Goal: Contribute content: Contribute content

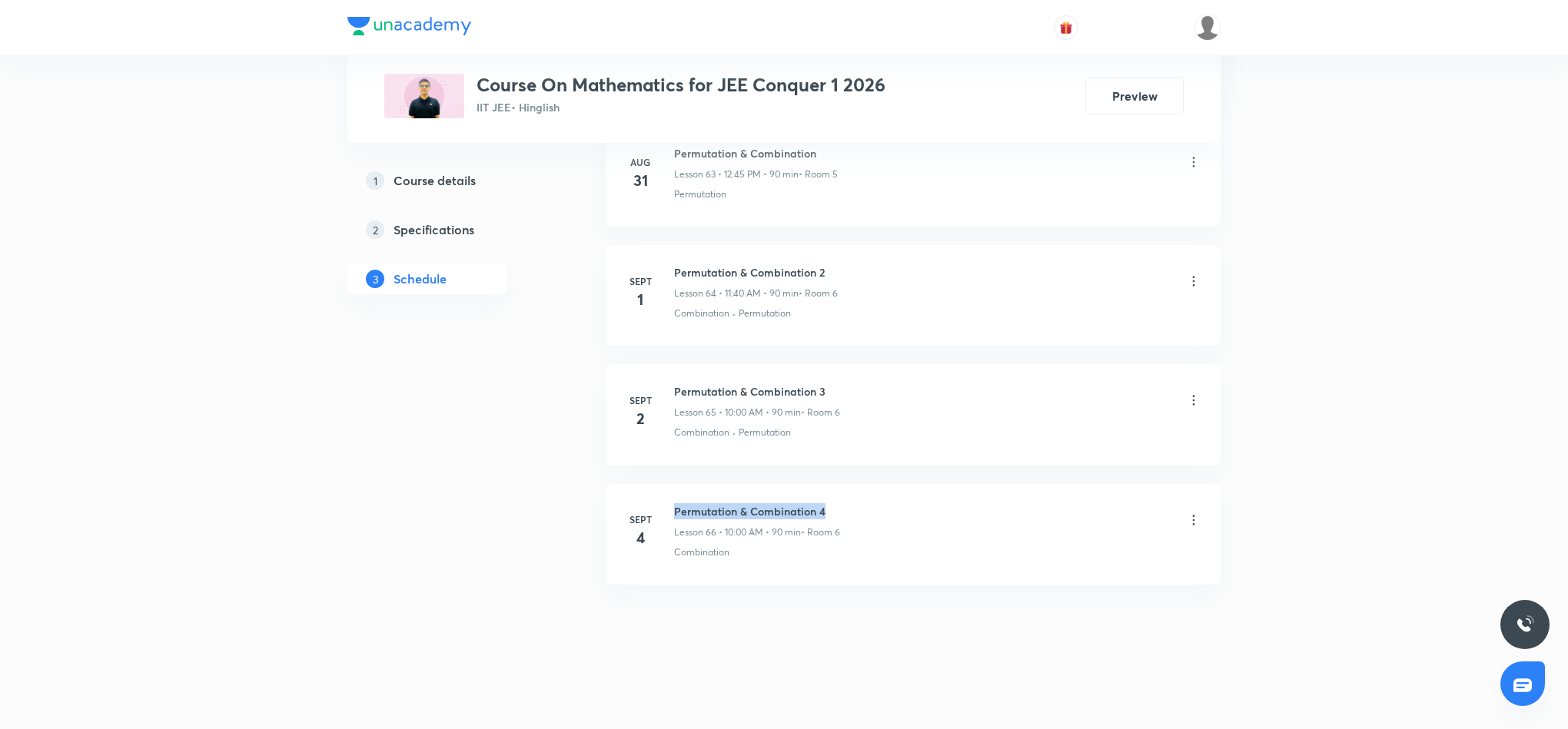
drag, startPoint x: 671, startPoint y: 508, endPoint x: 833, endPoint y: 496, distance: 162.4
click at [833, 496] on li "Sept 4 Permutation & Combination 4 Lesson 66 • 10:00 AM • 90 min • Room 6 Combi…" at bounding box center [913, 534] width 615 height 100
copy h6 "Permutation & Combination 4"
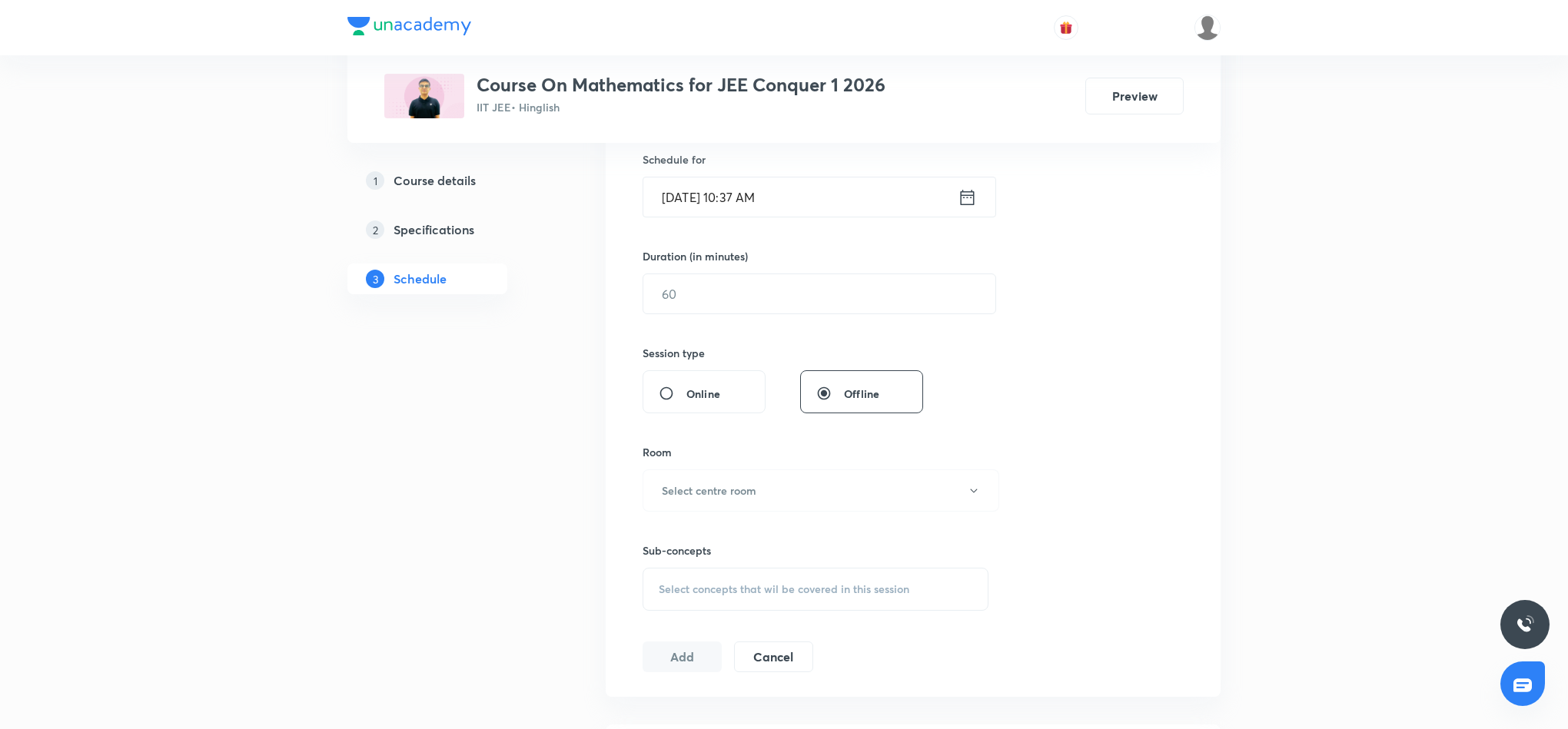
scroll to position [0, 0]
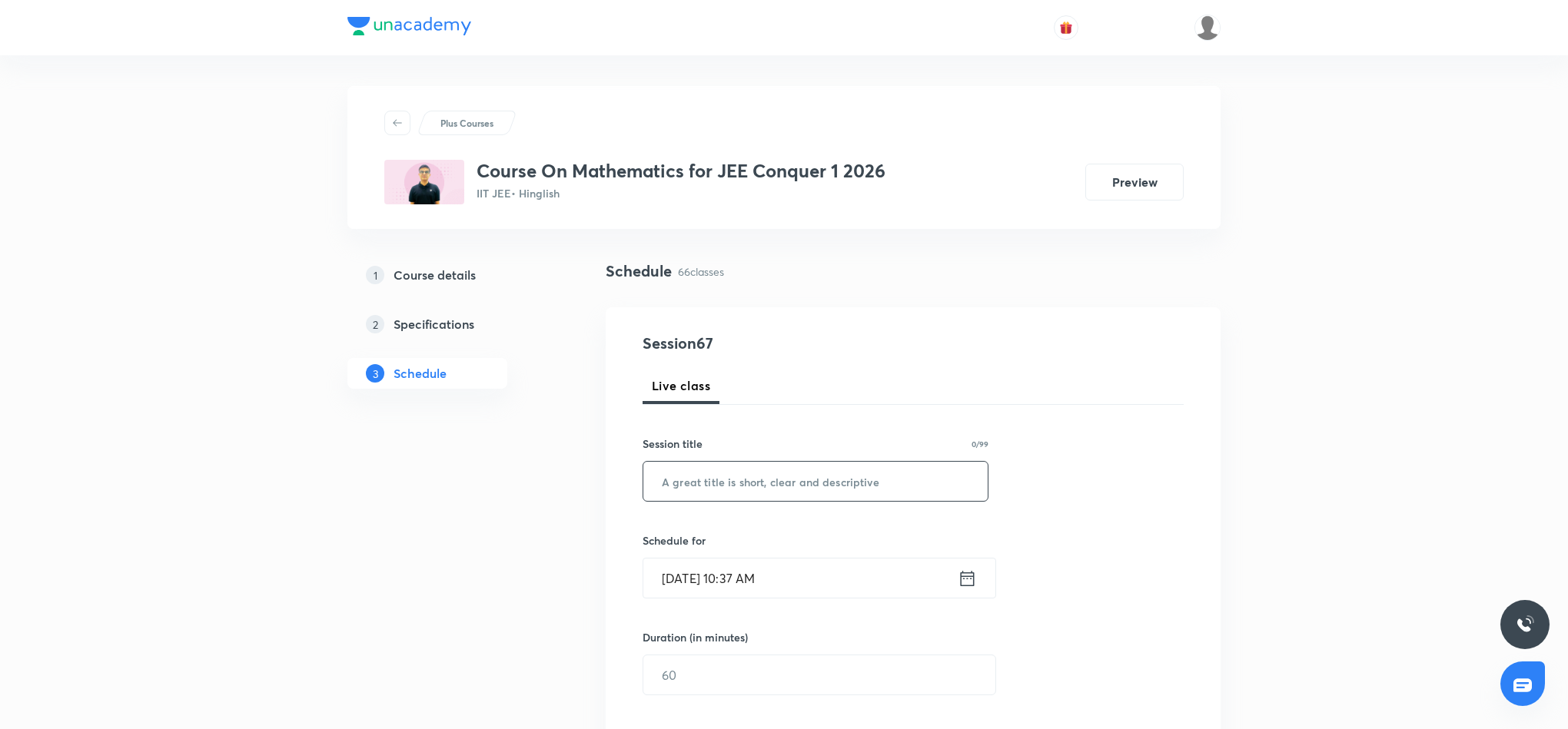
click at [802, 481] on input "text" at bounding box center [815, 481] width 344 height 39
paste input "Permutation & Combination 4"
type input "Permutation & Combination 5"
click at [970, 584] on icon at bounding box center [967, 578] width 19 height 22
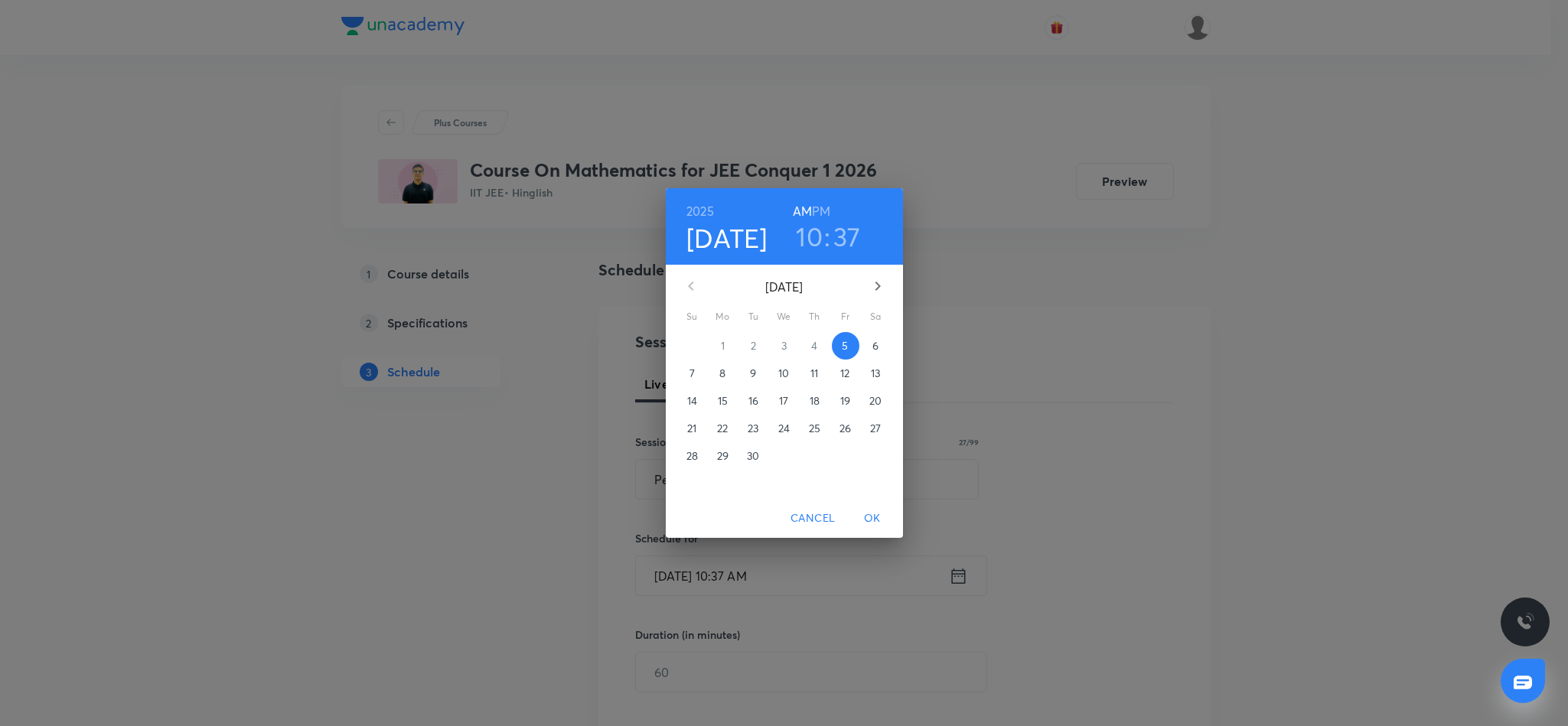
click at [823, 205] on h6 "PM" at bounding box center [820, 211] width 18 height 22
click at [799, 207] on h6 "AM" at bounding box center [802, 211] width 19 height 22
click at [804, 239] on h3 "10" at bounding box center [808, 236] width 26 height 32
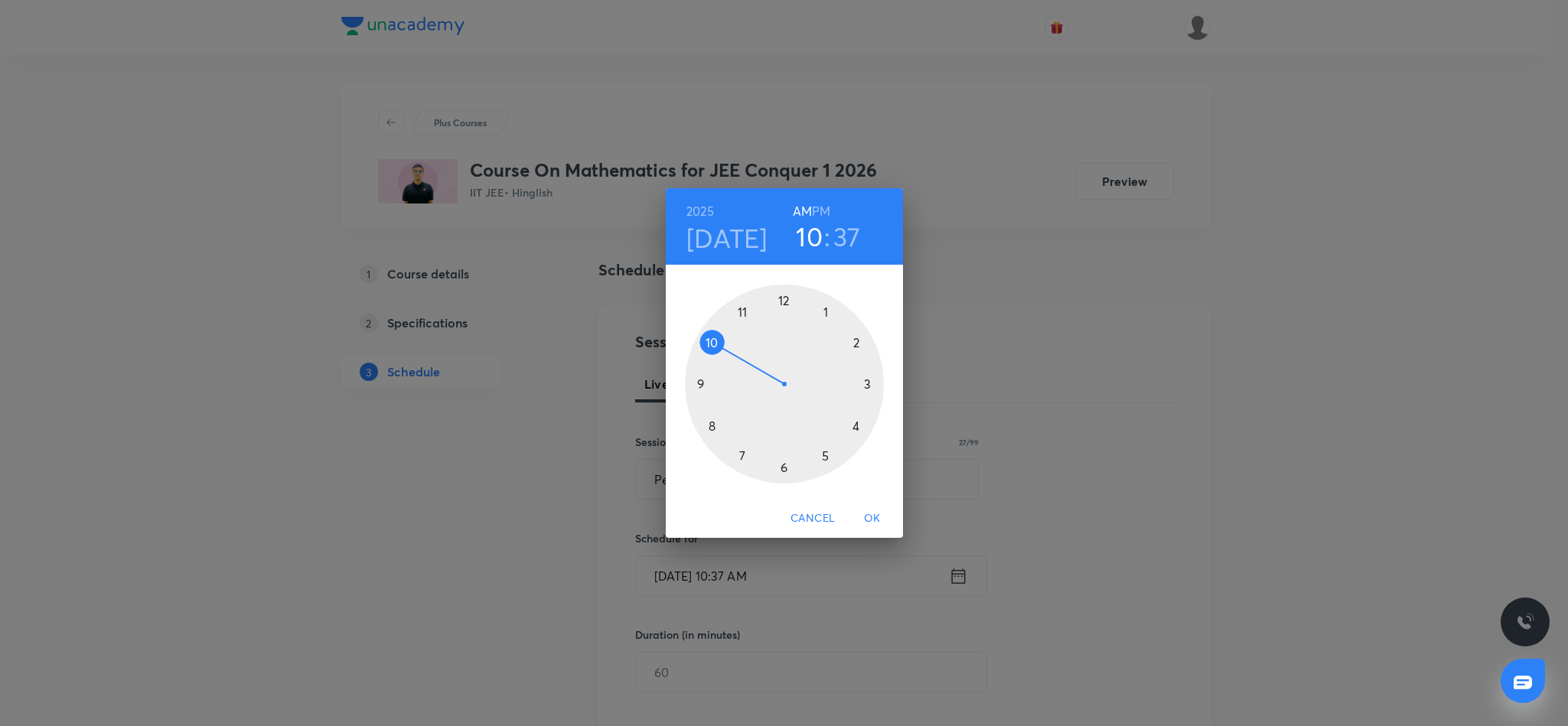
click at [744, 308] on div at bounding box center [784, 384] width 199 height 199
click at [710, 421] on div at bounding box center [784, 384] width 199 height 199
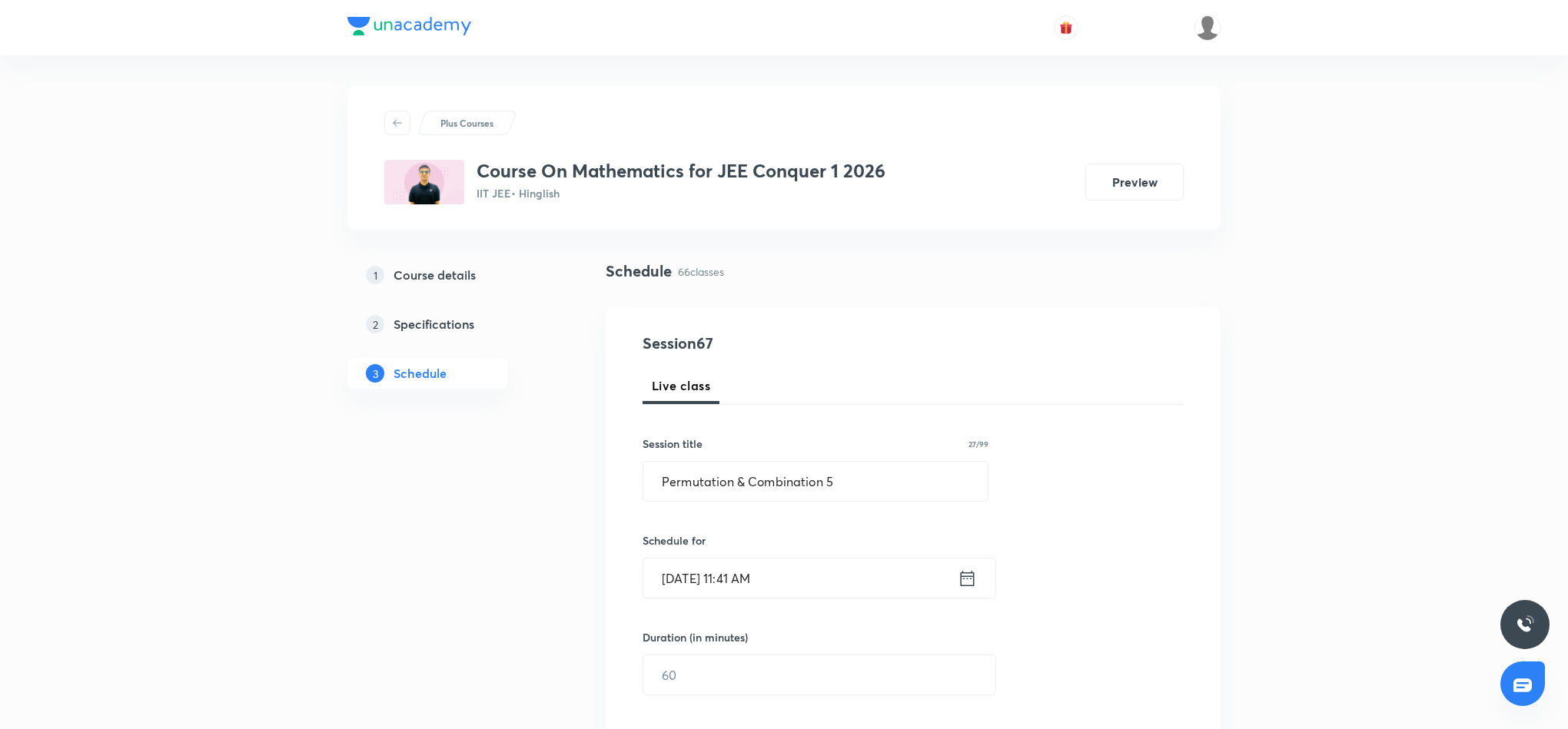
click at [970, 580] on icon at bounding box center [967, 577] width 14 height 15
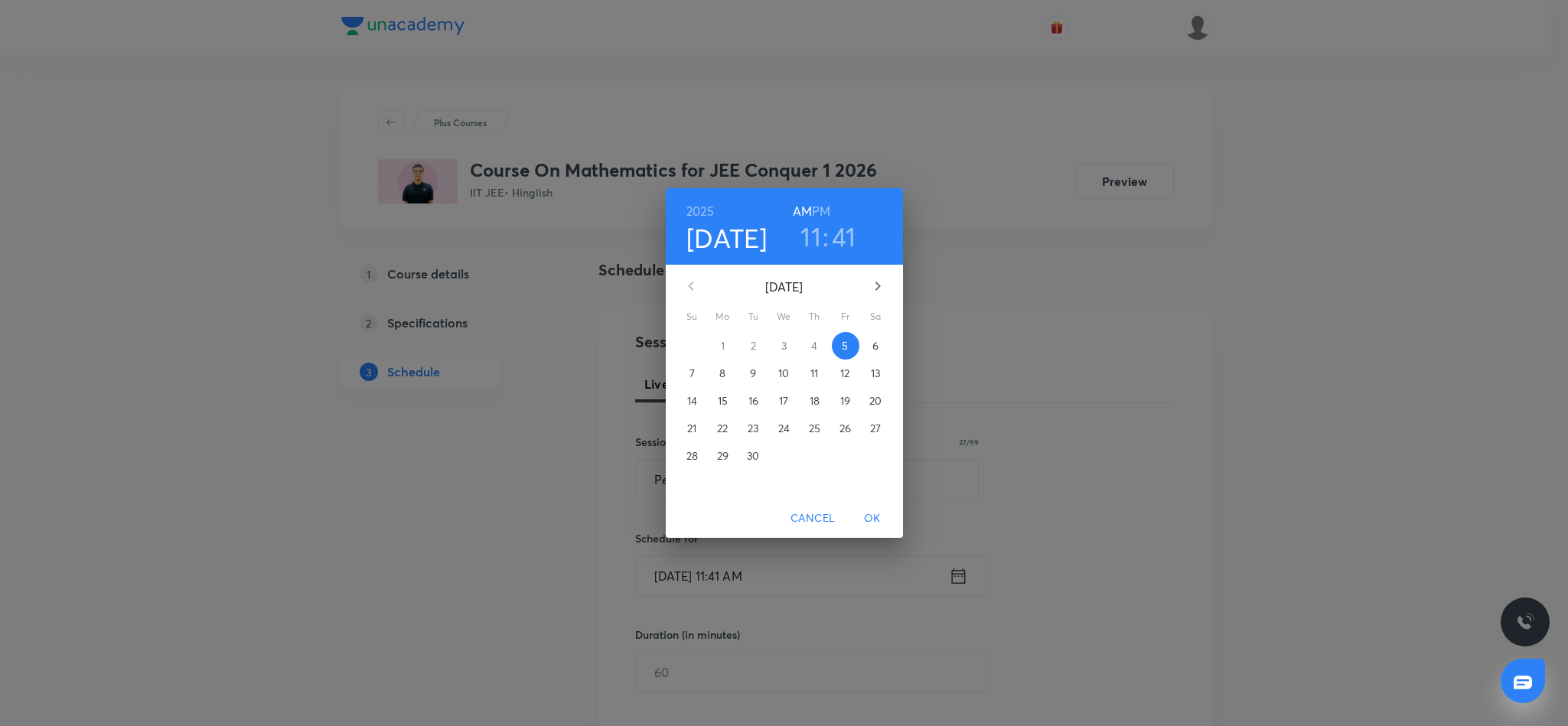
click at [840, 242] on h3 "41" at bounding box center [844, 236] width 25 height 32
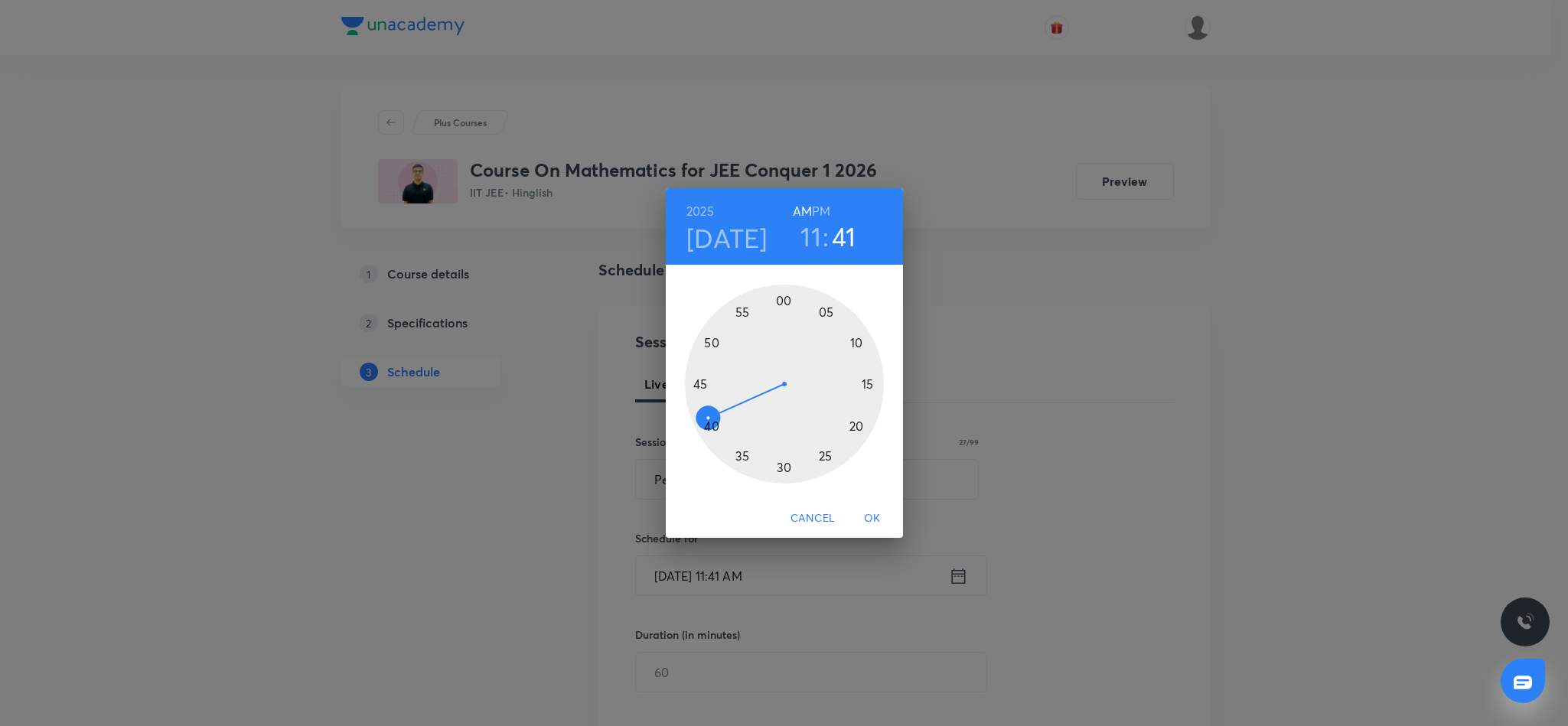
click at [712, 425] on div at bounding box center [784, 384] width 199 height 199
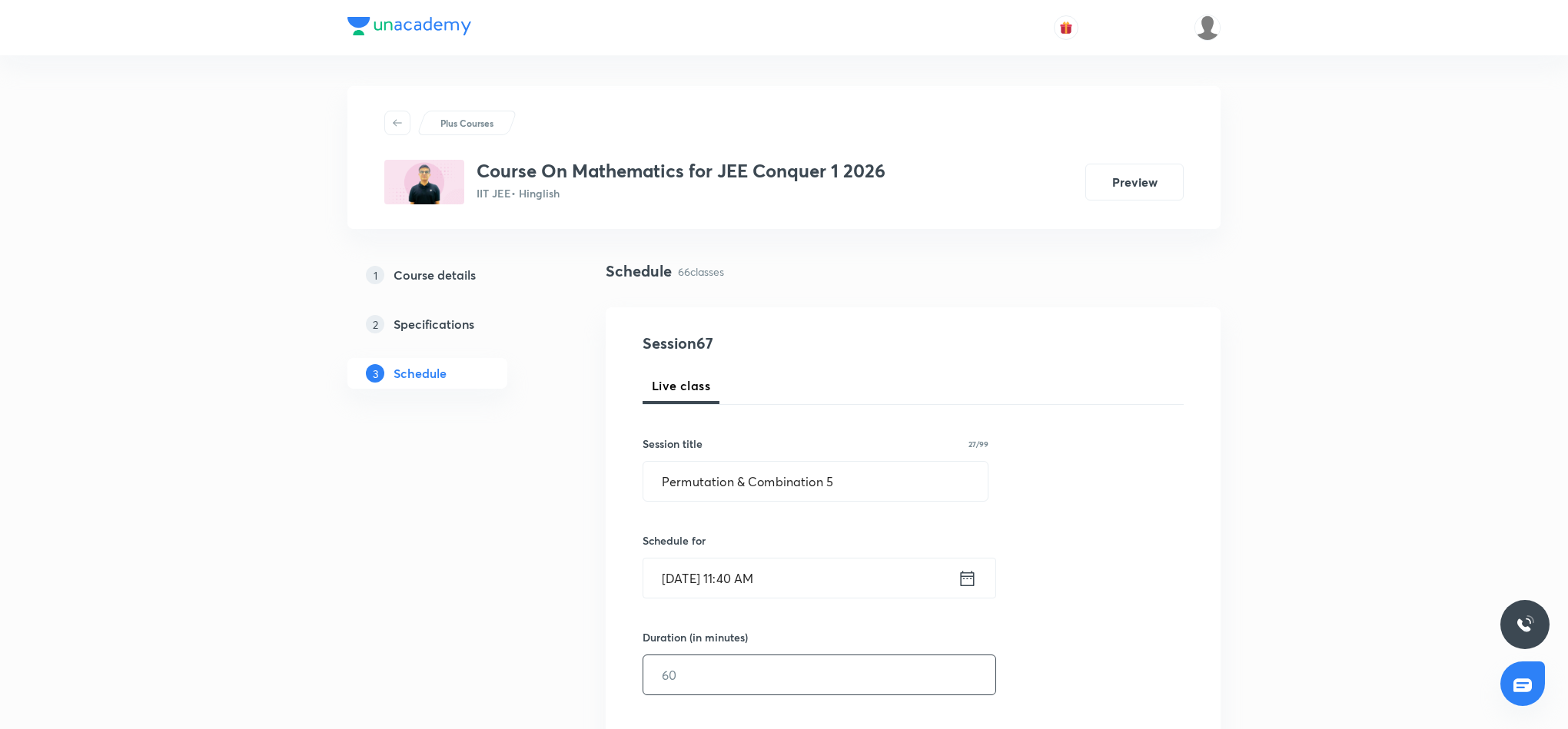
click at [743, 681] on input "text" at bounding box center [819, 674] width 352 height 39
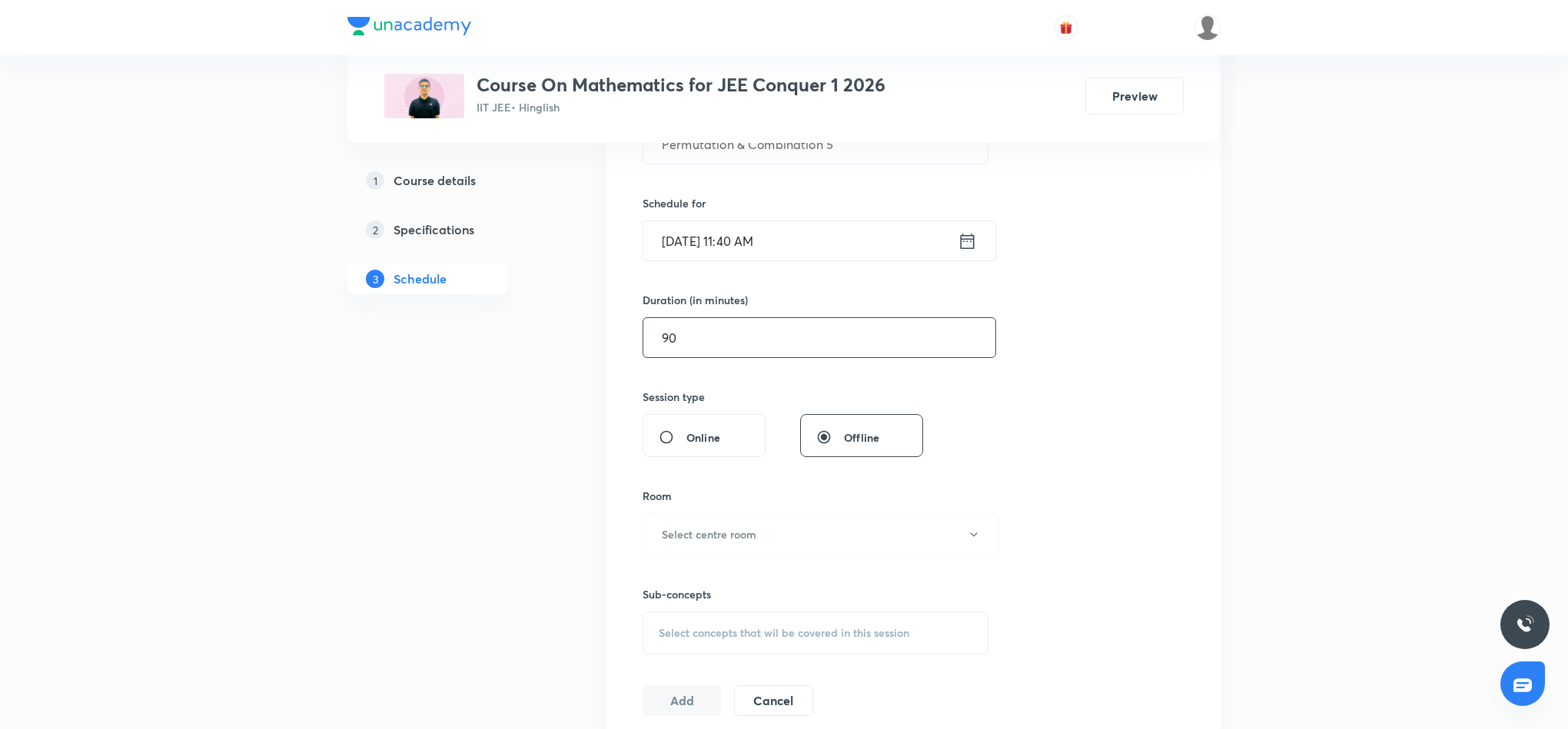
scroll to position [346, 0]
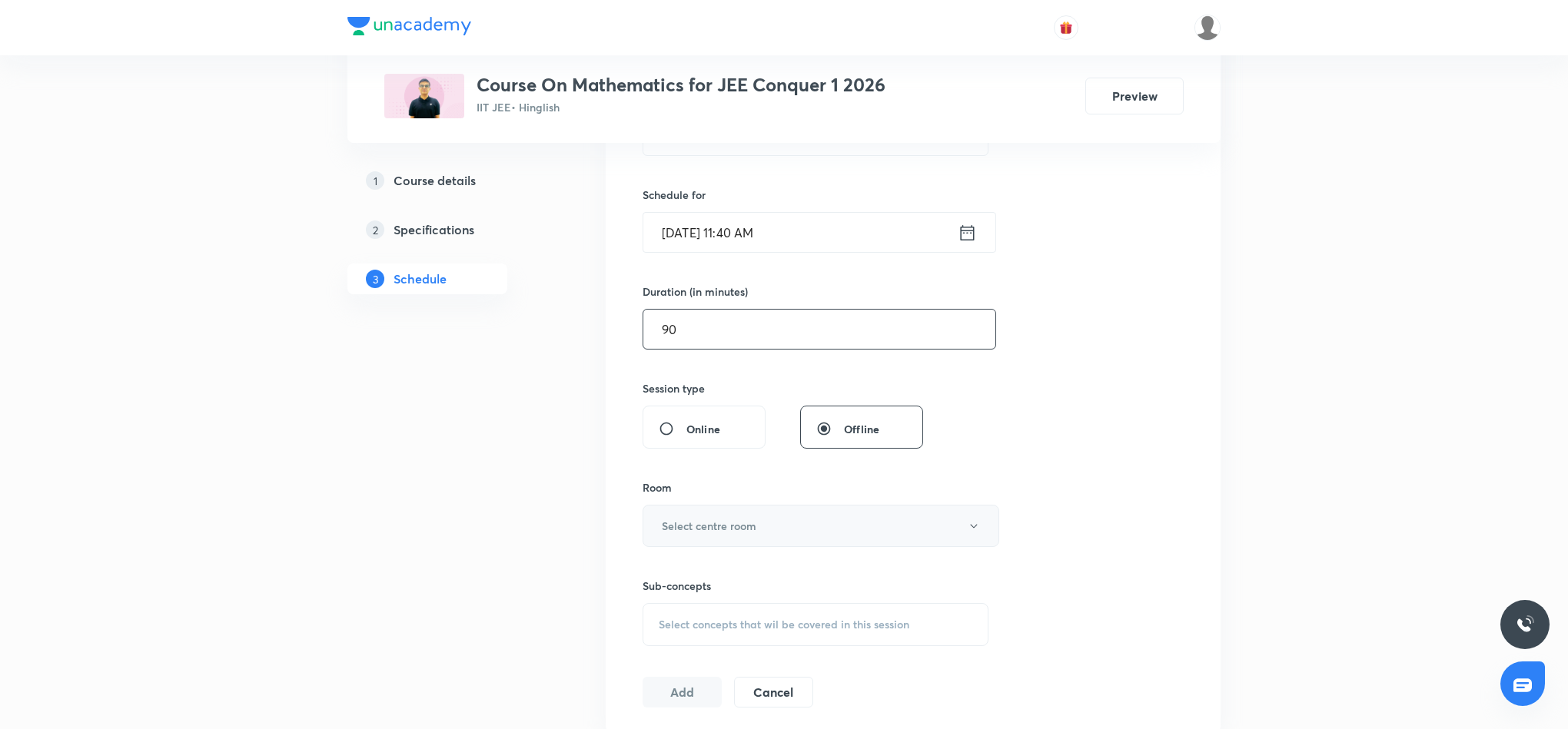
type input "90"
click at [832, 526] on button "Select centre room" at bounding box center [821, 526] width 357 height 43
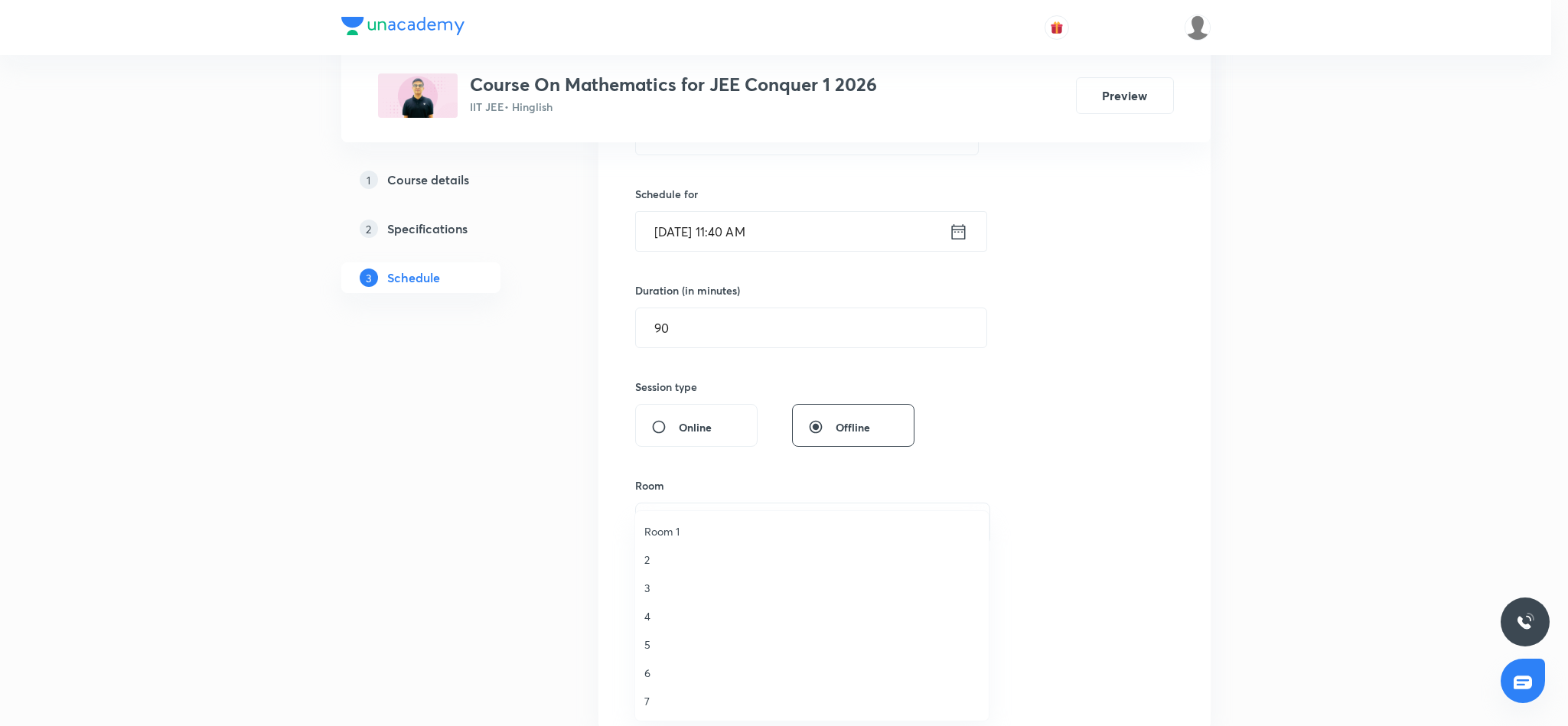
click at [648, 677] on span "6" at bounding box center [812, 673] width 335 height 16
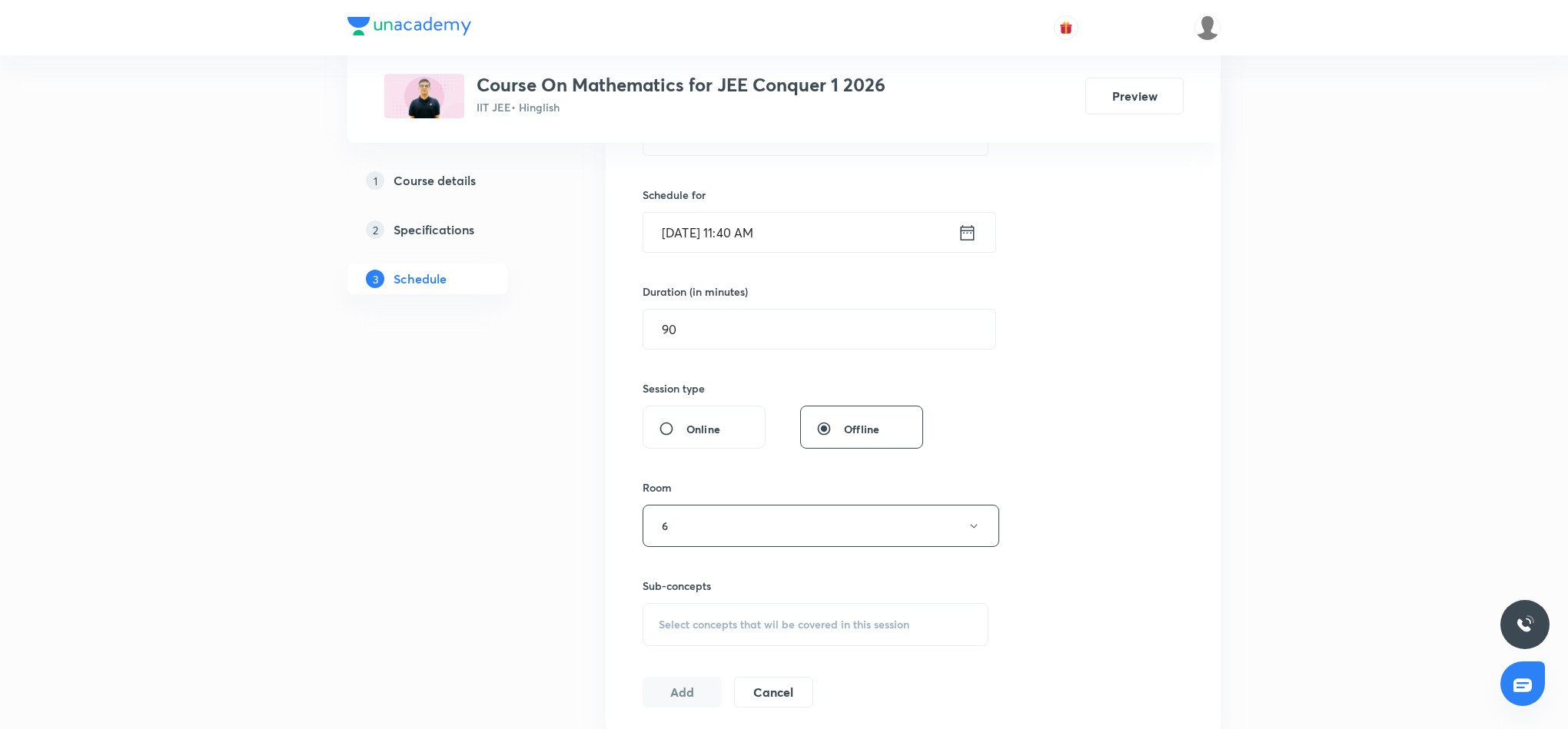
click at [800, 616] on div "Select concepts that wil be covered in this session" at bounding box center [815, 625] width 346 height 43
click at [749, 625] on span "Select concepts that wil be covered in this session" at bounding box center [784, 625] width 251 height 12
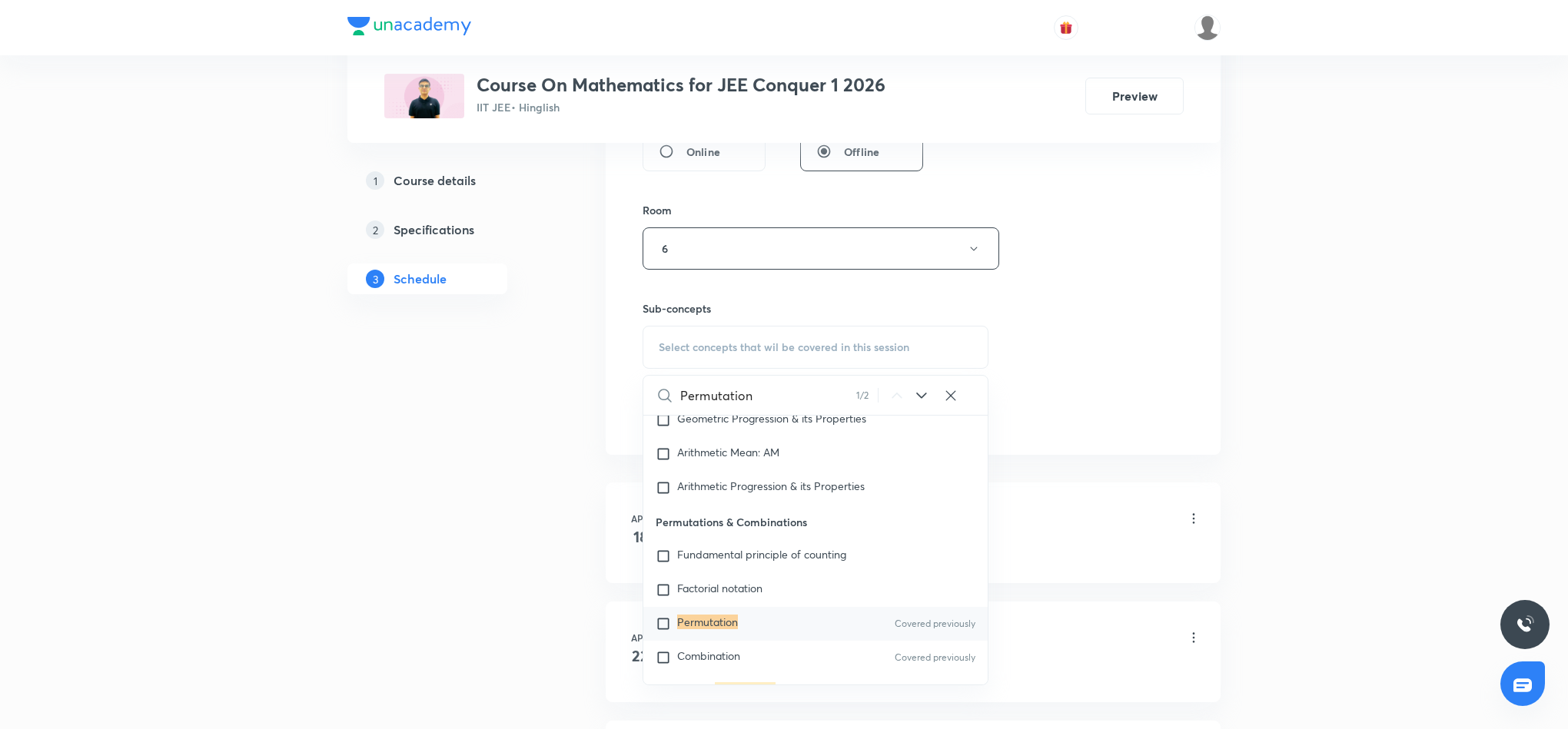
scroll to position [691, 0]
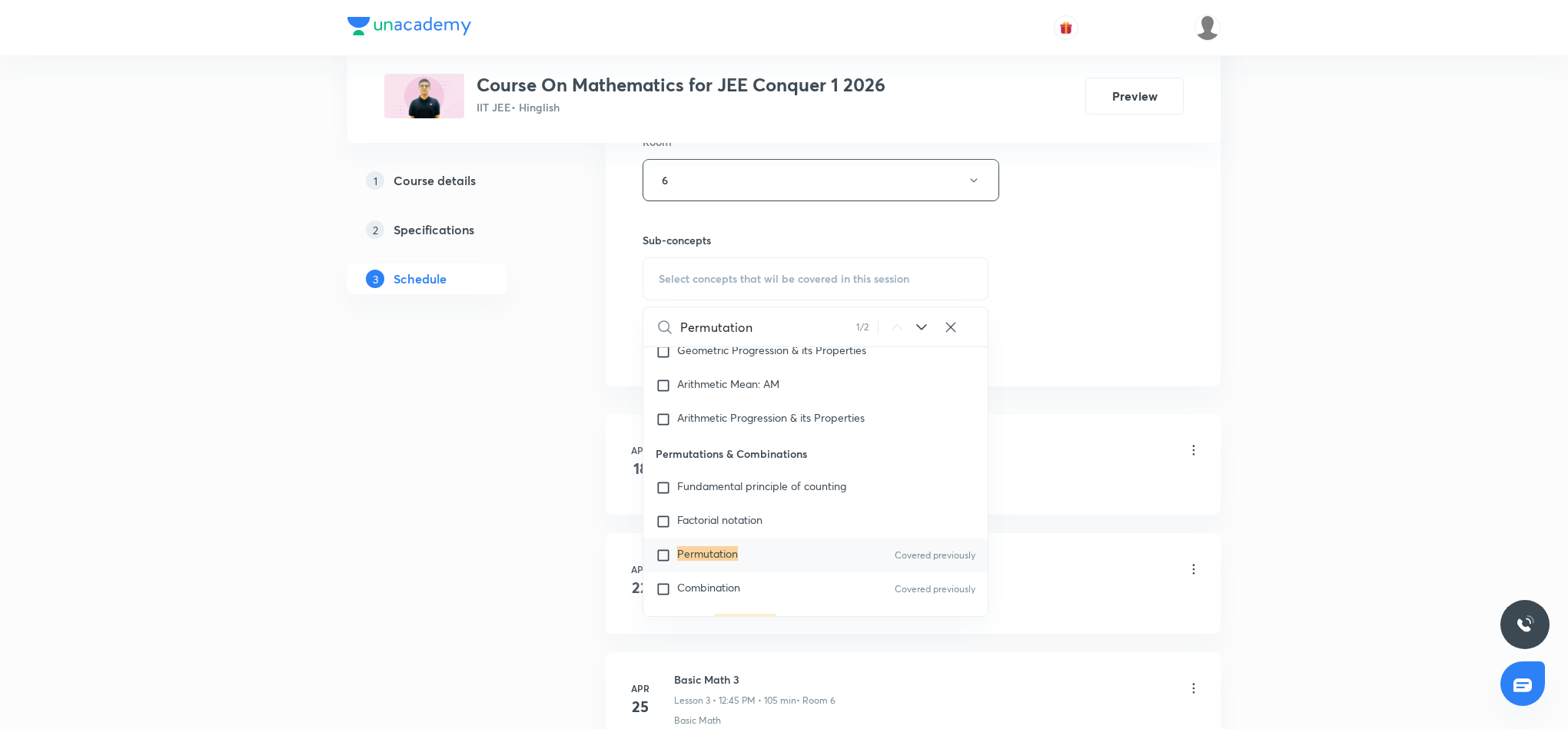
type input "Permutation"
click at [716, 547] on mark "Permutation" at bounding box center [708, 554] width 61 height 14
checkbox input "true"
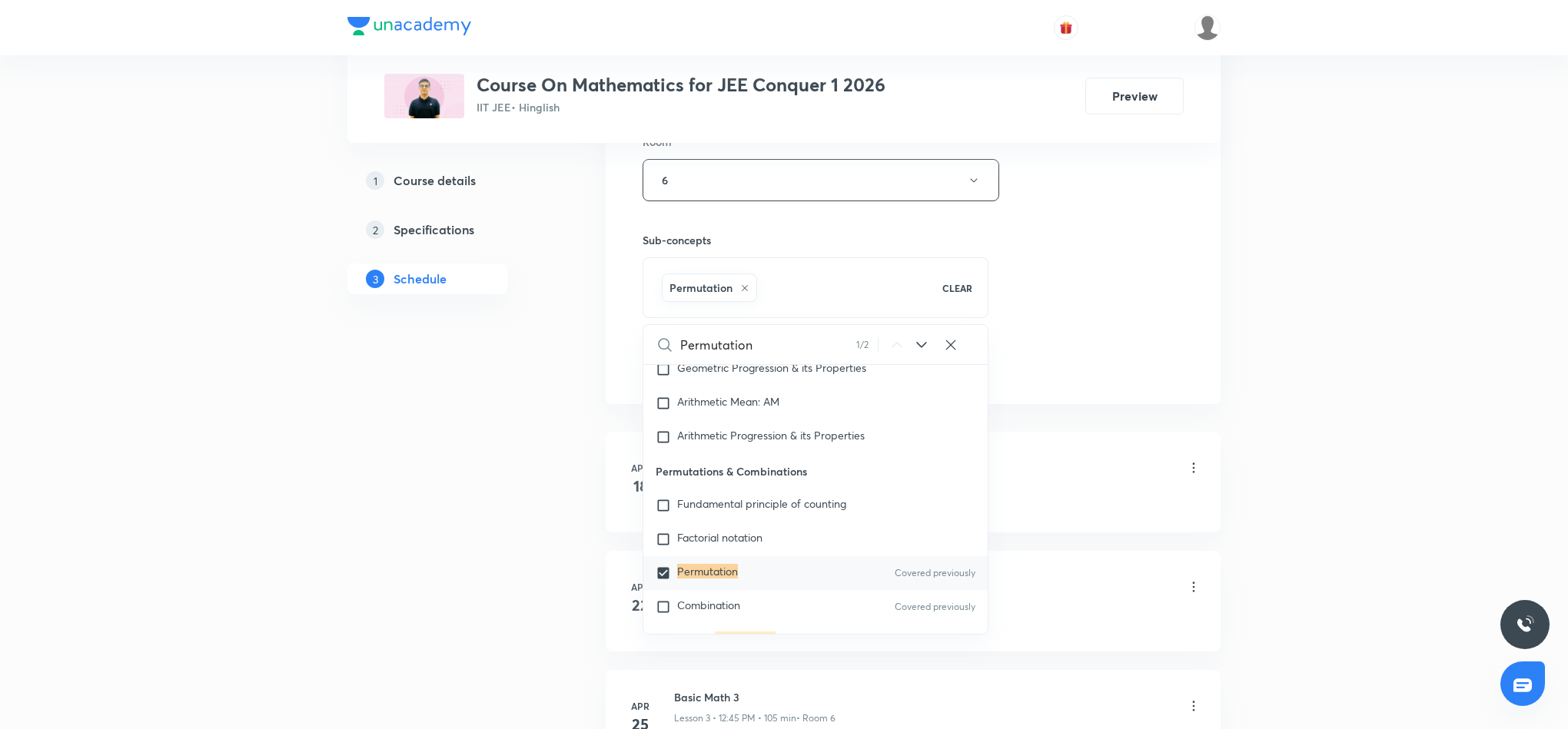
click at [1027, 258] on div "Session 67 Live class Session title 27/99 Permutation & Combination 5 ​ Schedul…" at bounding box center [913, 10] width 541 height 739
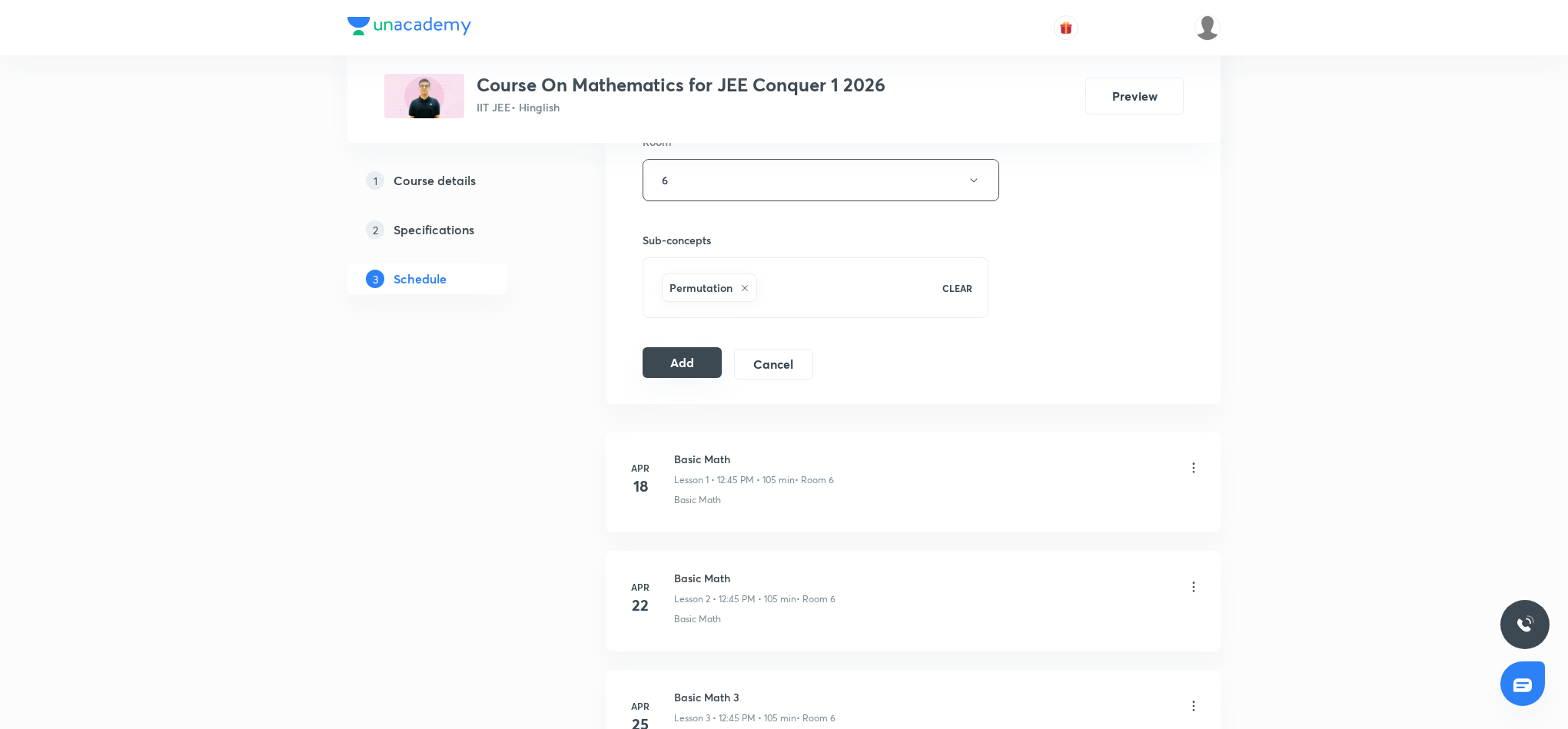
click at [683, 372] on button "Add" at bounding box center [682, 362] width 79 height 31
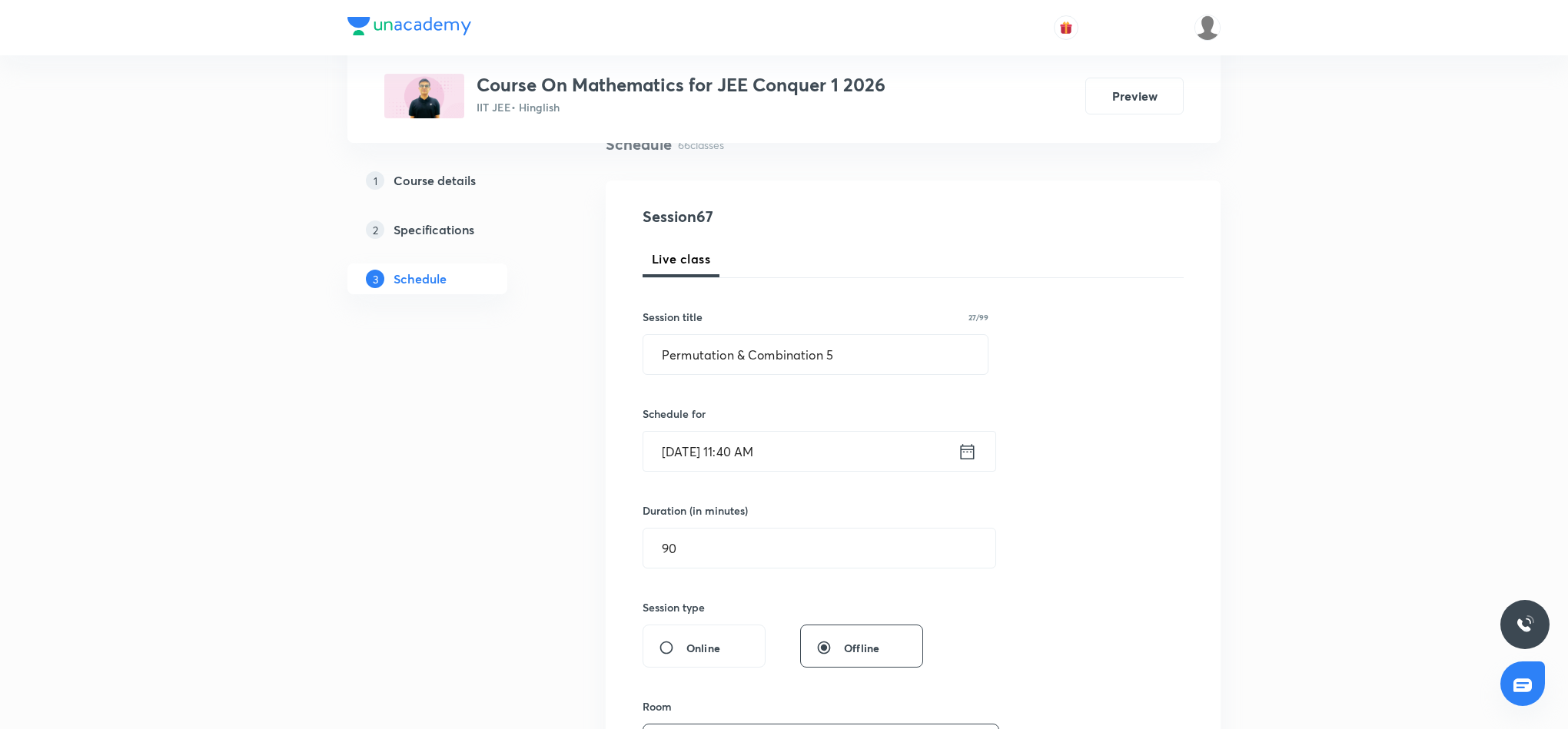
scroll to position [115, 0]
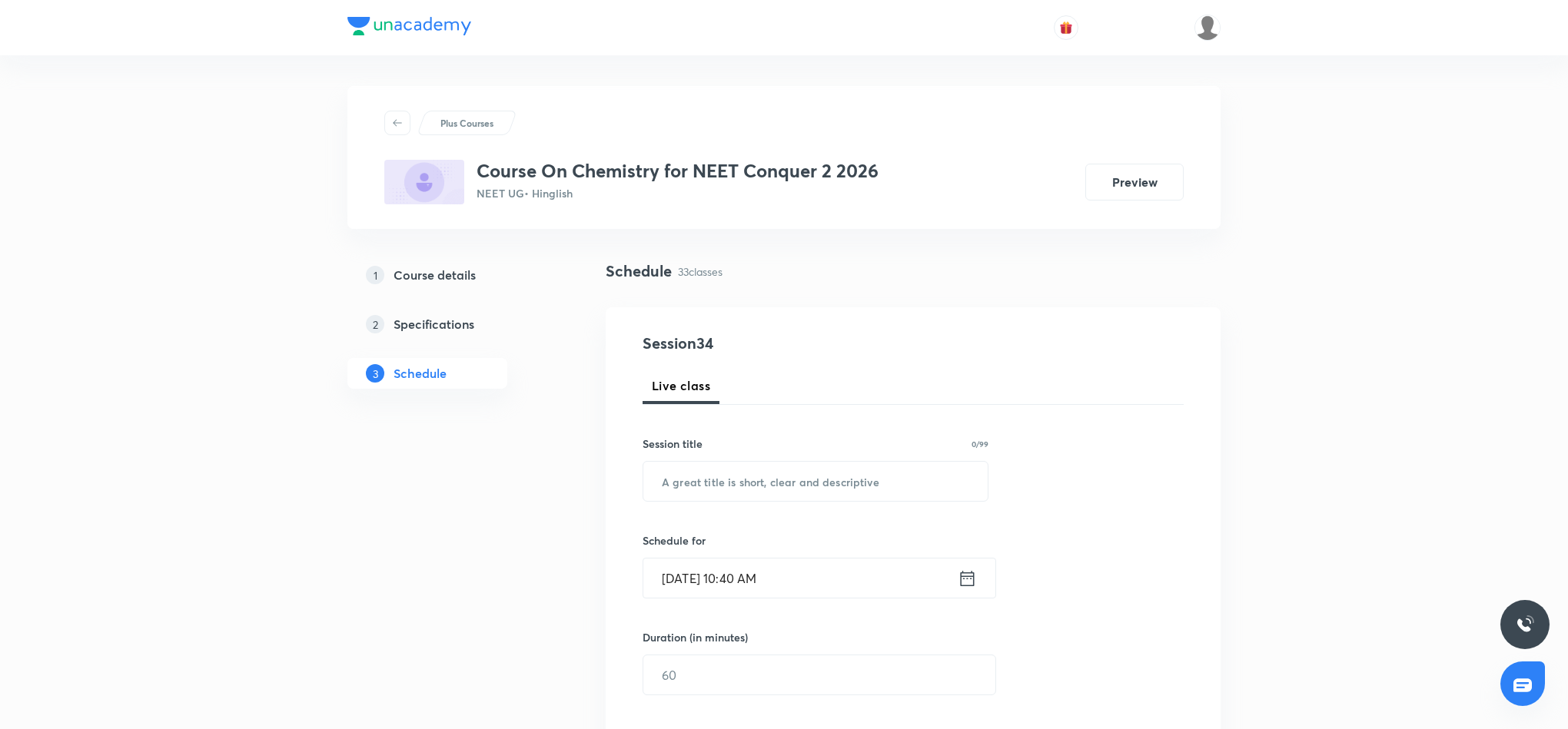
click at [803, 478] on input "text" at bounding box center [815, 481] width 344 height 39
paste input "thermodynamics"
drag, startPoint x: 662, startPoint y: 477, endPoint x: 835, endPoint y: 482, distance: 173.1
click at [835, 482] on input "Thermodynamics" at bounding box center [815, 481] width 344 height 39
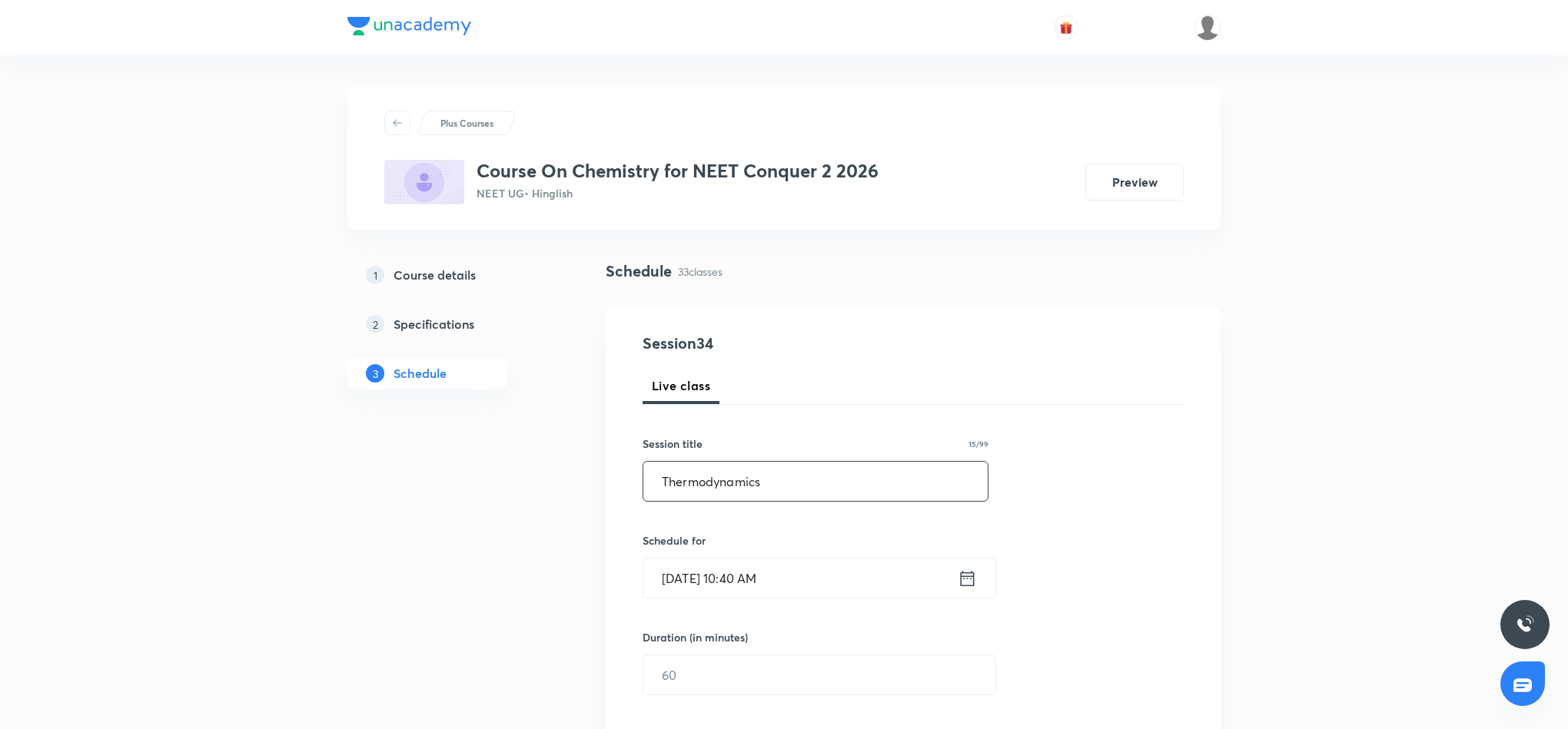
paste input "Thermo chemistry"
type input "Thermo chemistry"
click at [962, 574] on icon at bounding box center [967, 577] width 14 height 15
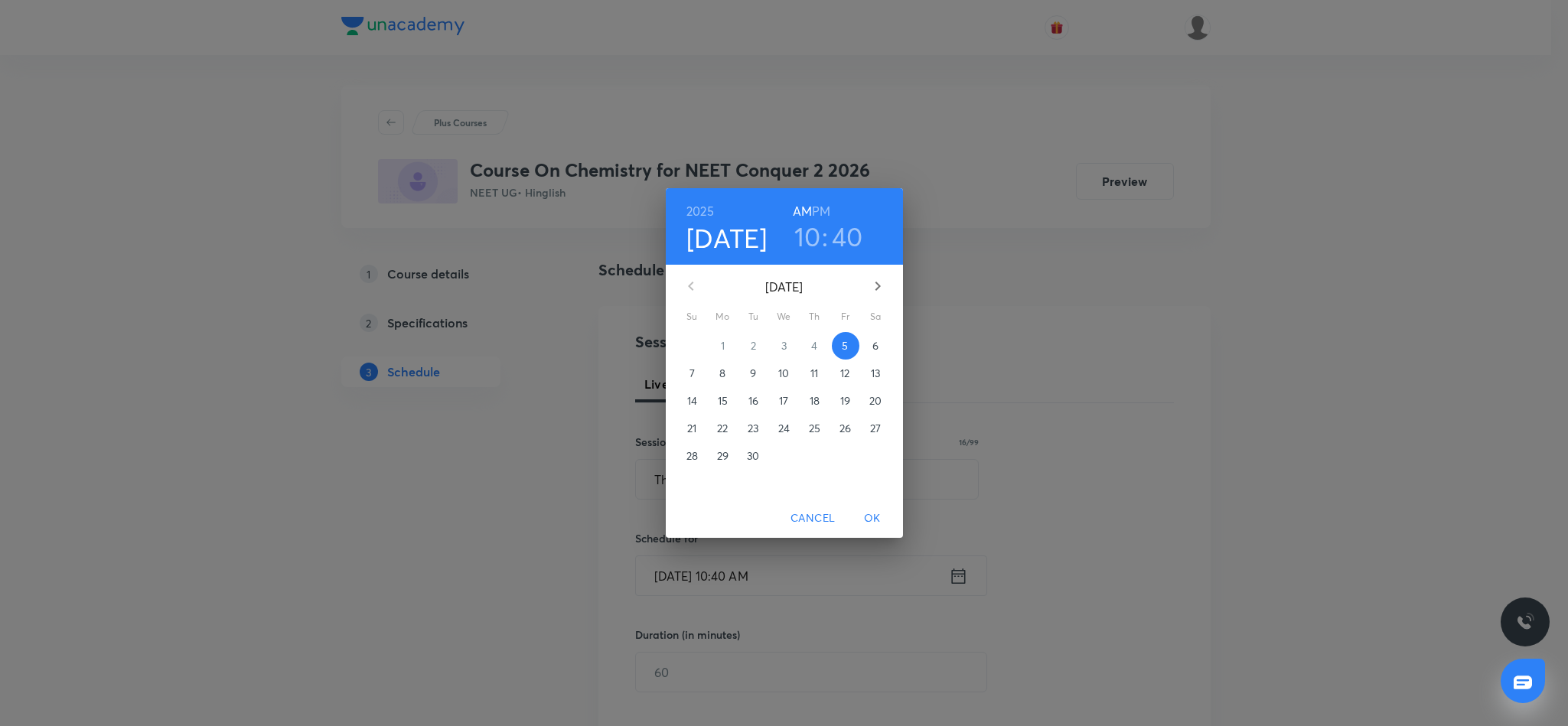
click at [804, 239] on h3 "10" at bounding box center [807, 236] width 26 height 32
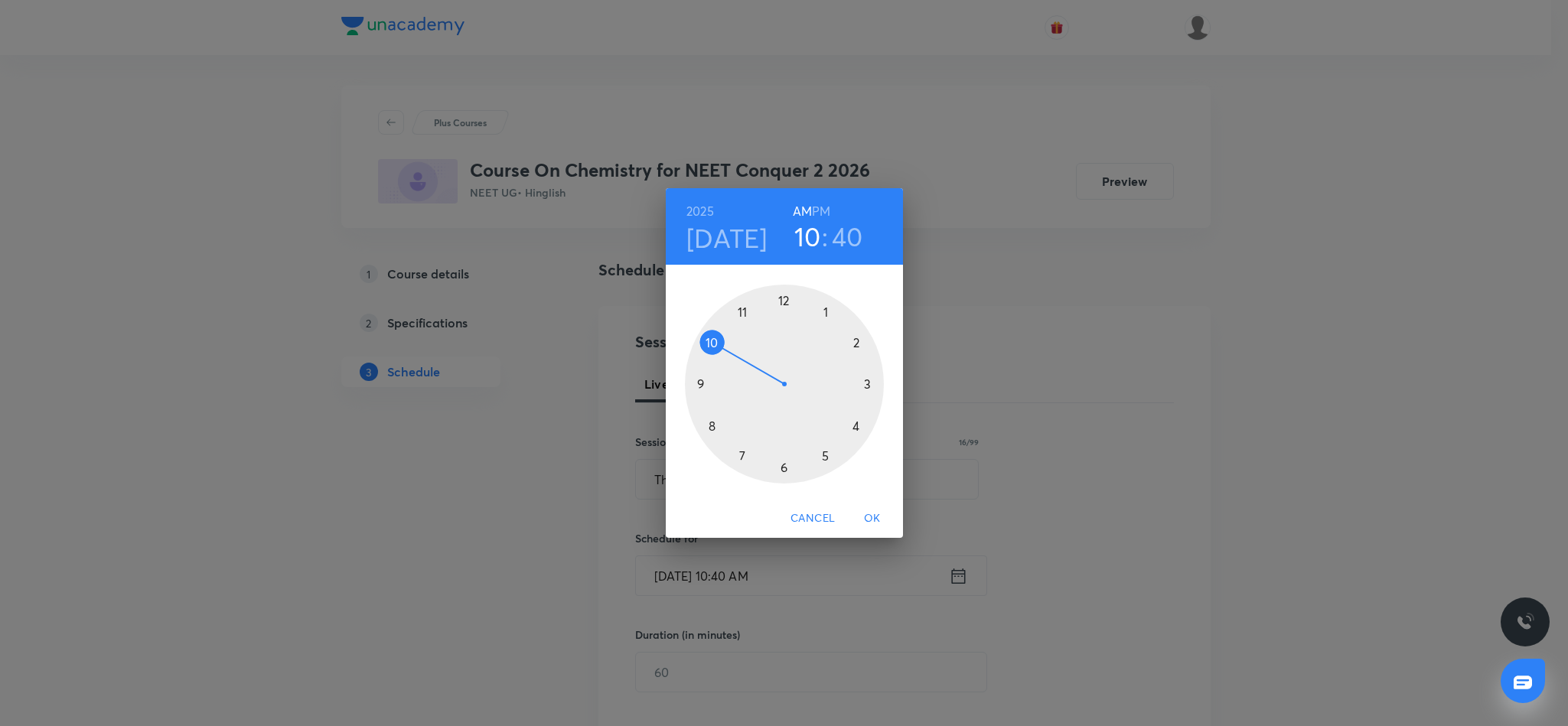
click at [741, 310] on div at bounding box center [784, 384] width 199 height 199
click at [703, 383] on div at bounding box center [784, 384] width 199 height 199
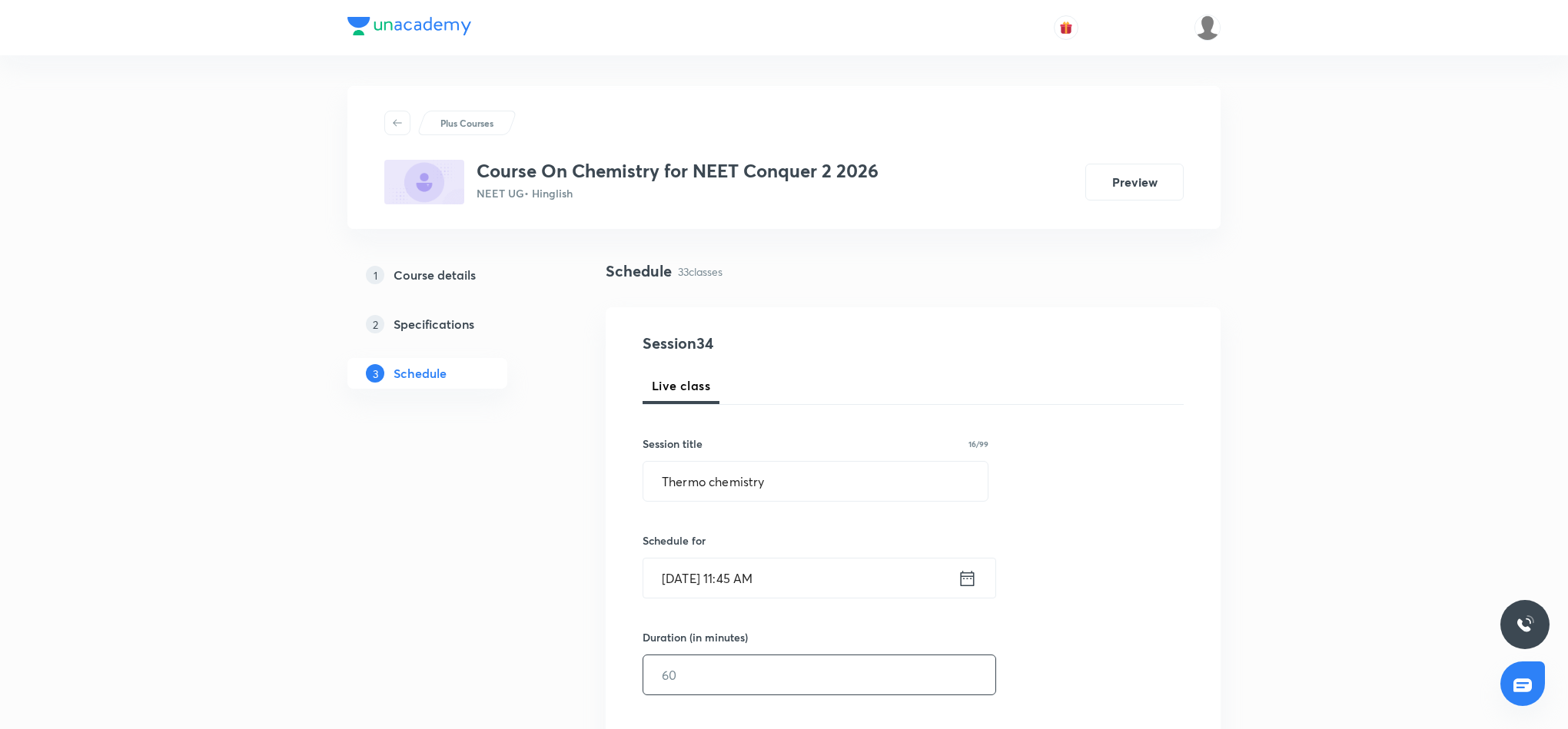
click at [815, 673] on input "text" at bounding box center [819, 674] width 352 height 39
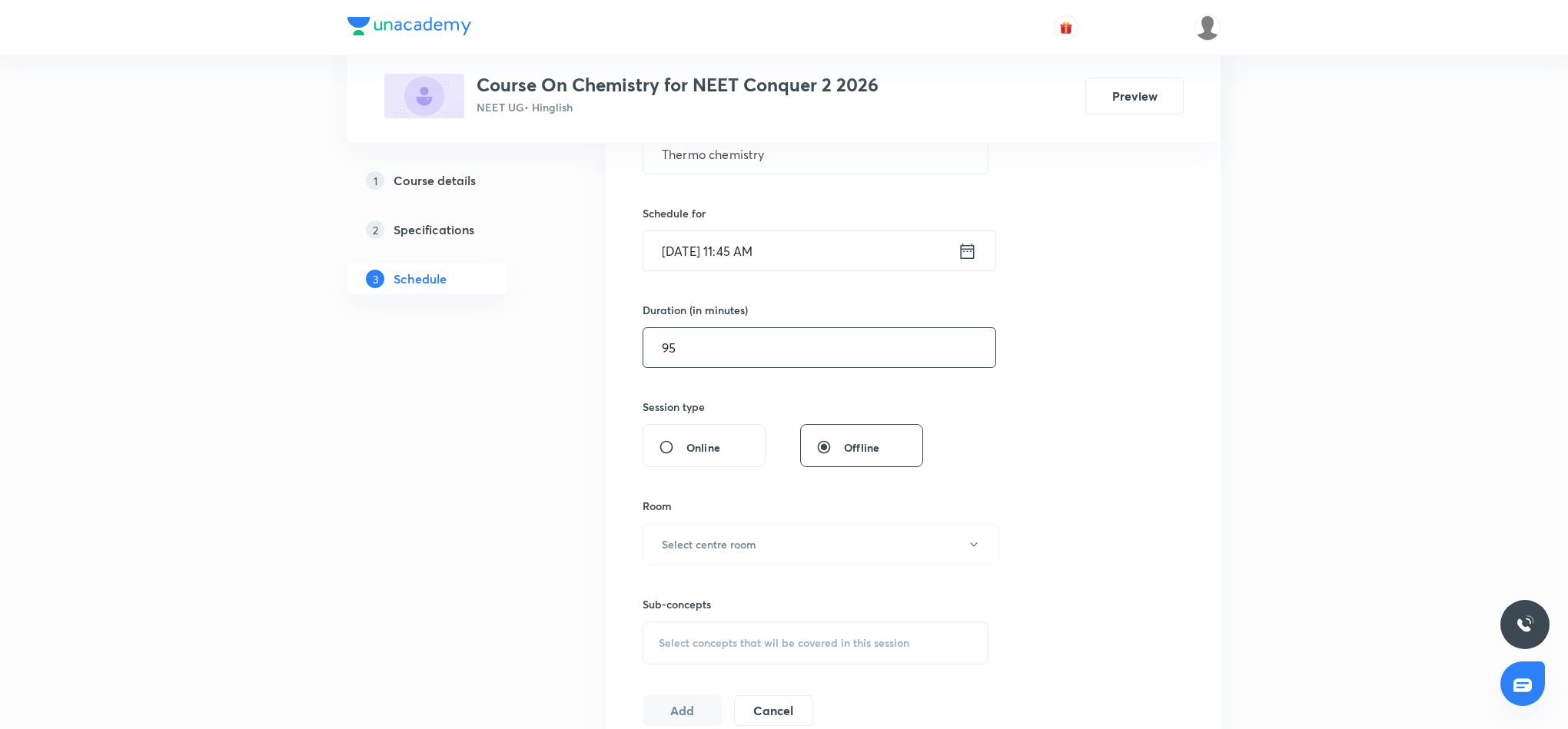
scroll to position [346, 0]
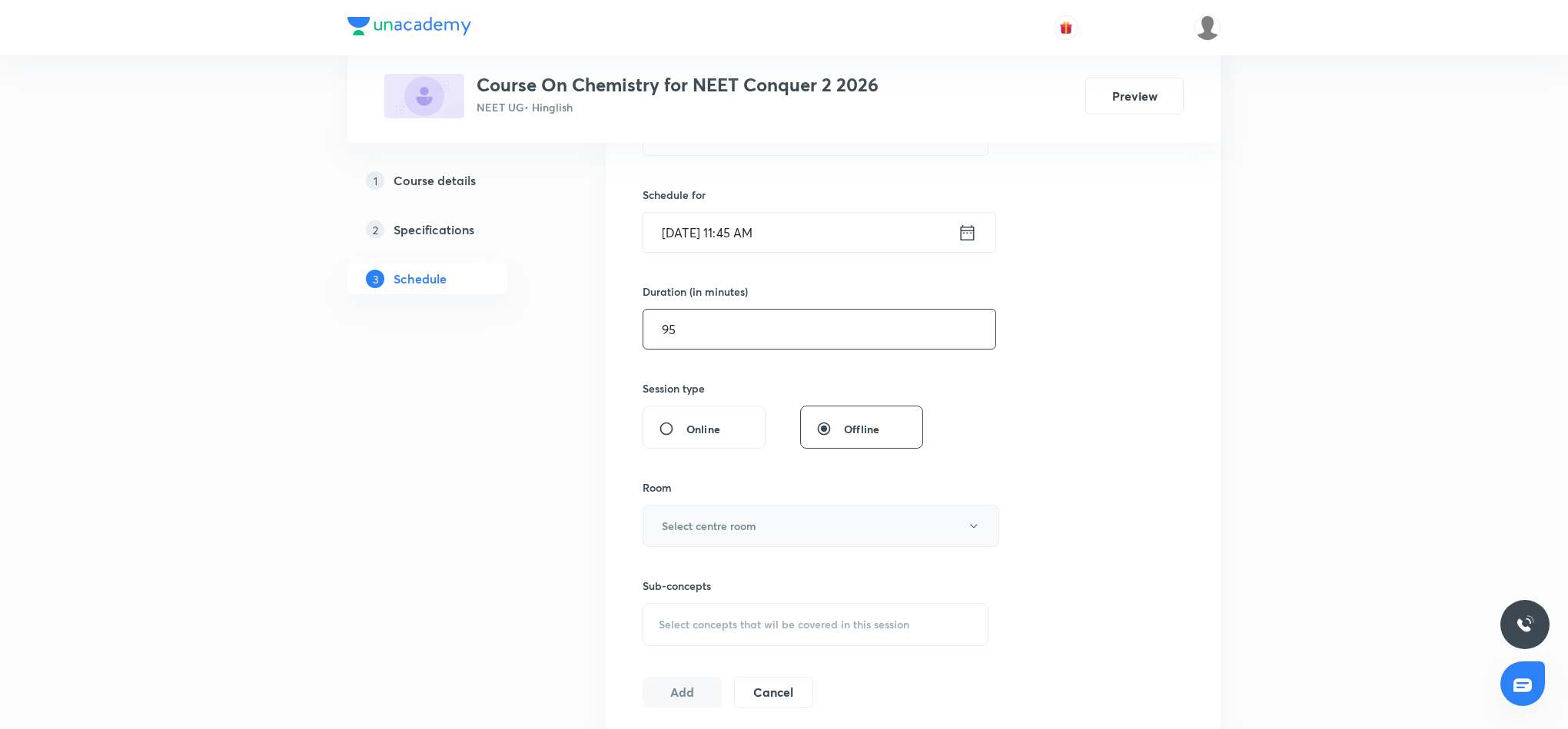
type input "95"
click at [837, 530] on button "Select centre room" at bounding box center [821, 526] width 357 height 43
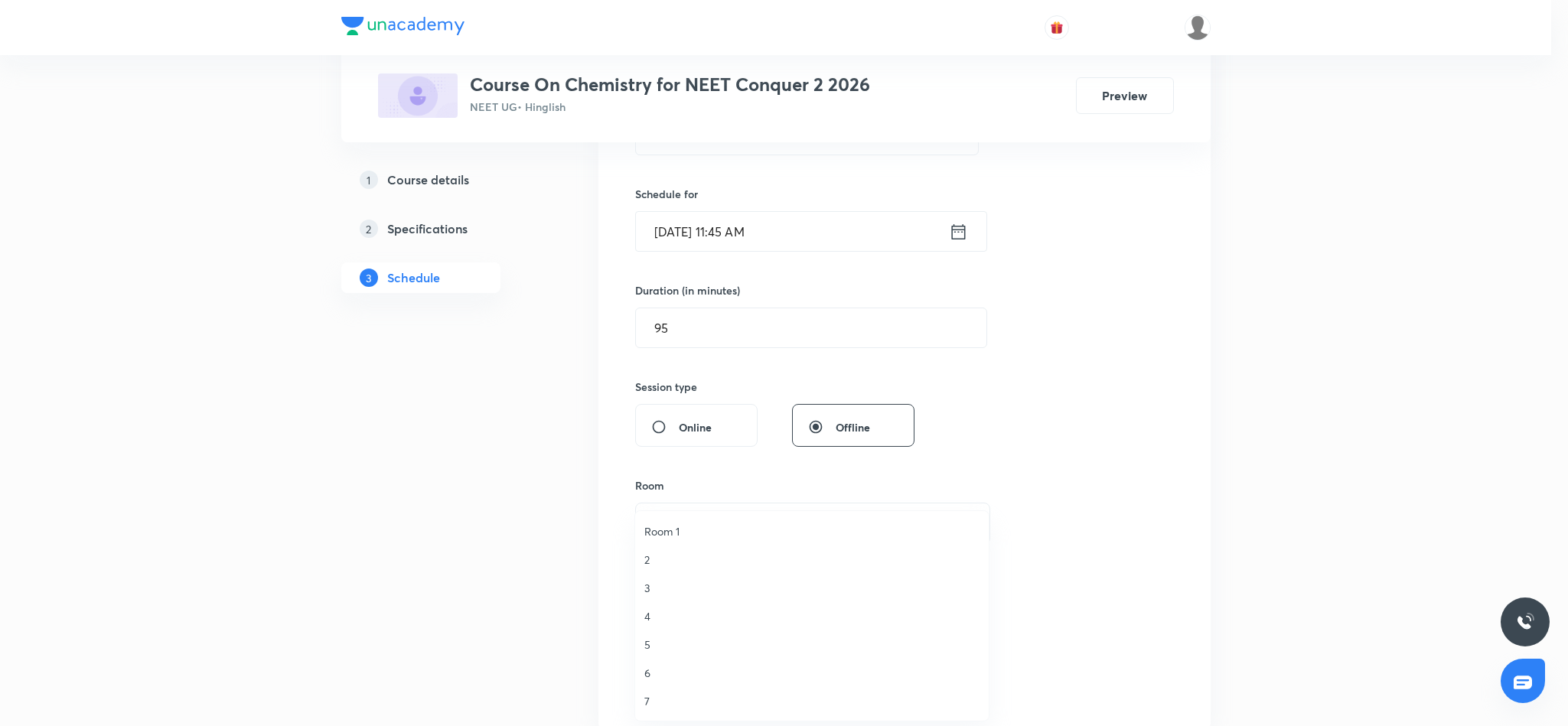
click at [652, 591] on span "3" at bounding box center [812, 588] width 335 height 16
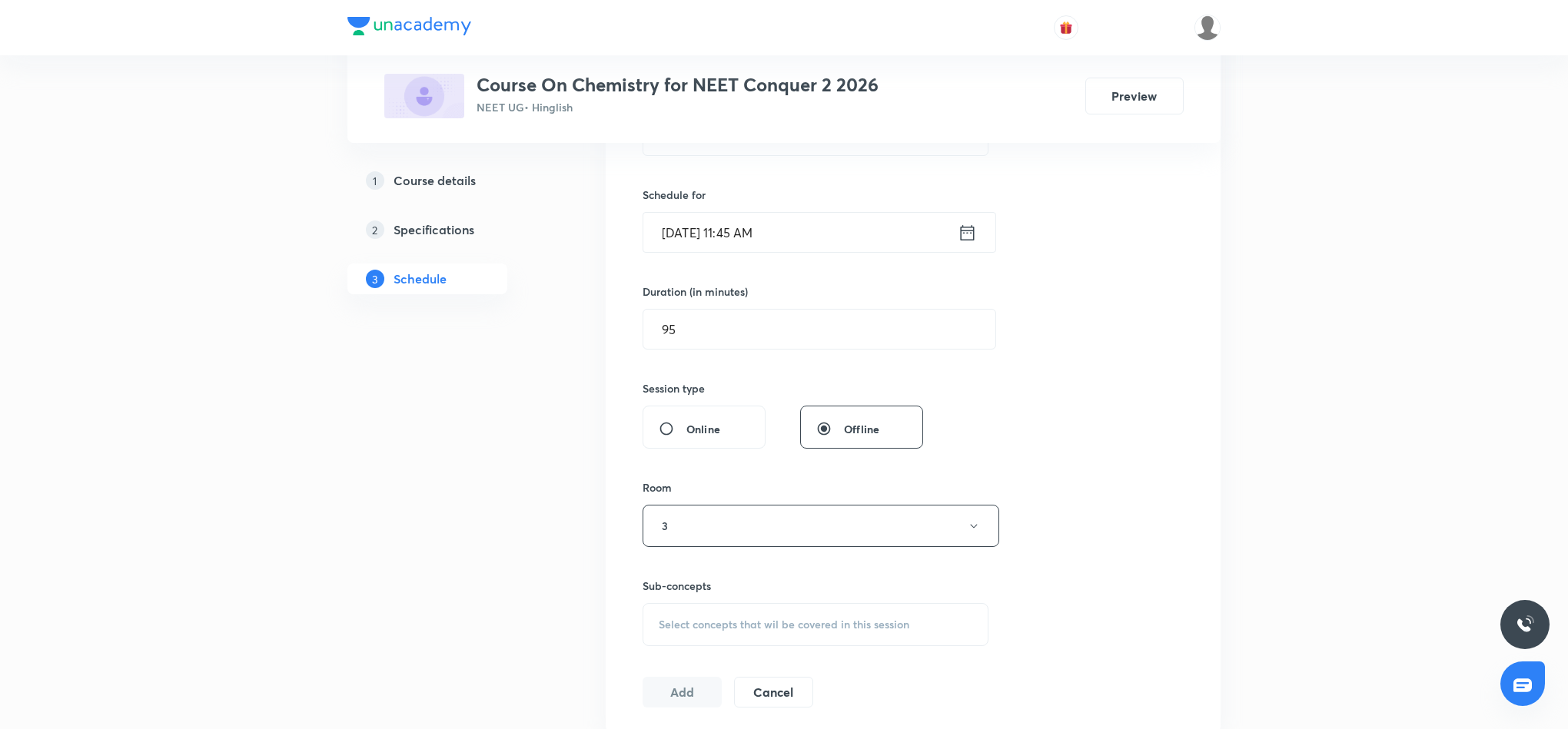
click at [786, 623] on span "Select concepts that wil be covered in this session" at bounding box center [784, 625] width 251 height 12
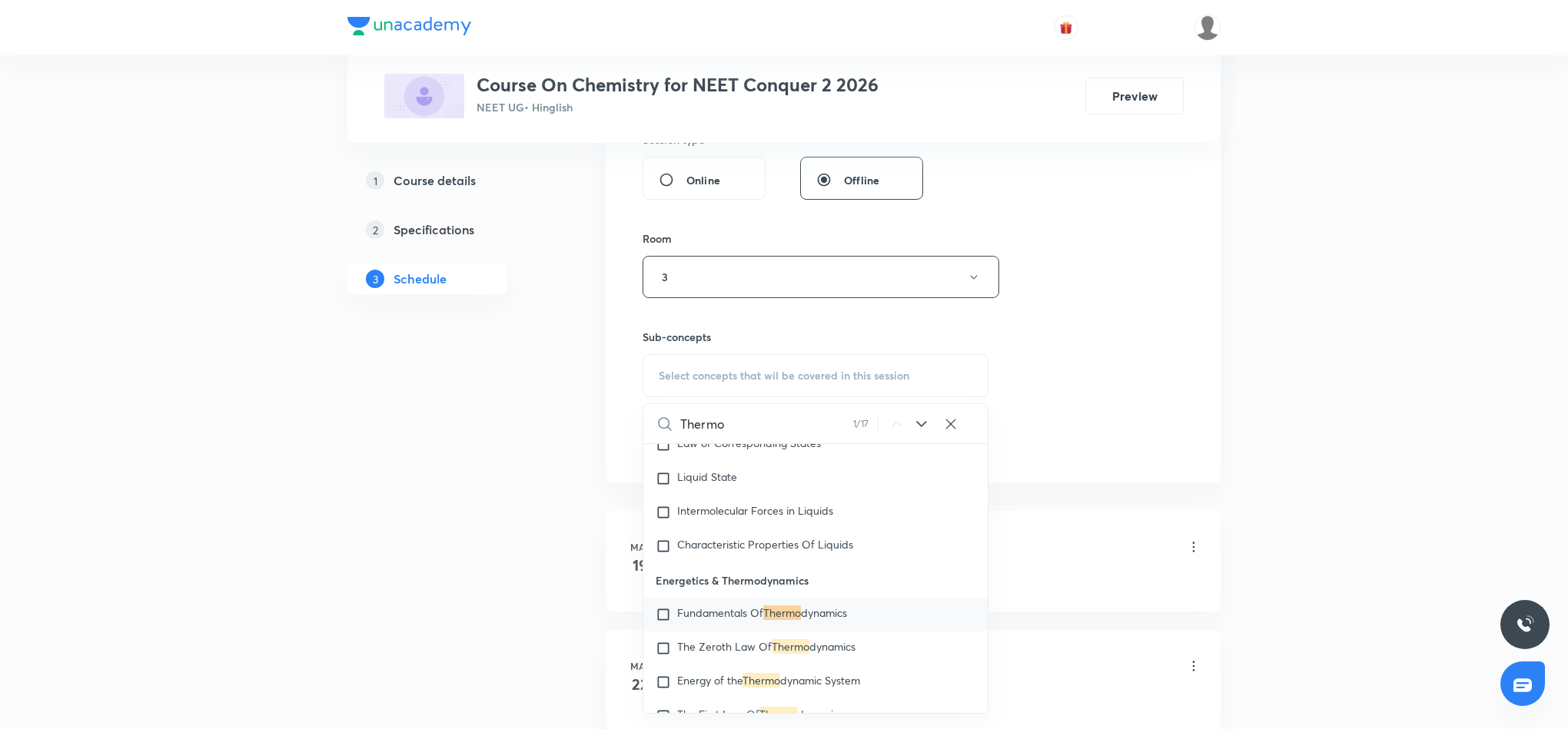
scroll to position [691, 0]
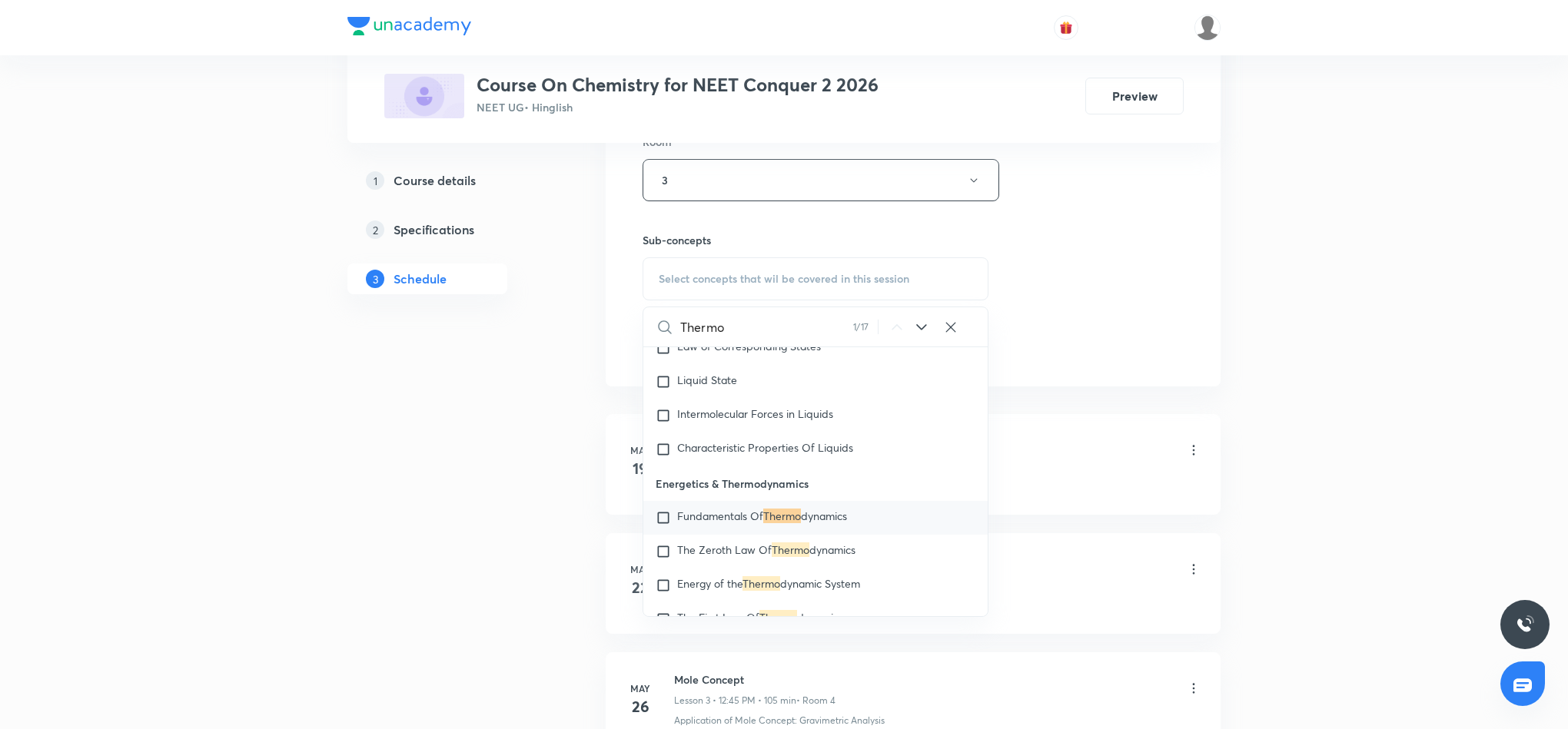
type input "Thermo"
click at [795, 523] on mark "Thermo" at bounding box center [782, 516] width 38 height 14
checkbox input "true"
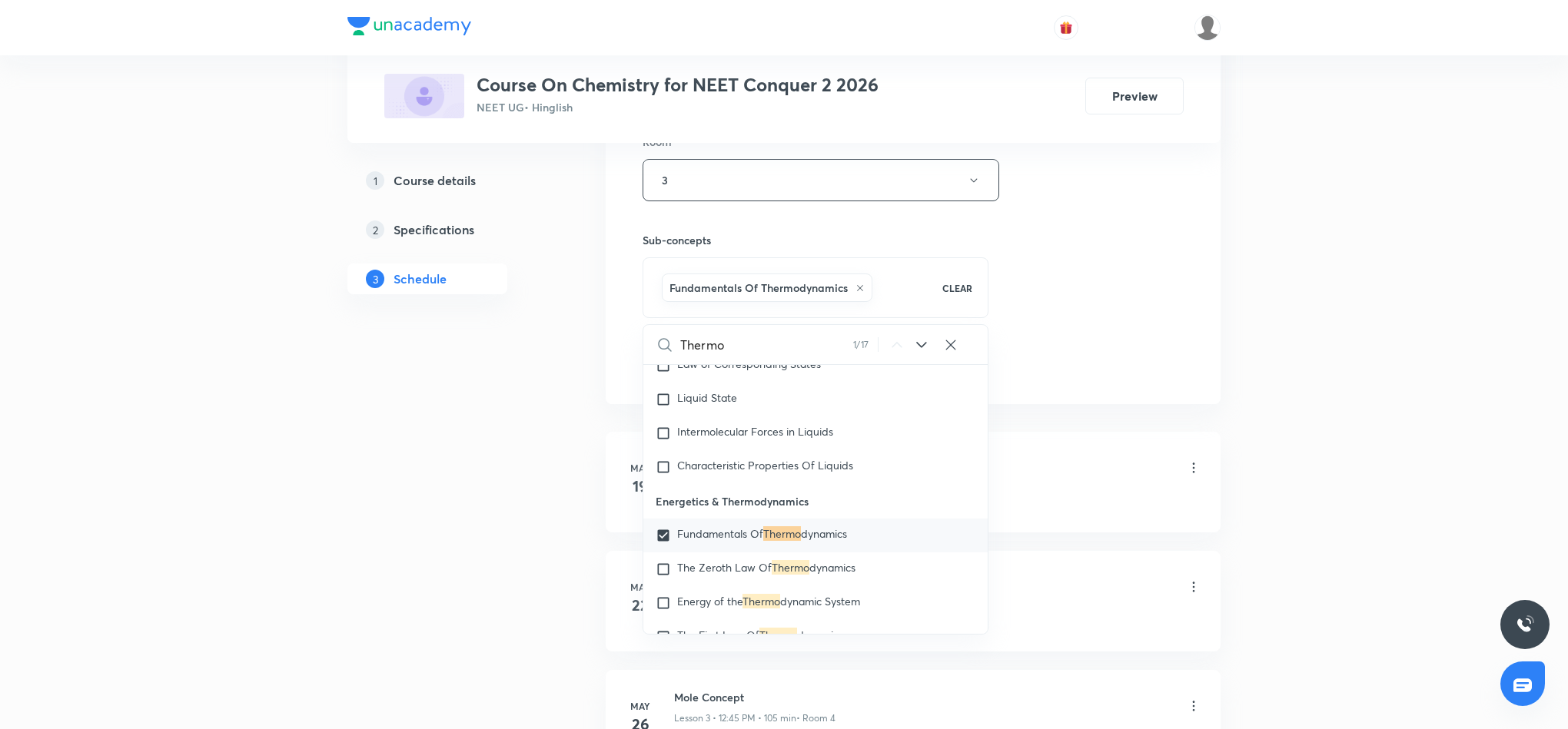
click at [1052, 313] on div "Session 34 Live class Session title 16/99 Thermo chemistry ​ Schedule for Sept …" at bounding box center [913, 10] width 541 height 739
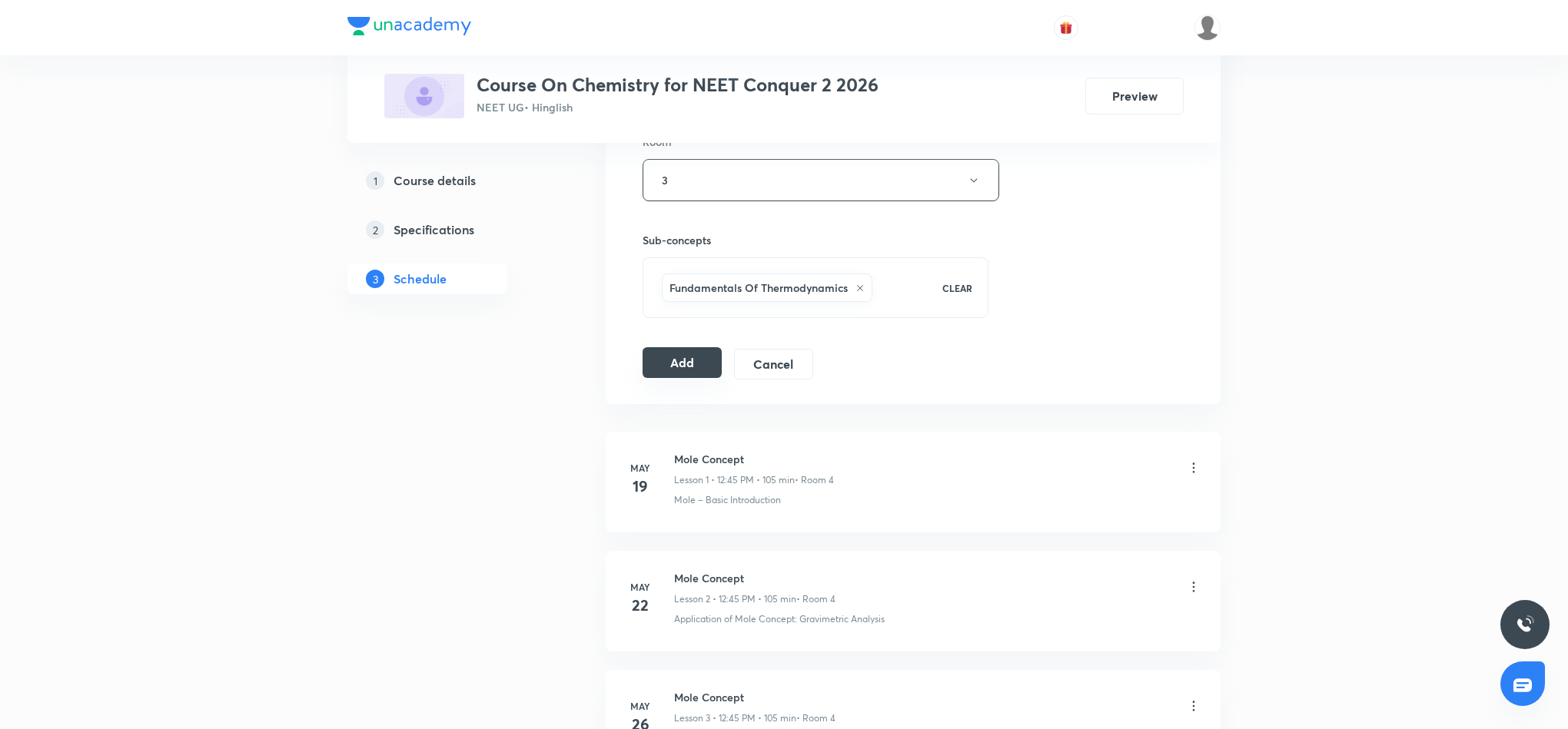
click at [690, 367] on button "Add" at bounding box center [682, 362] width 79 height 31
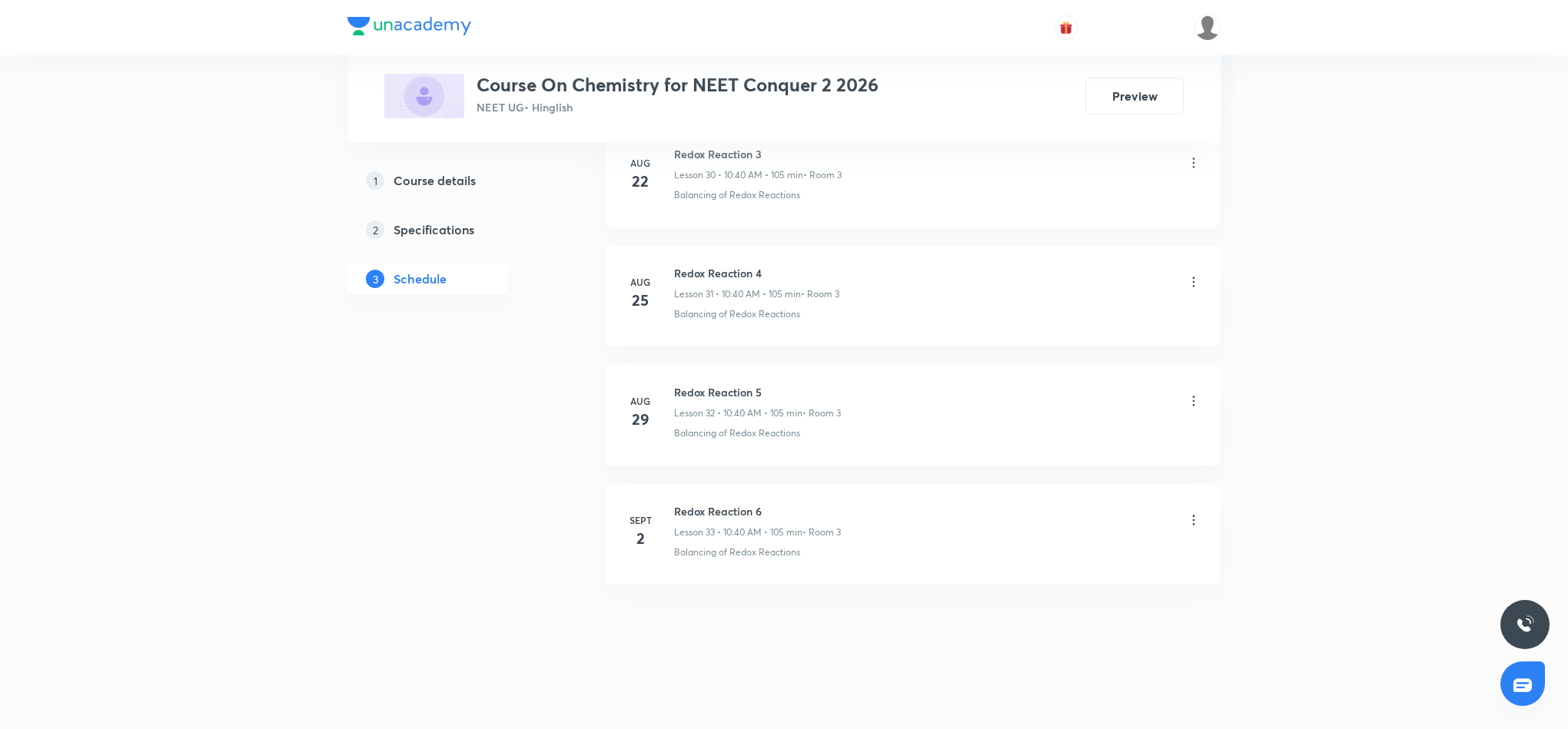
scroll to position [3750, 0]
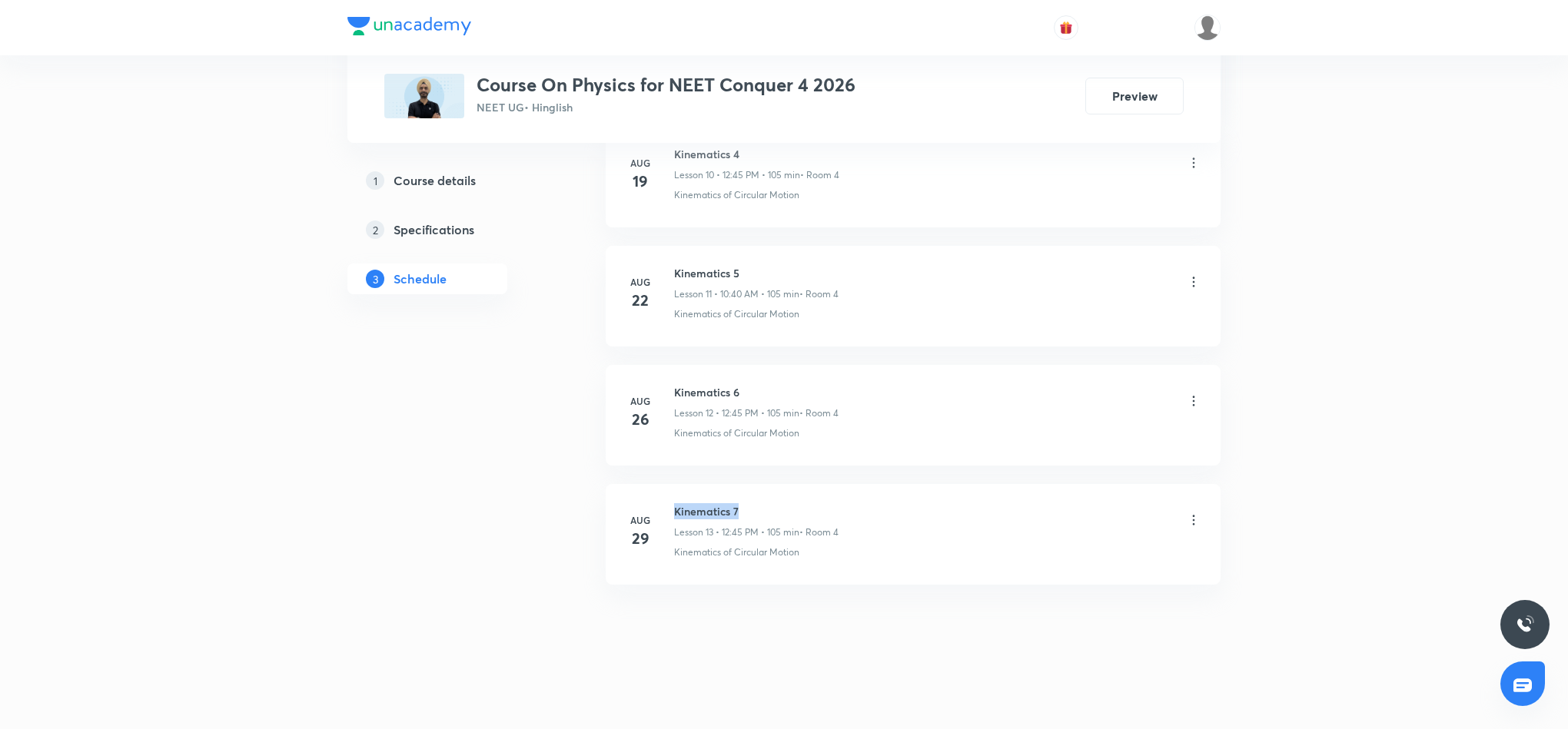
drag, startPoint x: 671, startPoint y: 507, endPoint x: 780, endPoint y: 502, distance: 109.1
click at [780, 503] on div "[DATE] Kinematics 7 Lesson 13 • 12:45 PM • 105 min • Room 4 Kinematics of Circu…" at bounding box center [913, 531] width 577 height 56
copy h6 "Kinematics 7"
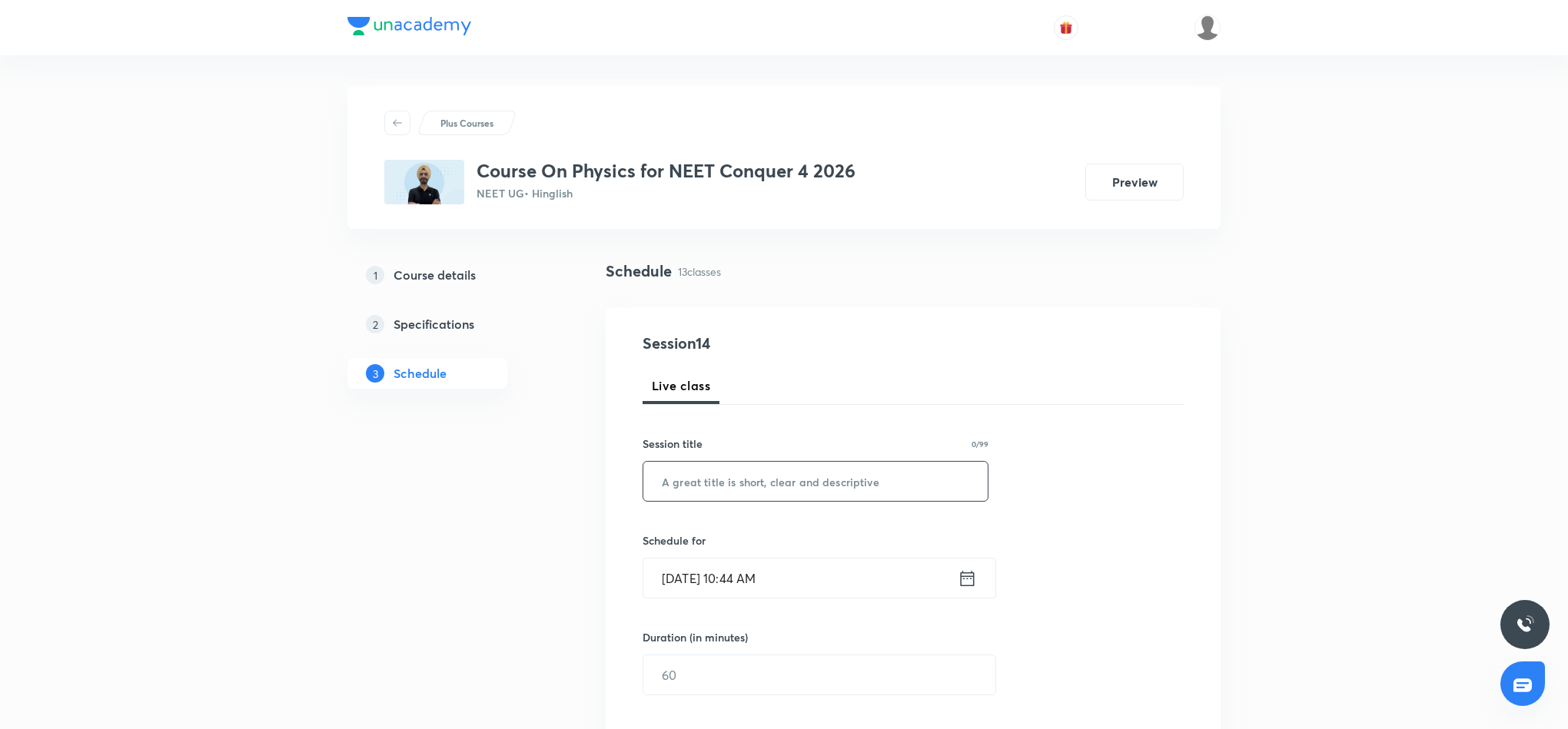
click at [710, 484] on input "text" at bounding box center [815, 481] width 344 height 39
paste input "Kinematics 7"
type input "Kinematics 8"
click at [963, 584] on icon at bounding box center [967, 578] width 19 height 22
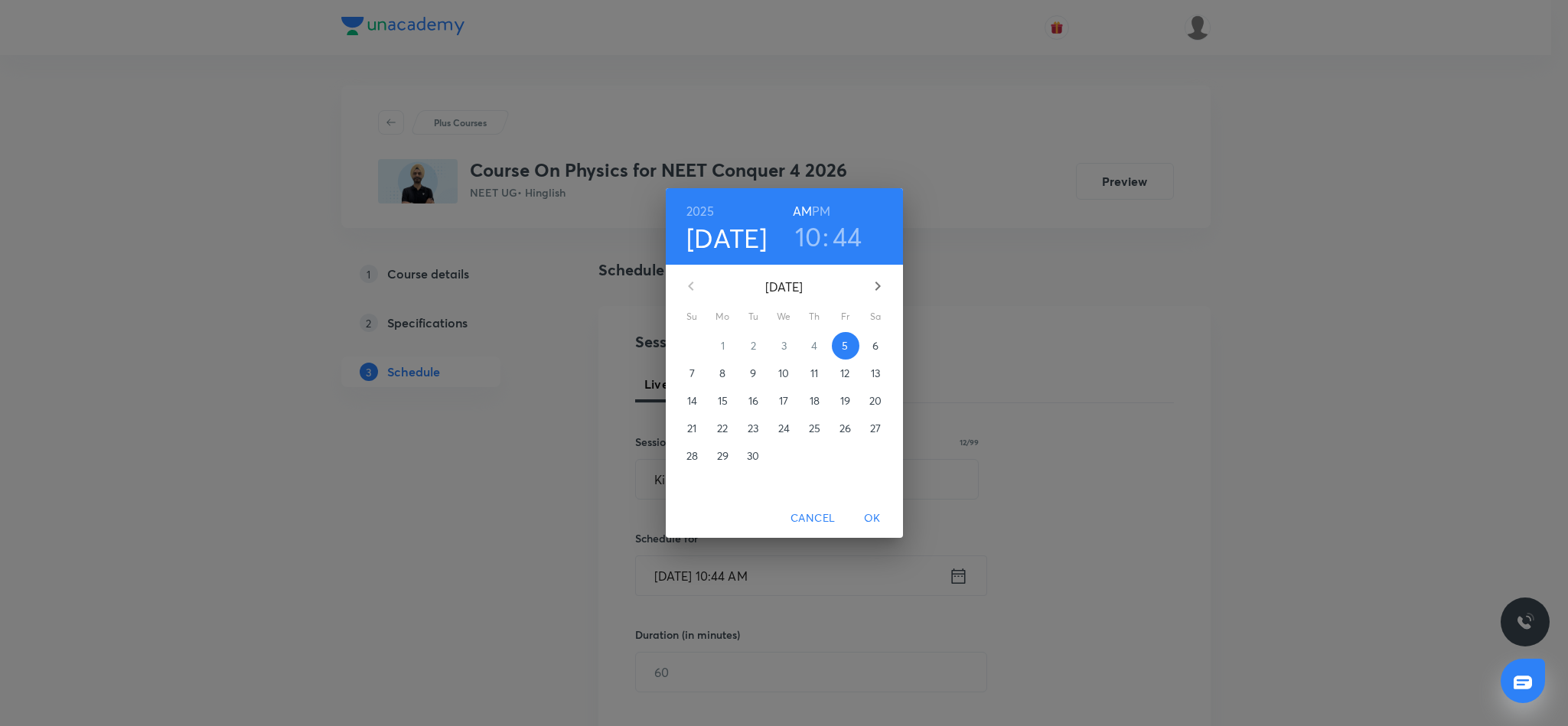
click at [812, 235] on h3 "10" at bounding box center [808, 236] width 26 height 32
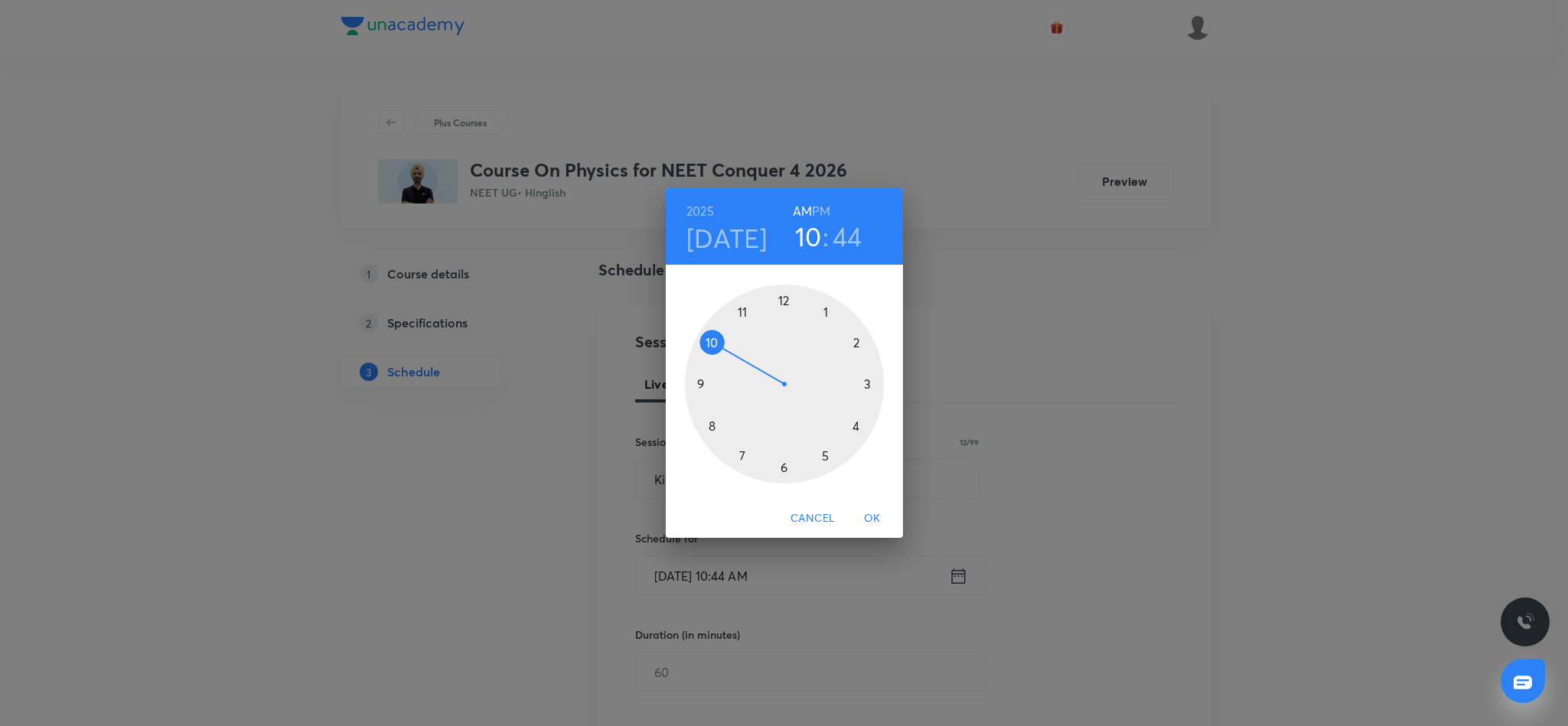
click at [746, 313] on div at bounding box center [784, 384] width 199 height 199
click at [701, 382] on div at bounding box center [784, 384] width 199 height 199
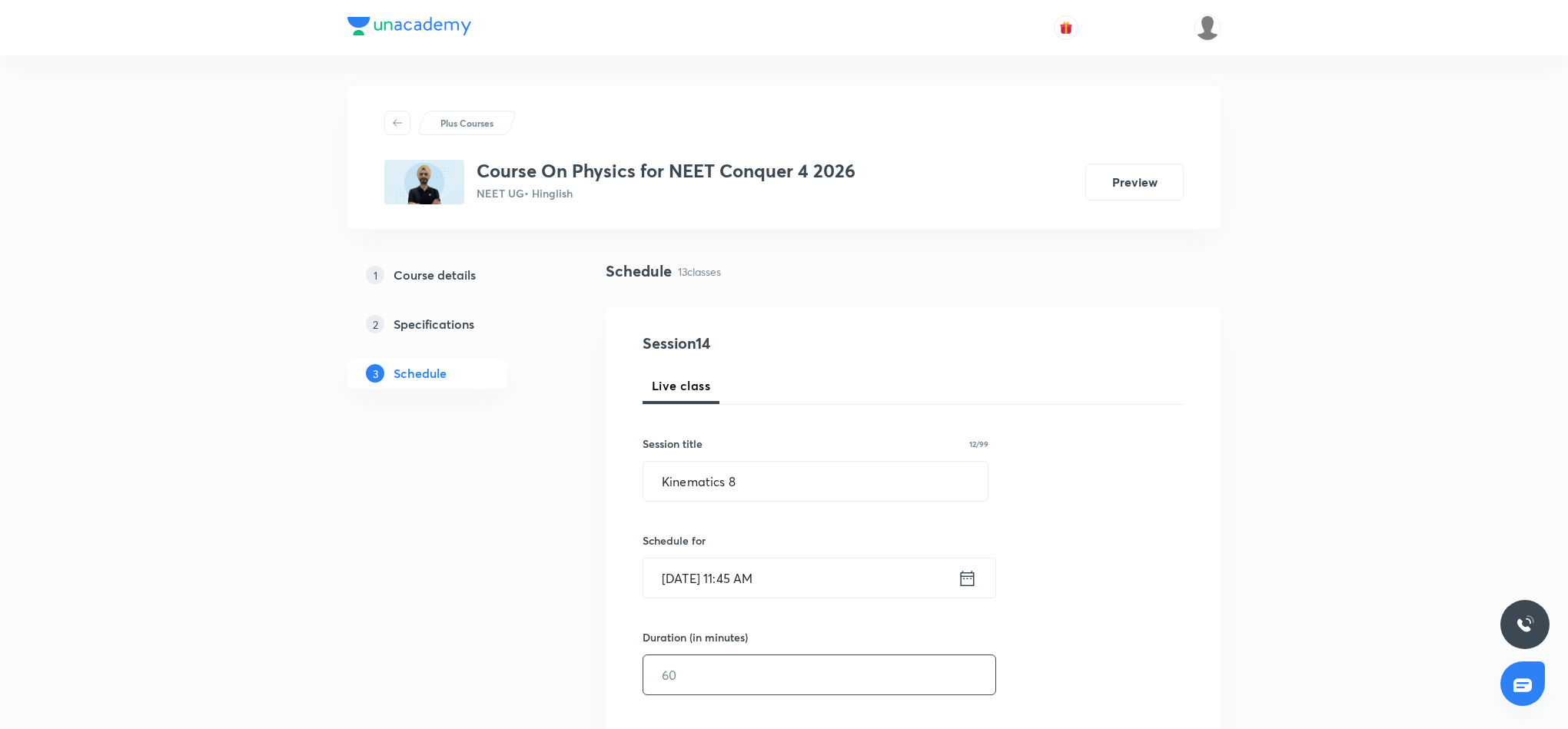
click at [787, 678] on input "text" at bounding box center [819, 674] width 352 height 39
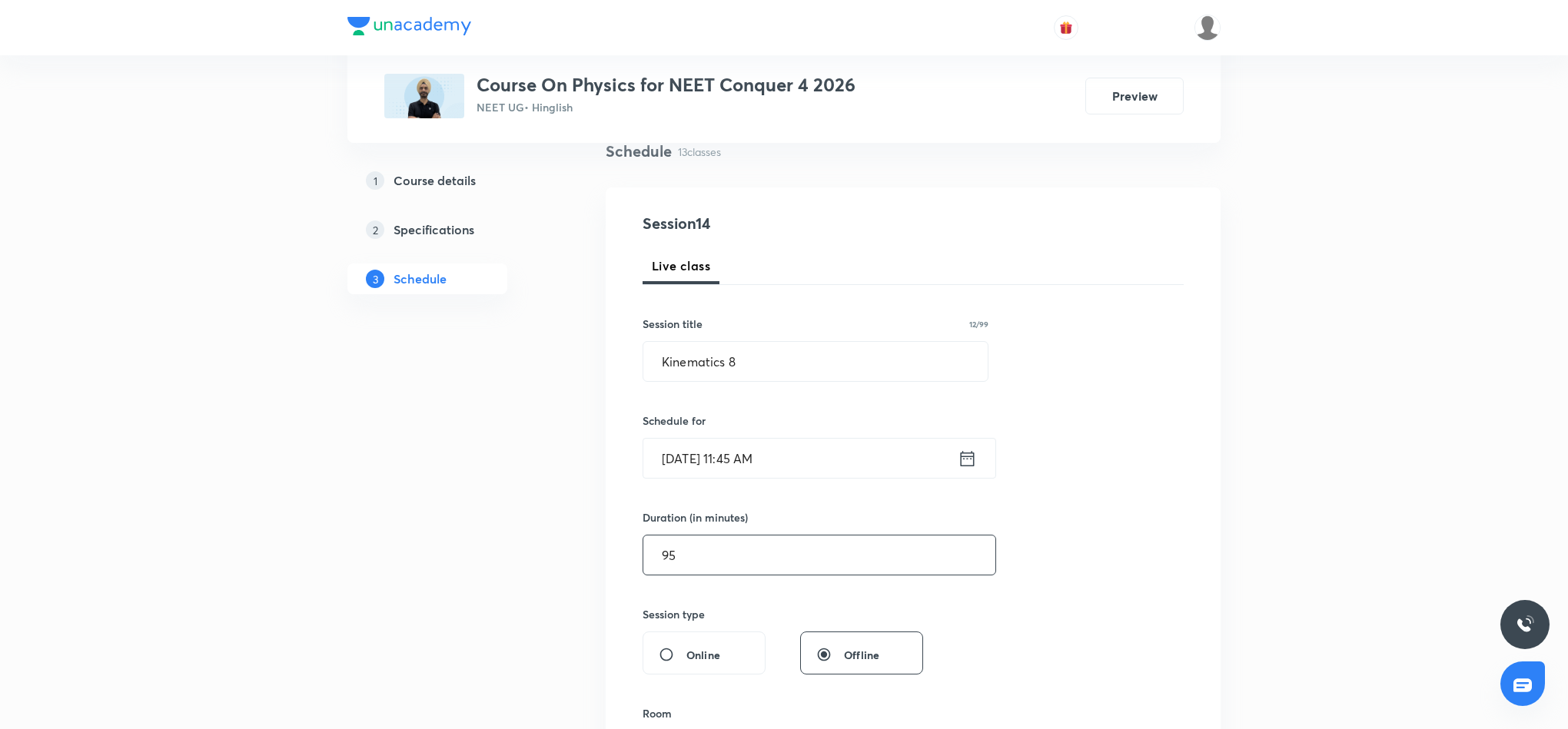
scroll to position [231, 0]
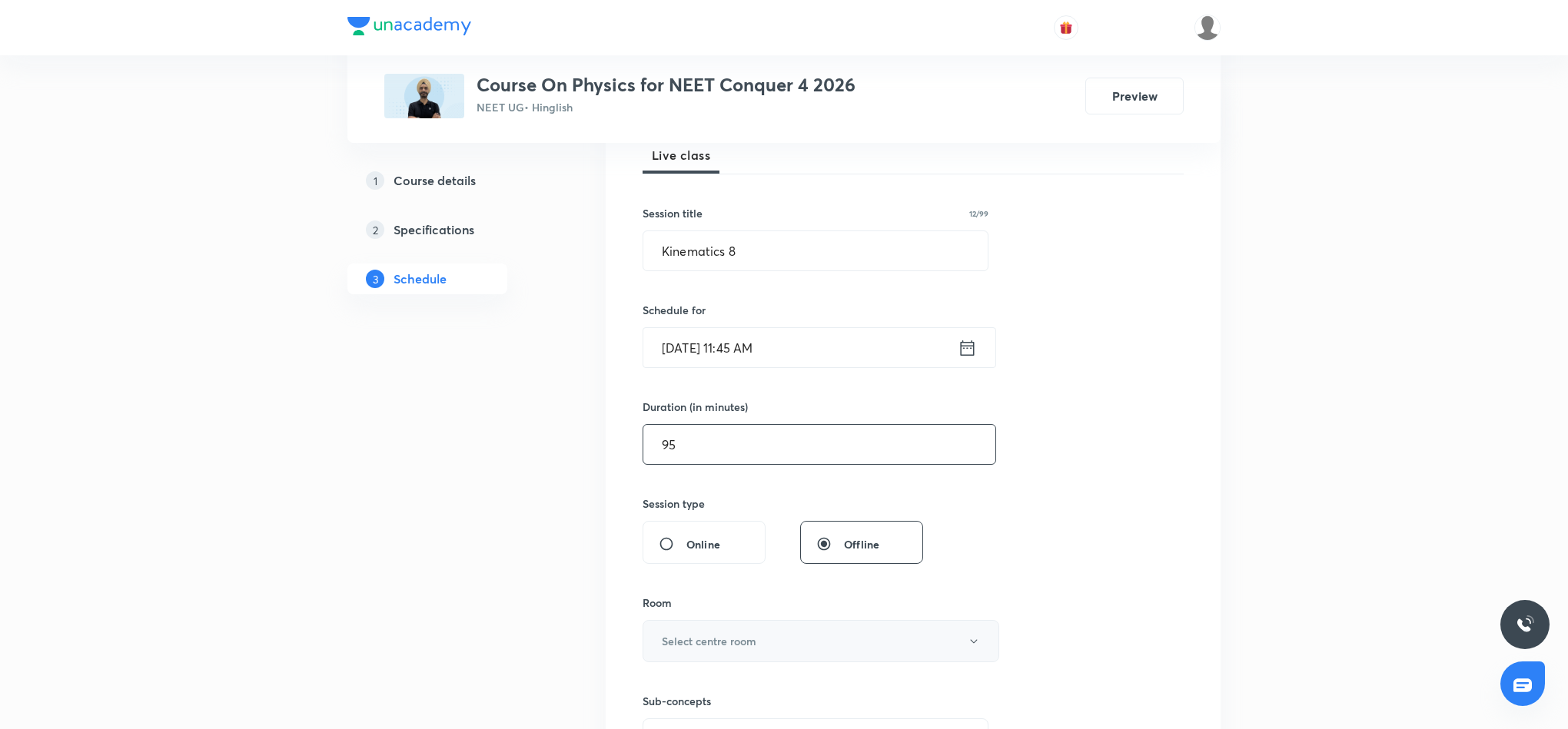
type input "95"
click at [928, 646] on button "Select centre room" at bounding box center [821, 641] width 357 height 43
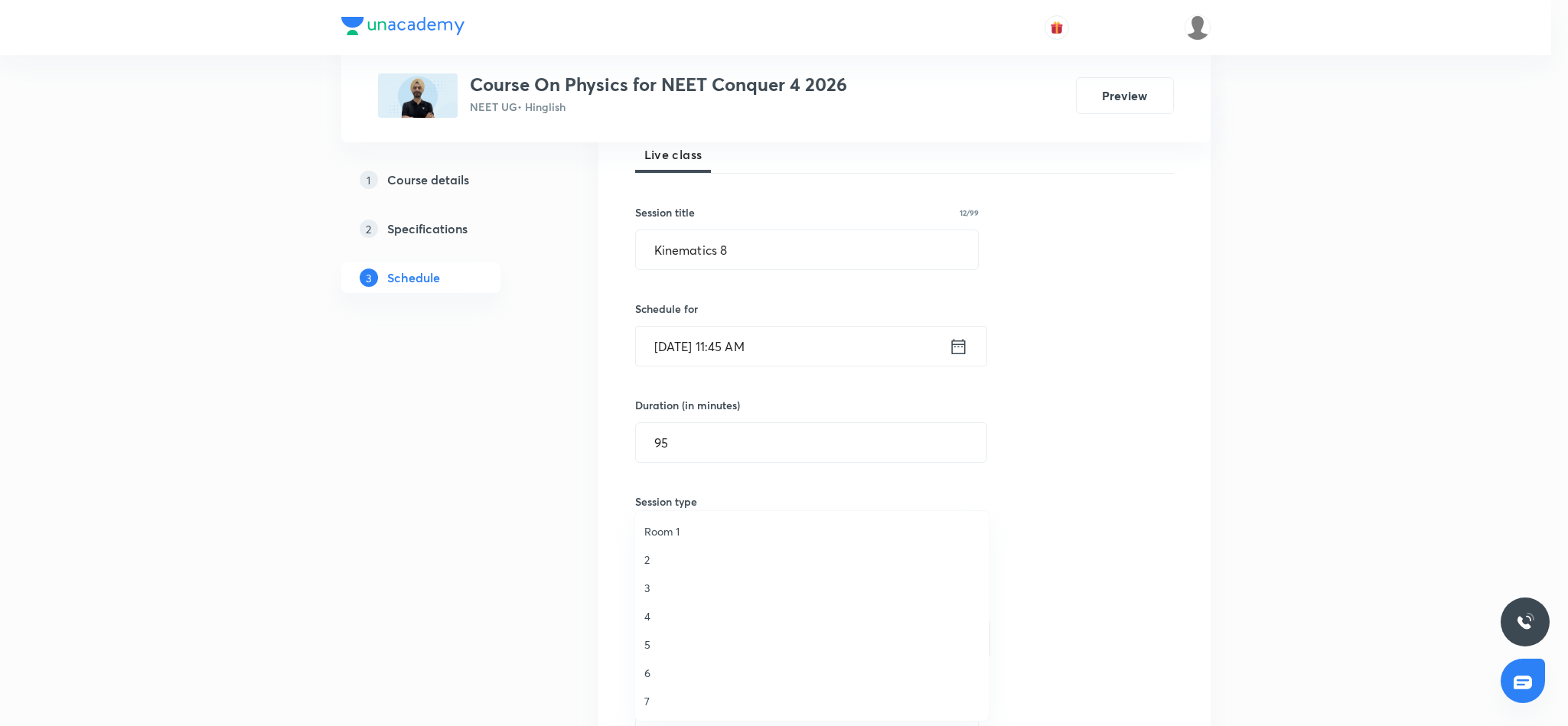
click at [648, 613] on span "4" at bounding box center [812, 616] width 335 height 16
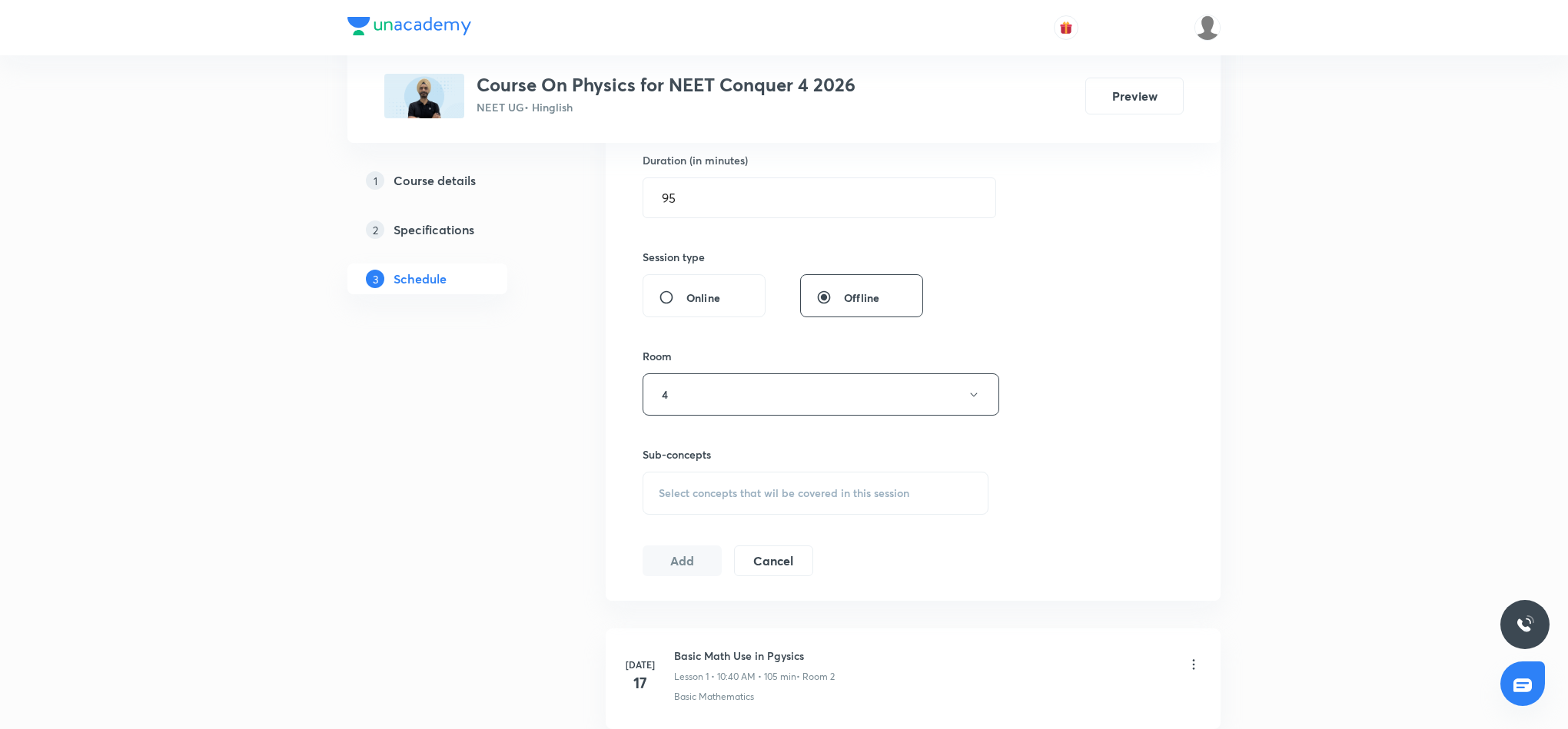
scroll to position [576, 0]
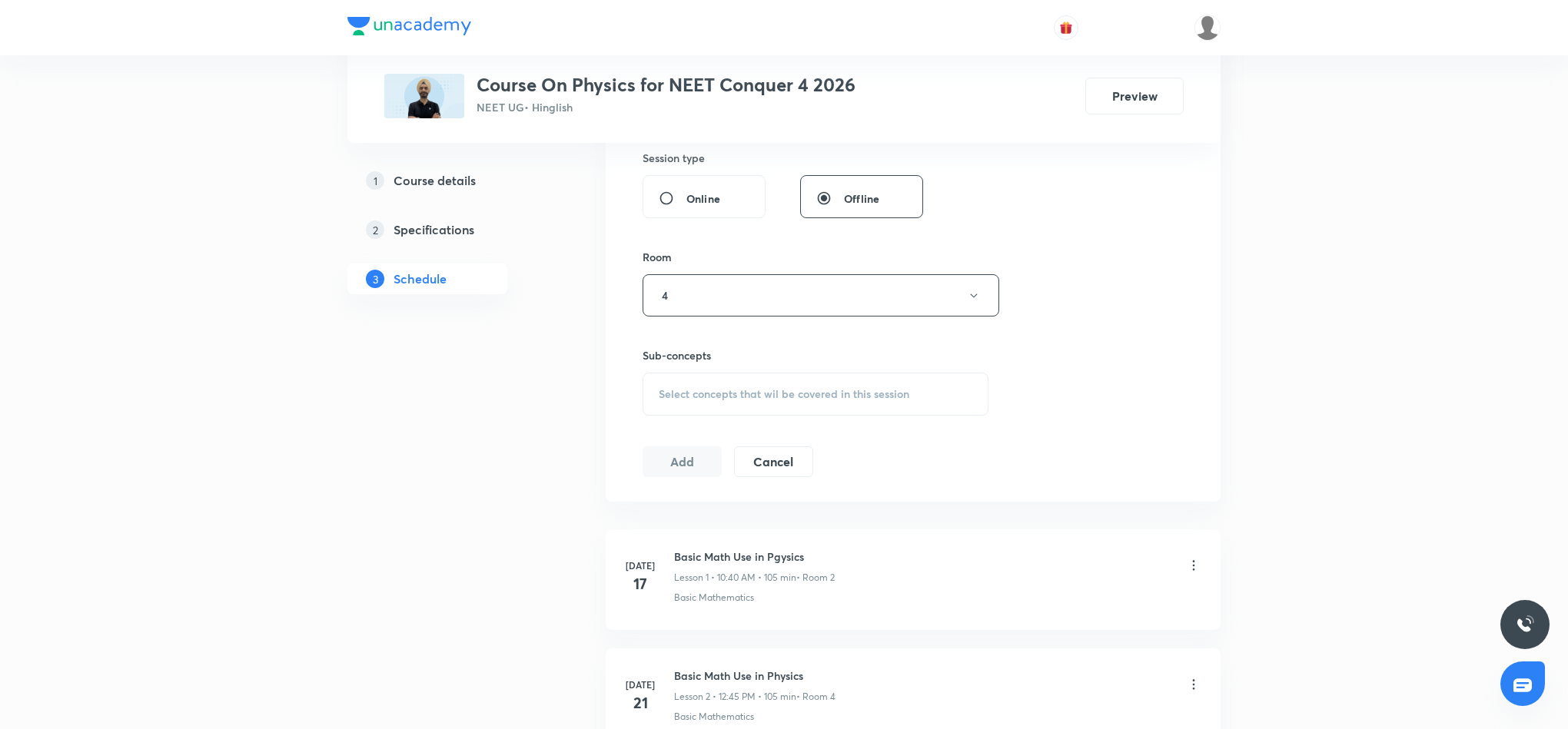
click at [921, 399] on div "Select concepts that wil be covered in this session" at bounding box center [815, 395] width 346 height 43
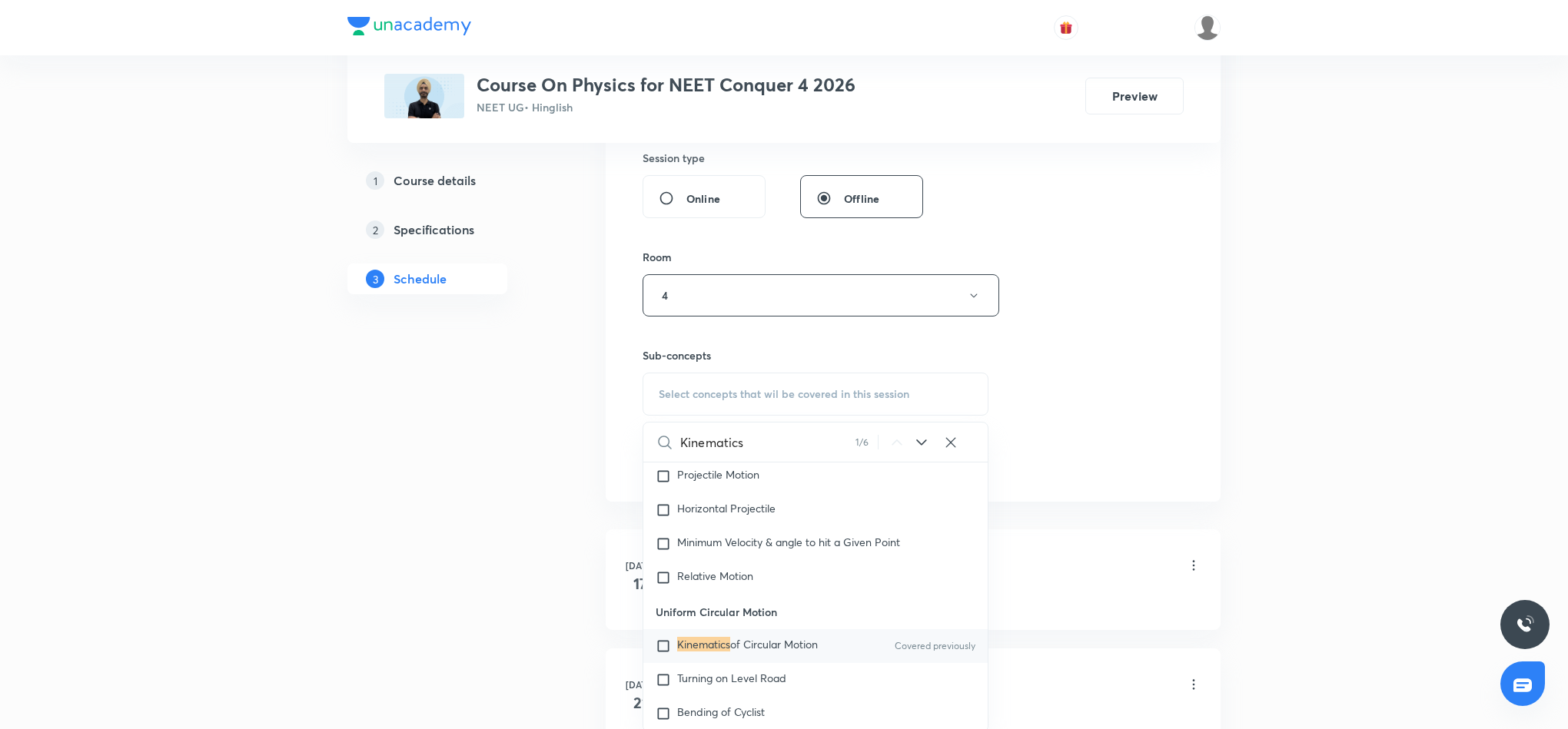
scroll to position [2898, 0]
type input "Kinematics"
click at [795, 649] on span "of Circular Motion" at bounding box center [774, 641] width 88 height 14
checkbox input "true"
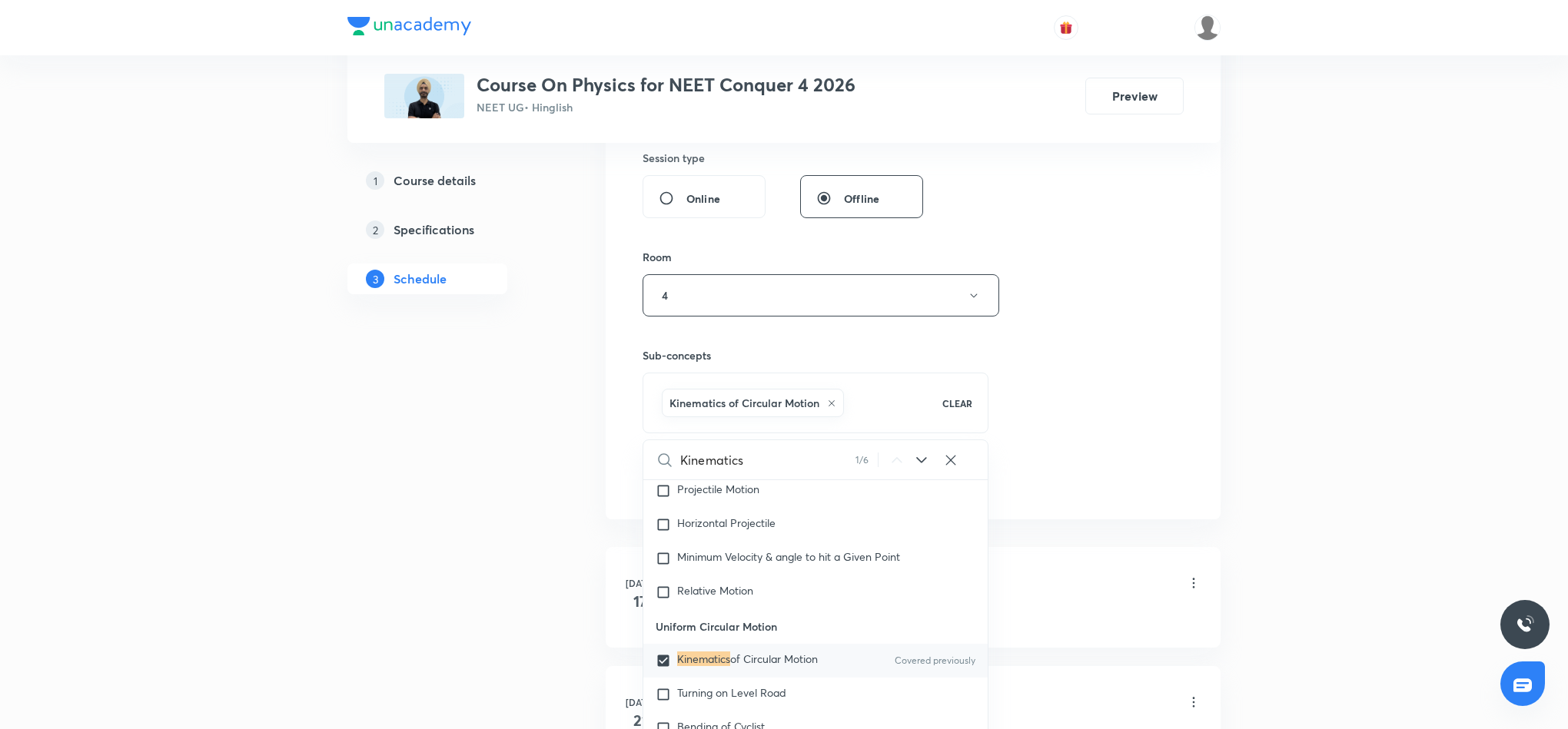
click at [1138, 362] on div "Session 14 Live class Session title 12/99 Kinematics 8 ​ Schedule for Sept 5, 2…" at bounding box center [913, 125] width 541 height 739
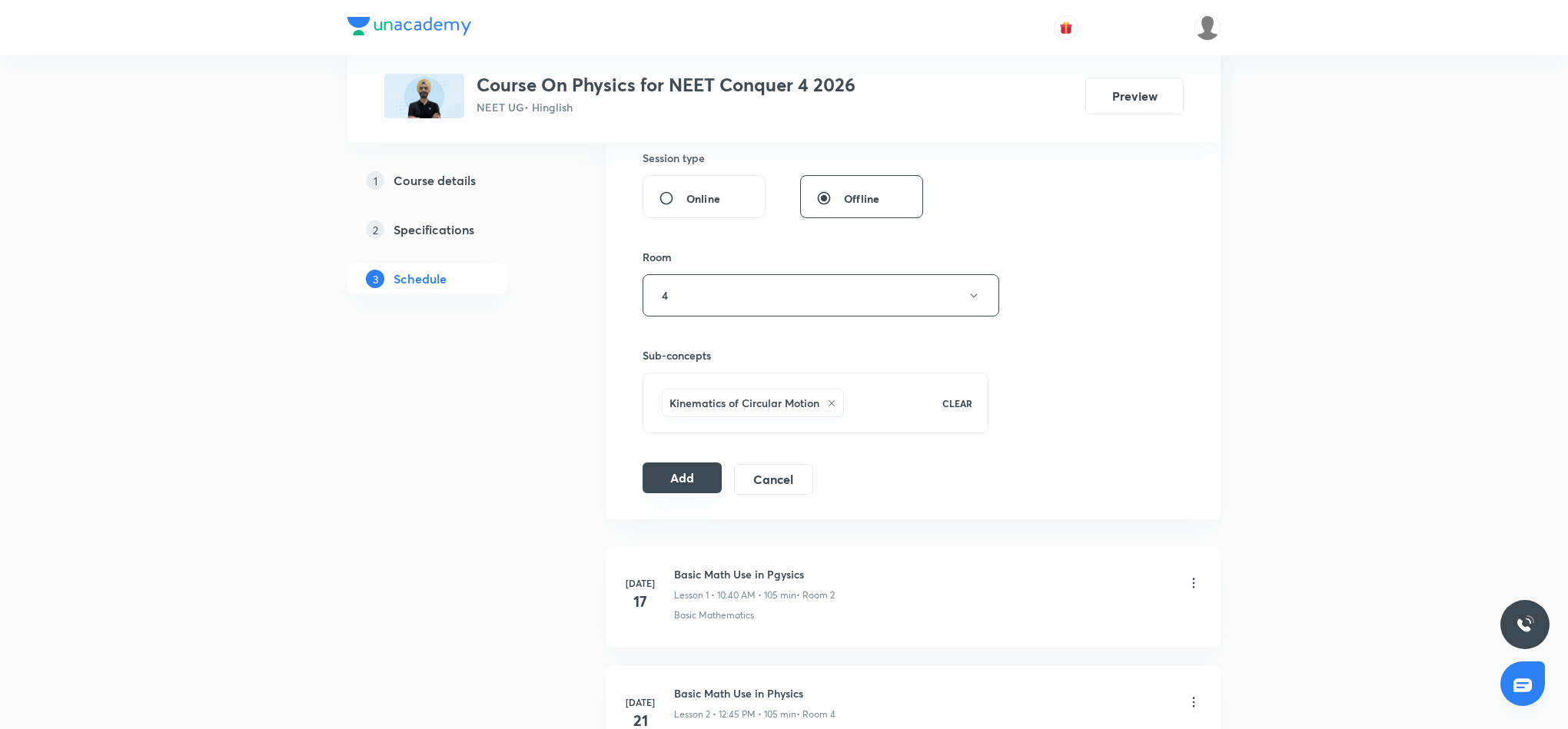
click at [675, 481] on button "Add" at bounding box center [682, 478] width 79 height 31
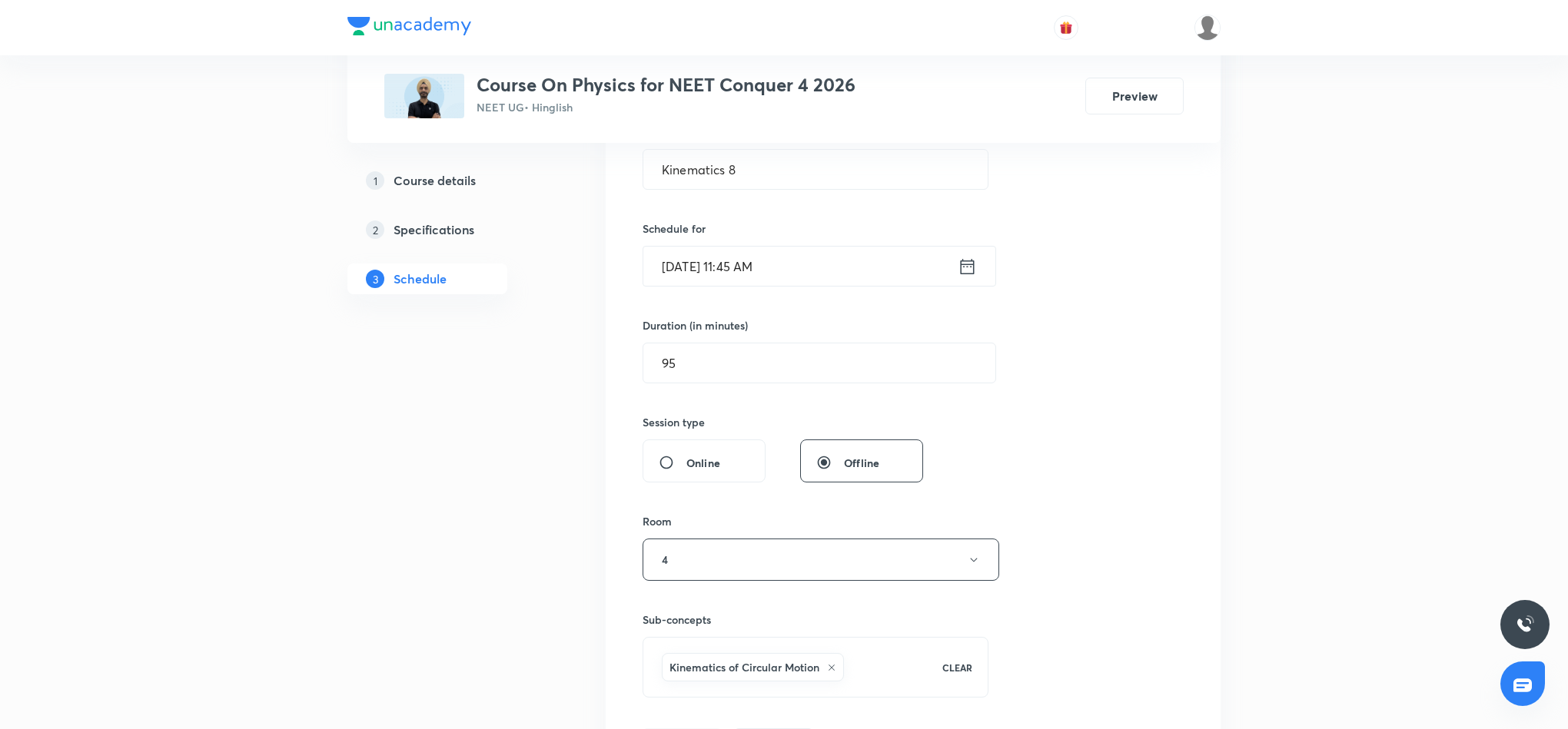
scroll to position [346, 0]
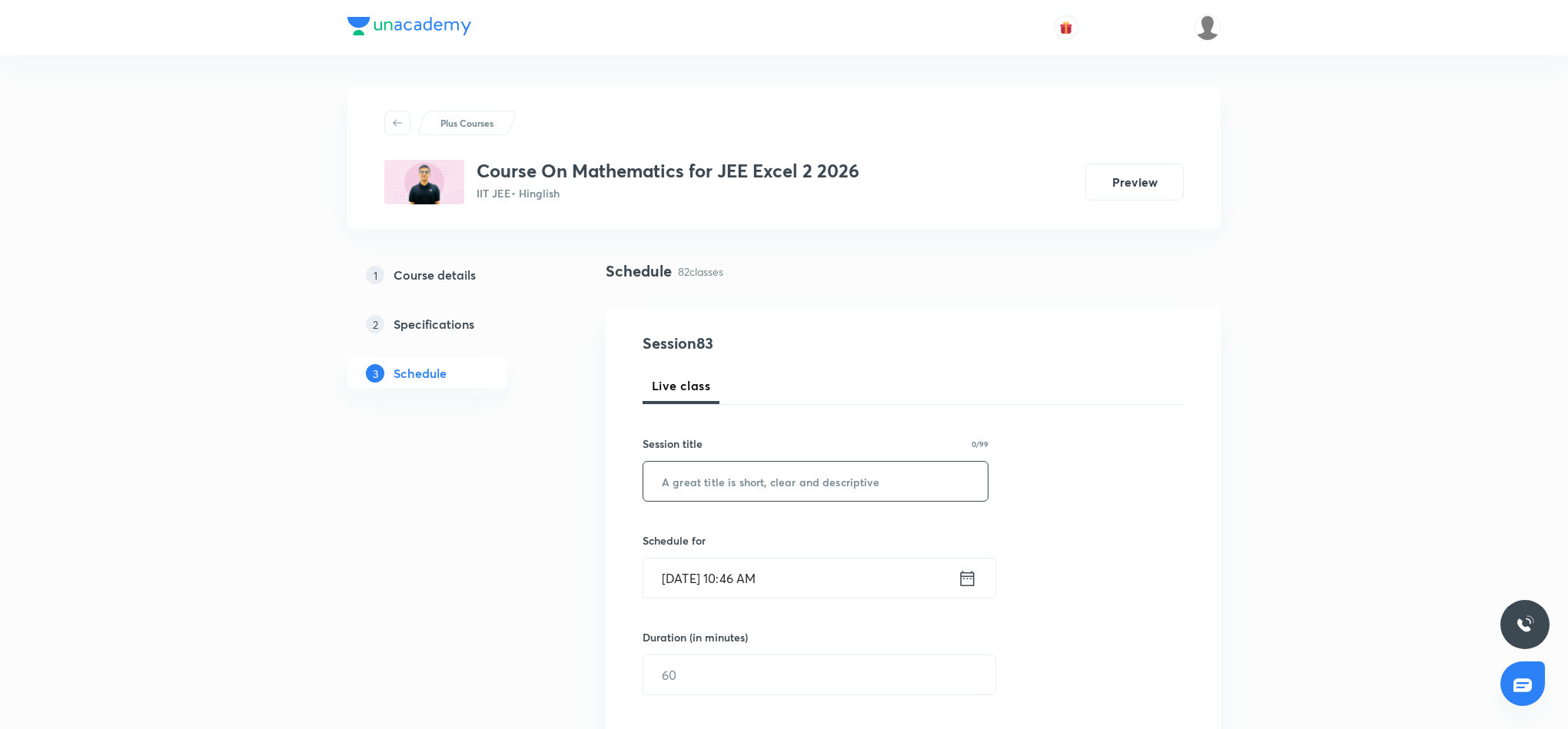
click at [827, 480] on input "text" at bounding box center [815, 481] width 344 height 39
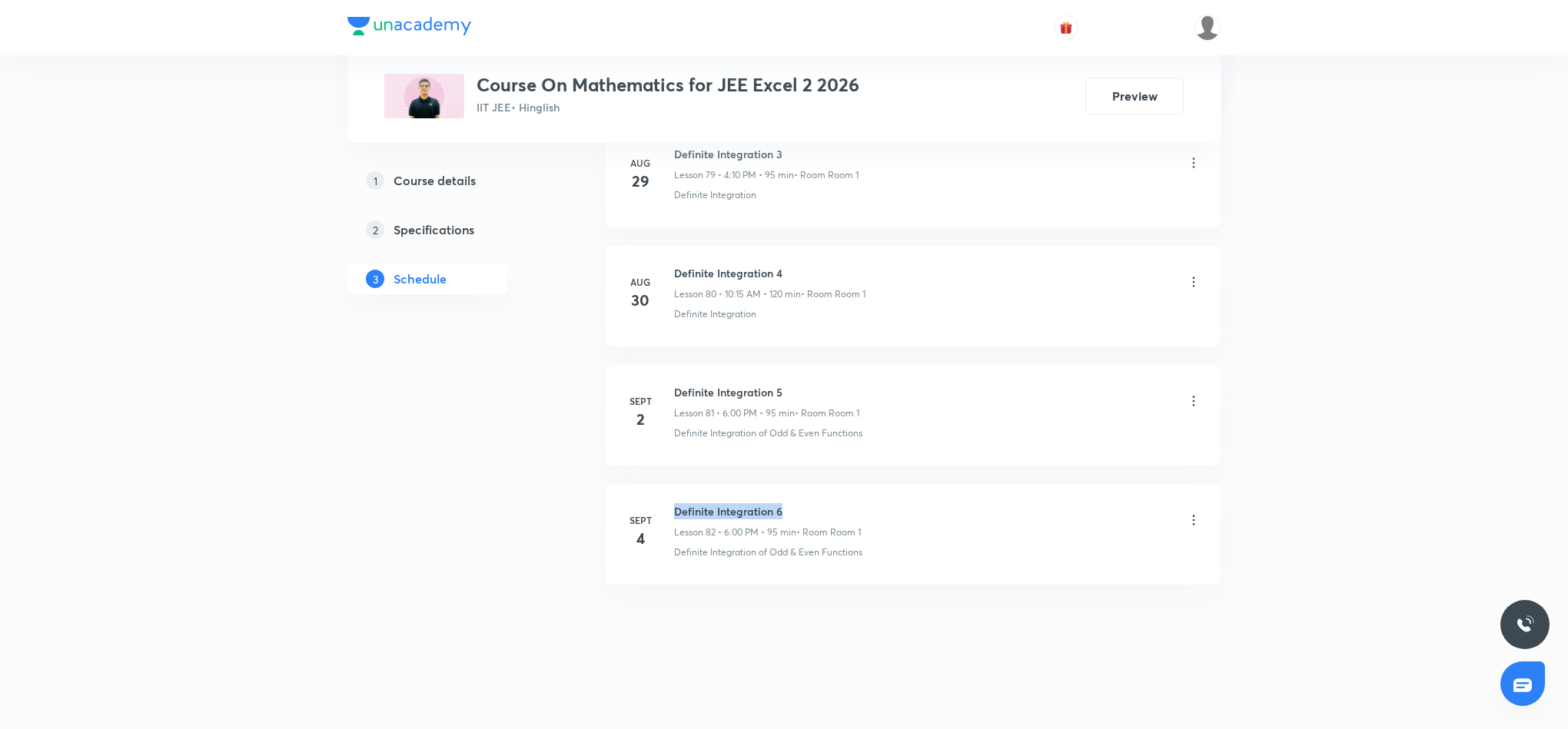
drag, startPoint x: 673, startPoint y: 507, endPoint x: 800, endPoint y: 492, distance: 127.9
click at [800, 492] on li "Sept 4 Definite Integration 6 Lesson 82 • 6:00 PM • 95 min • Room Room 1 Defini…" at bounding box center [913, 534] width 615 height 100
copy h6 "Definite Integration 6"
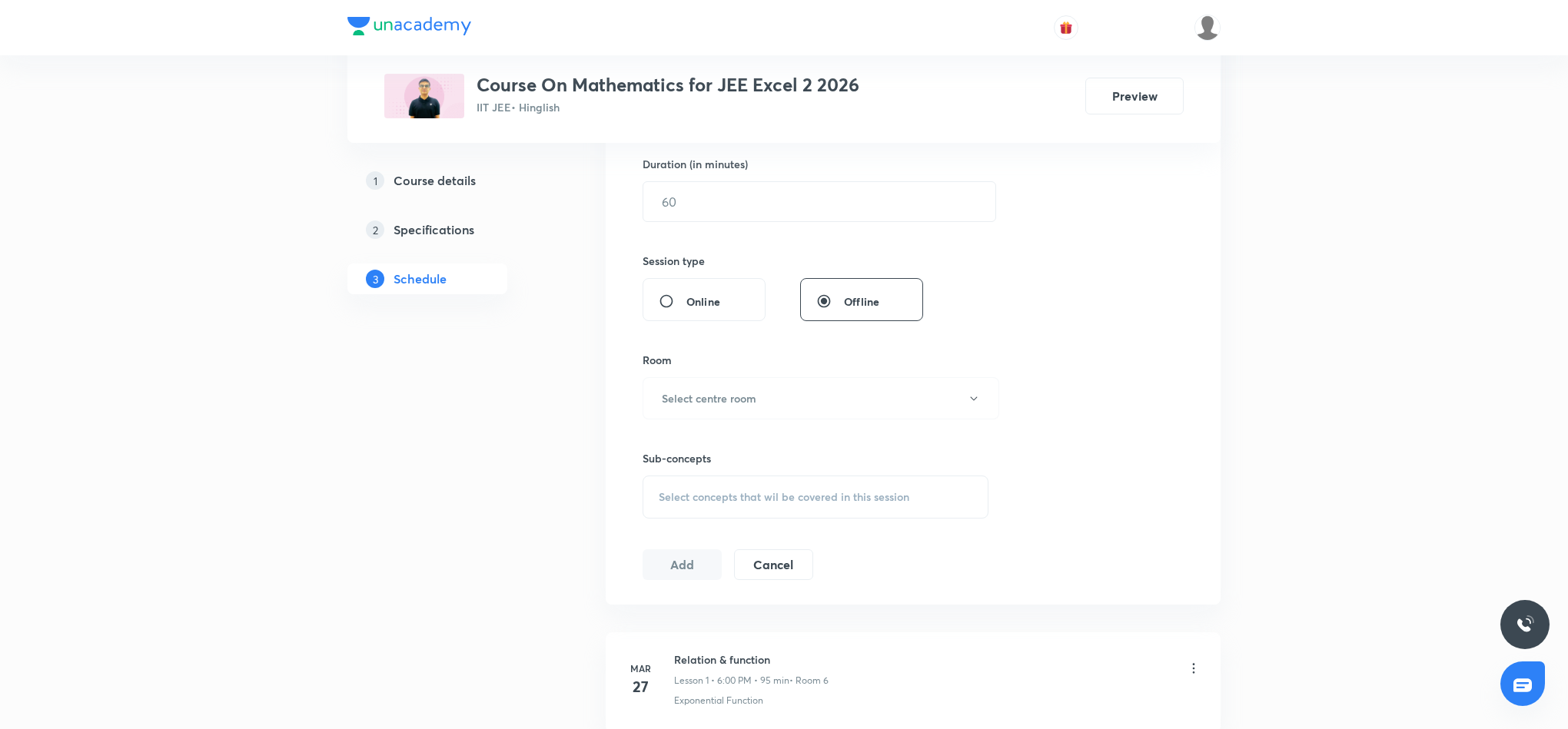
scroll to position [0, 0]
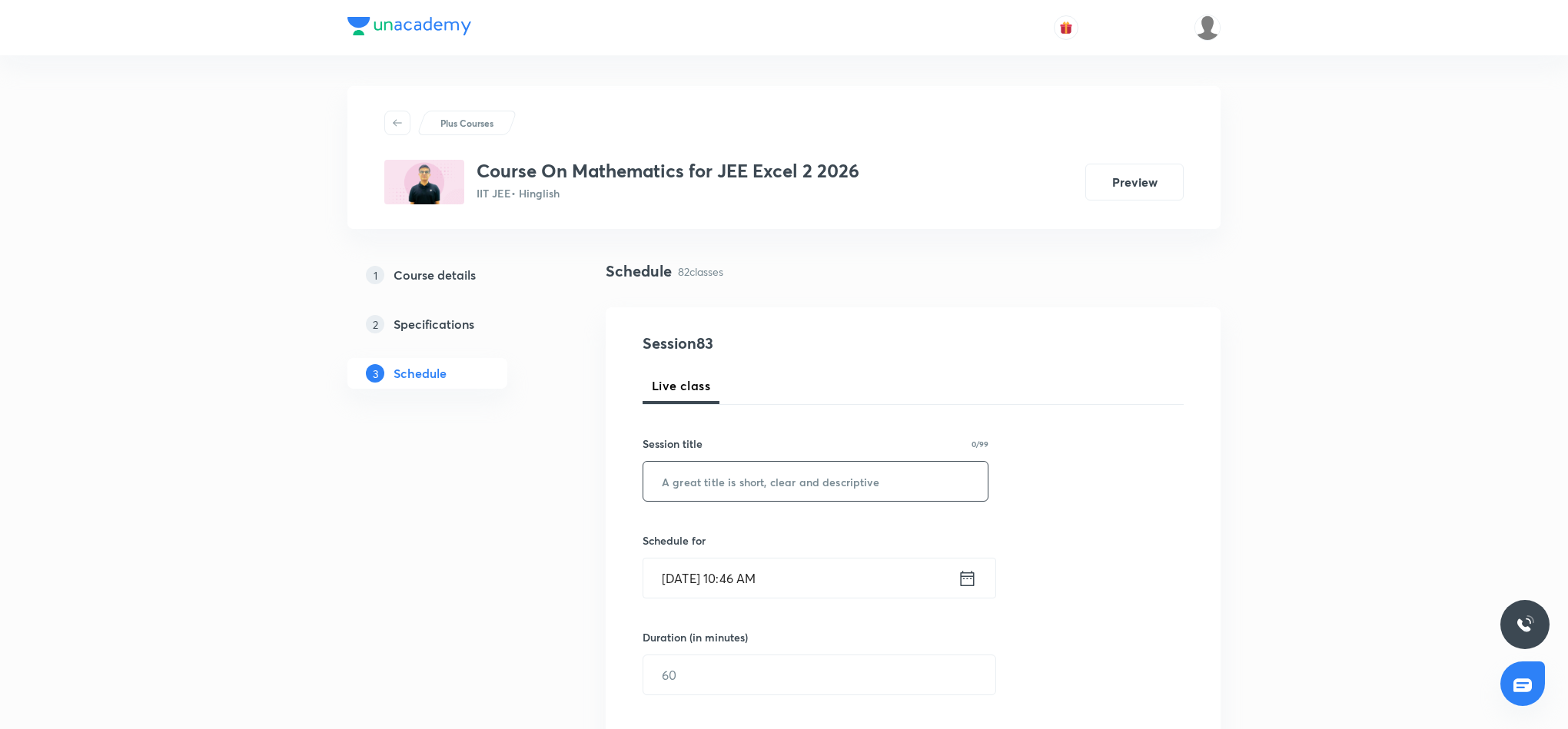
click at [824, 482] on input "text" at bounding box center [815, 481] width 344 height 39
paste input "Definite Integration 6"
type input "Definite Integration 7"
click at [971, 576] on icon at bounding box center [967, 578] width 19 height 22
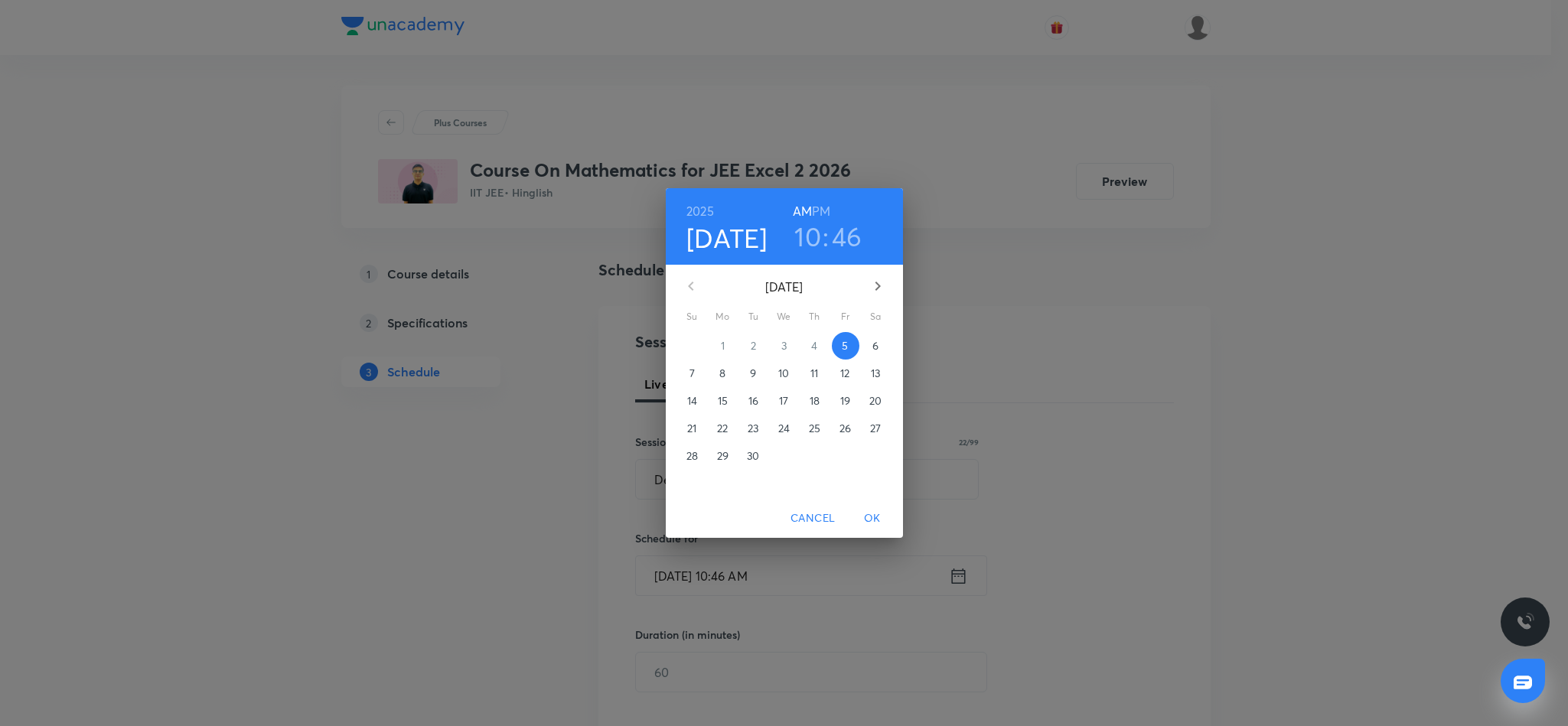
click at [820, 204] on h6 "PM" at bounding box center [820, 211] width 18 height 22
click at [808, 243] on h3 "10" at bounding box center [807, 236] width 26 height 32
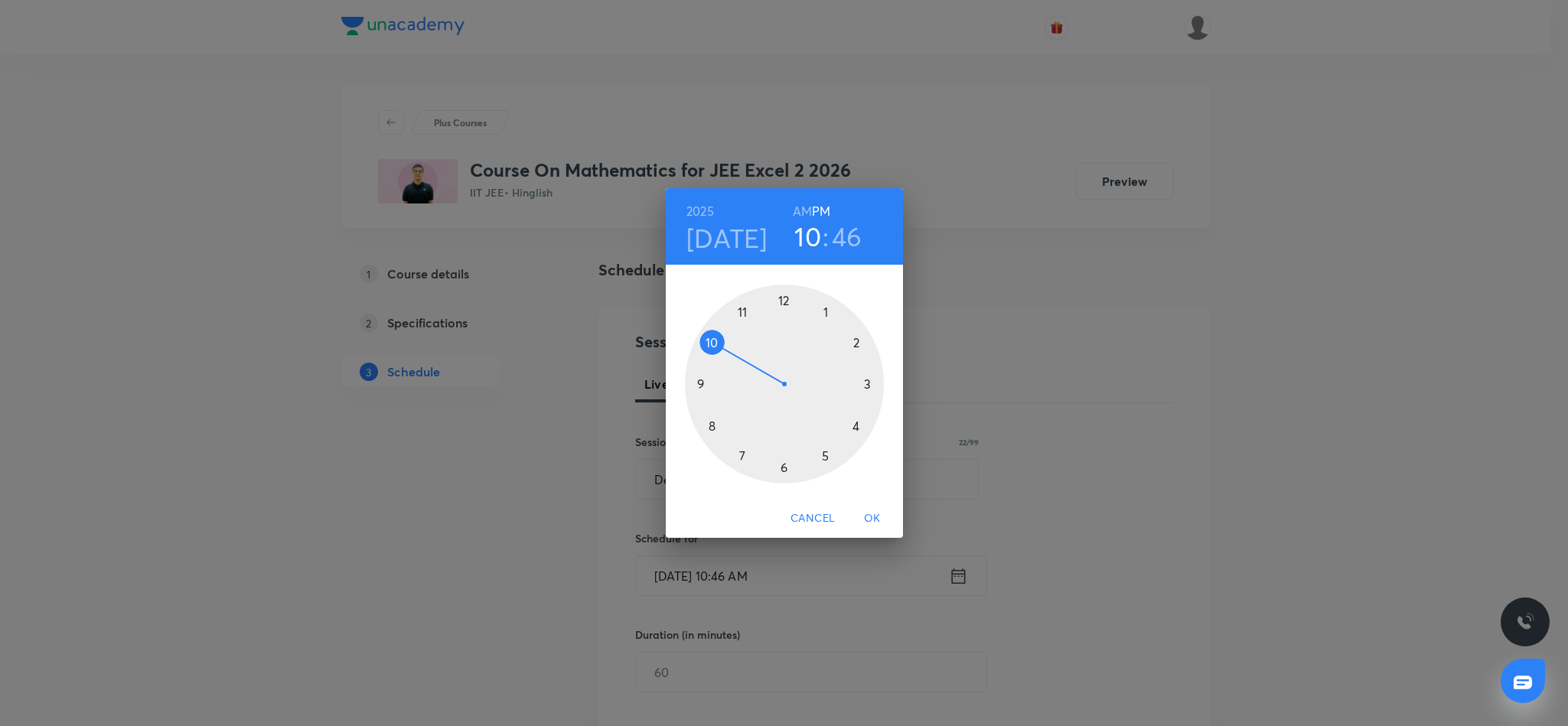
click at [857, 425] on div at bounding box center [784, 384] width 199 height 199
click at [856, 343] on div at bounding box center [784, 384] width 199 height 199
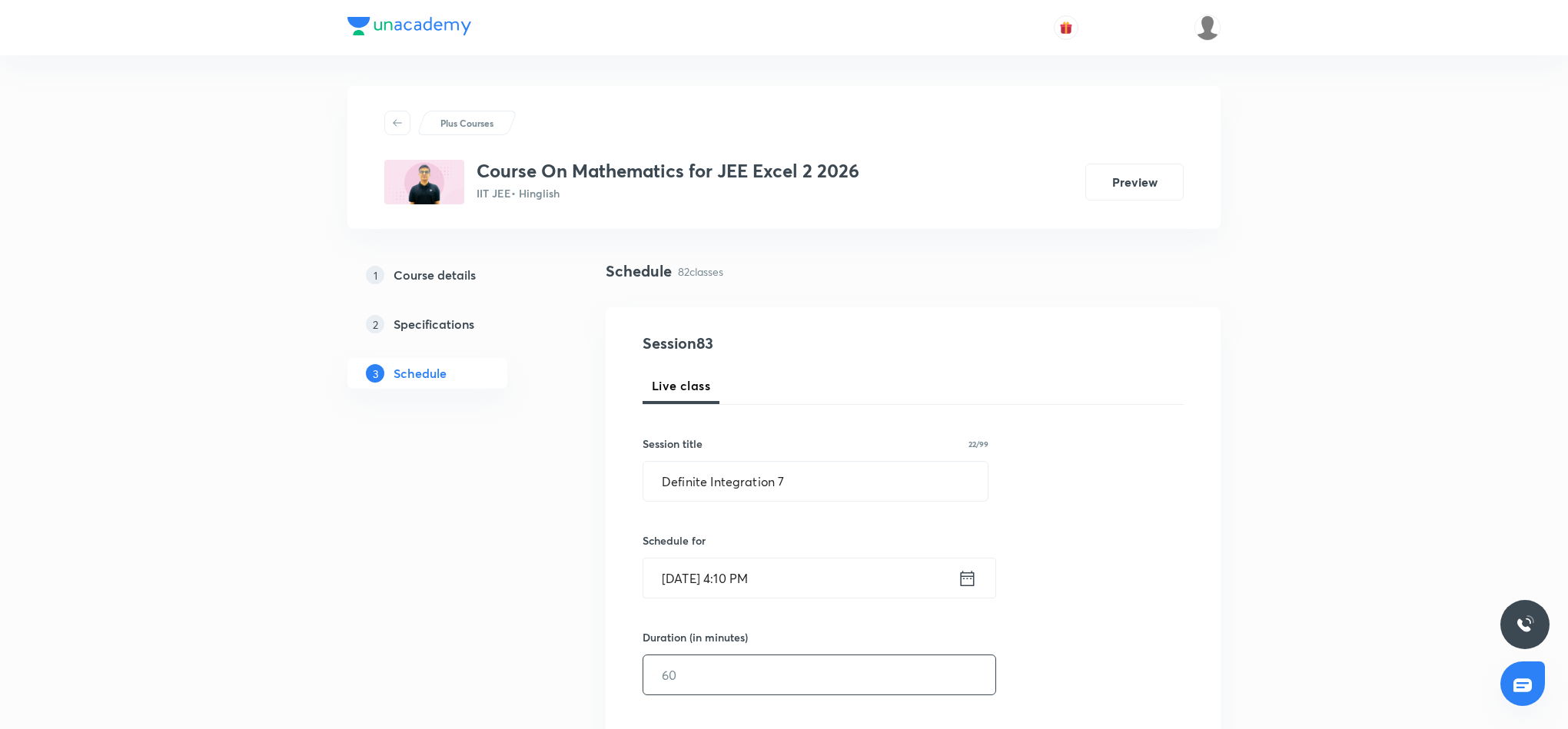
click at [898, 678] on input "text" at bounding box center [819, 674] width 352 height 39
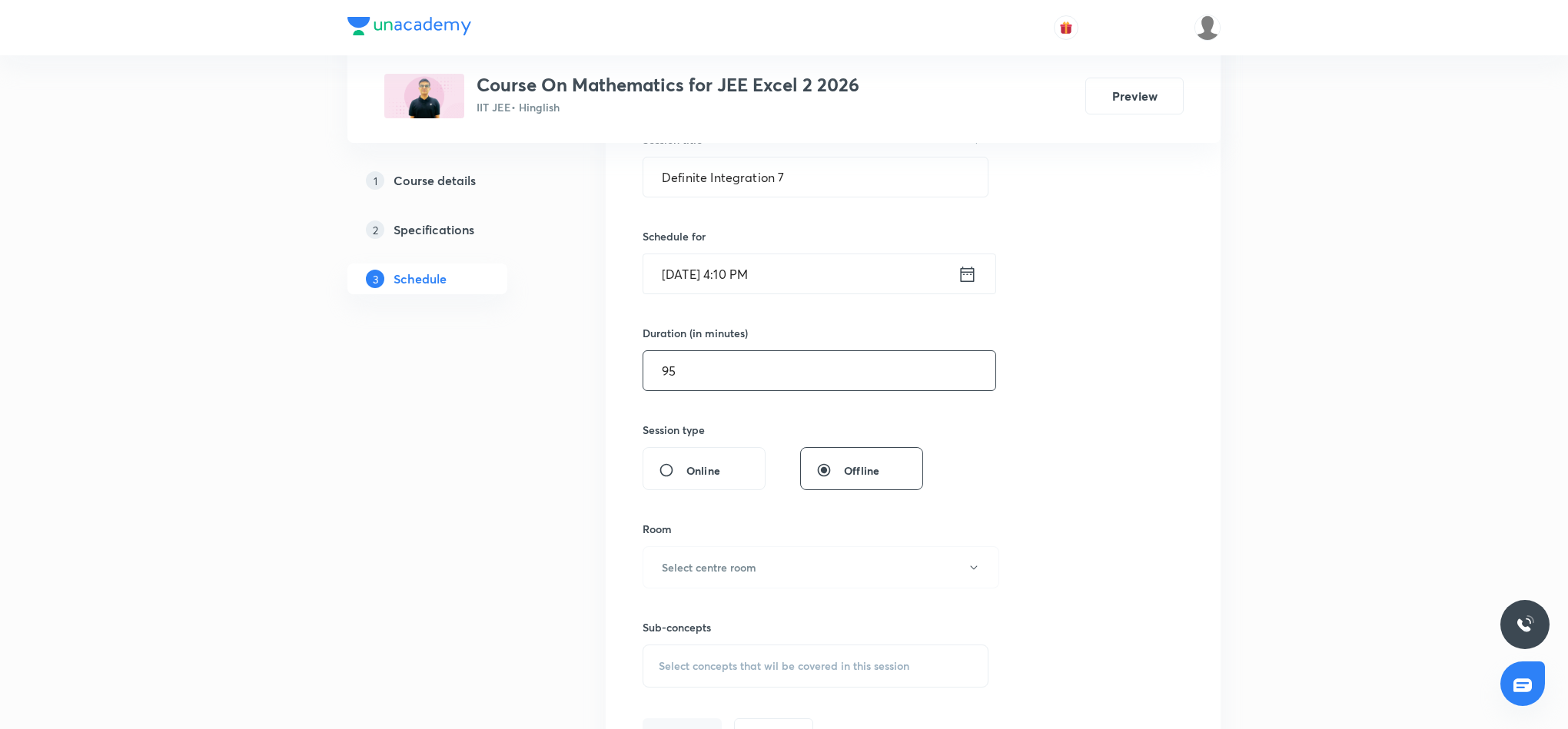
scroll to position [346, 0]
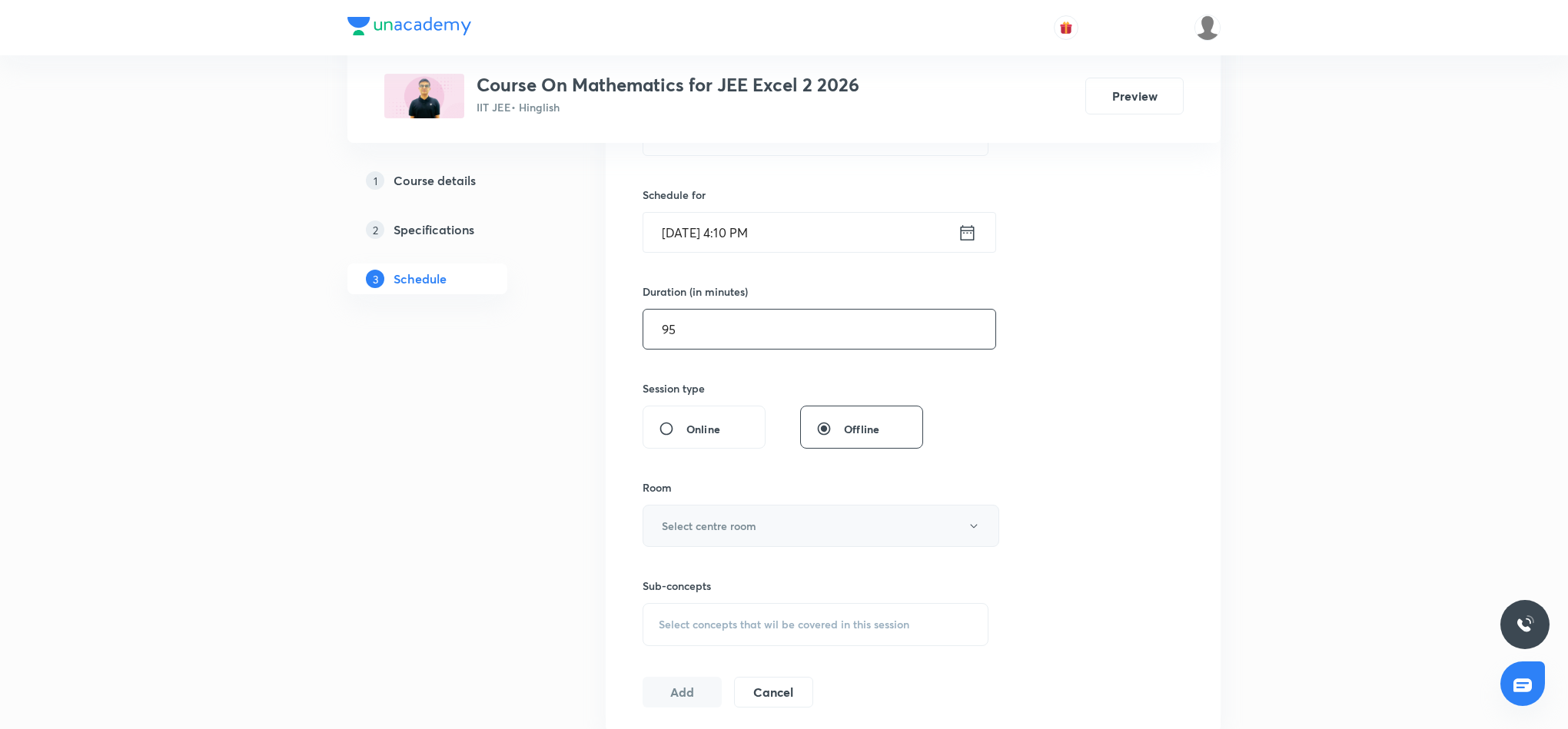
type input "95"
click at [900, 535] on button "Select centre room" at bounding box center [821, 526] width 357 height 43
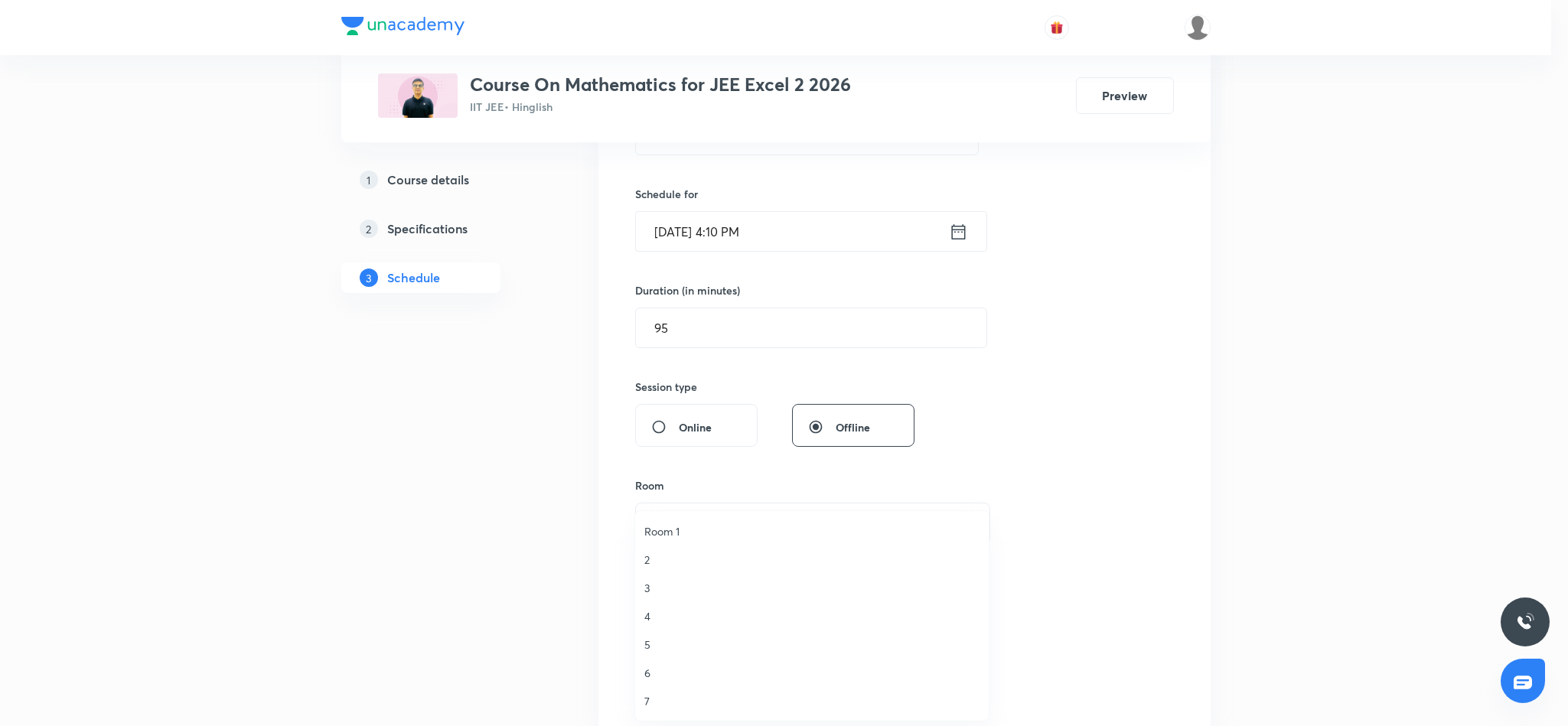
click at [676, 533] on span "Room 1" at bounding box center [812, 531] width 335 height 16
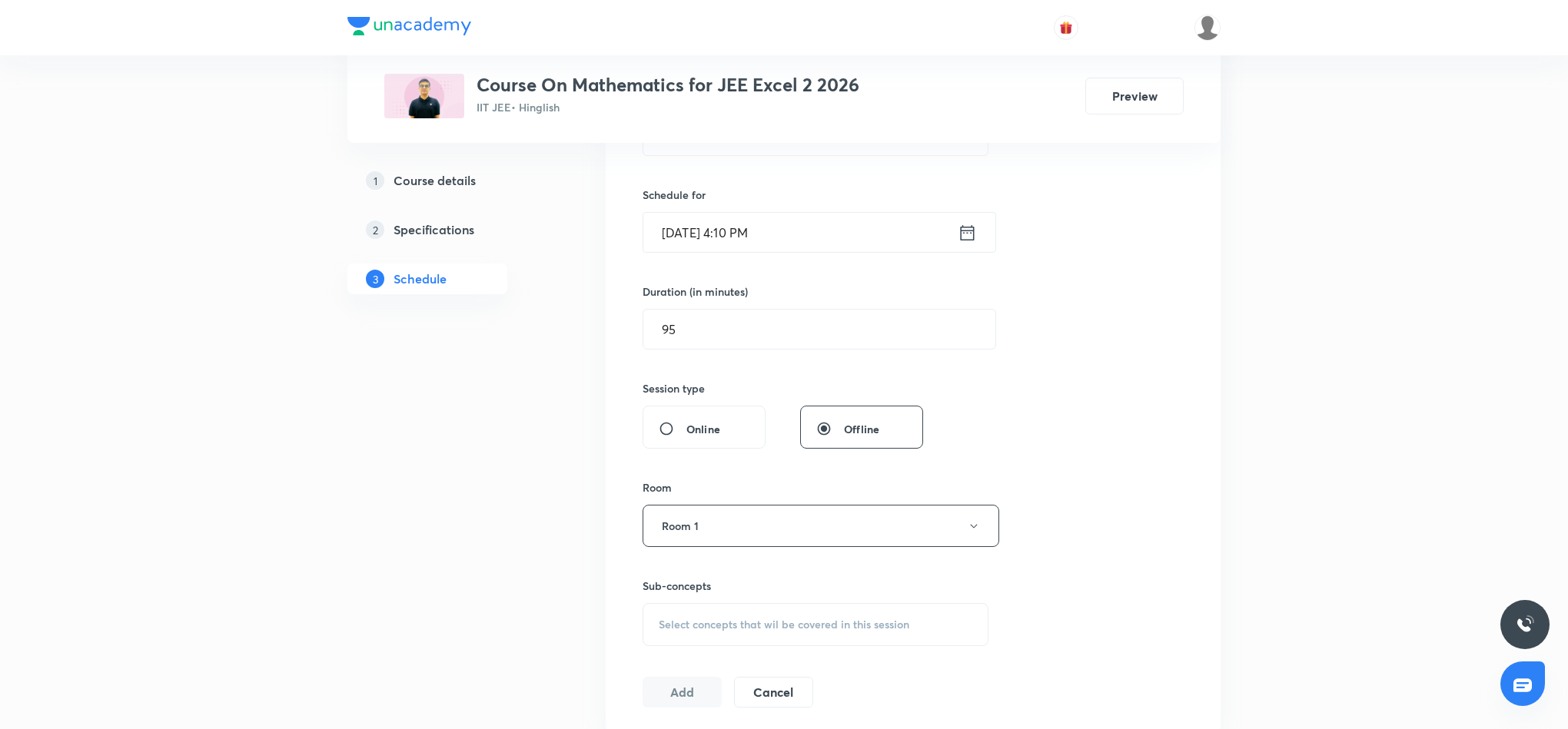
click at [766, 628] on span "Select concepts that wil be covered in this session" at bounding box center [784, 625] width 251 height 12
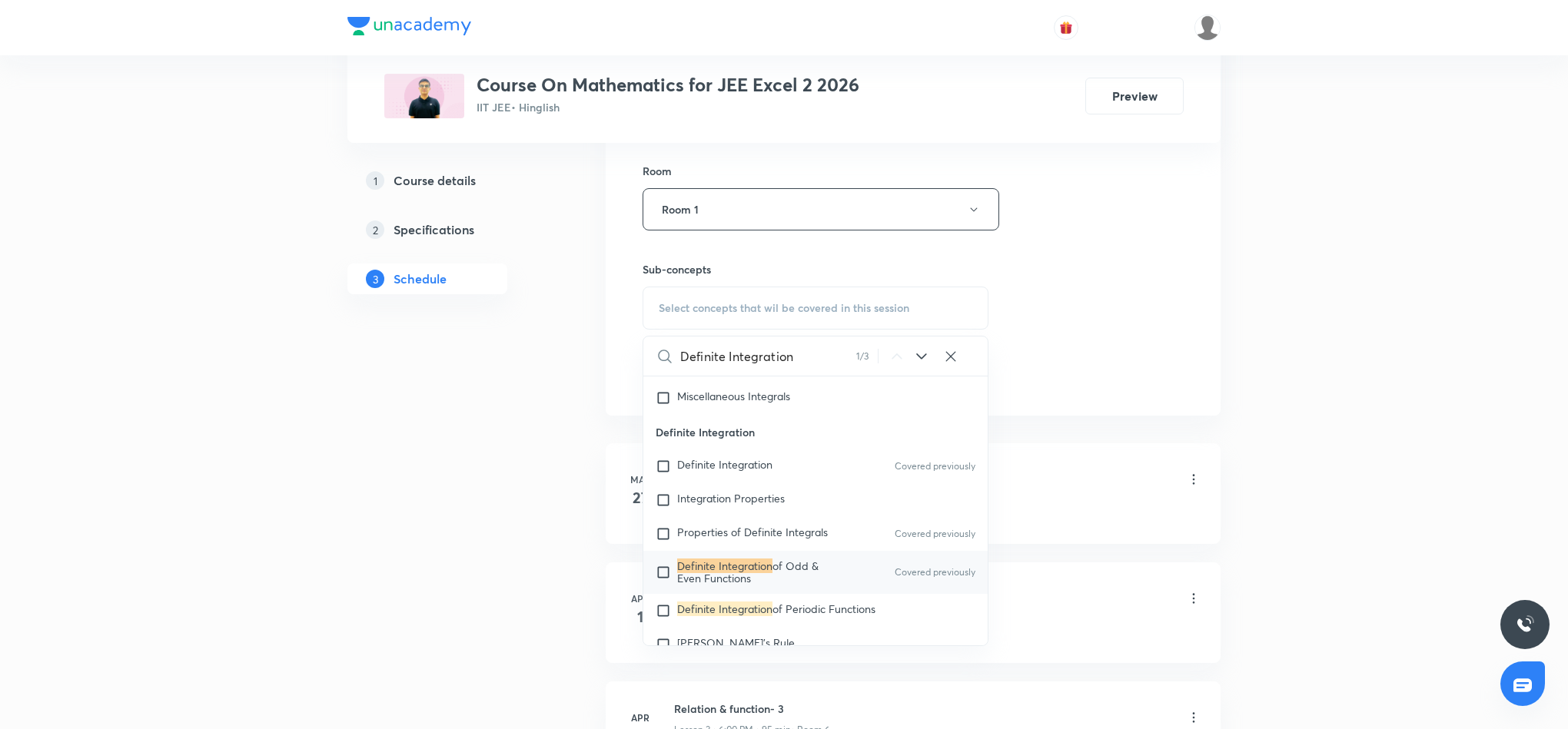
scroll to position [691, 0]
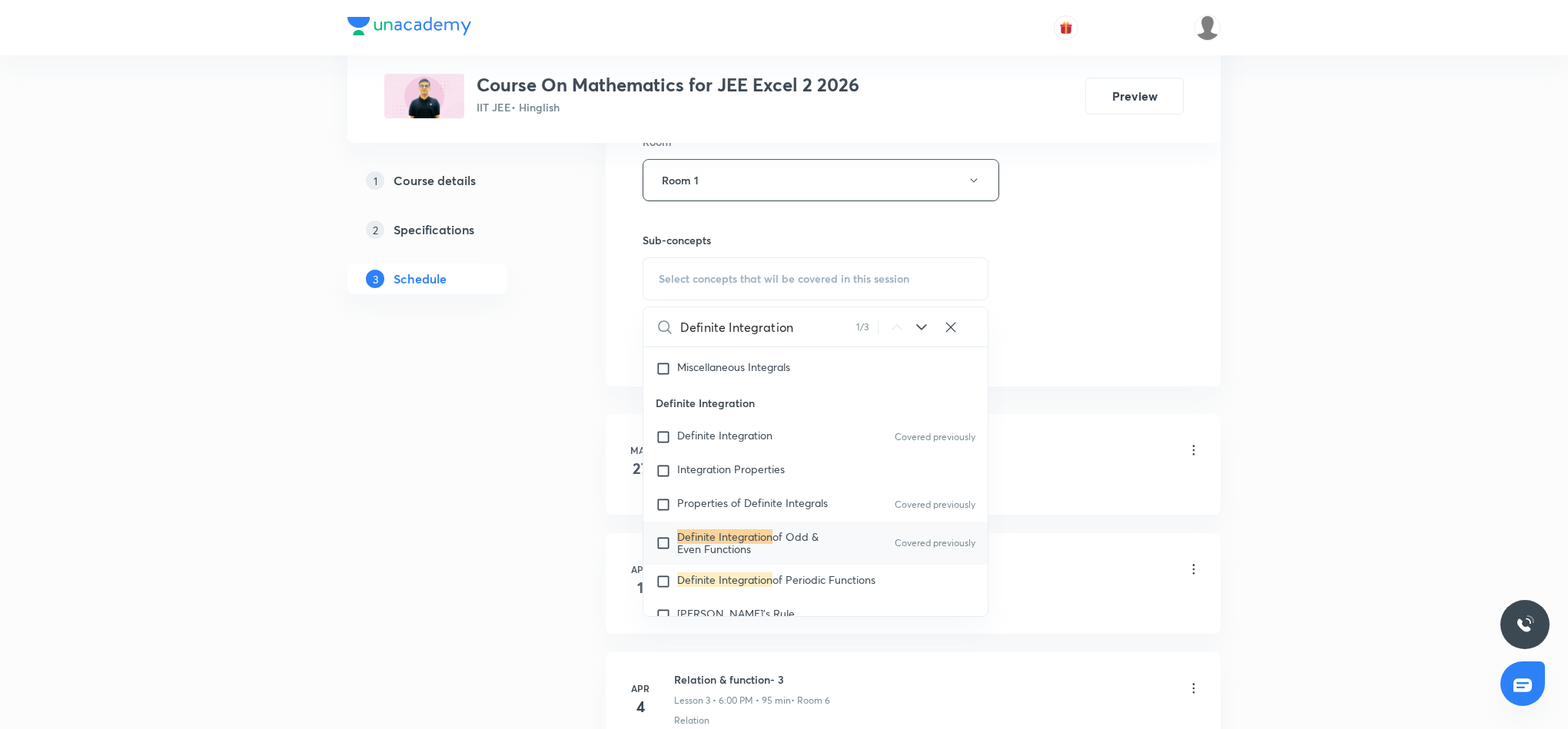
type input "Definite Integration"
click at [771, 542] on mark "Definite Integration" at bounding box center [724, 537] width 96 height 14
checkbox input "true"
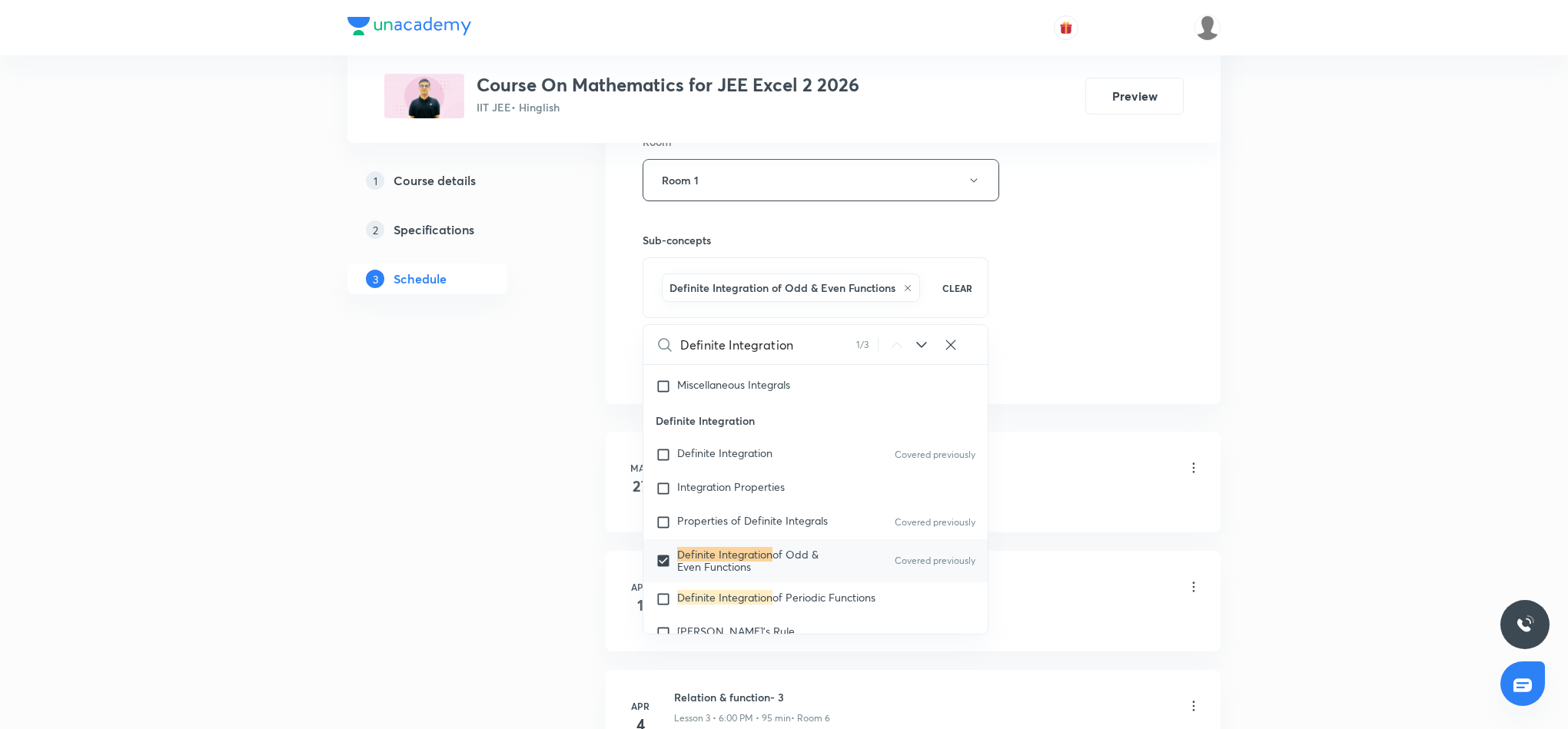
click at [1087, 301] on div "Session 83 Live class Session title 22/99 Definite Integration 7 ​ Schedule for…" at bounding box center [913, 10] width 541 height 739
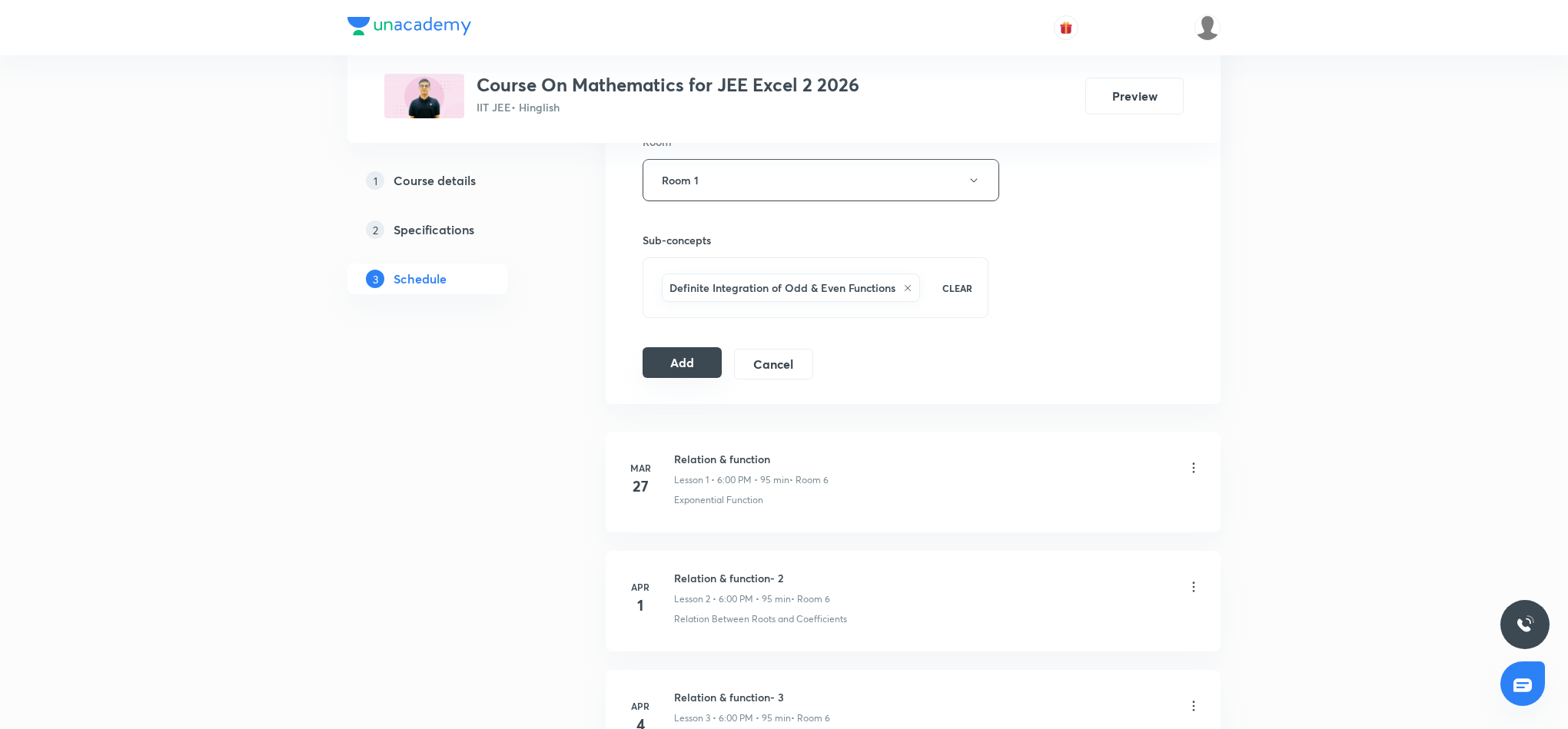
click at [662, 364] on button "Add" at bounding box center [682, 362] width 79 height 31
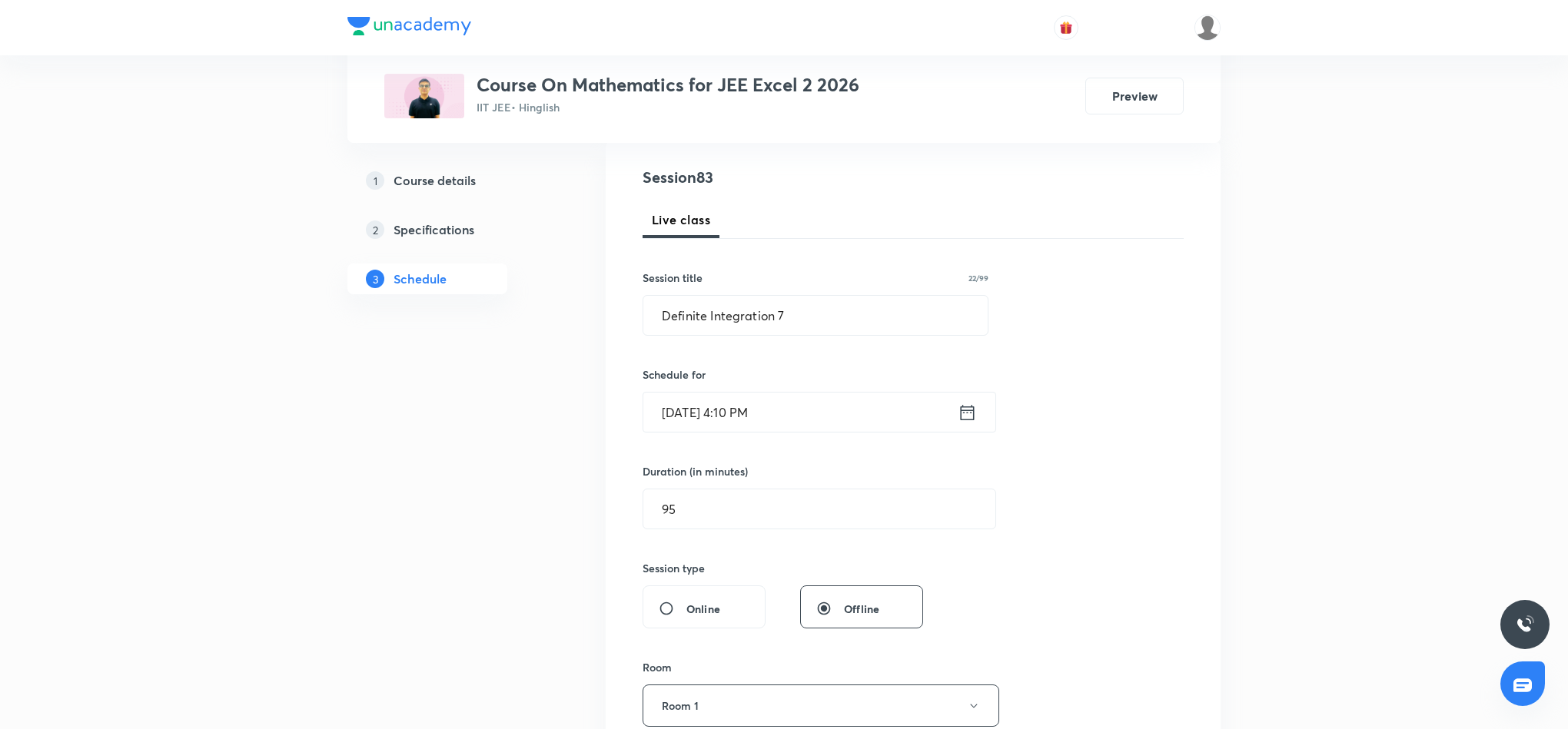
scroll to position [115, 0]
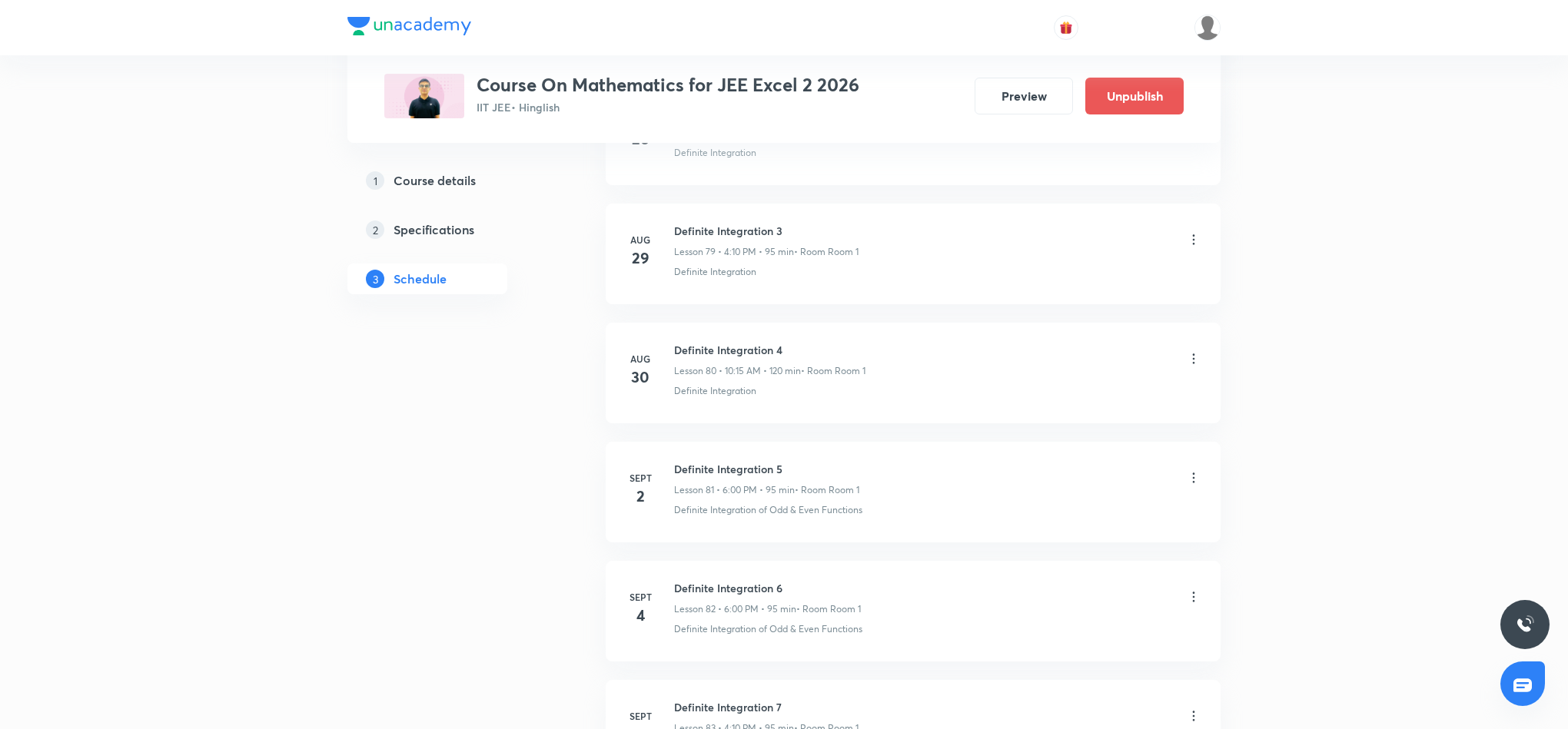
scroll to position [9779, 0]
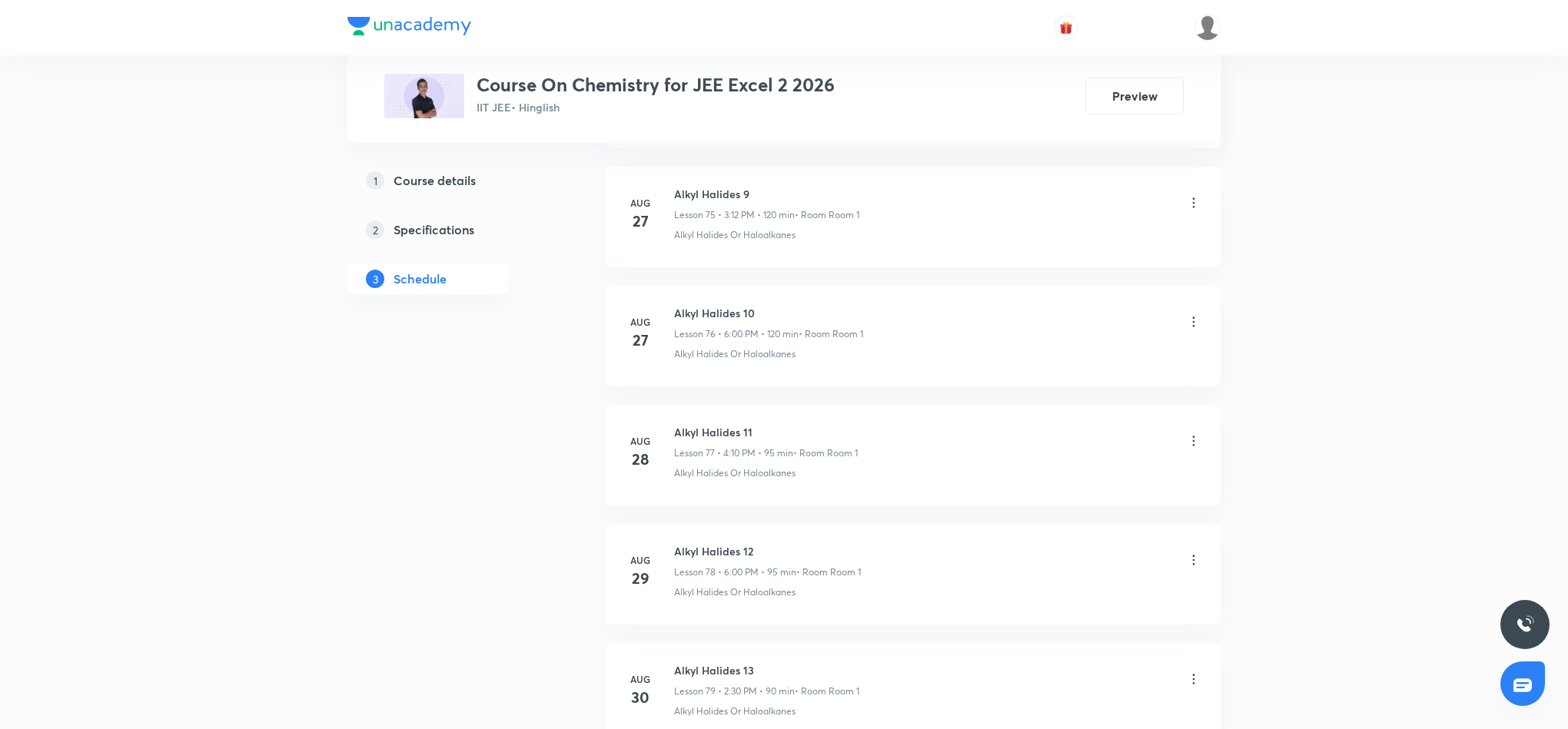
scroll to position [10094, 0]
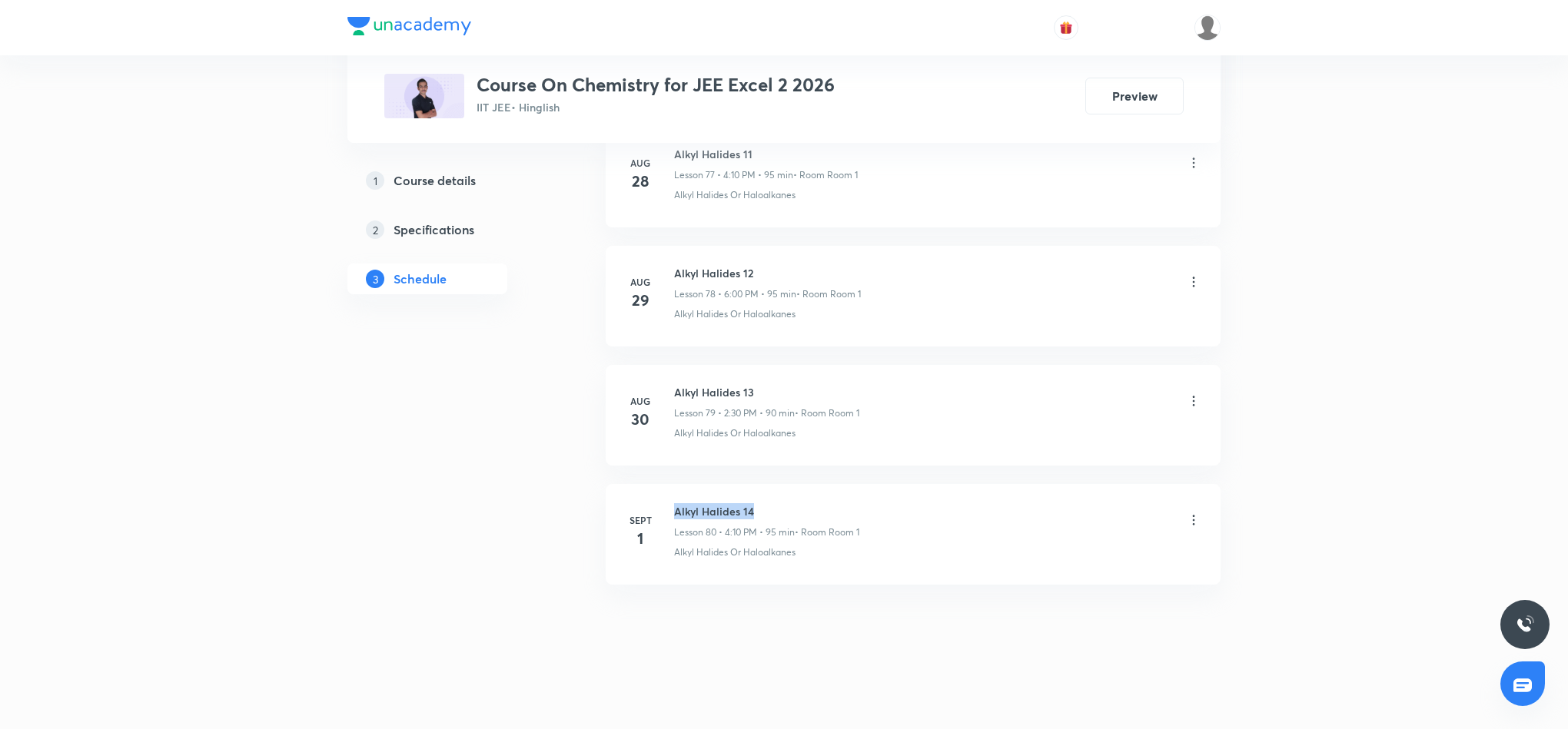
drag, startPoint x: 673, startPoint y: 510, endPoint x: 784, endPoint y: 514, distance: 111.1
click at [784, 514] on h6 "Alkyl Halides 14" at bounding box center [766, 511] width 185 height 16
copy h6 "Alkyl Halides 14"
drag, startPoint x: 1412, startPoint y: 445, endPoint x: 1405, endPoint y: 450, distance: 8.6
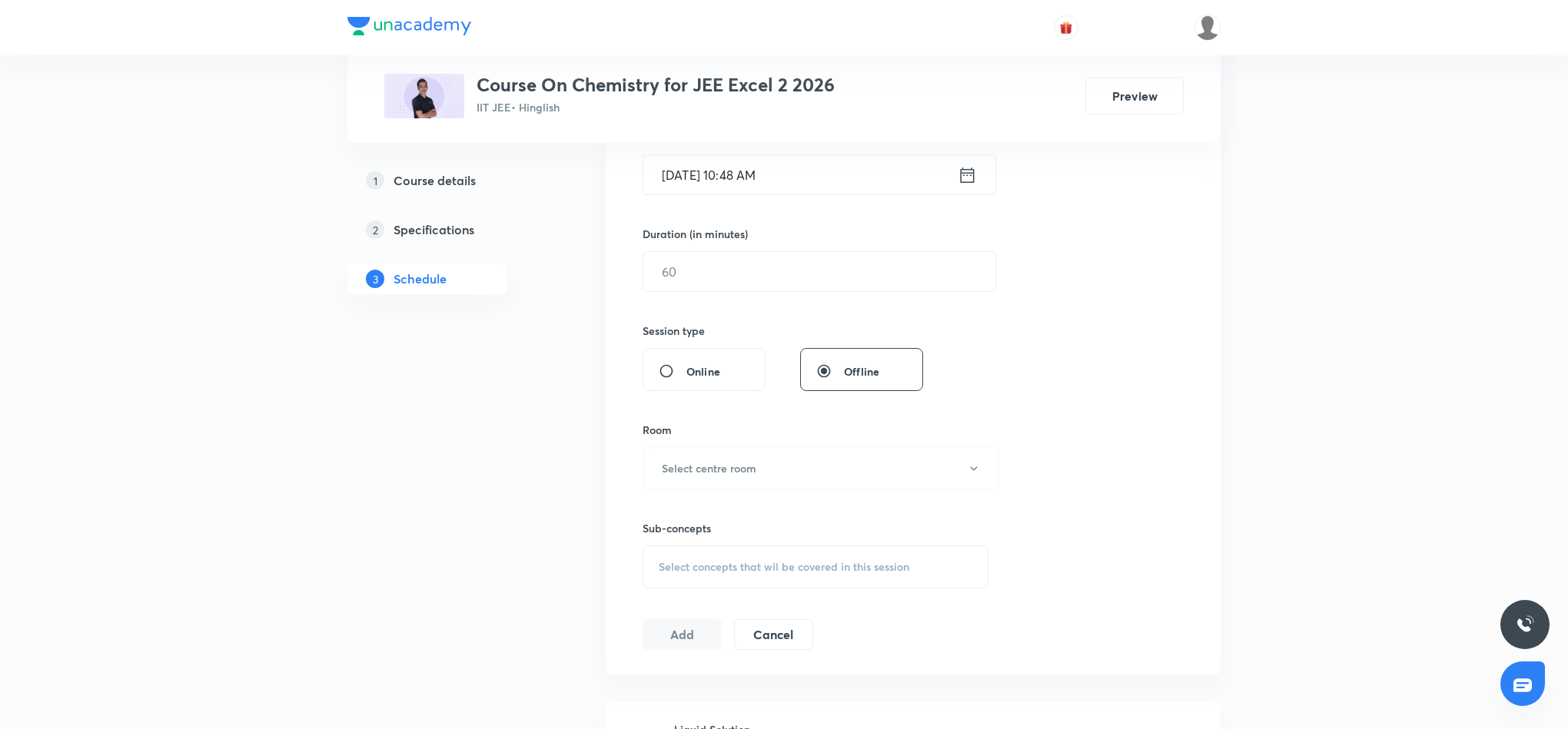
scroll to position [0, 0]
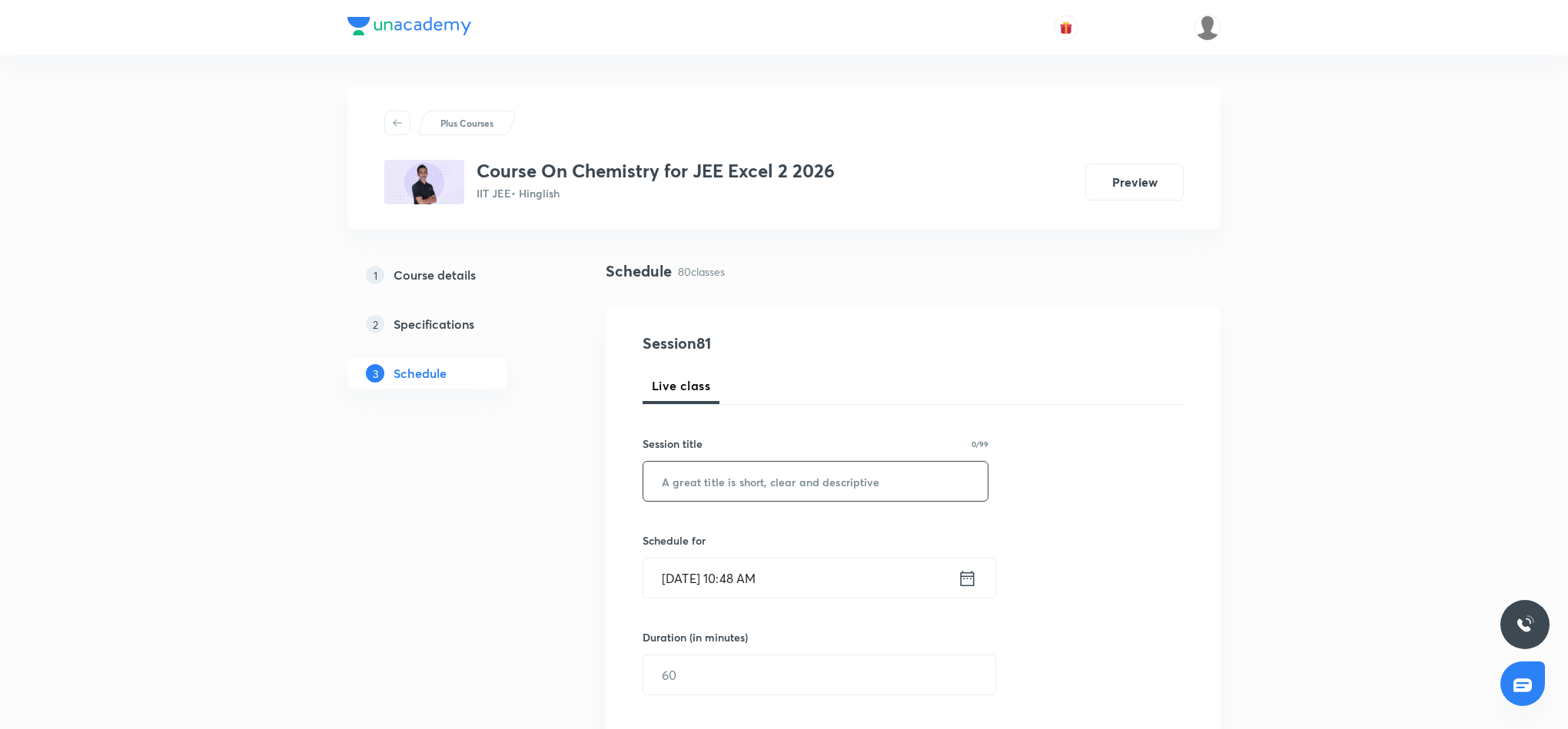
click at [725, 484] on input "text" at bounding box center [815, 481] width 344 height 39
paste input "Alkyl Halides 14"
type input "Alkyl Halides 15"
click at [963, 581] on icon at bounding box center [967, 578] width 19 height 22
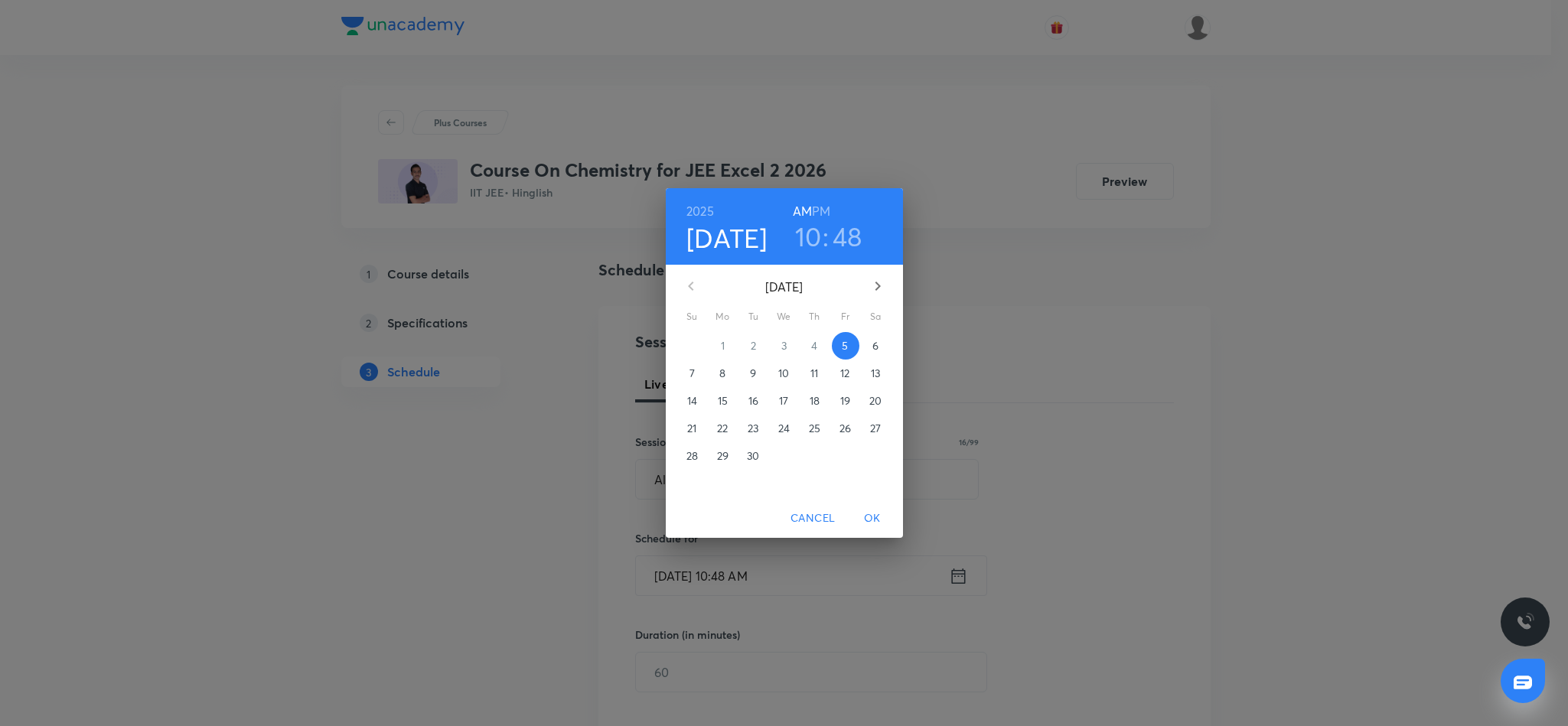
click at [825, 211] on h6 "PM" at bounding box center [820, 211] width 18 height 22
click at [807, 242] on h3 "10" at bounding box center [808, 236] width 26 height 32
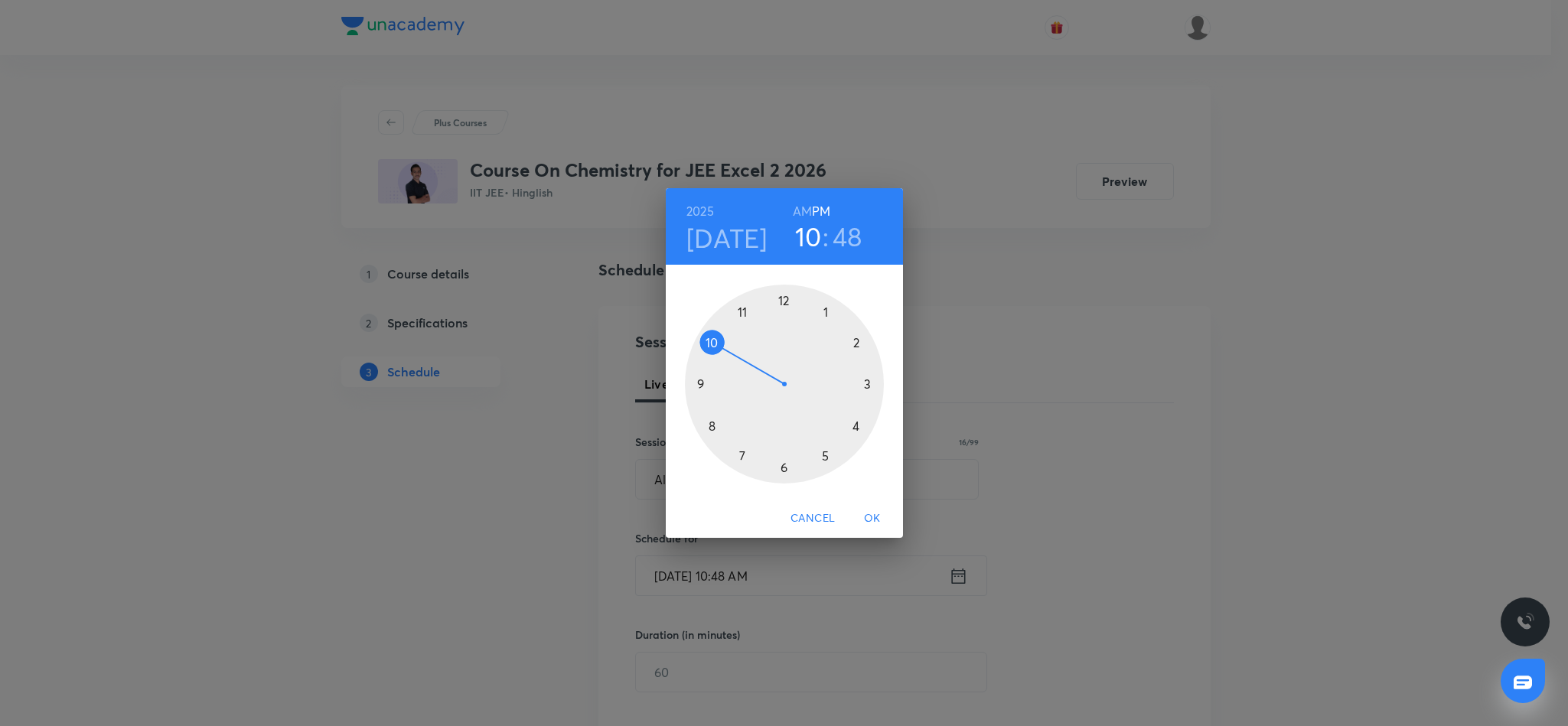
drag, startPoint x: 783, startPoint y: 471, endPoint x: 785, endPoint y: 443, distance: 28.1
click at [783, 460] on div at bounding box center [784, 384] width 199 height 199
click at [784, 301] on div at bounding box center [784, 384] width 199 height 199
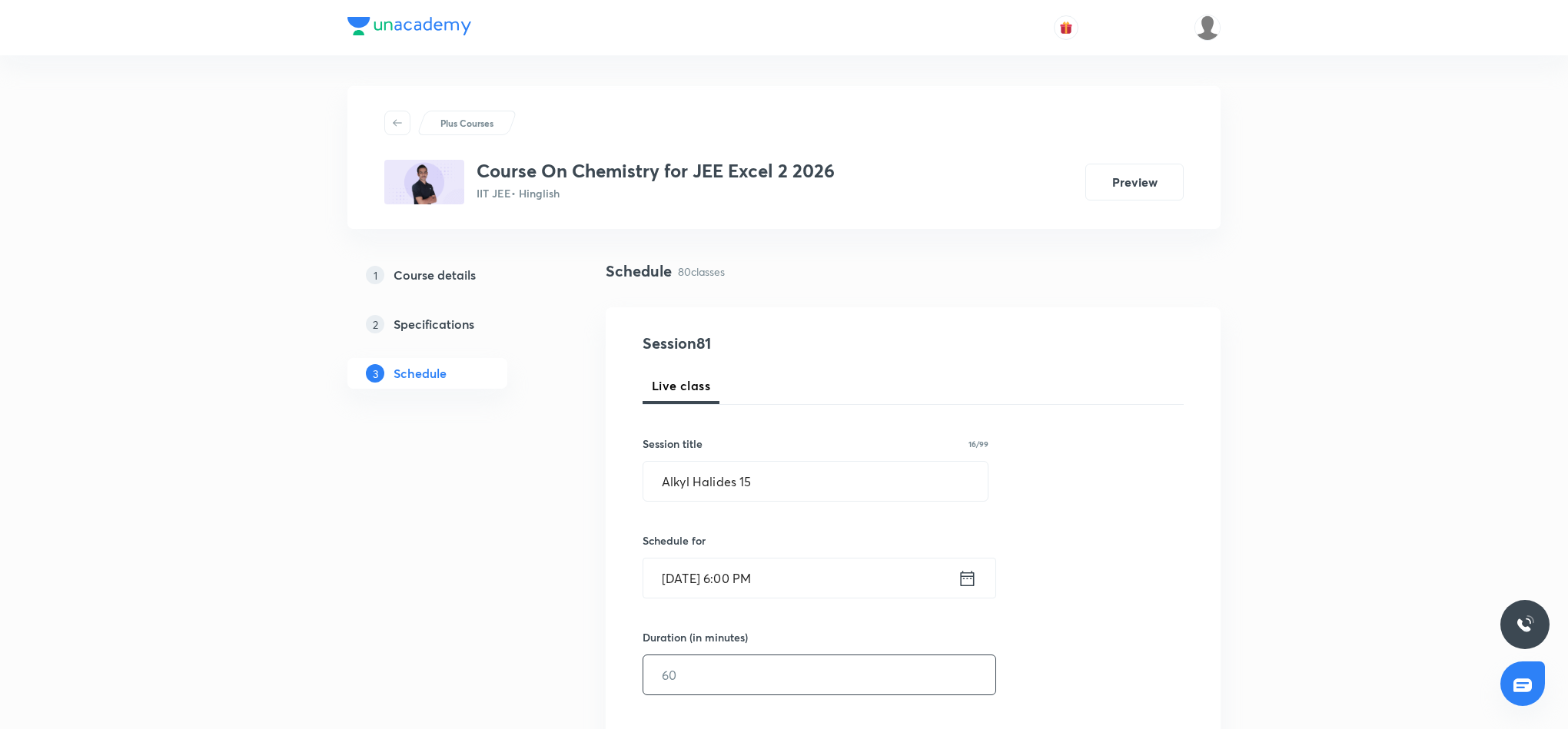
click at [757, 674] on input "text" at bounding box center [819, 674] width 352 height 39
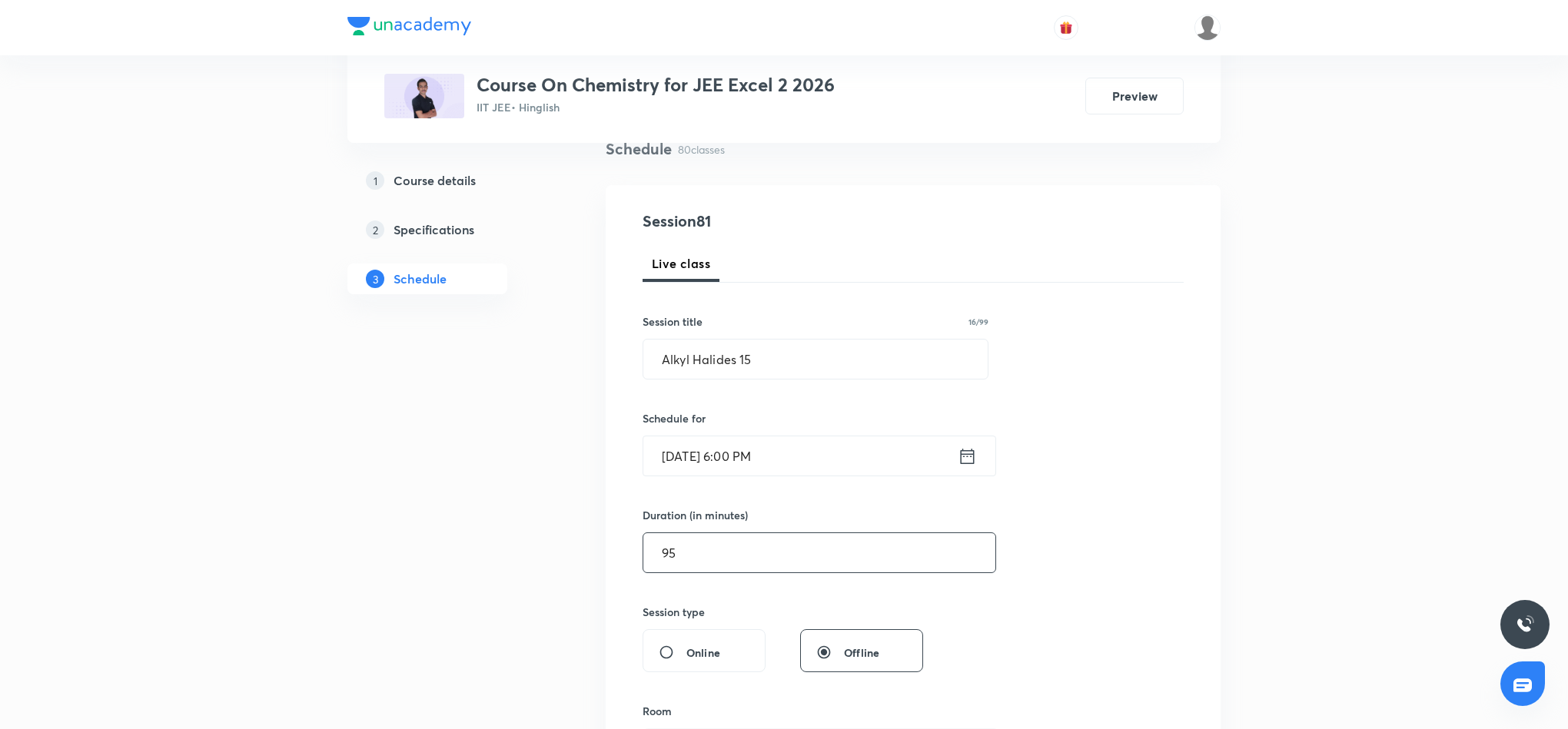
scroll to position [231, 0]
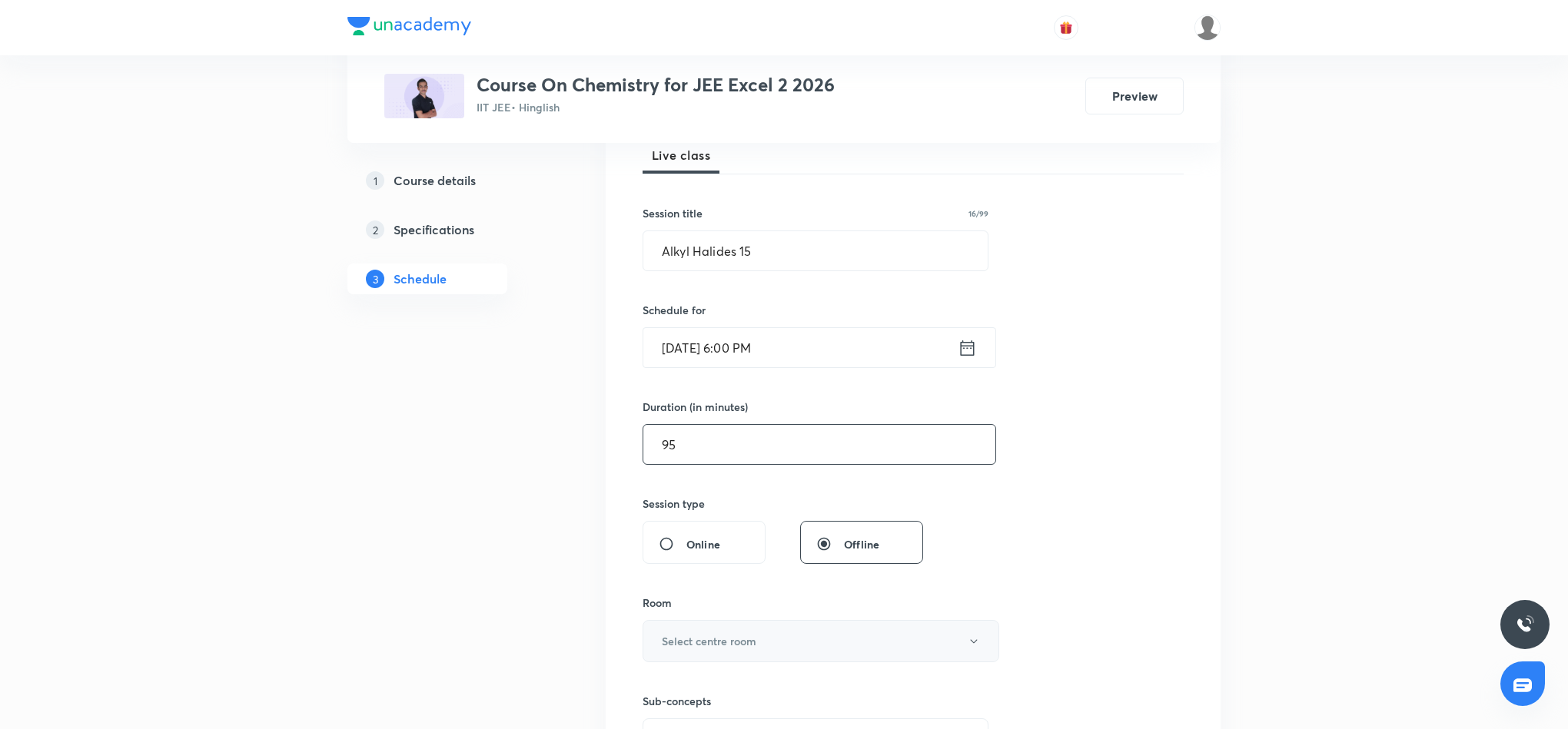
type input "95"
click at [737, 625] on button "Select centre room" at bounding box center [821, 641] width 357 height 43
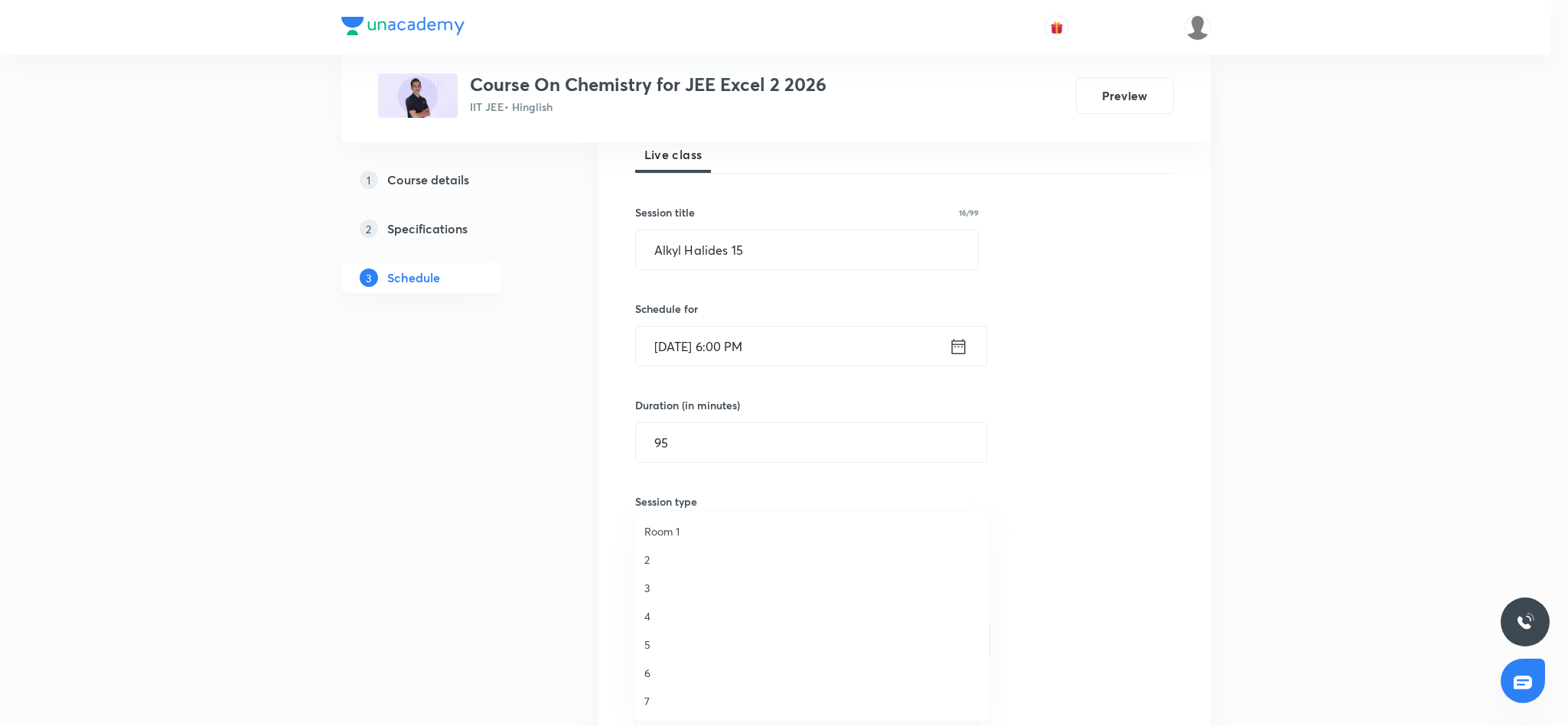
click at [664, 531] on span "Room 1" at bounding box center [812, 531] width 335 height 16
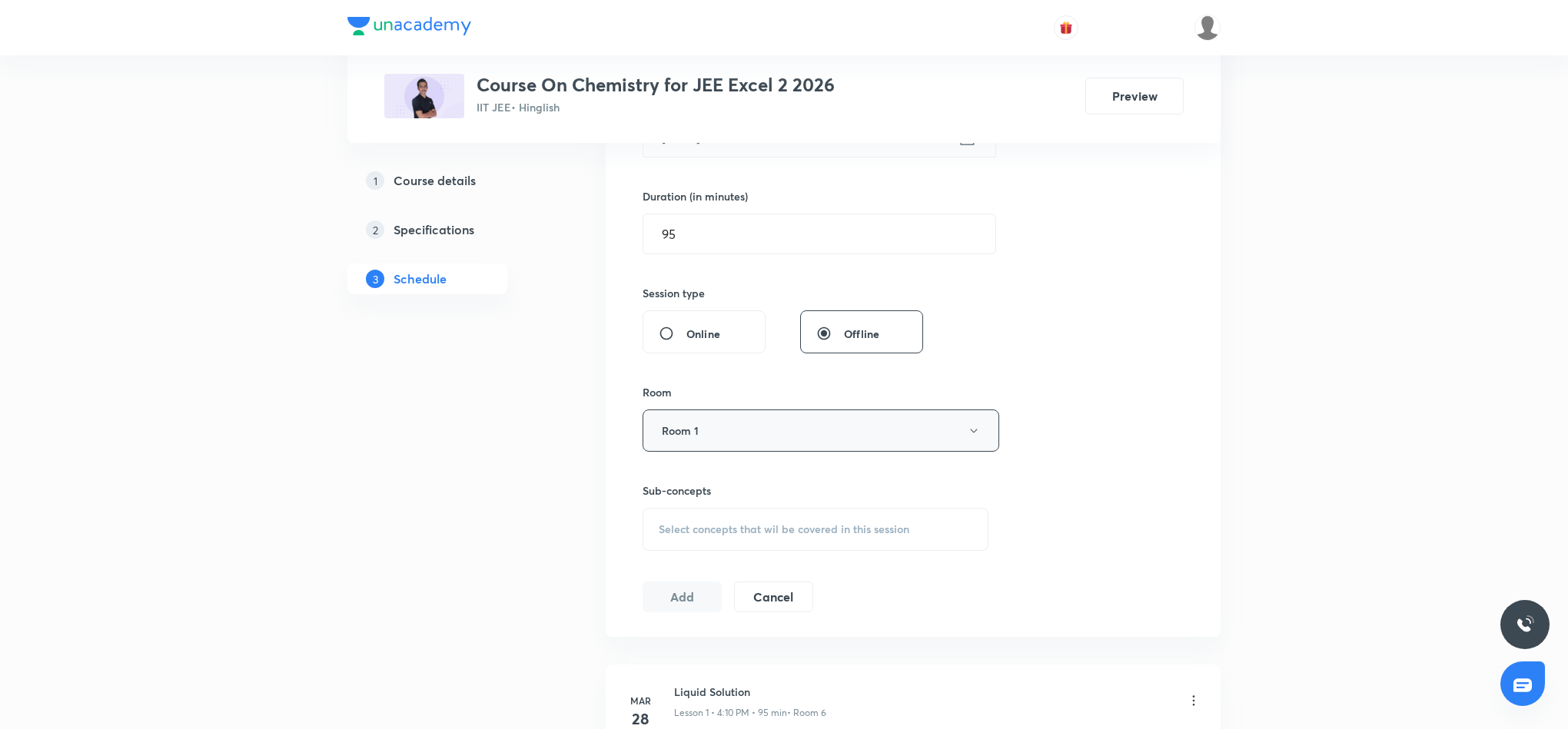
scroll to position [461, 0]
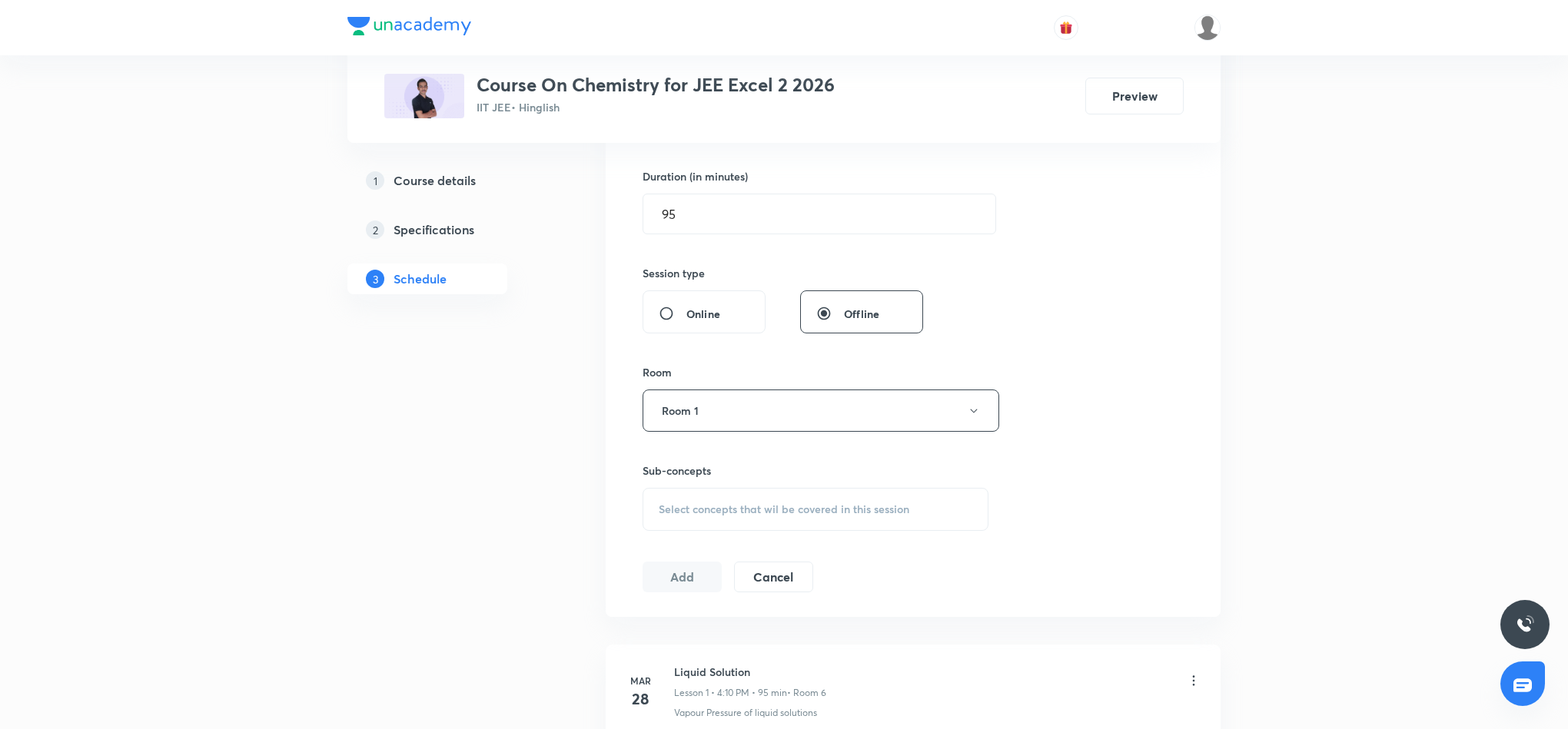
click at [757, 510] on span "Select concepts that wil be covered in this session" at bounding box center [784, 509] width 251 height 12
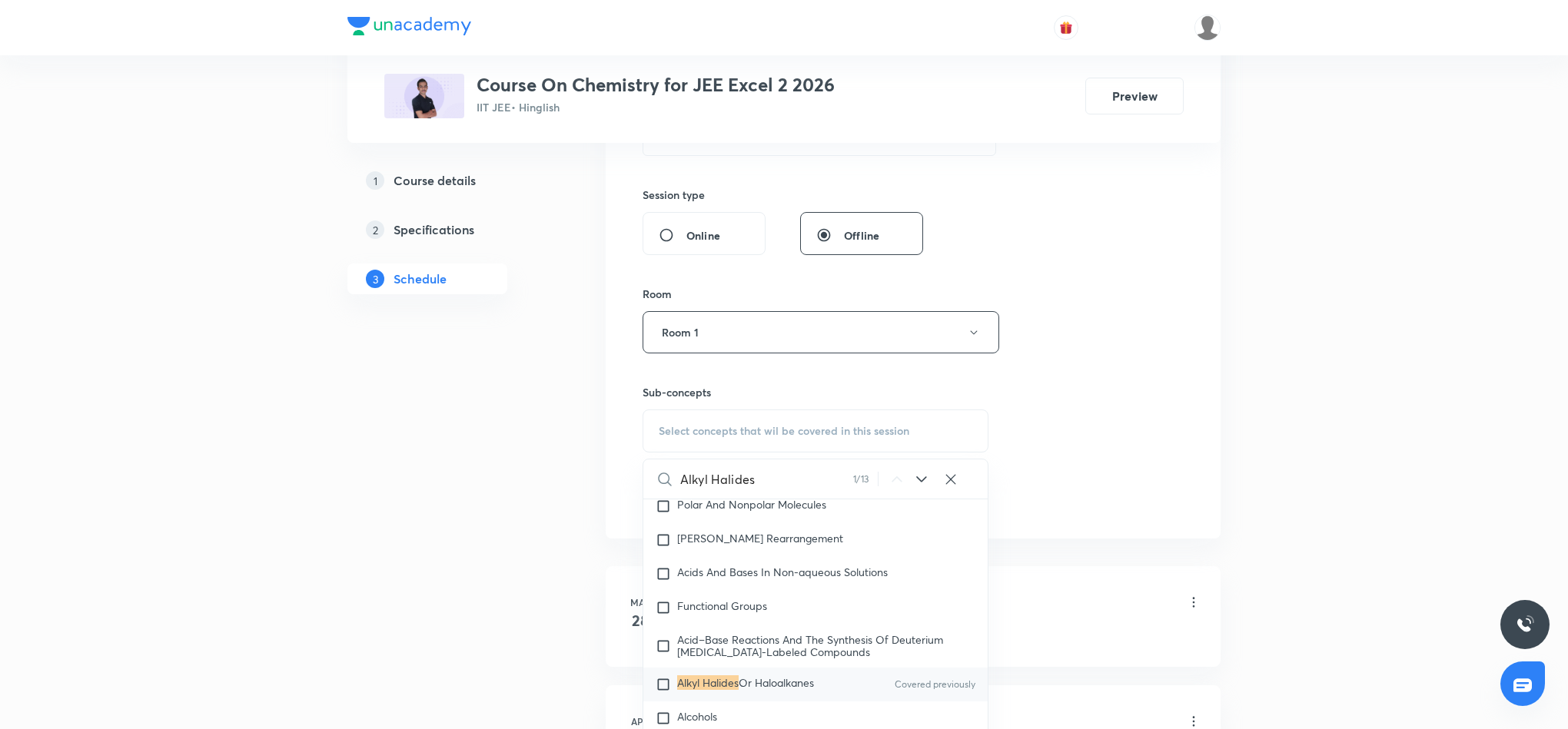
scroll to position [576, 0]
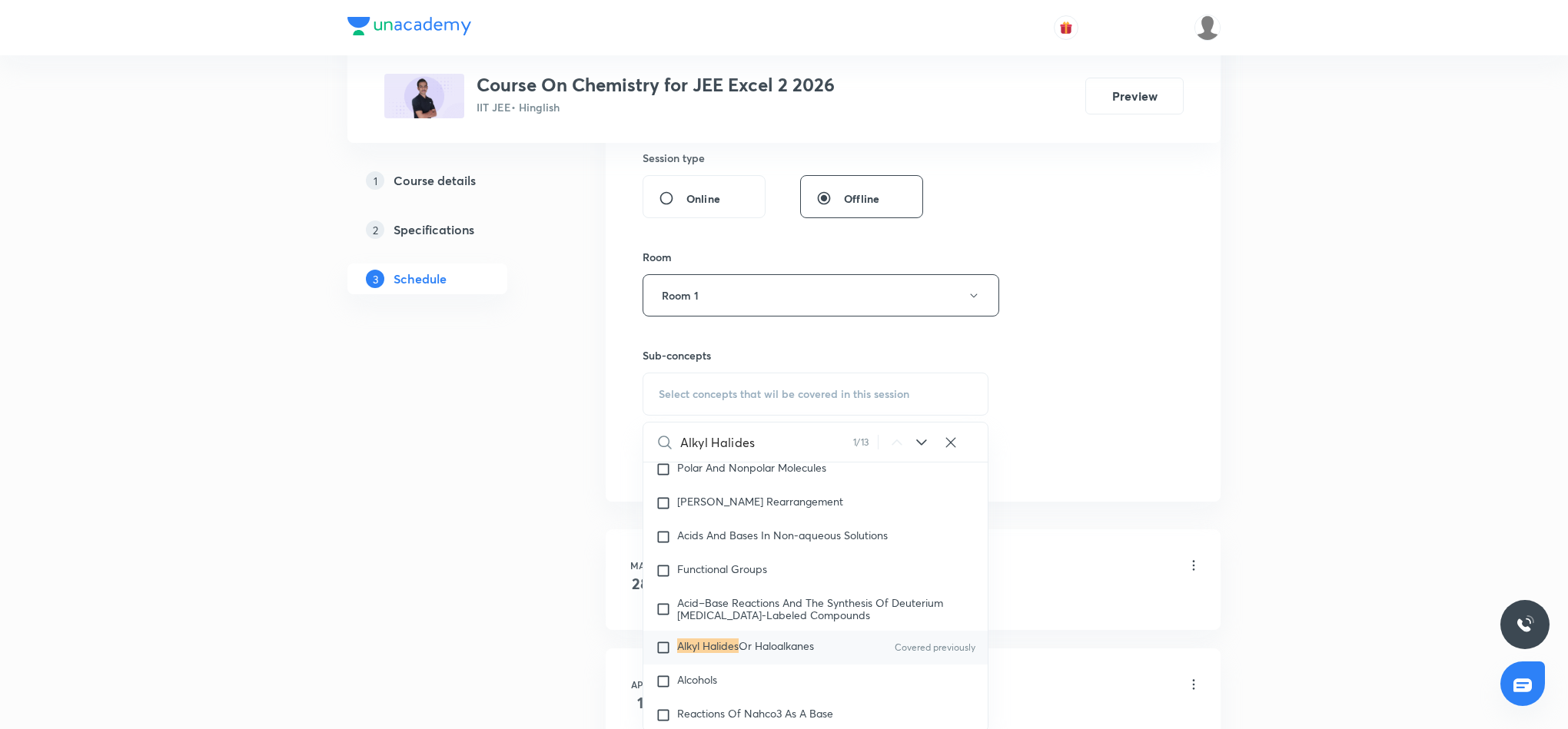
type input "Alkyl Halides"
click at [775, 653] on span "Or Haloalkanes" at bounding box center [777, 645] width 76 height 14
checkbox input "true"
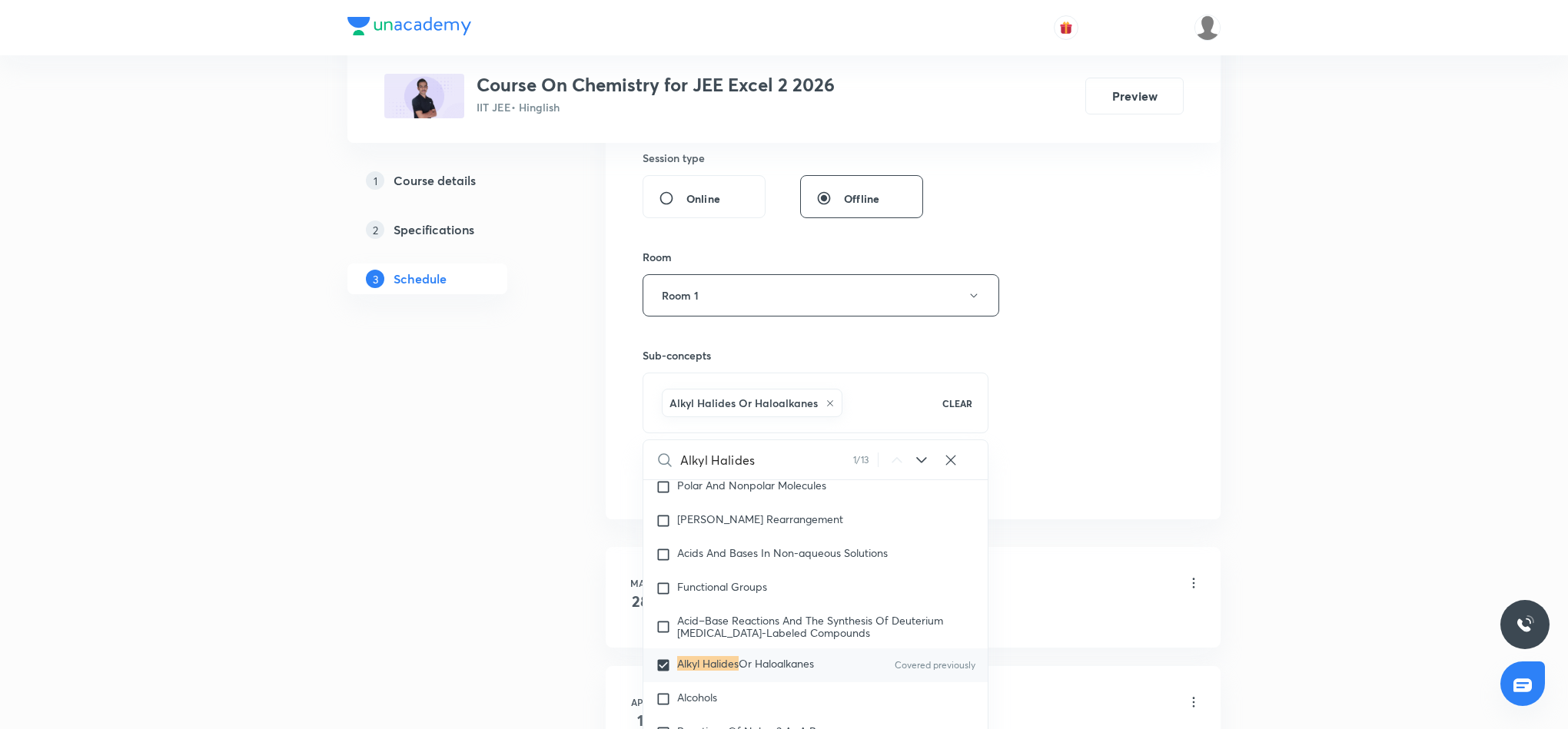
click at [1101, 378] on div "Session 81 Live class Session title 16/99 Alkyl Halides 15 ​ Schedule for Sept …" at bounding box center [913, 125] width 541 height 739
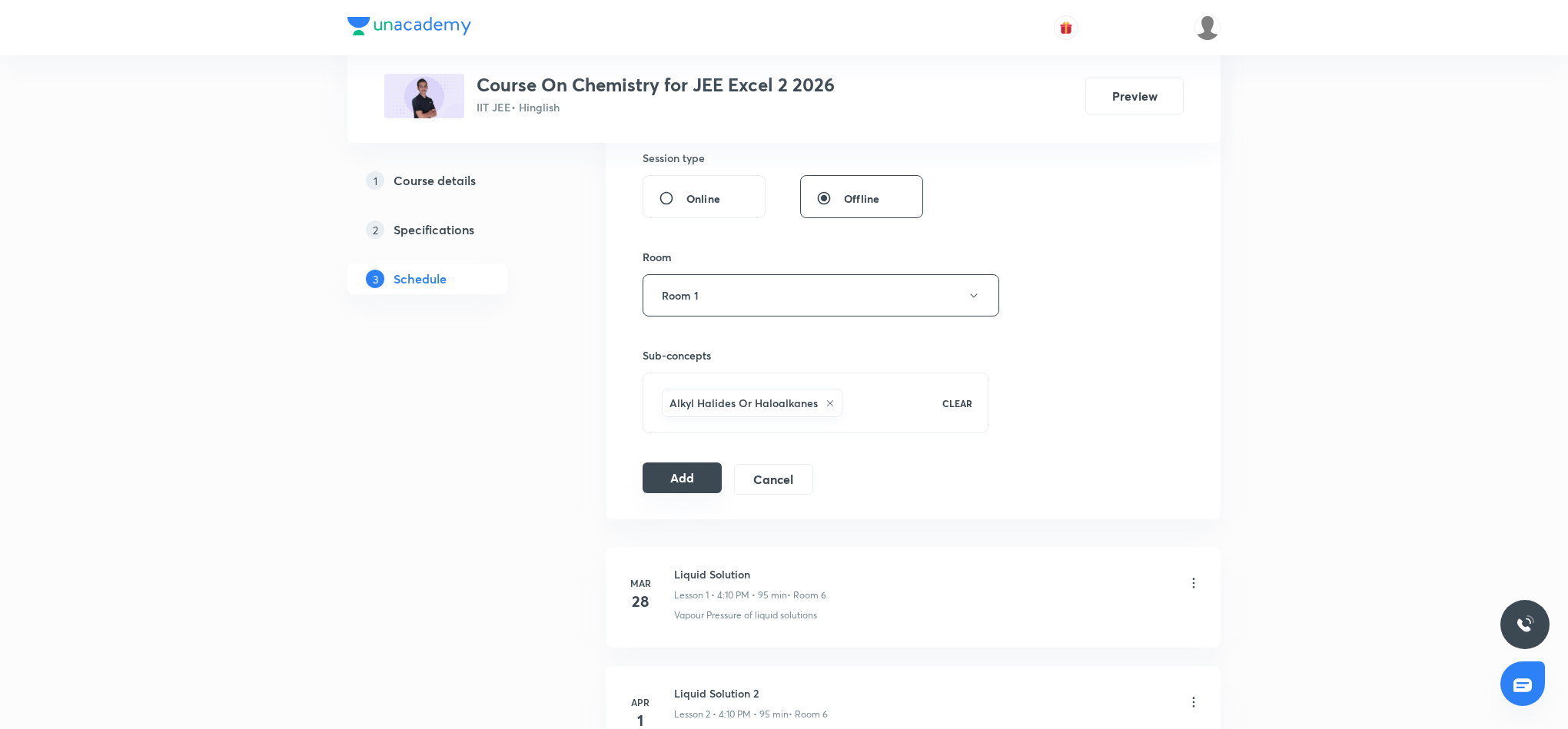
click at [651, 469] on button "Add" at bounding box center [682, 478] width 79 height 31
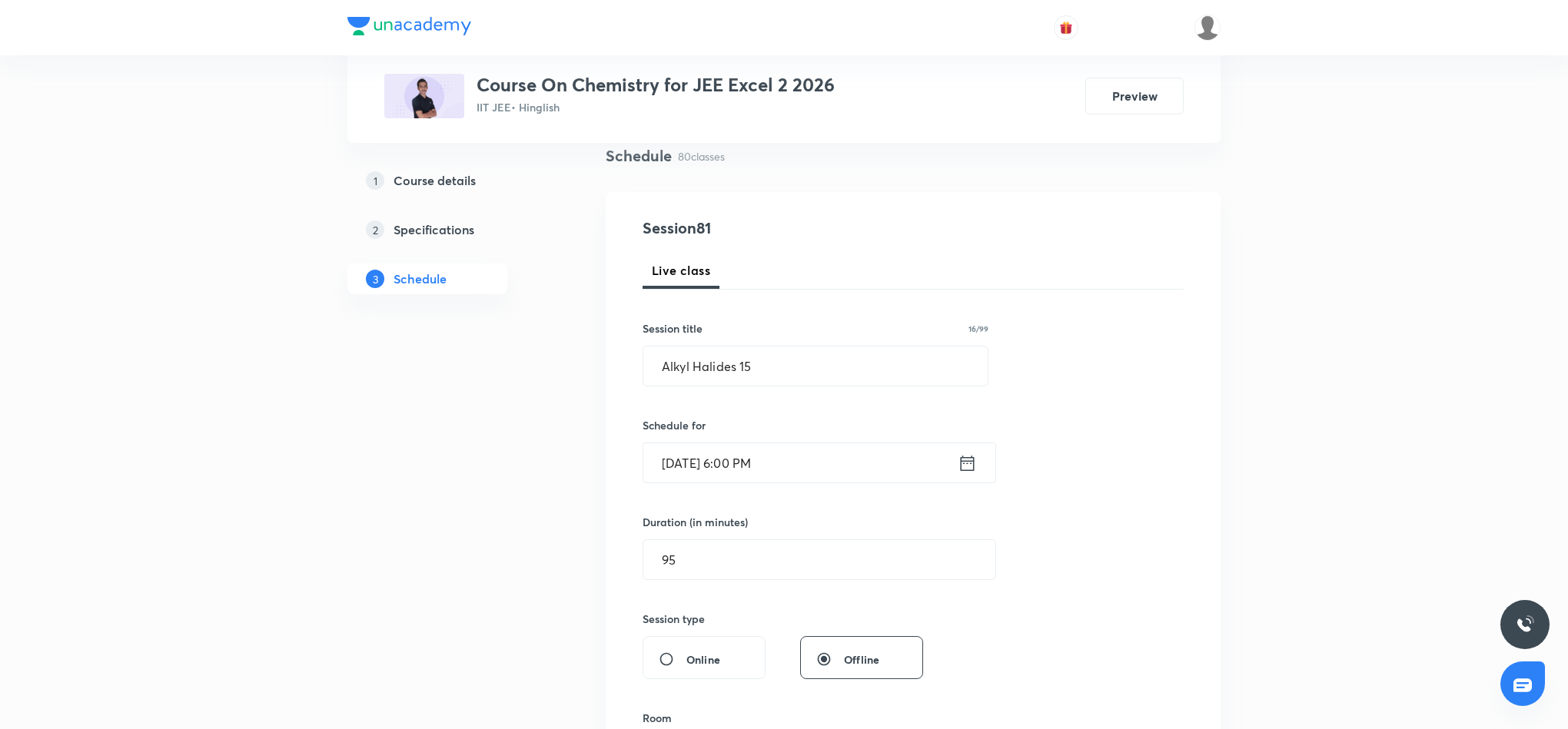
scroll to position [0, 0]
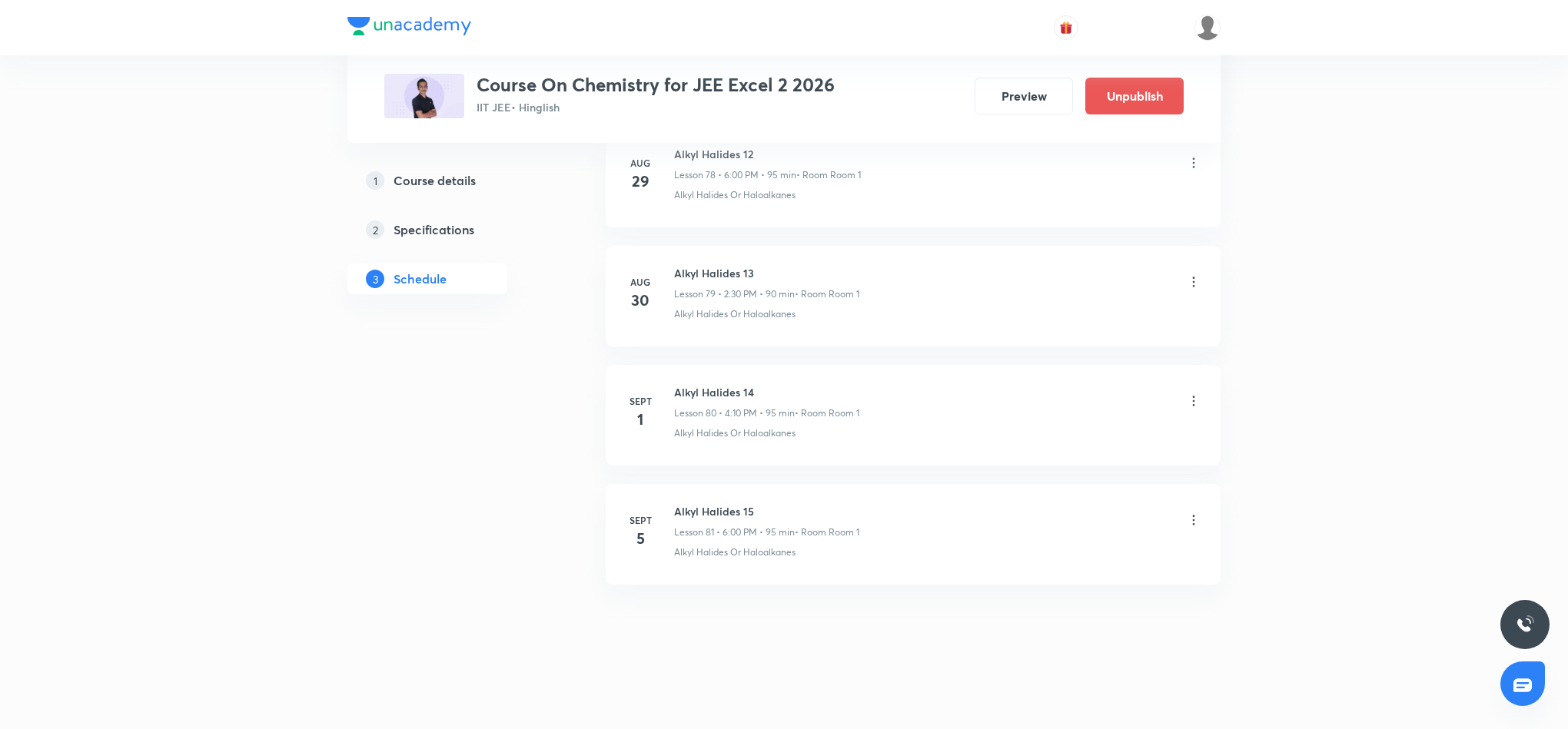
scroll to position [9504, 0]
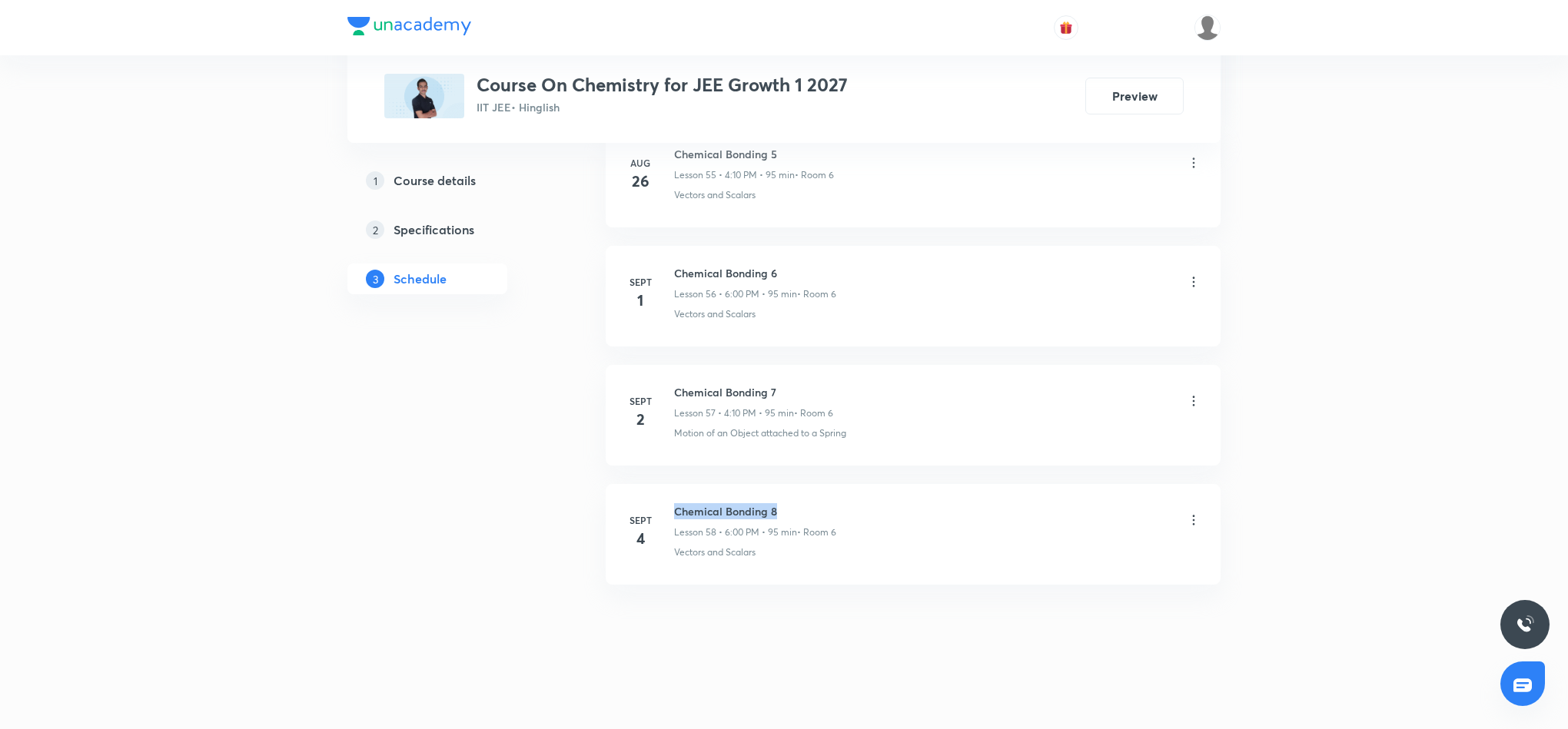
drag, startPoint x: 670, startPoint y: 507, endPoint x: 802, endPoint y: 500, distance: 132.2
click at [802, 500] on li "Sept 4 Chemical Bonding 8 Lesson 58 • 6:00 PM • 95 min • Room 6 Vectors and Sca…" at bounding box center [913, 534] width 615 height 100
copy h6 "Chemical Bonding 8"
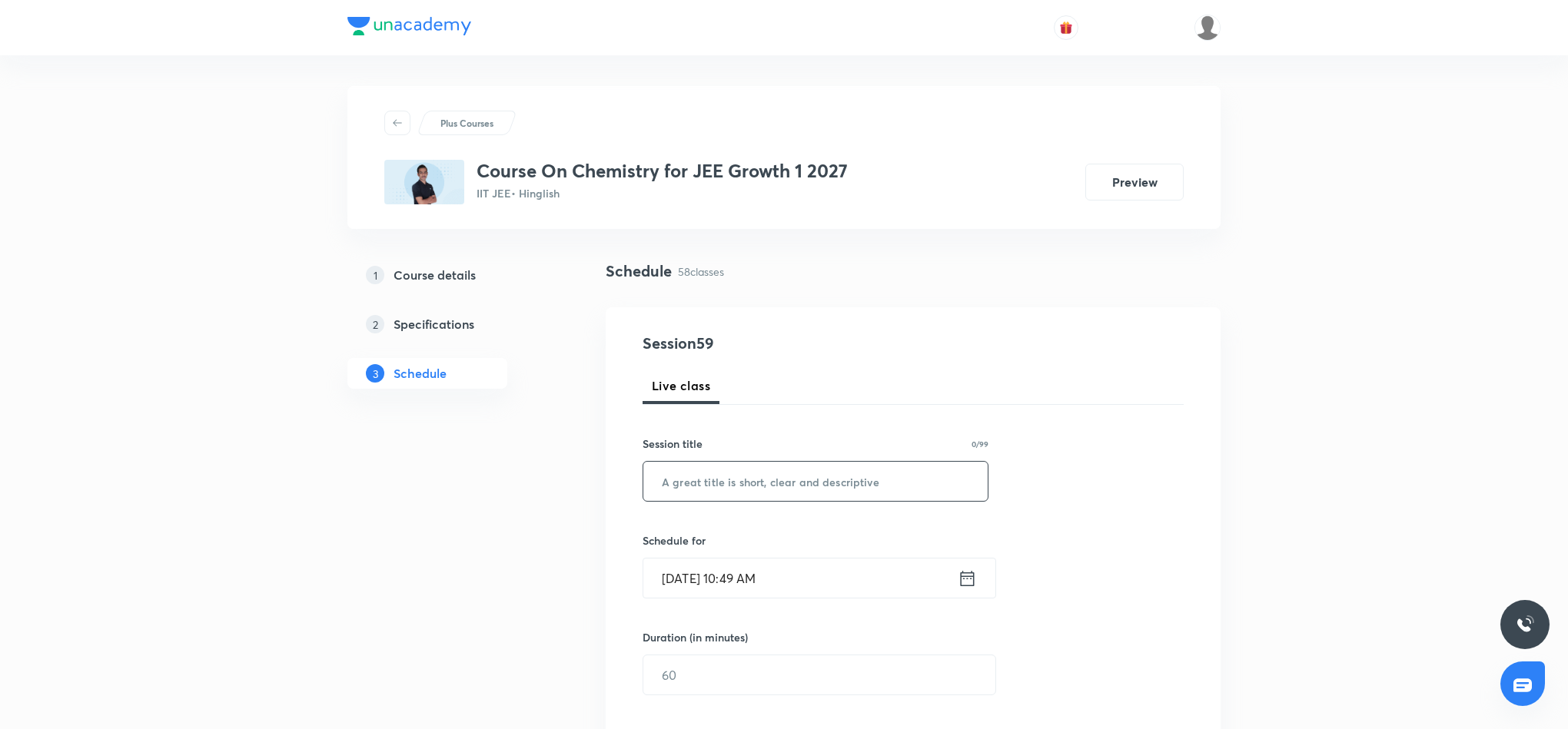
click at [798, 469] on input "text" at bounding box center [815, 481] width 344 height 39
paste input "Chemical Bonding 8"
type input "Chemical Bonding 9"
click at [969, 584] on icon at bounding box center [967, 578] width 19 height 22
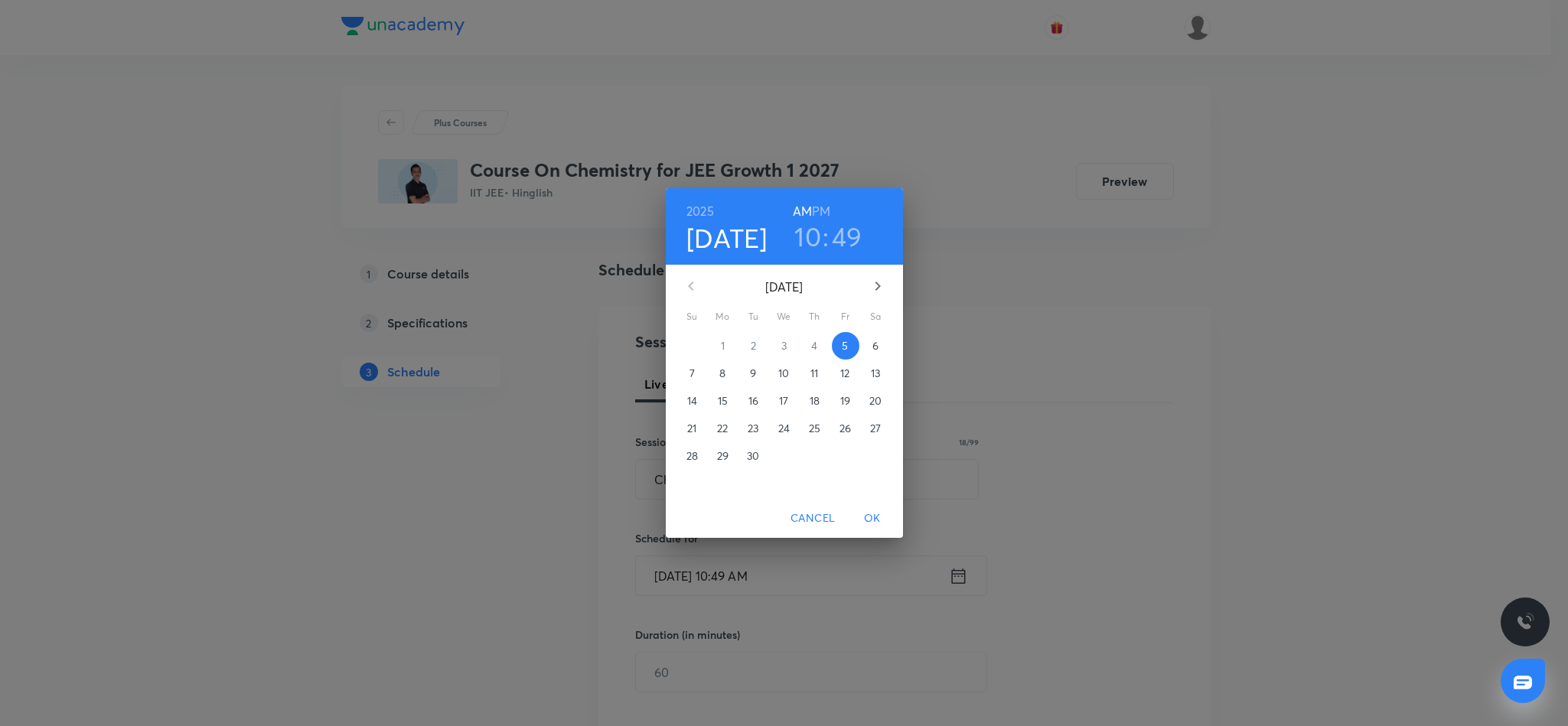
click at [820, 203] on h6 "PM" at bounding box center [820, 211] width 18 height 22
click at [808, 239] on h3 "10" at bounding box center [807, 236] width 26 height 32
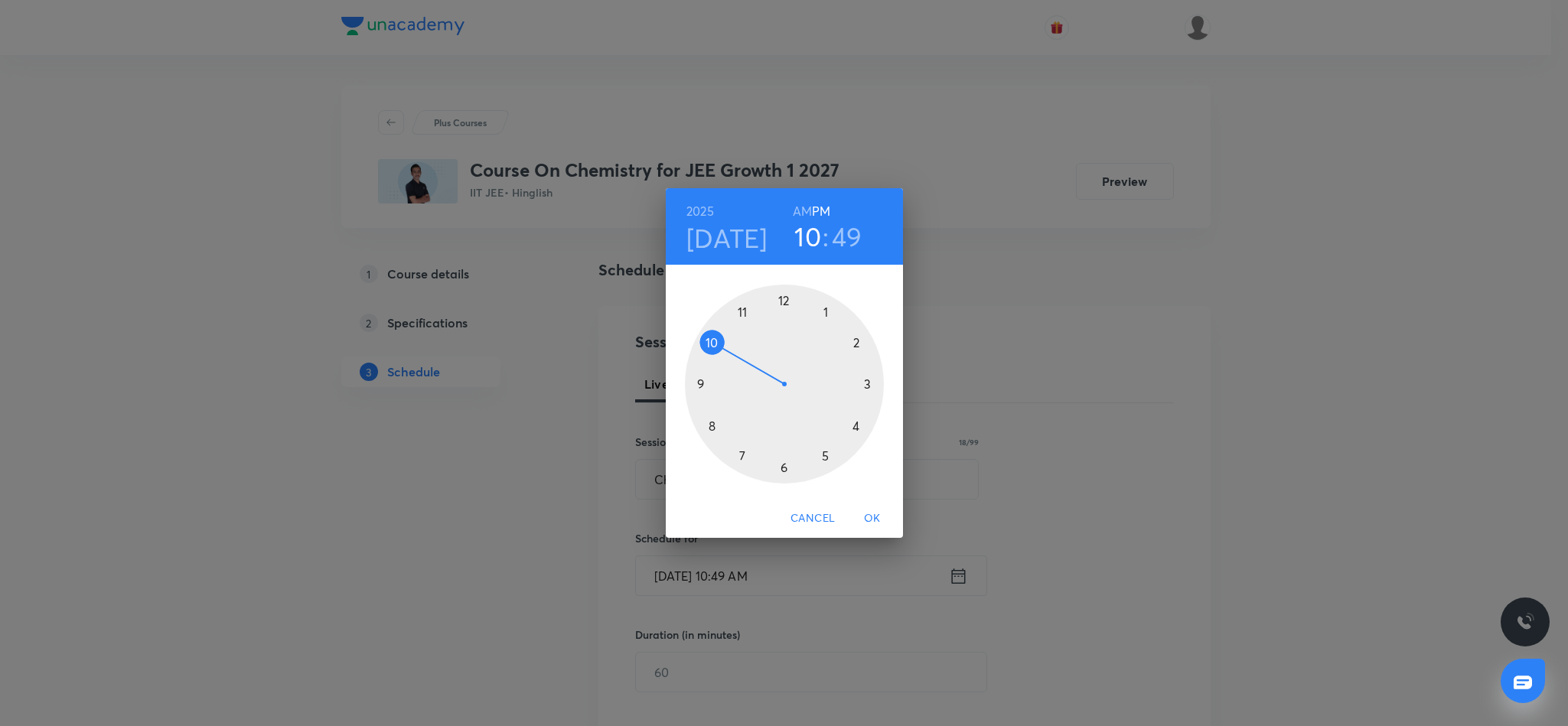
click at [857, 425] on div at bounding box center [784, 384] width 199 height 199
click at [855, 343] on div at bounding box center [784, 384] width 199 height 199
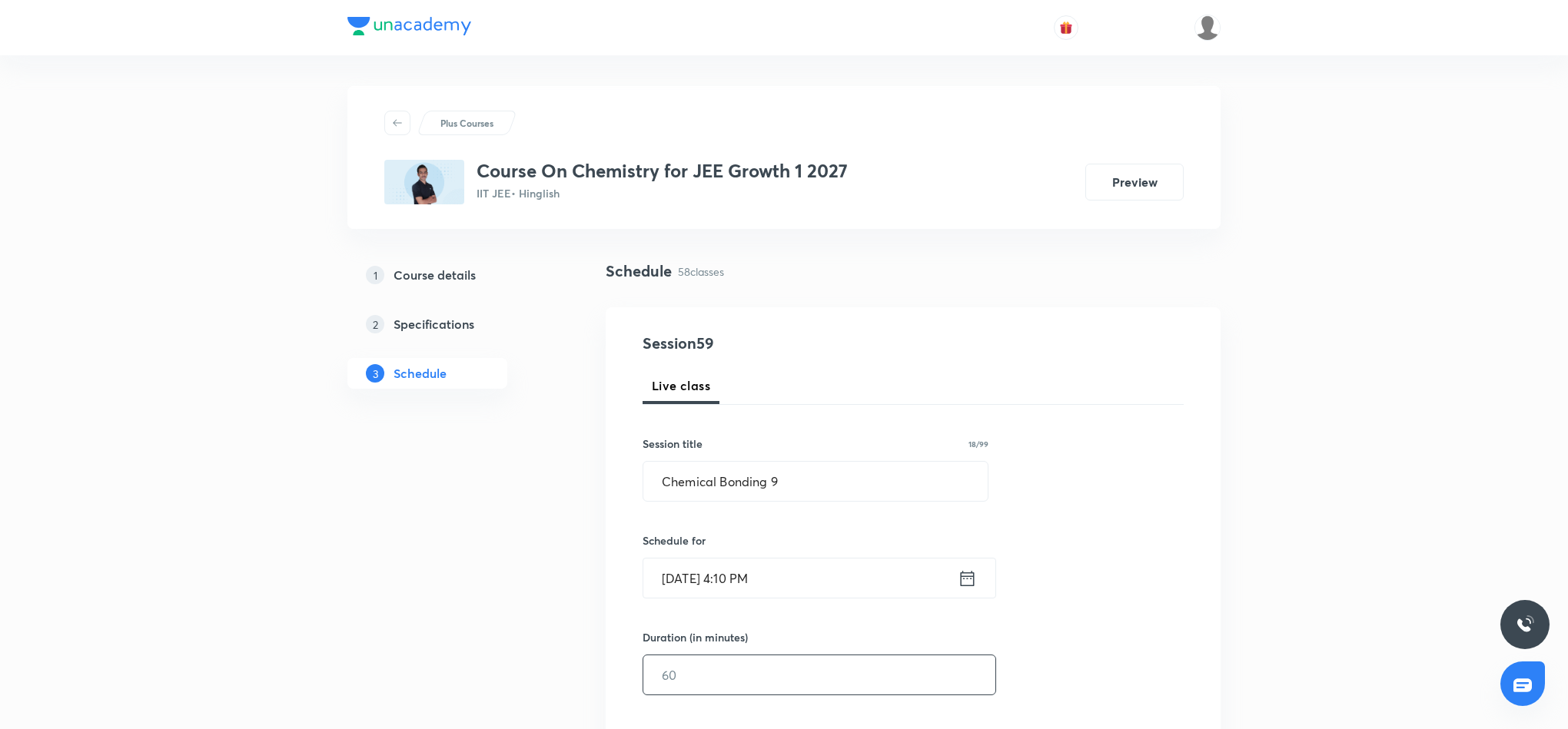
click at [787, 683] on input "text" at bounding box center [819, 674] width 352 height 39
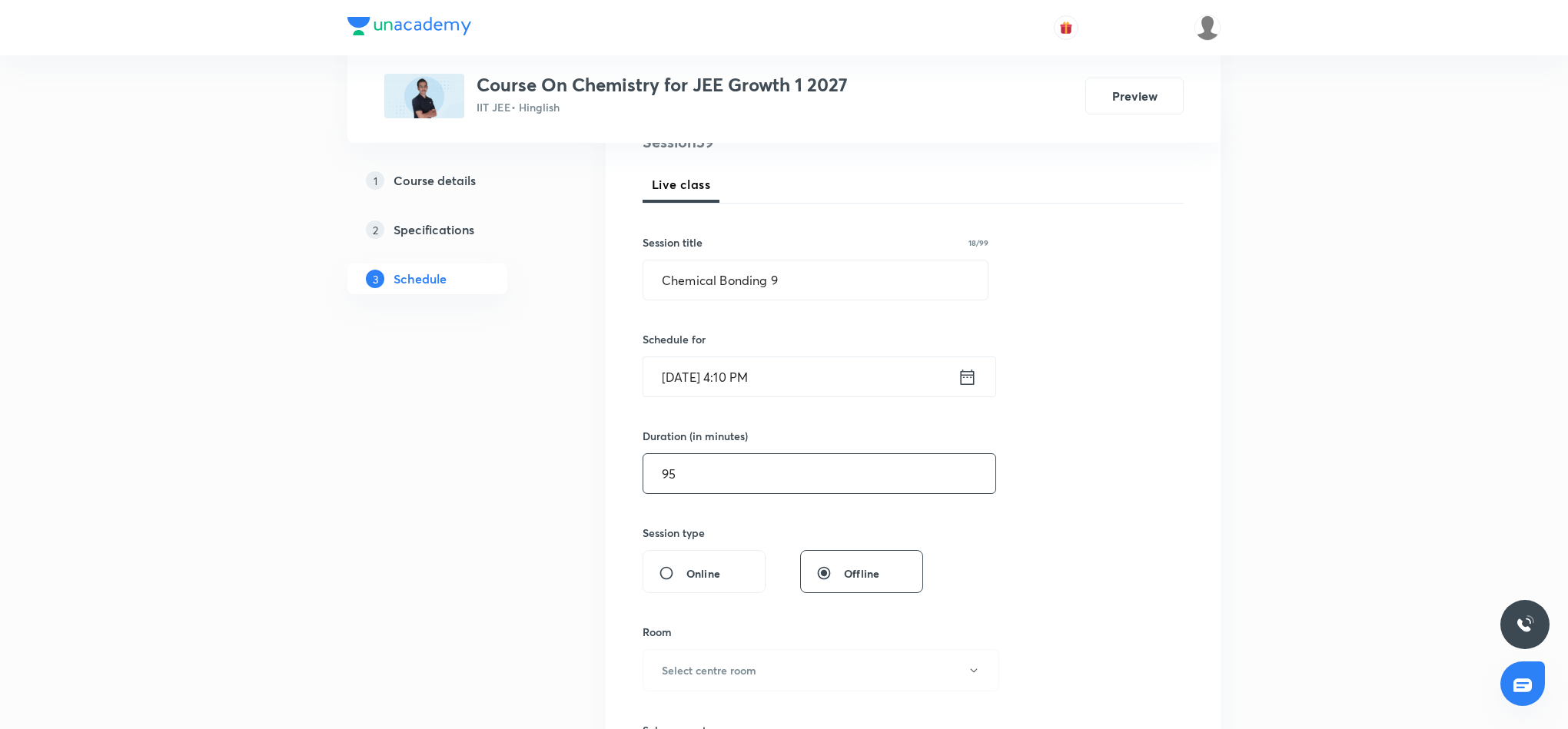
scroll to position [231, 0]
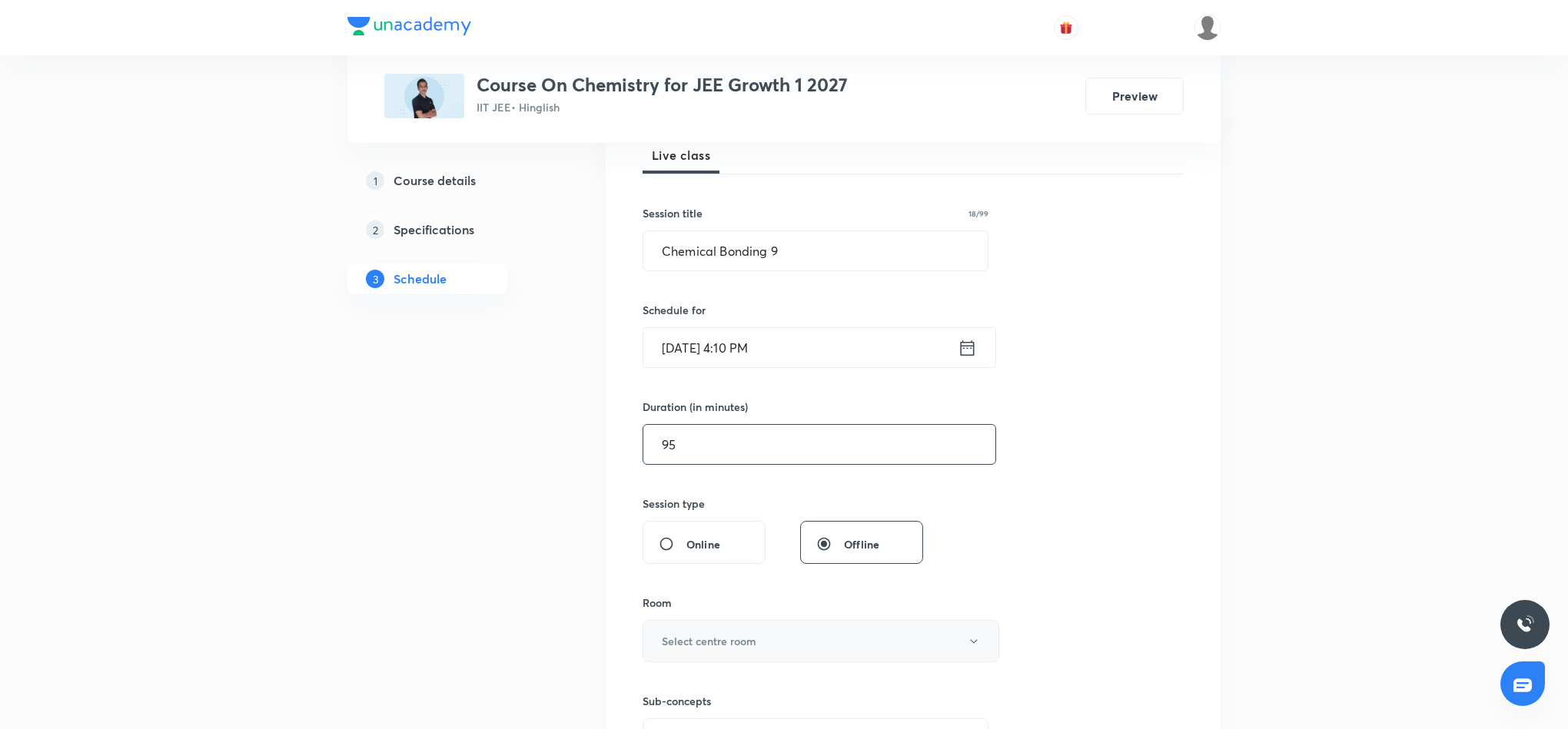
type input "95"
click at [870, 648] on button "Select centre room" at bounding box center [821, 641] width 357 height 43
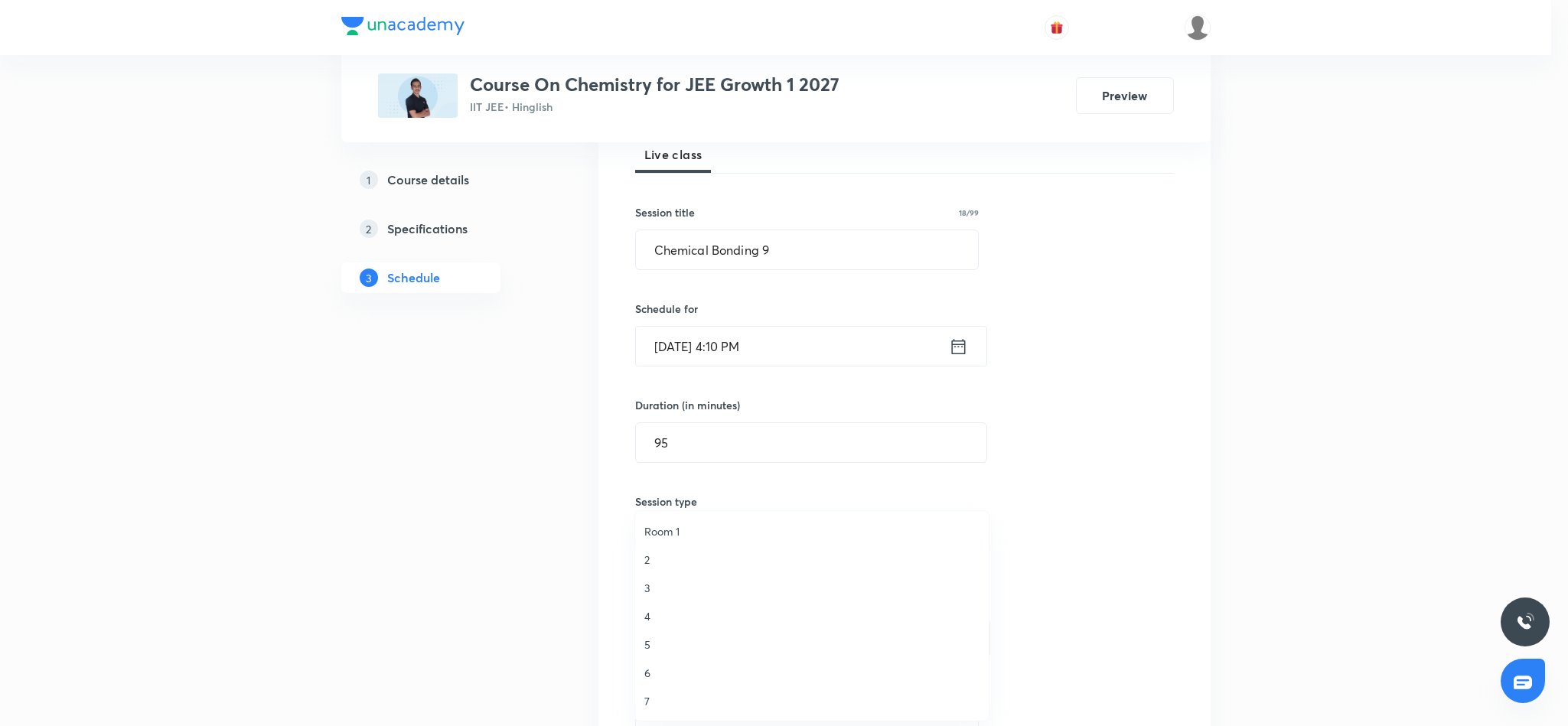
click at [644, 672] on span "6" at bounding box center [812, 673] width 335 height 16
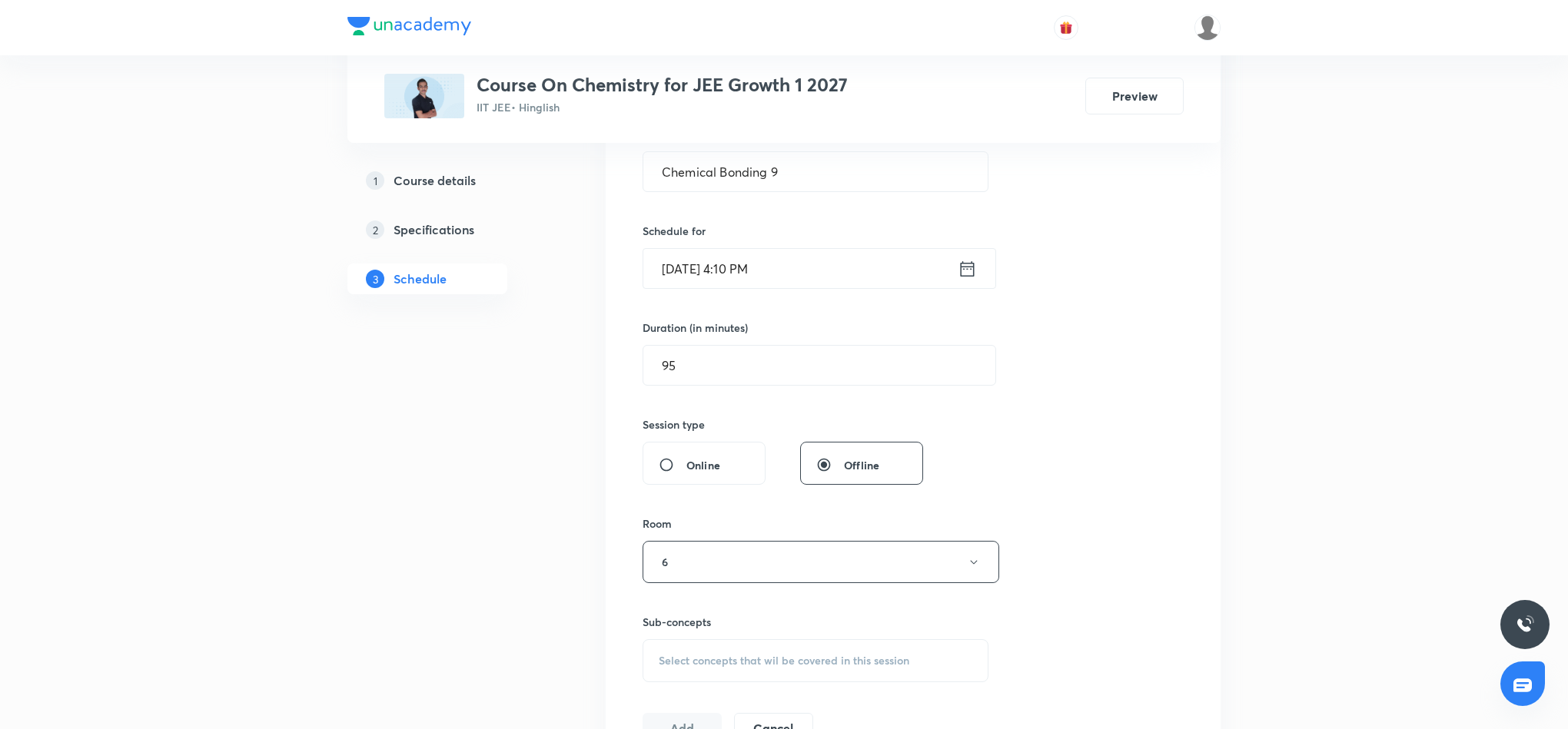
scroll to position [346, 0]
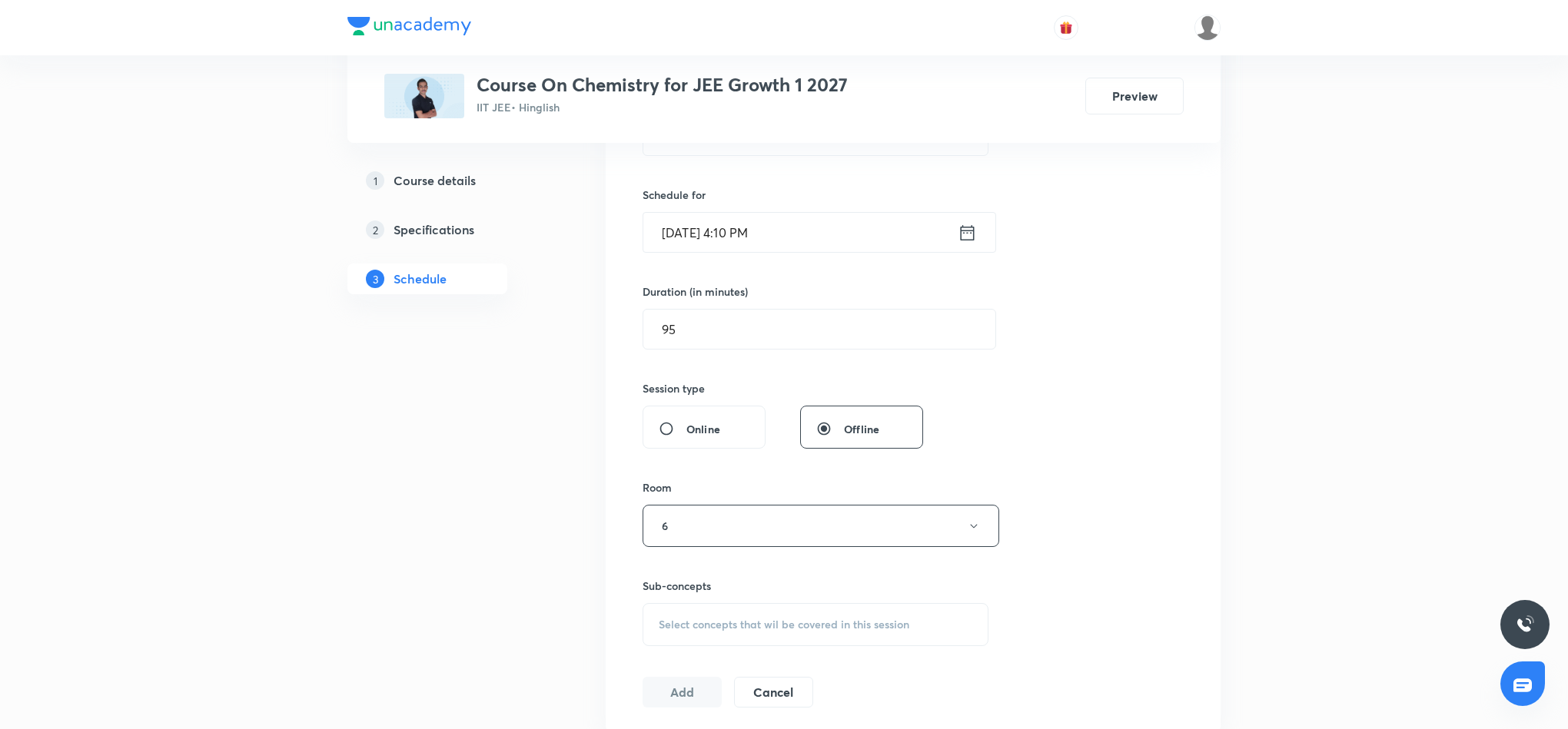
click at [711, 622] on span "Select concepts that wil be covered in this session" at bounding box center [784, 625] width 251 height 12
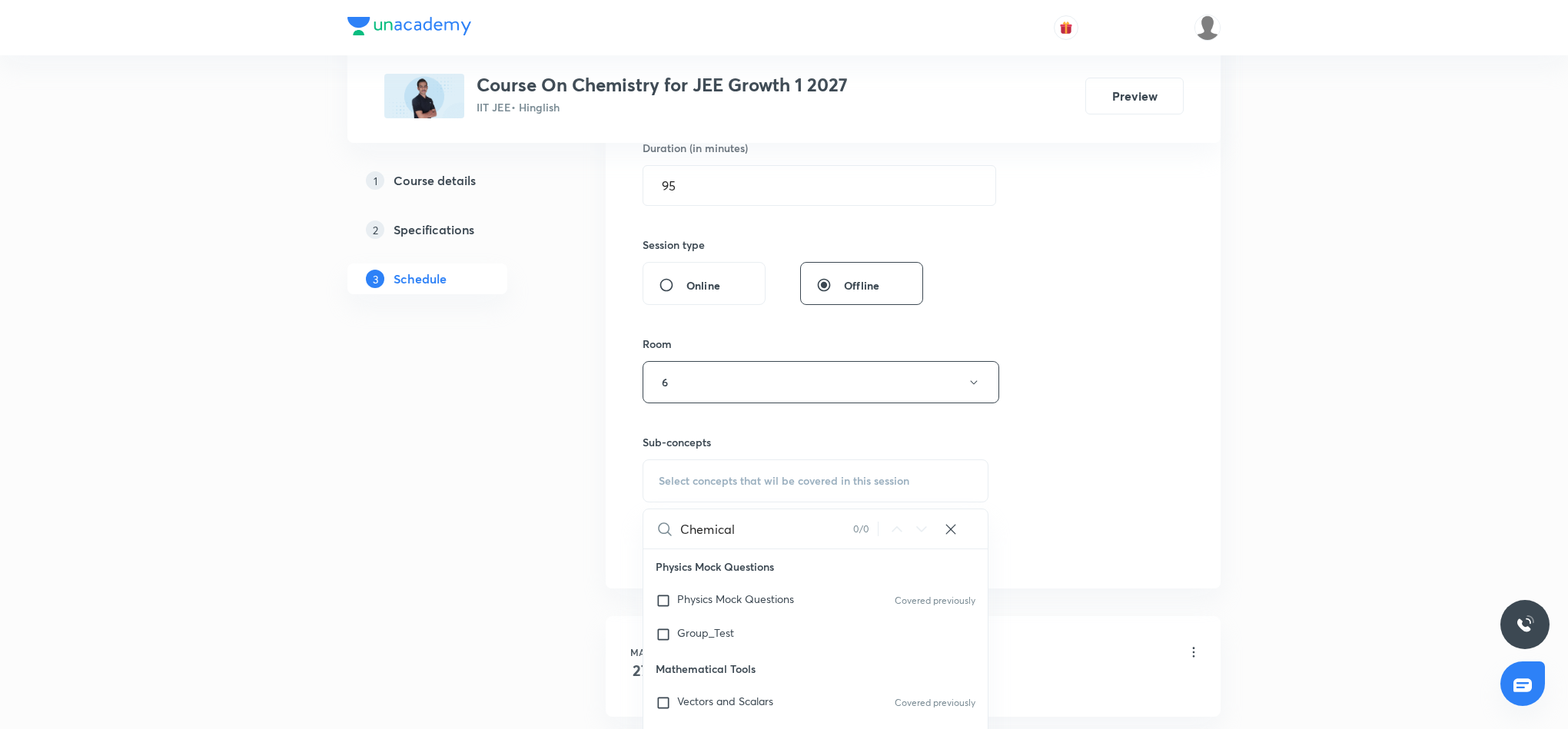
scroll to position [576, 0]
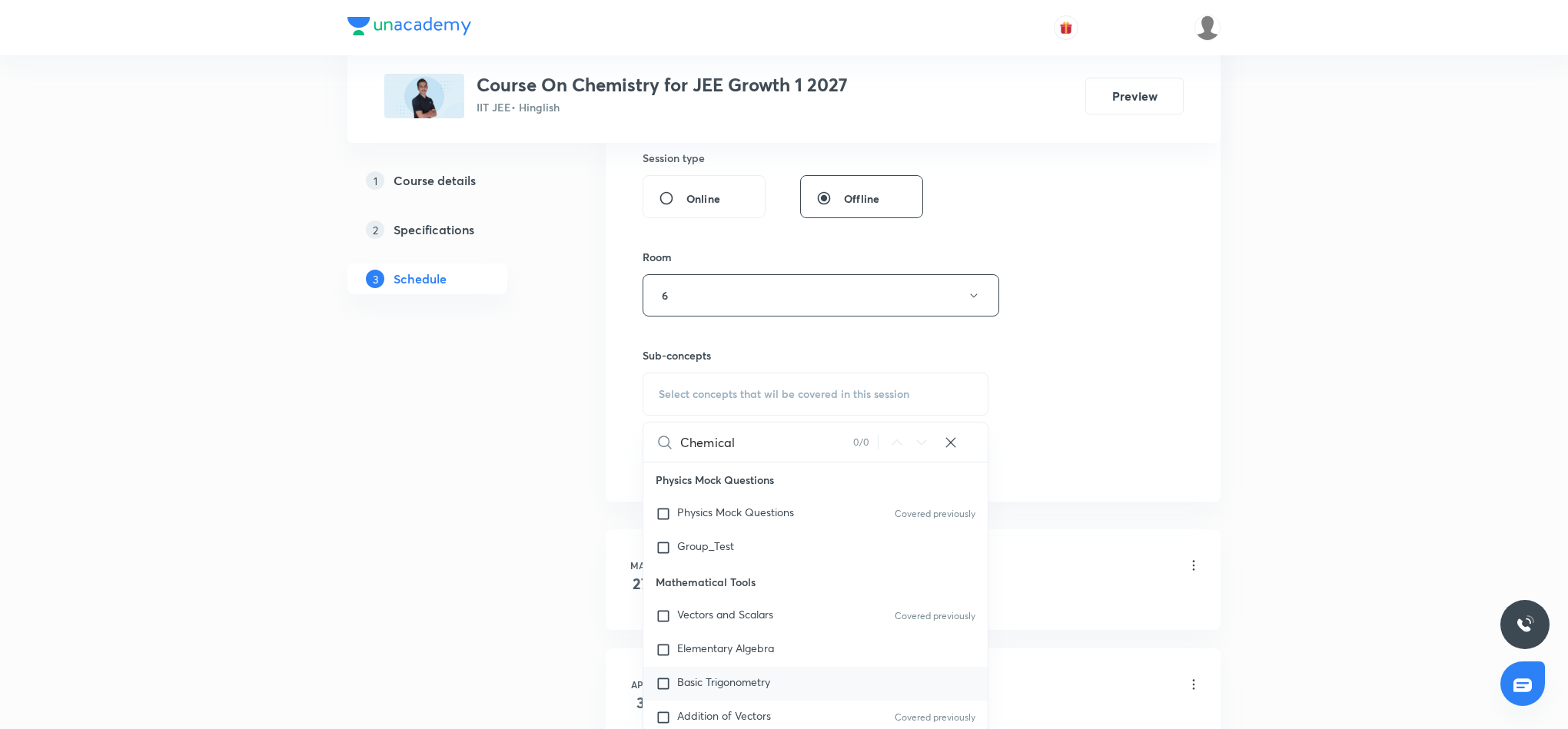
type input "Chemical"
click at [711, 687] on span "Basic Trigonometry" at bounding box center [724, 682] width 93 height 14
checkbox input "true"
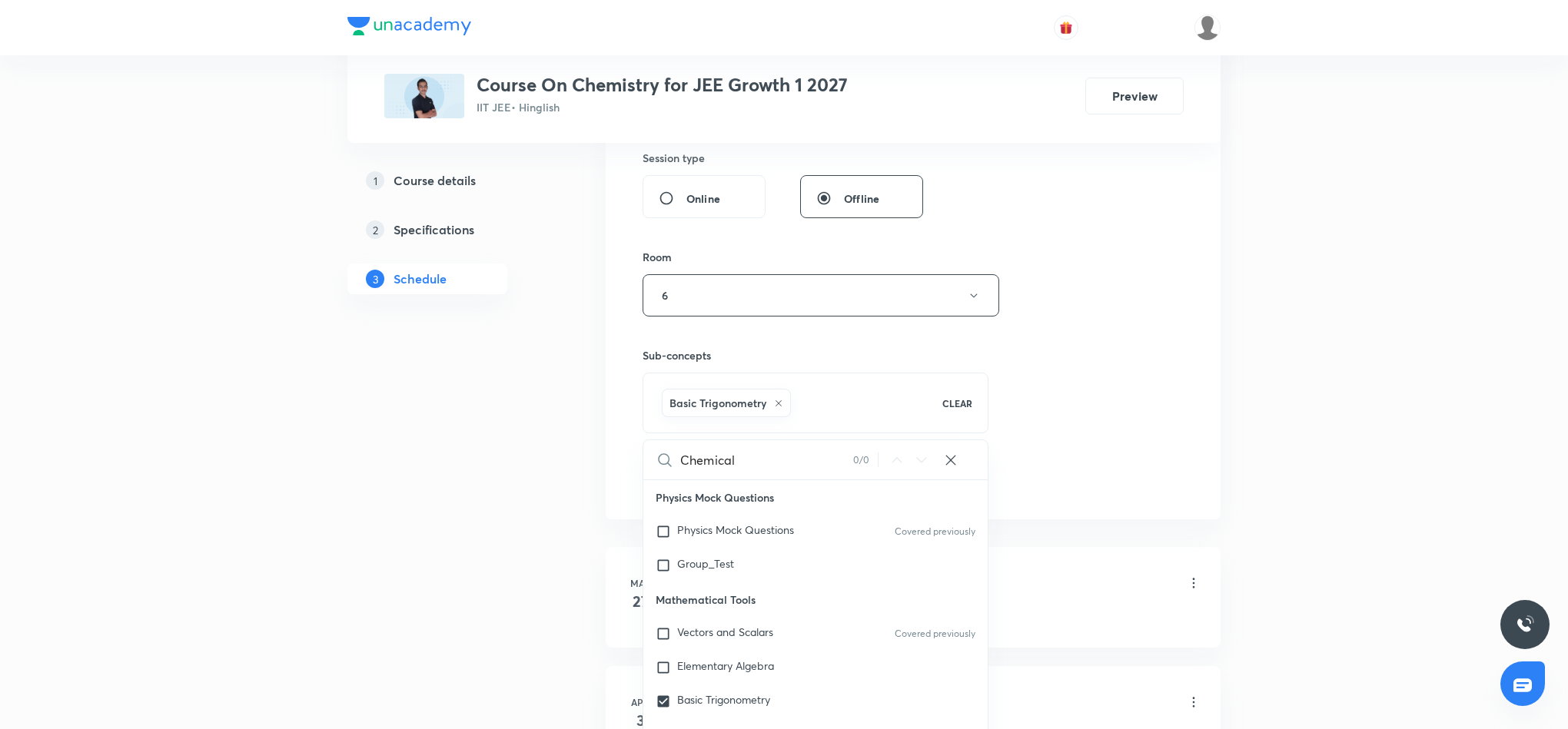
click at [1087, 457] on div "Session 59 Live class Session title 18/99 Chemical Bonding 9 ​ Schedule for Sep…" at bounding box center [913, 125] width 541 height 739
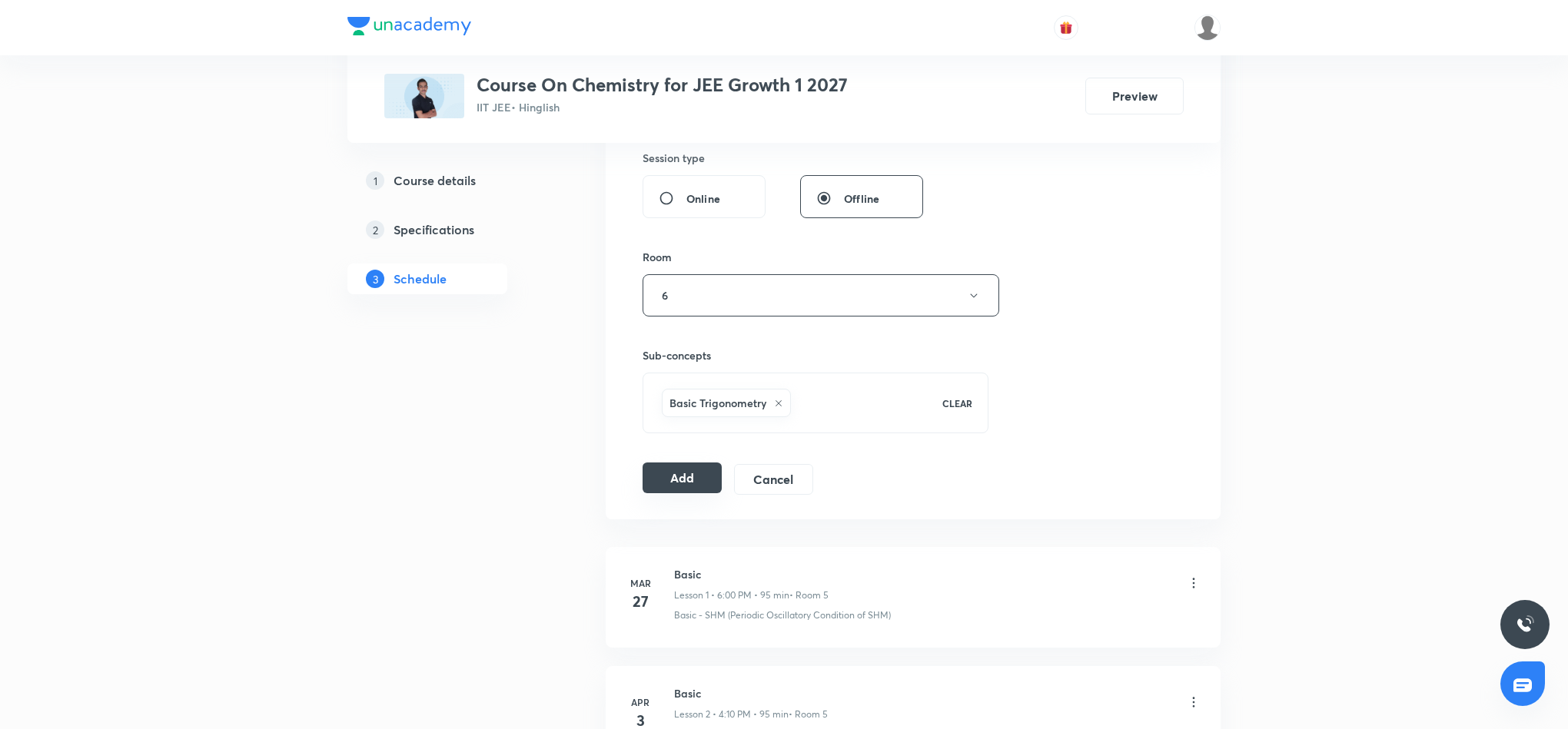
click at [667, 481] on button "Add" at bounding box center [682, 478] width 79 height 31
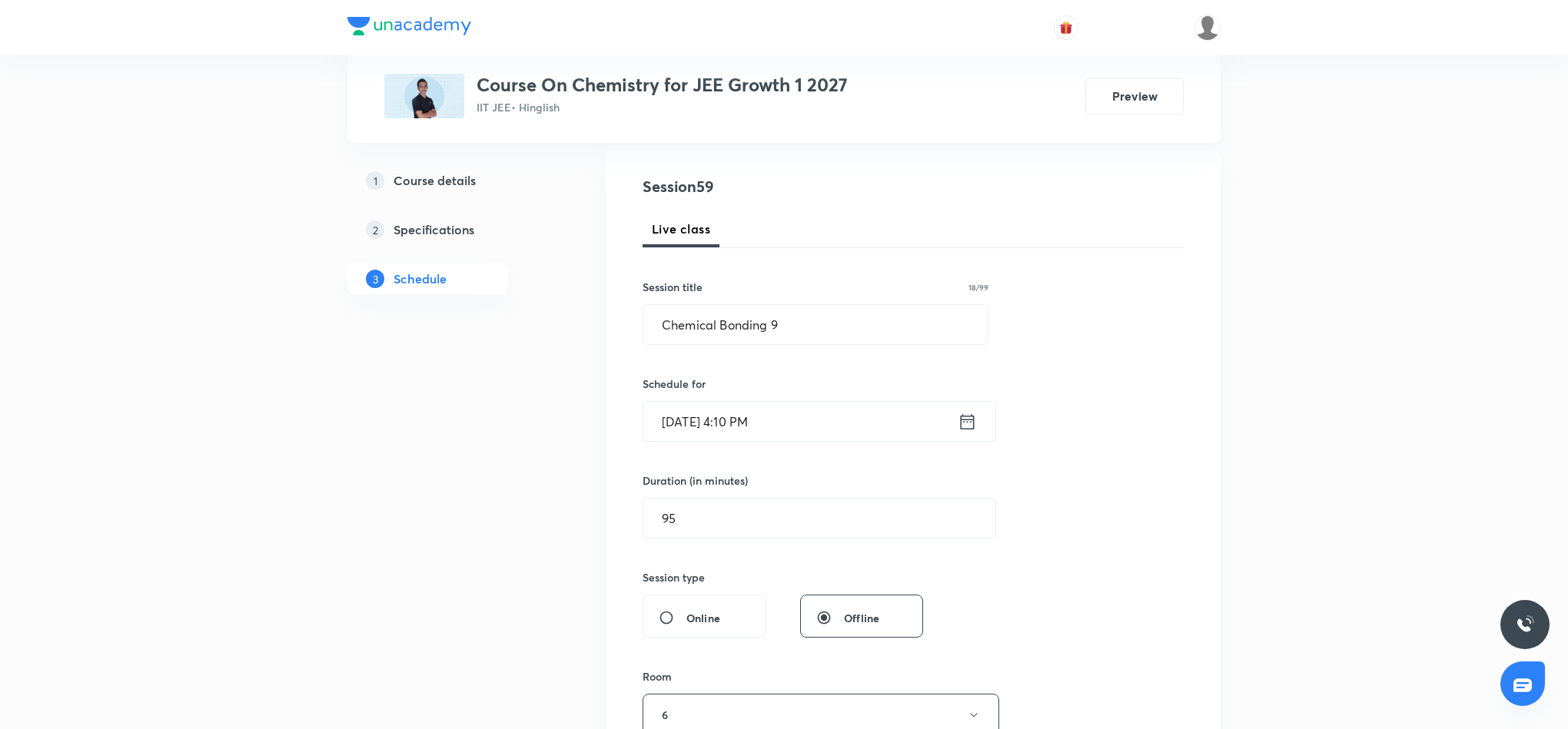
scroll to position [115, 0]
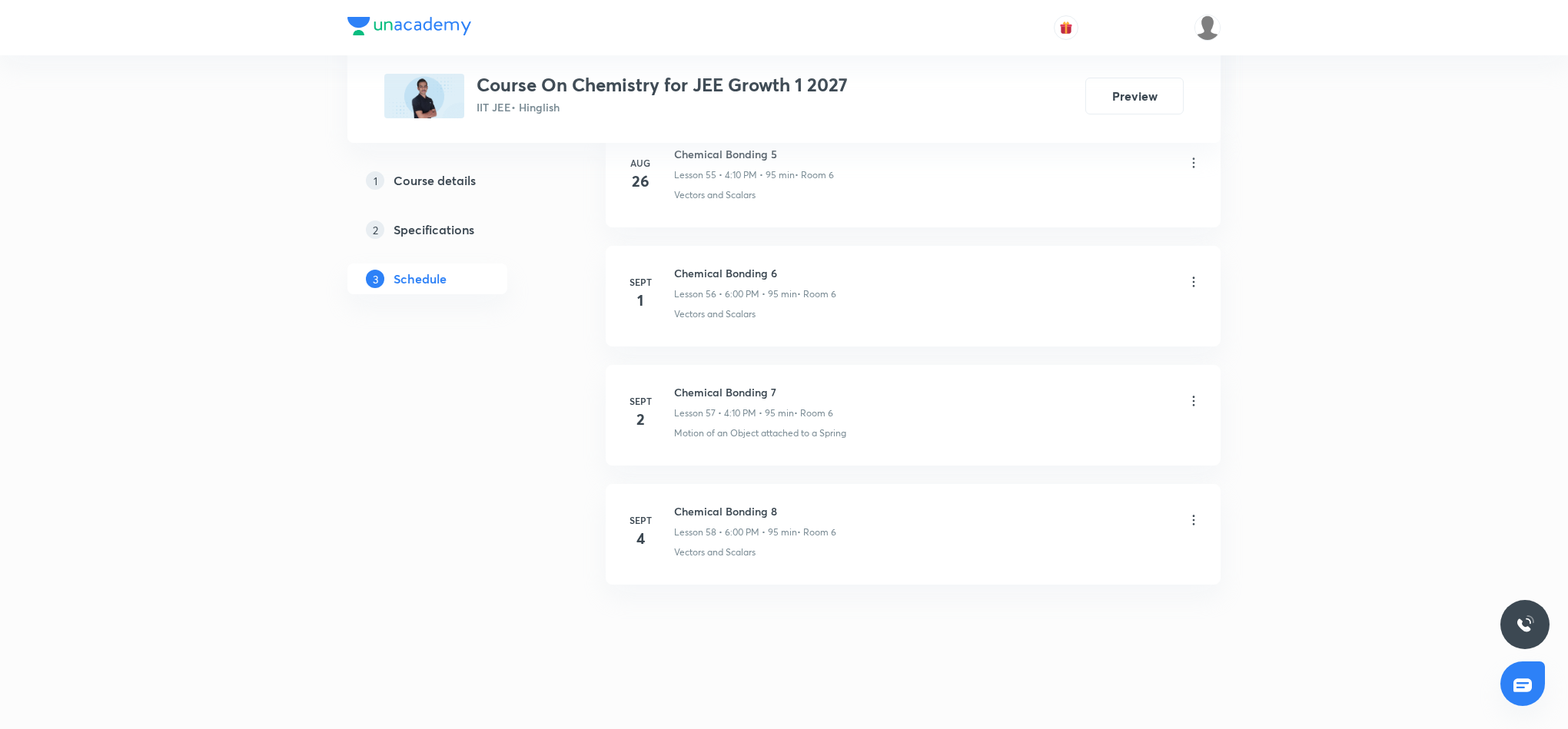
scroll to position [6867, 0]
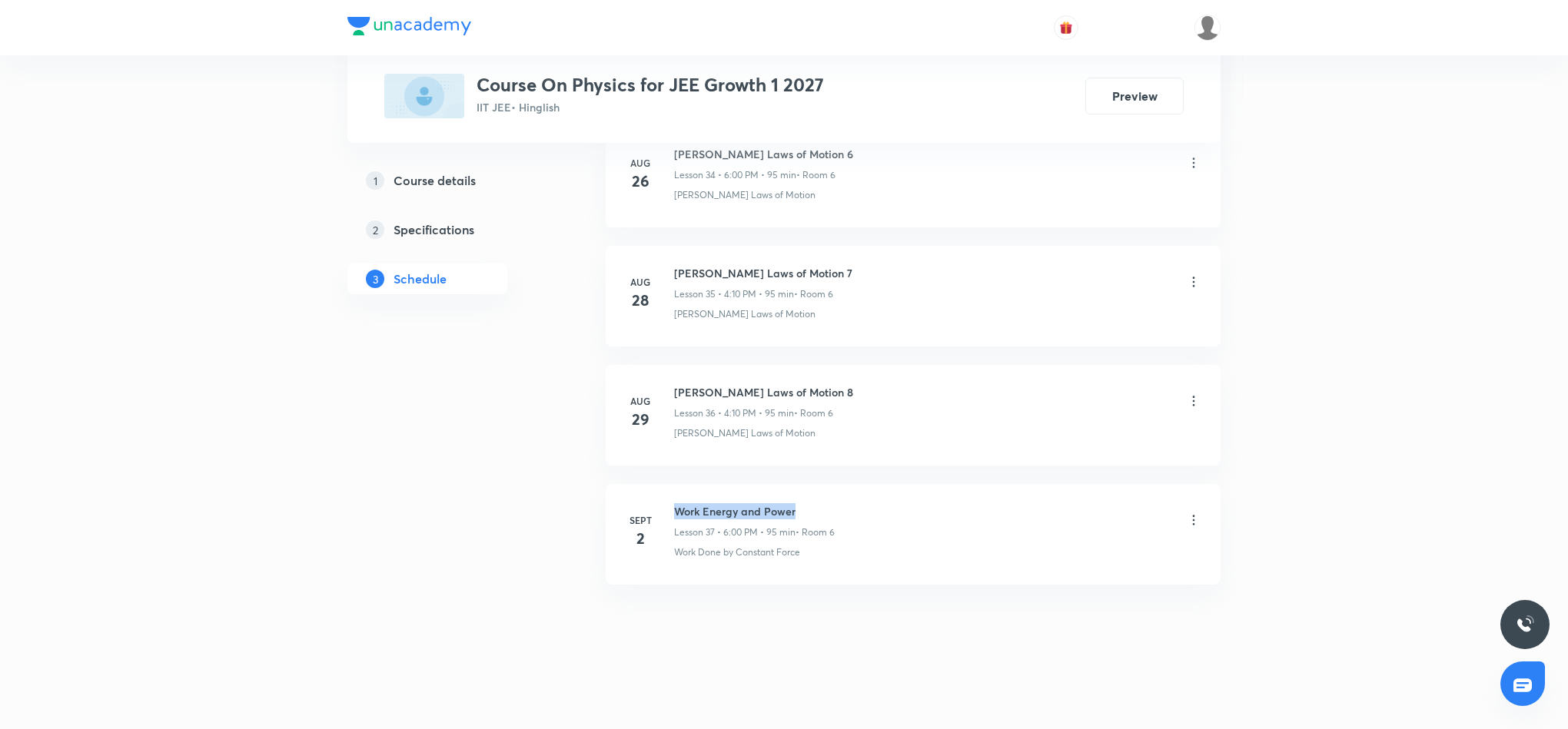
drag, startPoint x: 673, startPoint y: 512, endPoint x: 819, endPoint y: 505, distance: 146.2
click at [819, 505] on h6 "Work Energy and Power" at bounding box center [754, 511] width 161 height 16
copy h6 "Work Energy and Power"
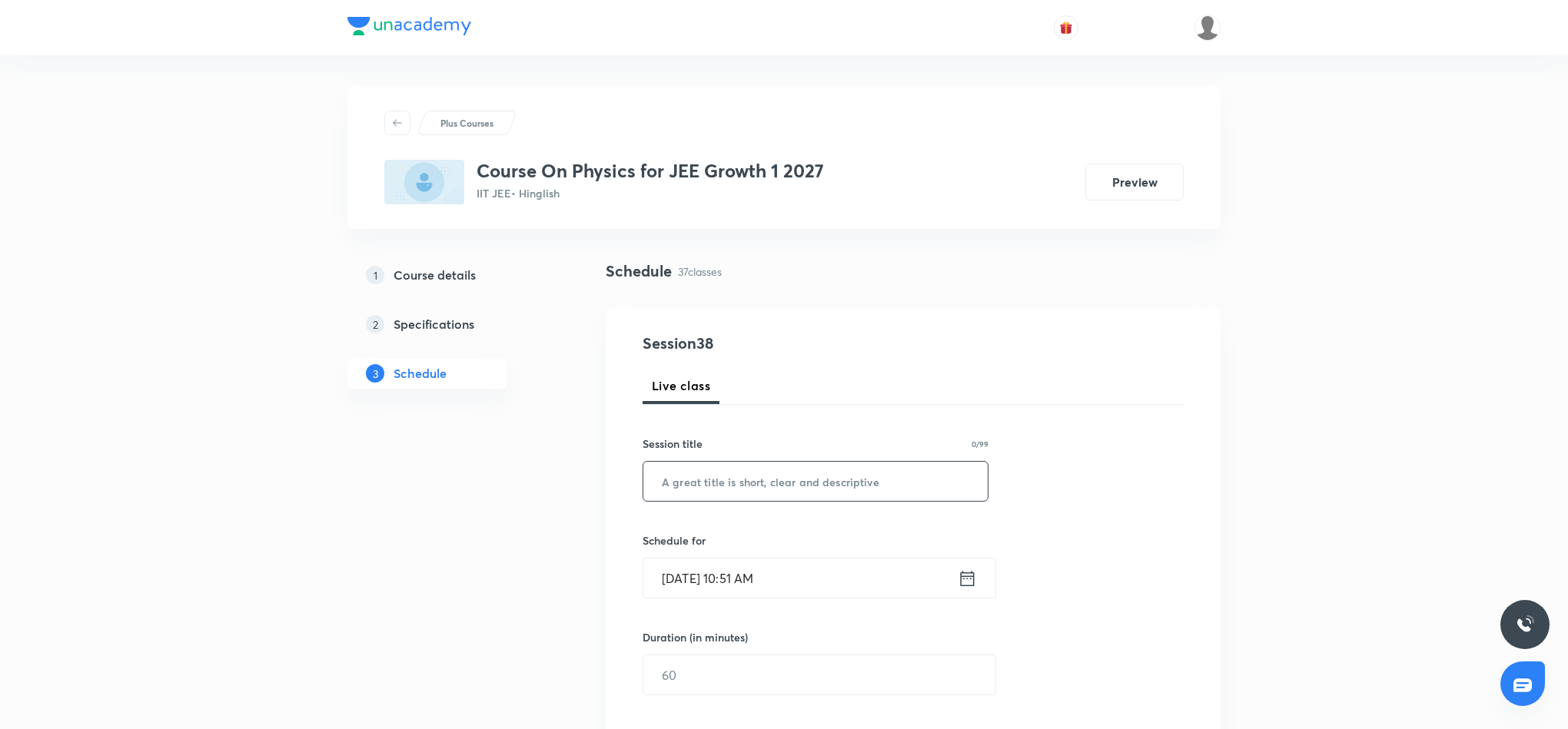
click at [830, 481] on input "text" at bounding box center [815, 481] width 344 height 39
paste input "Work Energy and Power"
type input "Work Energy and Power 2"
click at [962, 581] on icon at bounding box center [967, 578] width 19 height 22
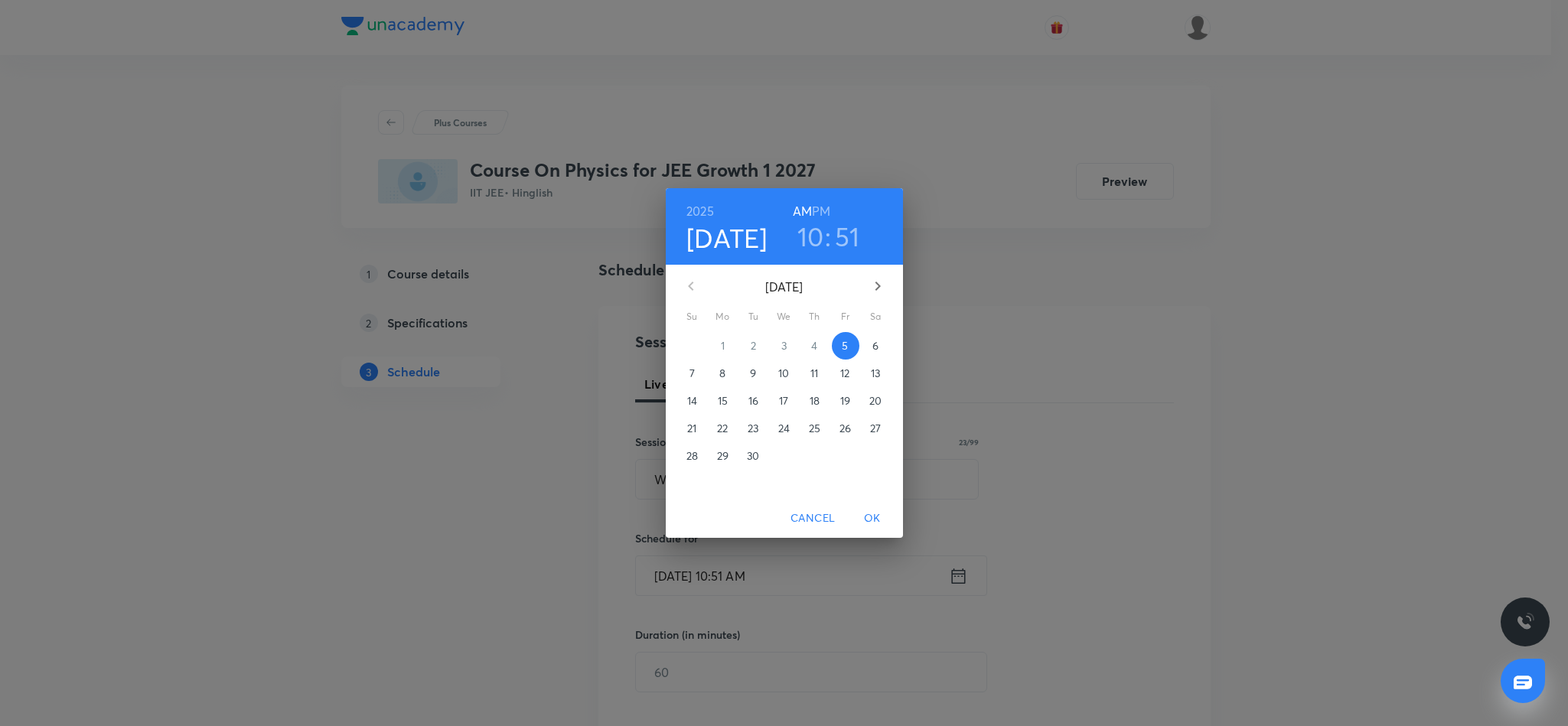
click at [827, 210] on h6 "PM" at bounding box center [820, 211] width 18 height 22
click at [813, 232] on h3 "10" at bounding box center [810, 236] width 26 height 32
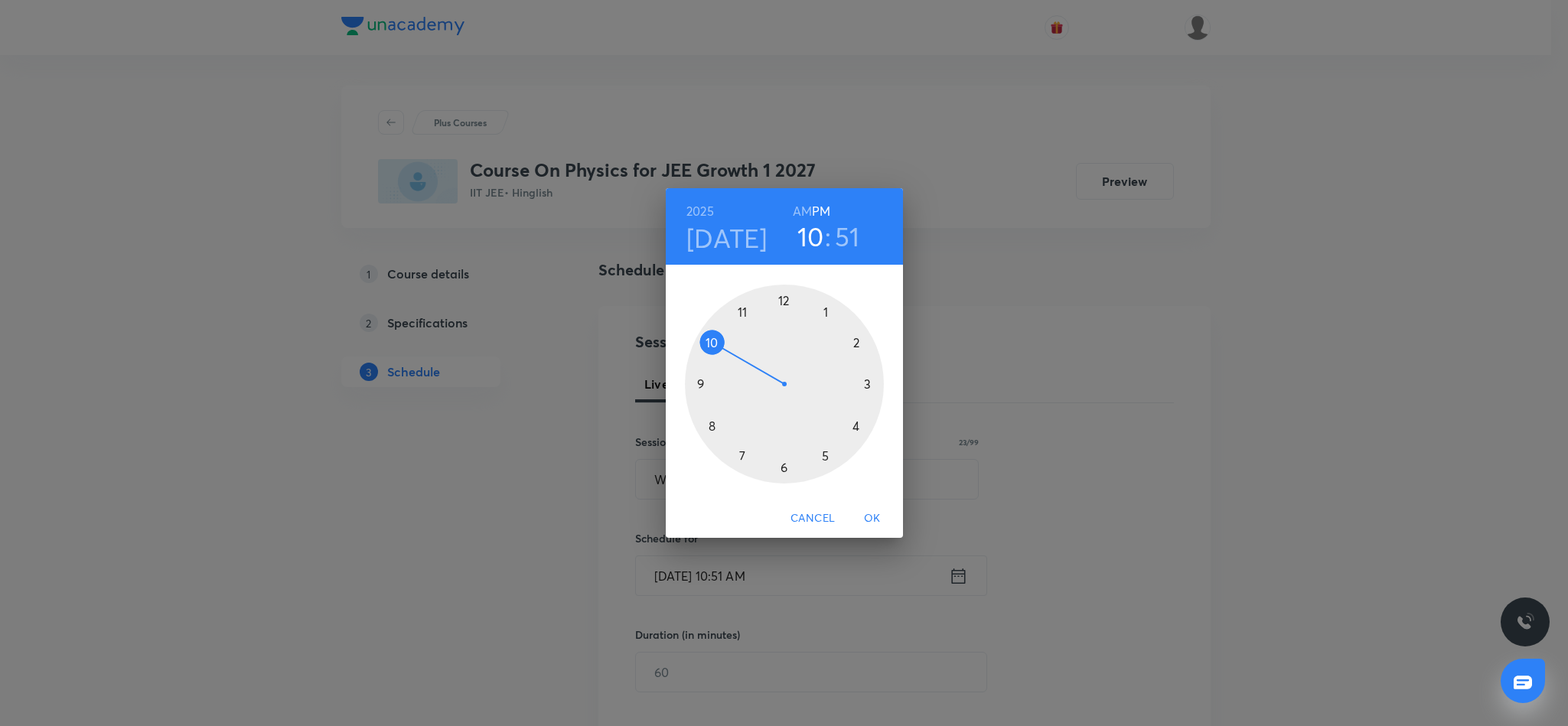
drag, startPoint x: 781, startPoint y: 468, endPoint x: 781, endPoint y: 441, distance: 27.0
click at [781, 461] on div at bounding box center [784, 384] width 199 height 199
click at [784, 299] on div at bounding box center [784, 384] width 199 height 199
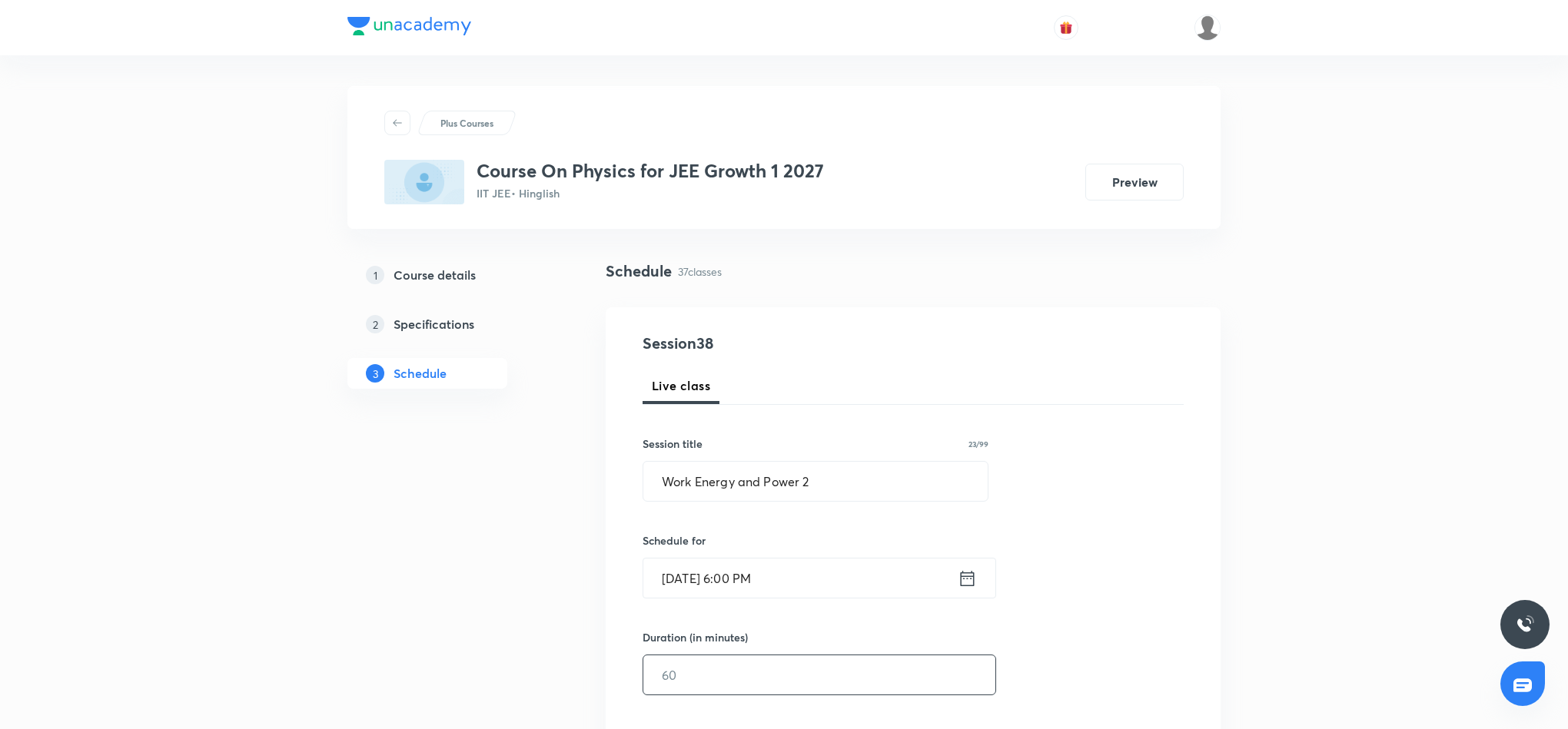
click at [798, 676] on input "text" at bounding box center [819, 674] width 352 height 39
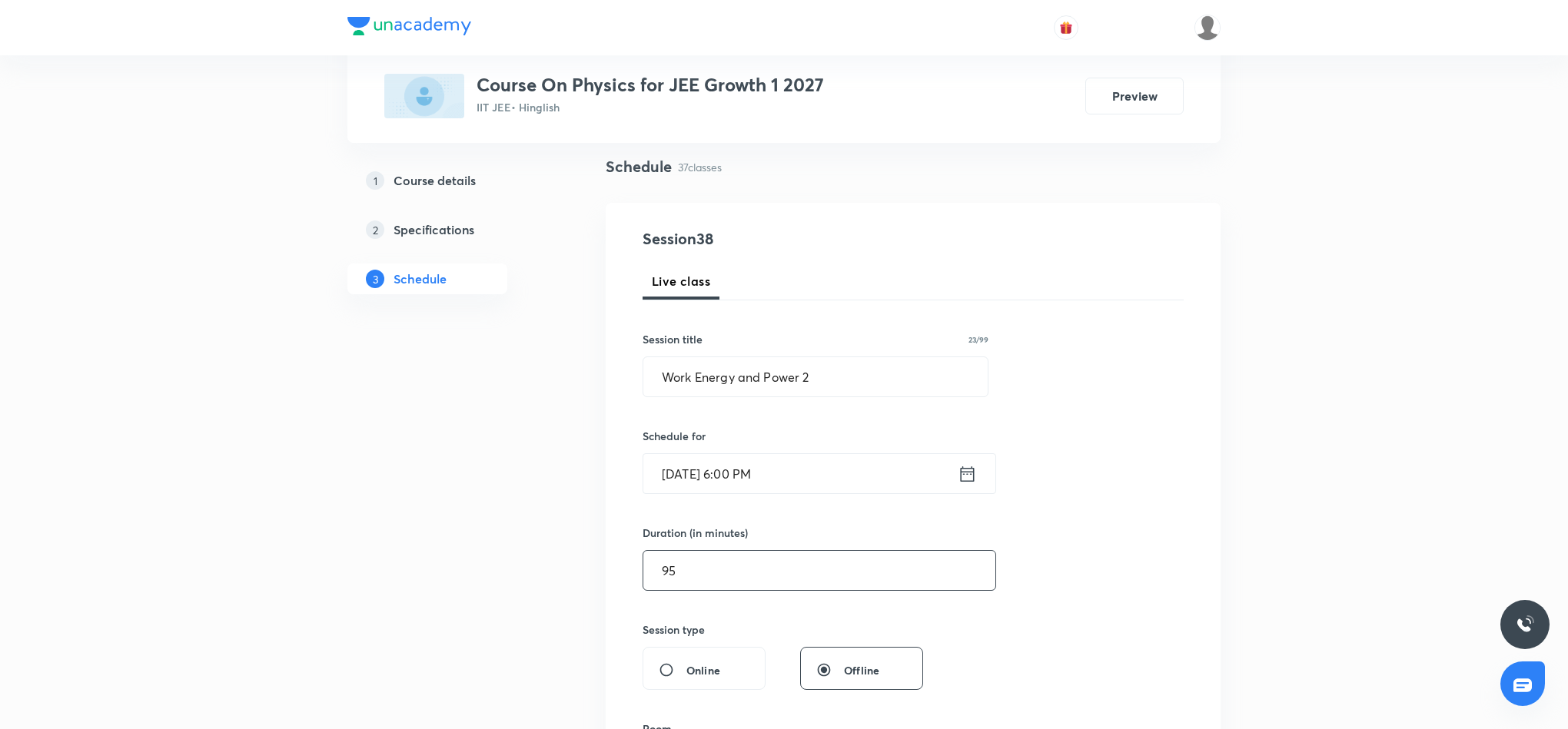
scroll to position [231, 0]
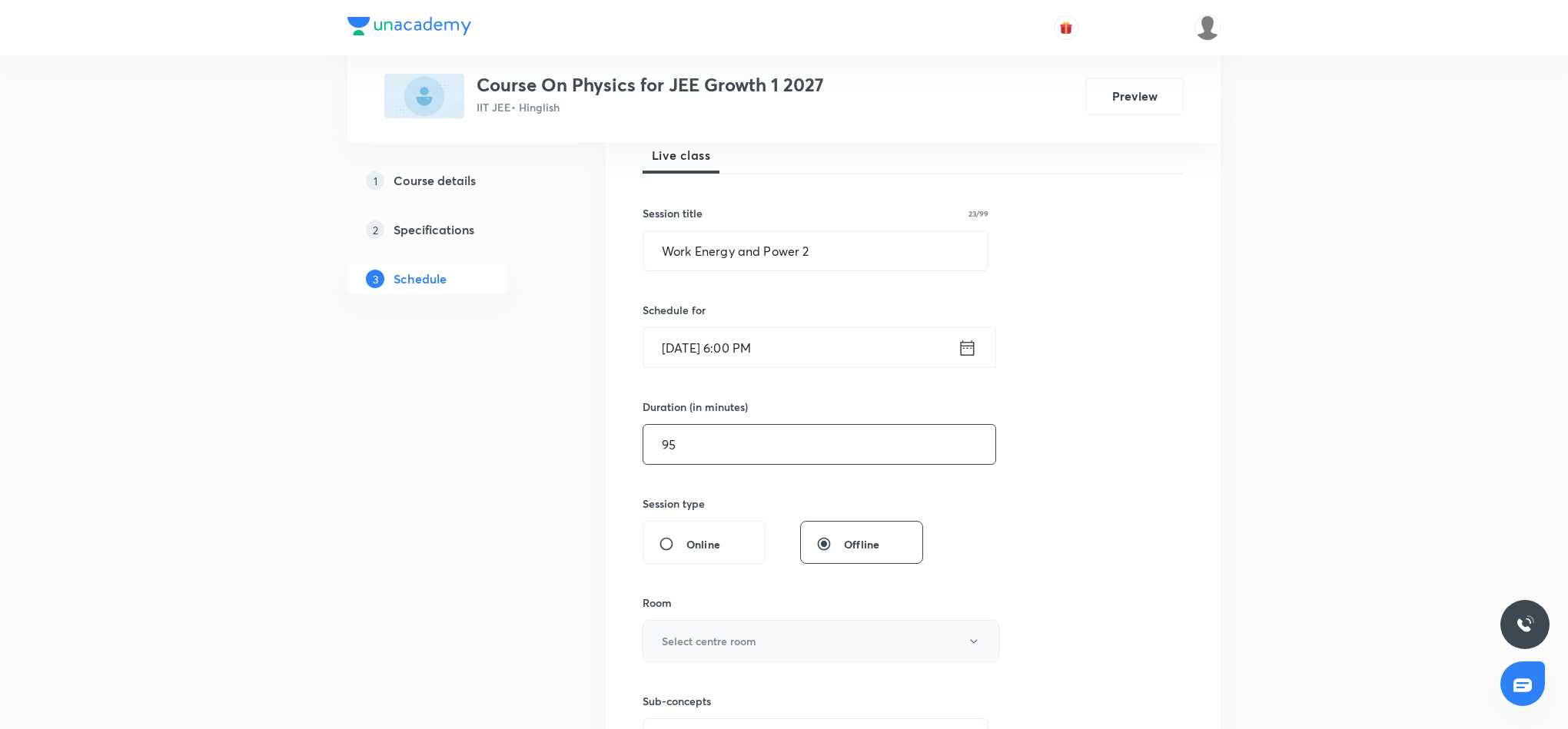
type input "95"
click at [880, 645] on button "Select centre room" at bounding box center [821, 641] width 357 height 43
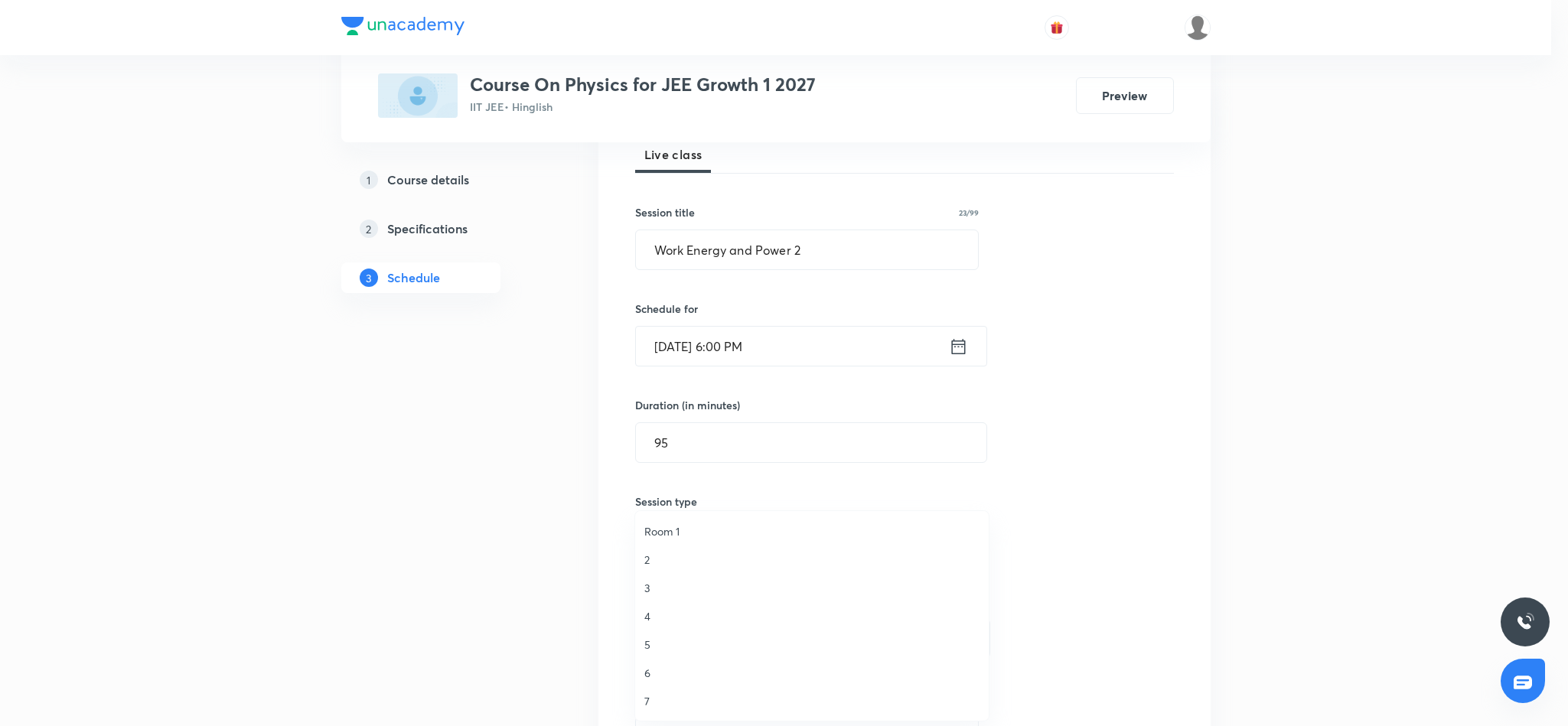
click at [652, 678] on span "6" at bounding box center [812, 673] width 335 height 16
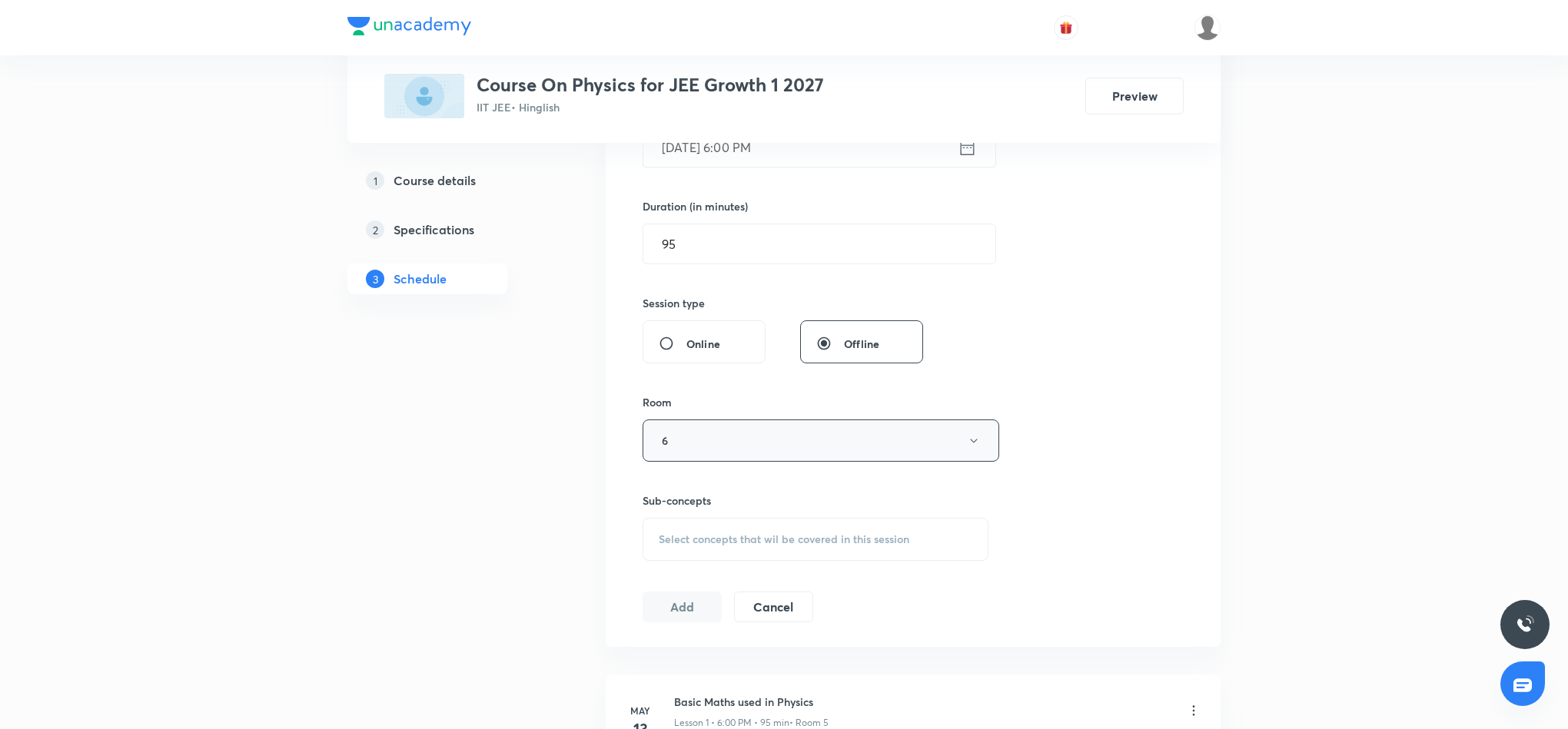
scroll to position [461, 0]
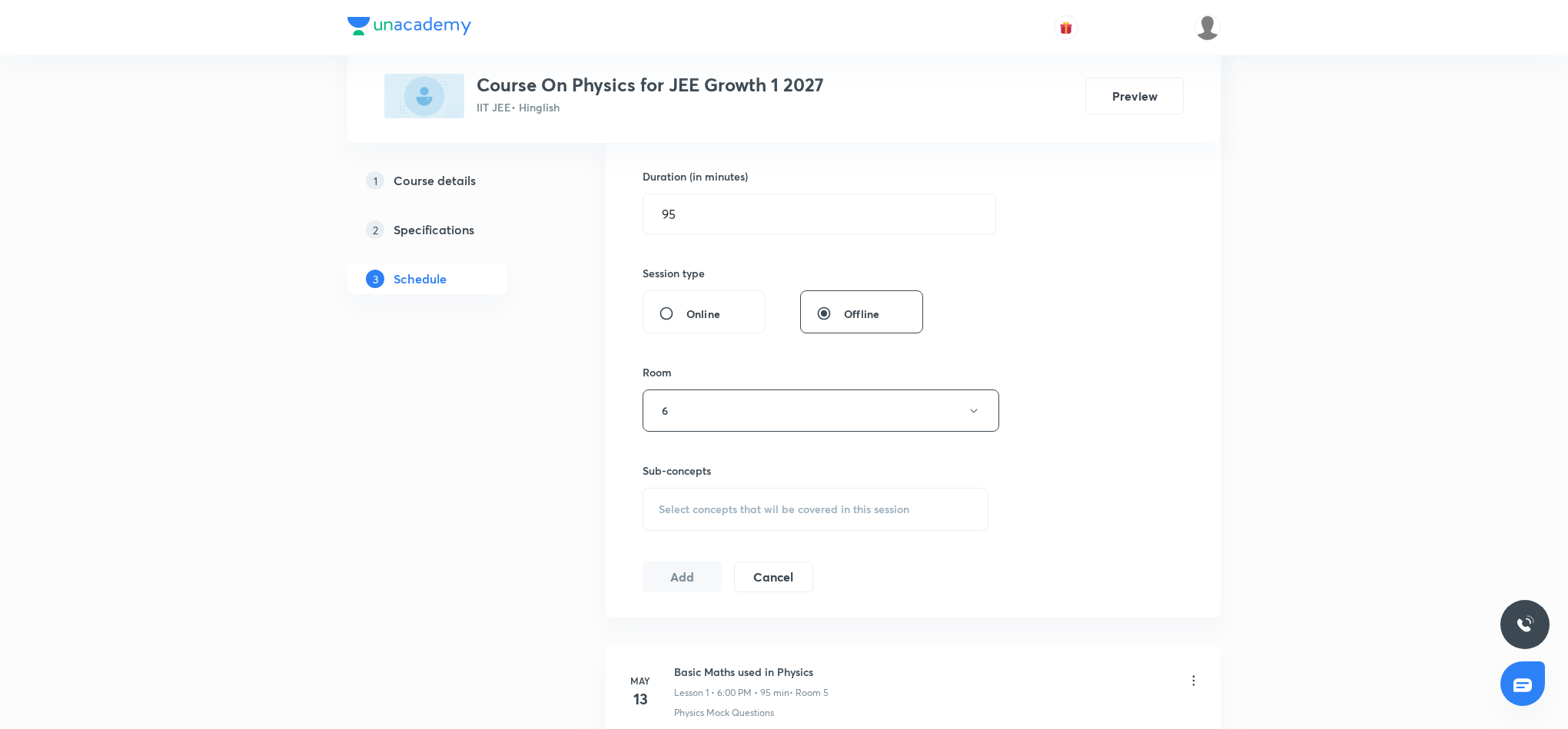
click at [812, 500] on div "Select concepts that wil be covered in this session" at bounding box center [815, 510] width 346 height 43
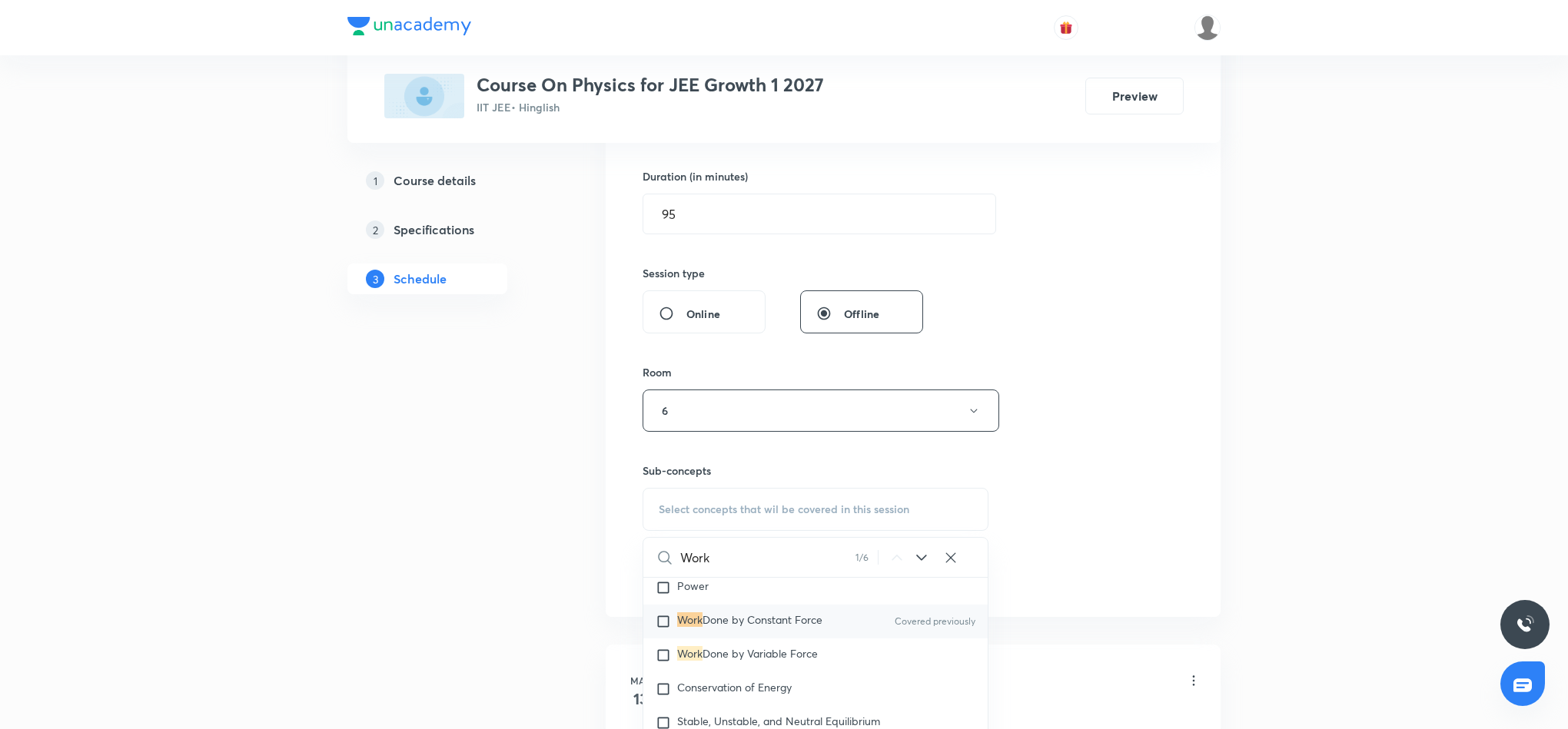
scroll to position [4182, 0]
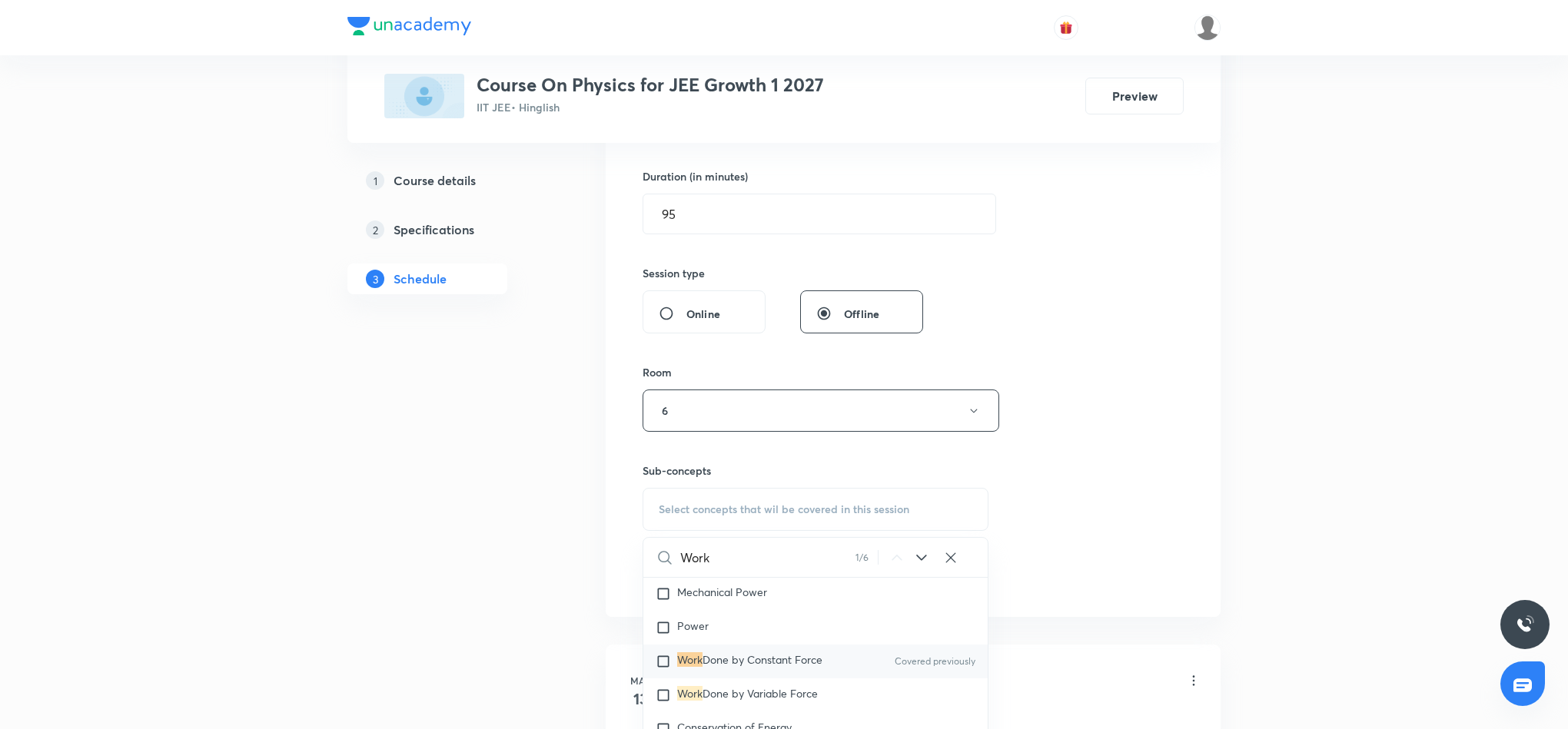
type input "Work"
click at [801, 657] on span "Done by Constant Force" at bounding box center [762, 660] width 120 height 14
checkbox input "true"
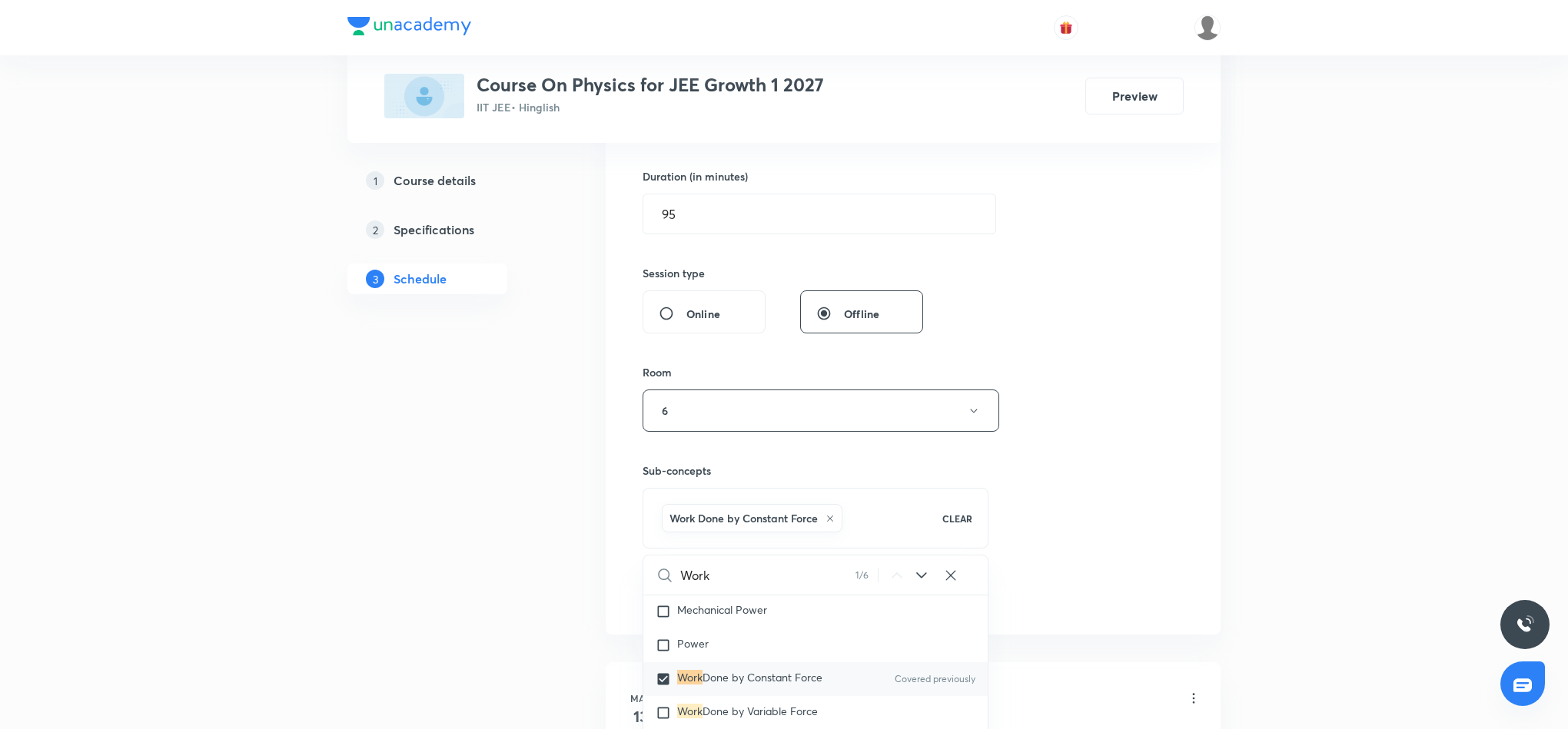
click at [1148, 424] on div "Session 38 Live class Session title 23/99 Work Energy and Power 2 ​ Schedule fo…" at bounding box center [913, 240] width 541 height 739
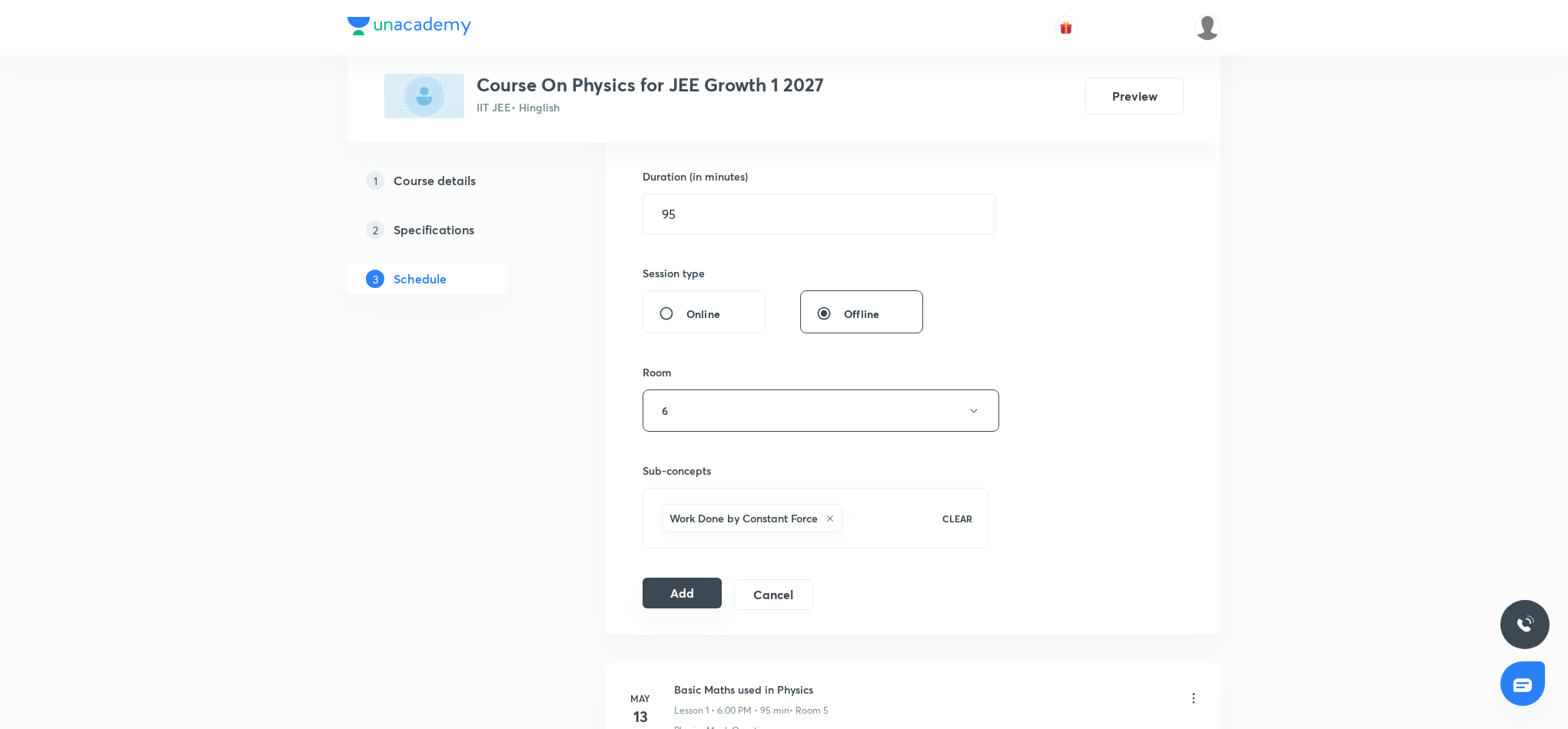
click at [717, 592] on button "Add" at bounding box center [682, 593] width 79 height 31
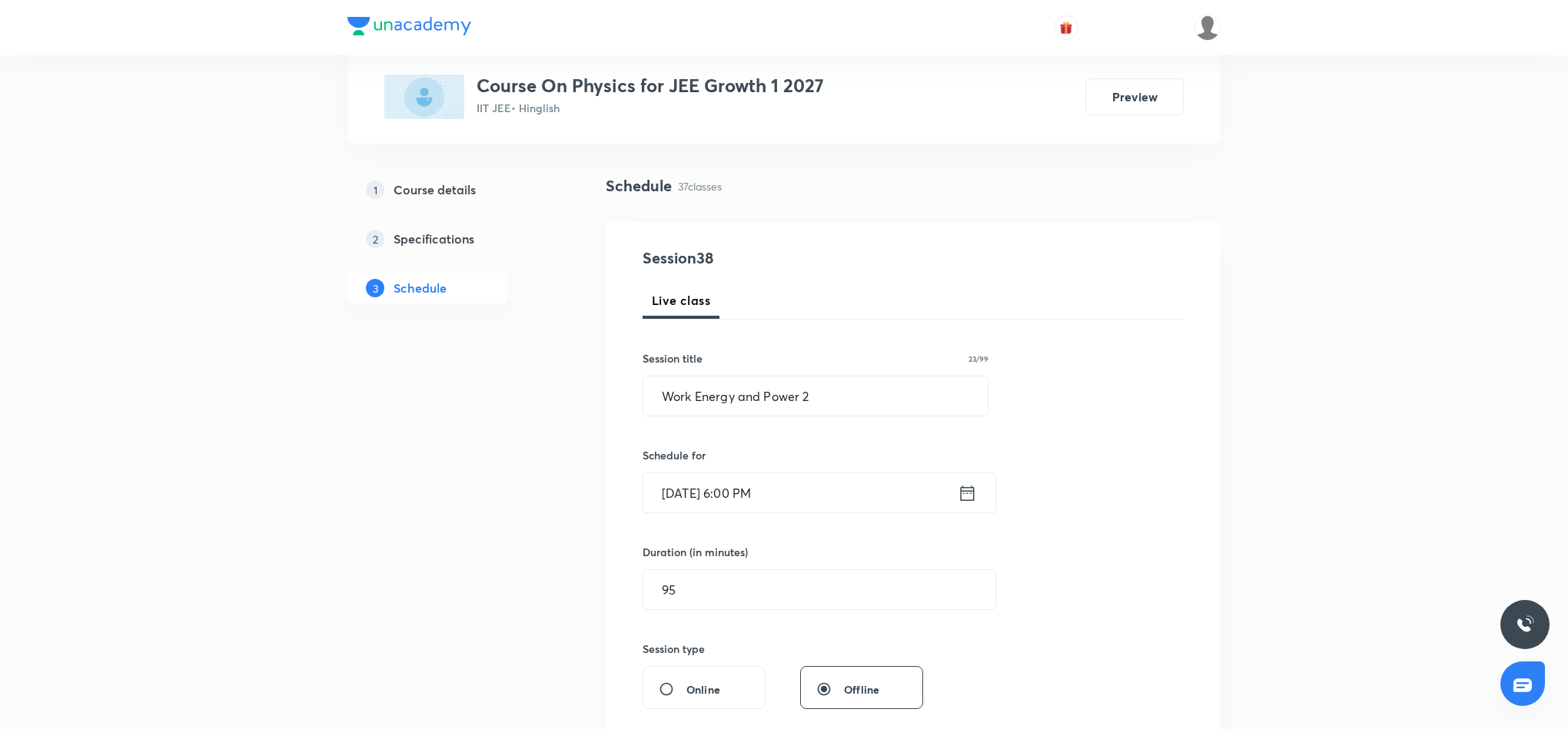
scroll to position [0, 0]
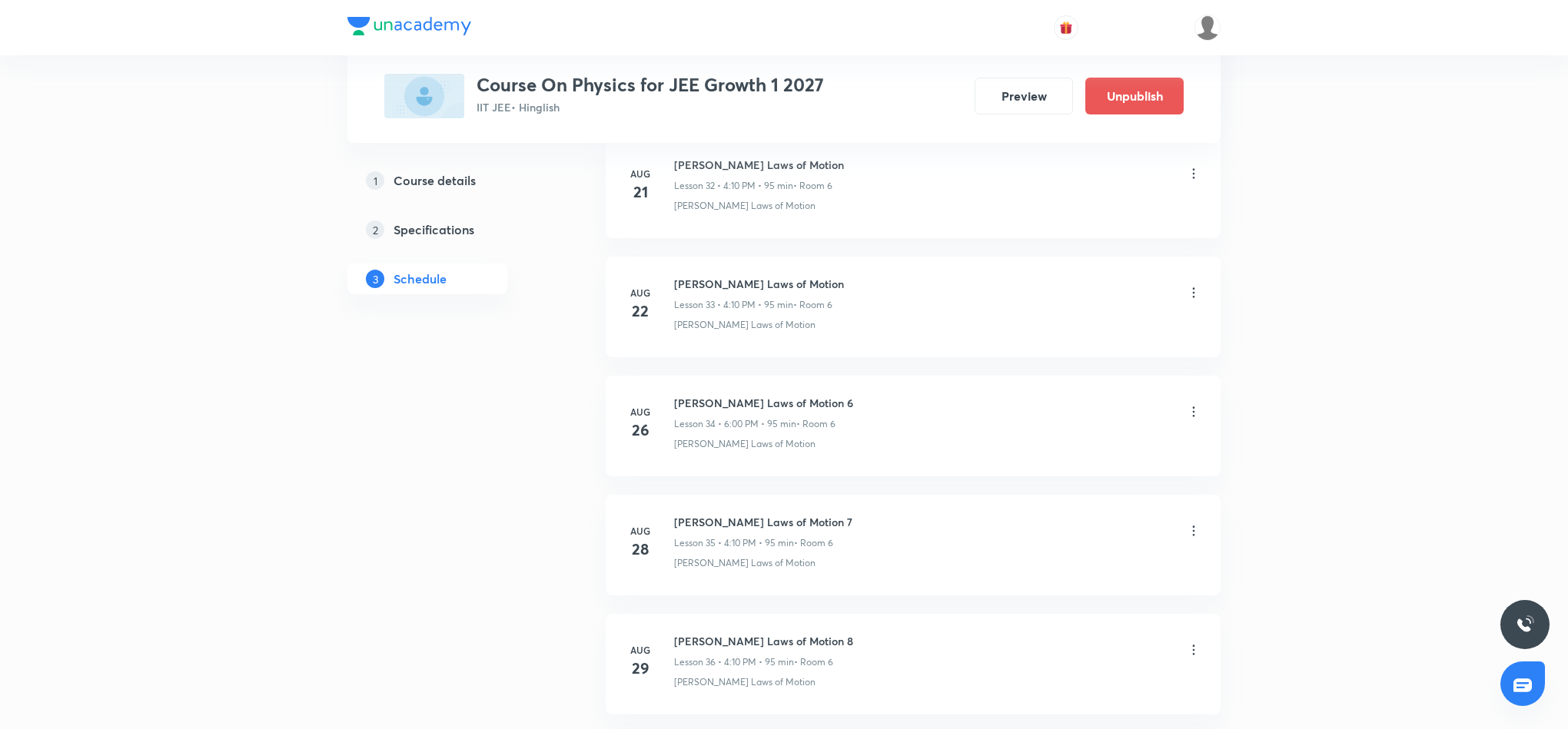
scroll to position [4350, 0]
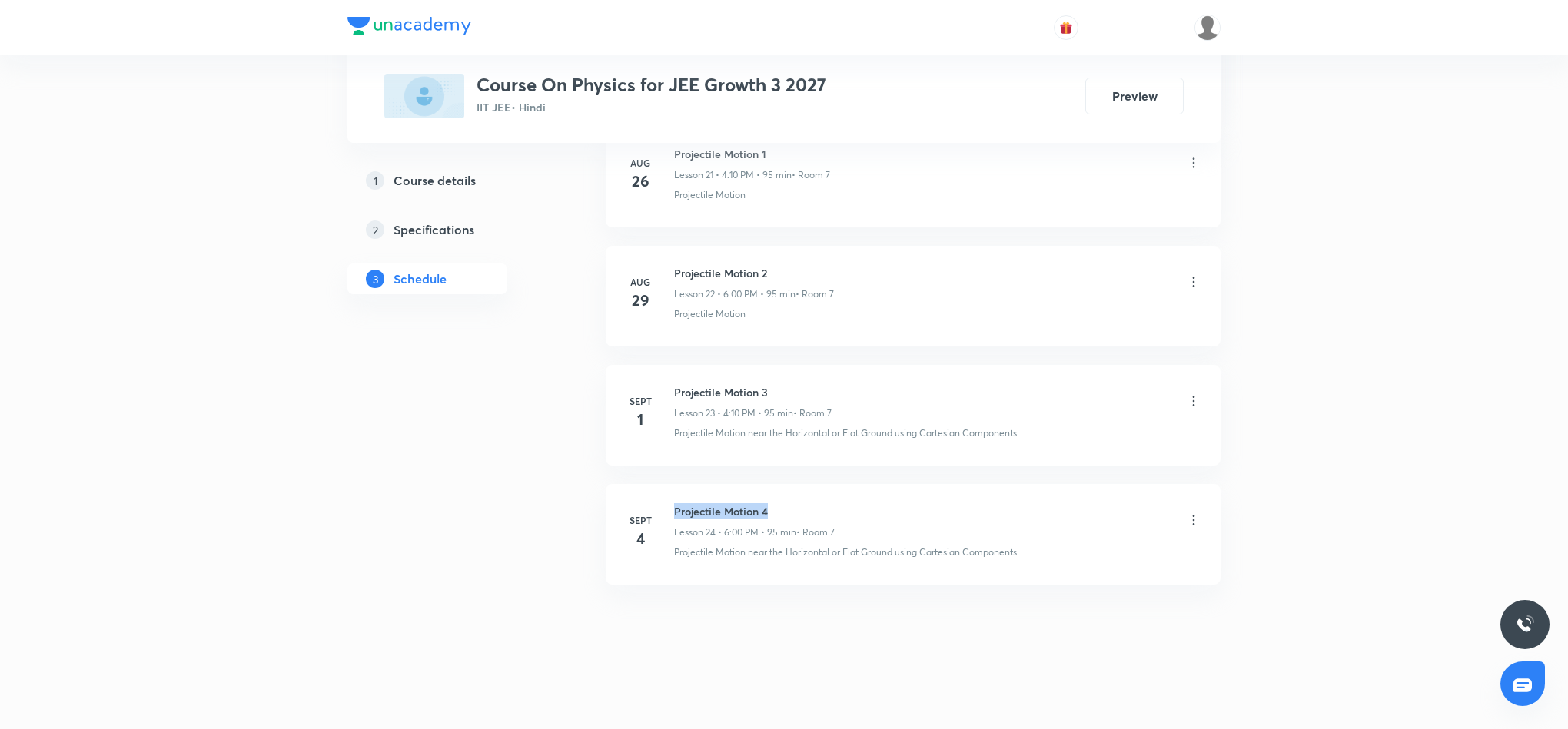
drag, startPoint x: 674, startPoint y: 513, endPoint x: 786, endPoint y: 501, distance: 112.6
click at [786, 501] on li "[DATE] Projectile Motion 4 Lesson 24 • 6:00 PM • 95 min • Room 7 Projectile Mot…" at bounding box center [913, 534] width 615 height 100
copy h6 "Projectile Motion 4"
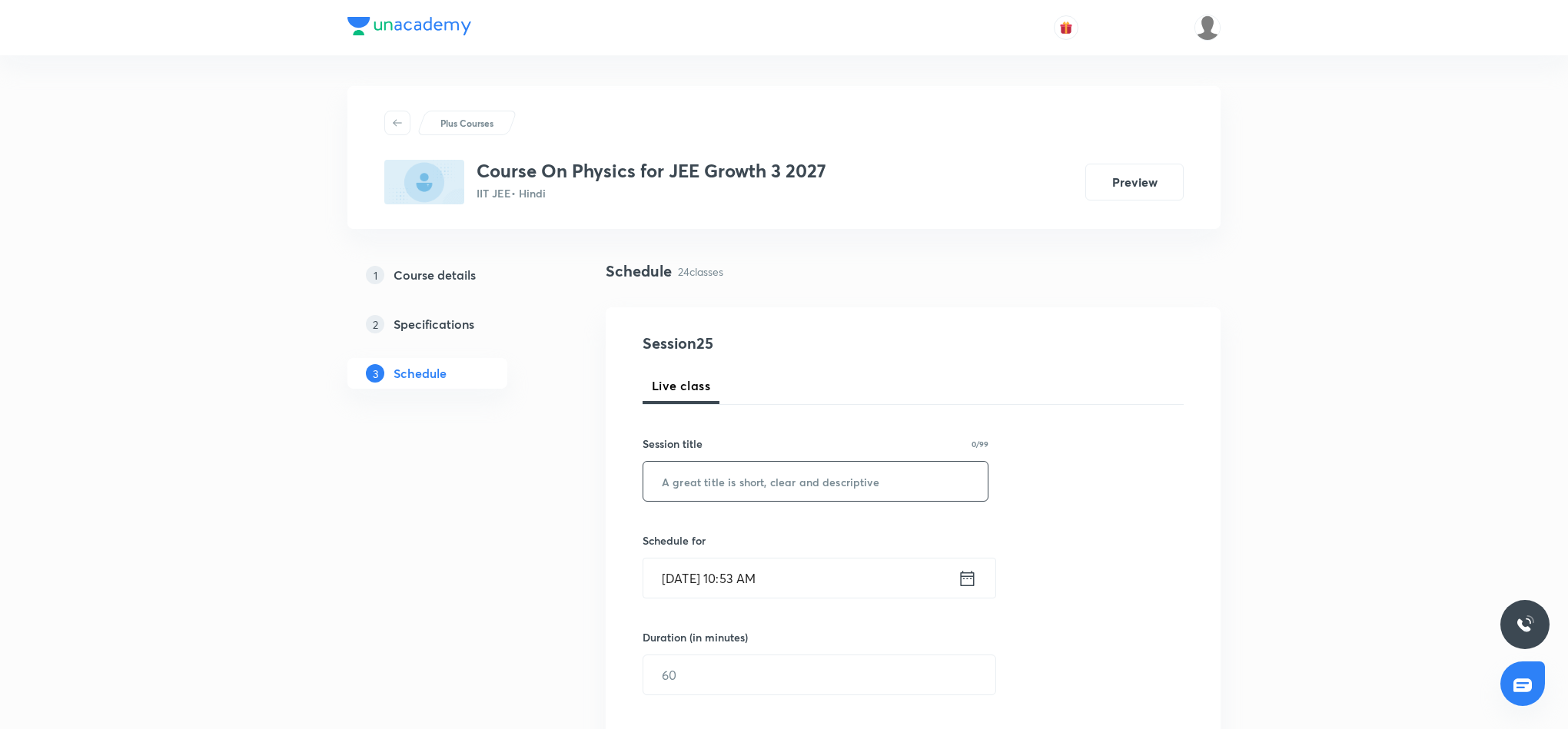
click at [769, 482] on input "text" at bounding box center [815, 481] width 344 height 39
paste input "Projectile Motion 4"
type input "Projectile Motion 5"
click at [967, 579] on icon at bounding box center [967, 578] width 19 height 22
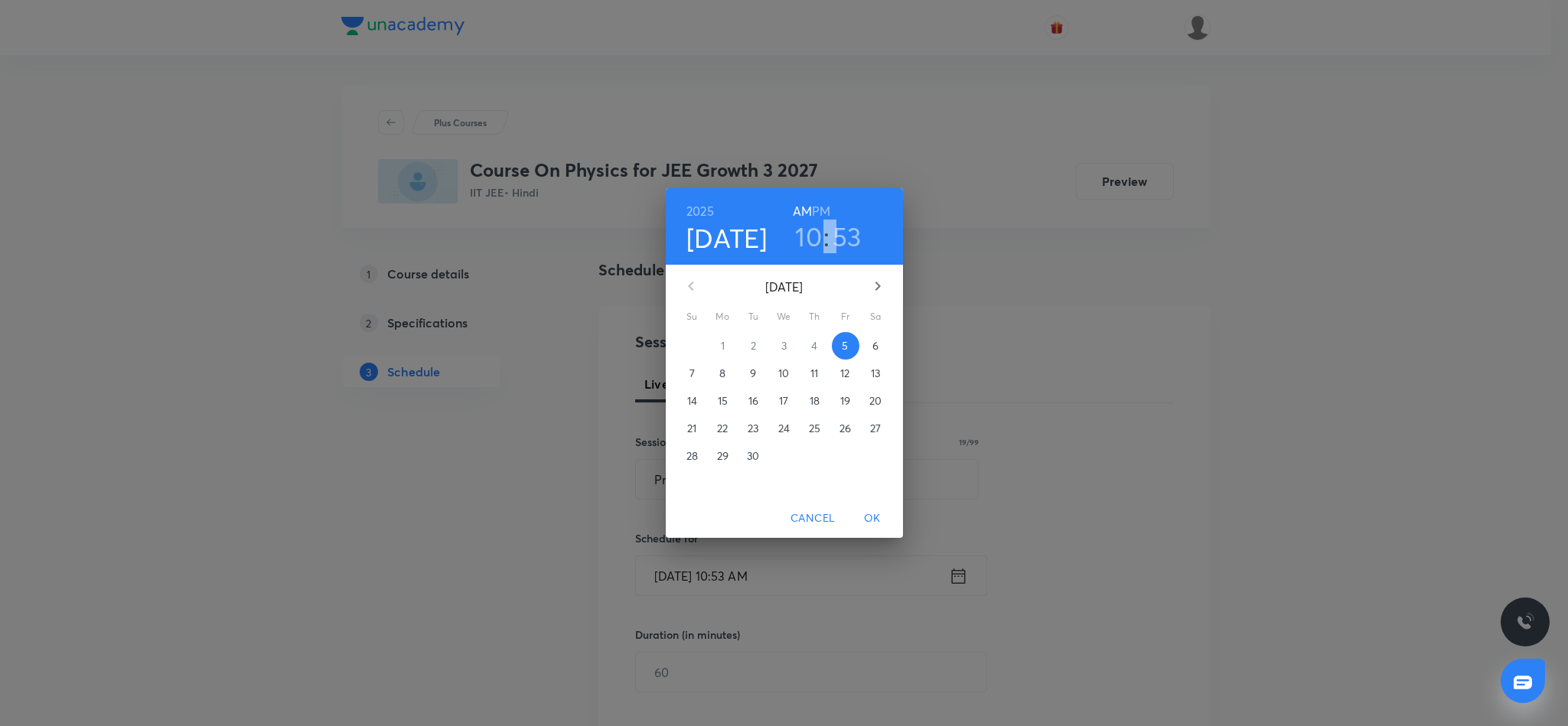
drag, startPoint x: 820, startPoint y: 194, endPoint x: 815, endPoint y: 226, distance: 32.4
click at [815, 226] on div "2025 Sep 5 10 : 53 AM PM" at bounding box center [784, 227] width 237 height 77
click at [817, 202] on h6 "PM" at bounding box center [820, 211] width 18 height 22
click at [817, 239] on h3 "10" at bounding box center [808, 236] width 26 height 32
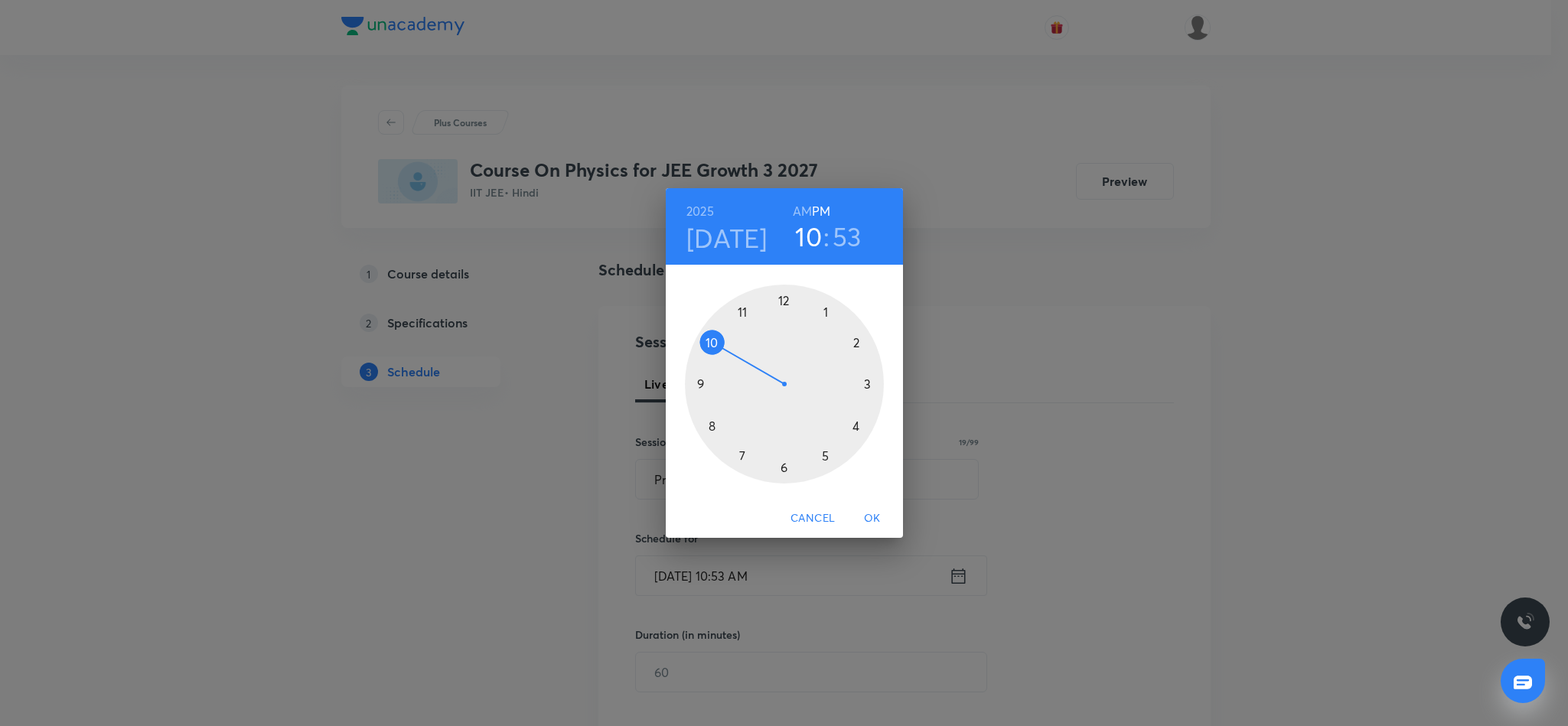
click at [855, 427] on div at bounding box center [784, 384] width 199 height 199
click at [855, 340] on div at bounding box center [784, 384] width 199 height 199
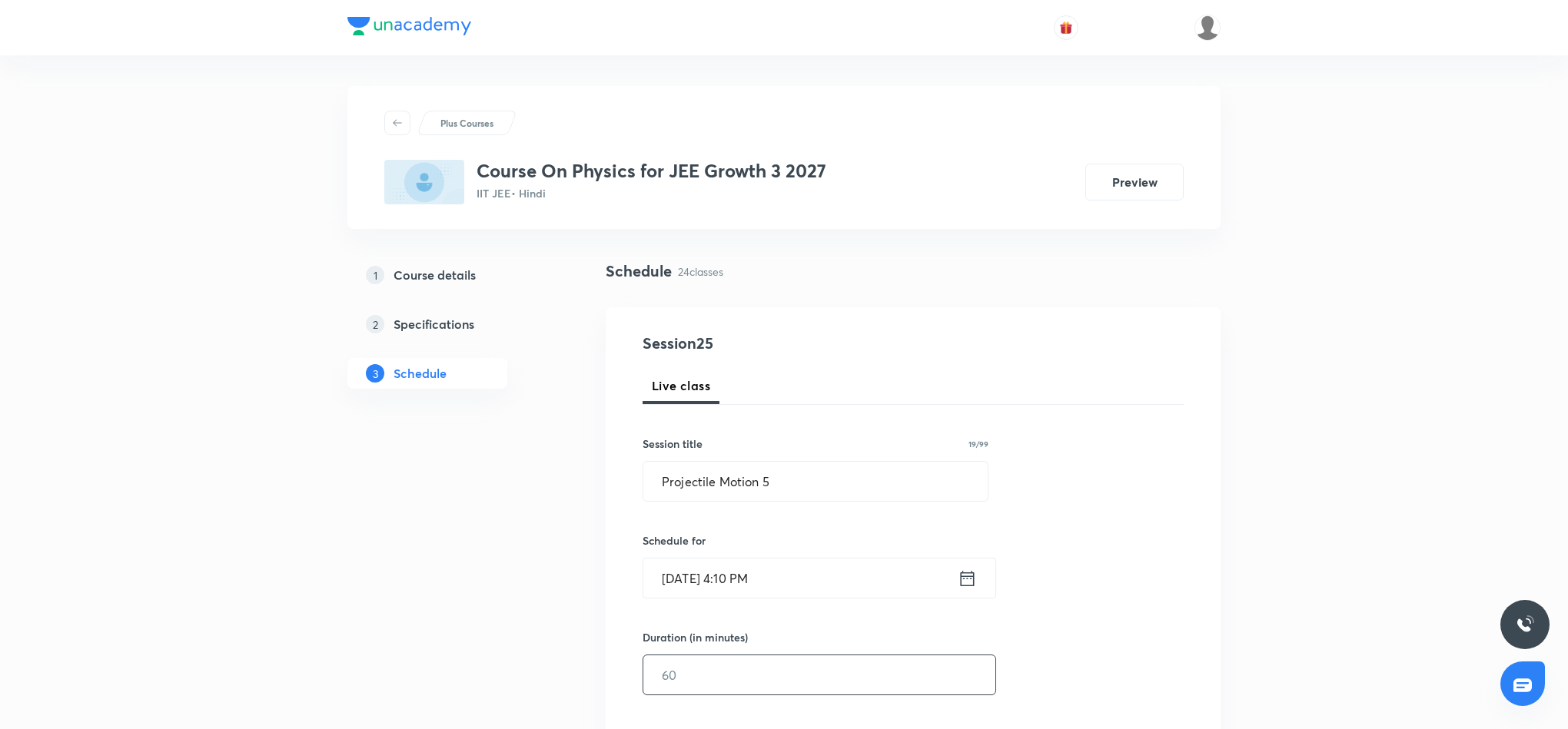
click at [868, 669] on input "text" at bounding box center [819, 674] width 352 height 39
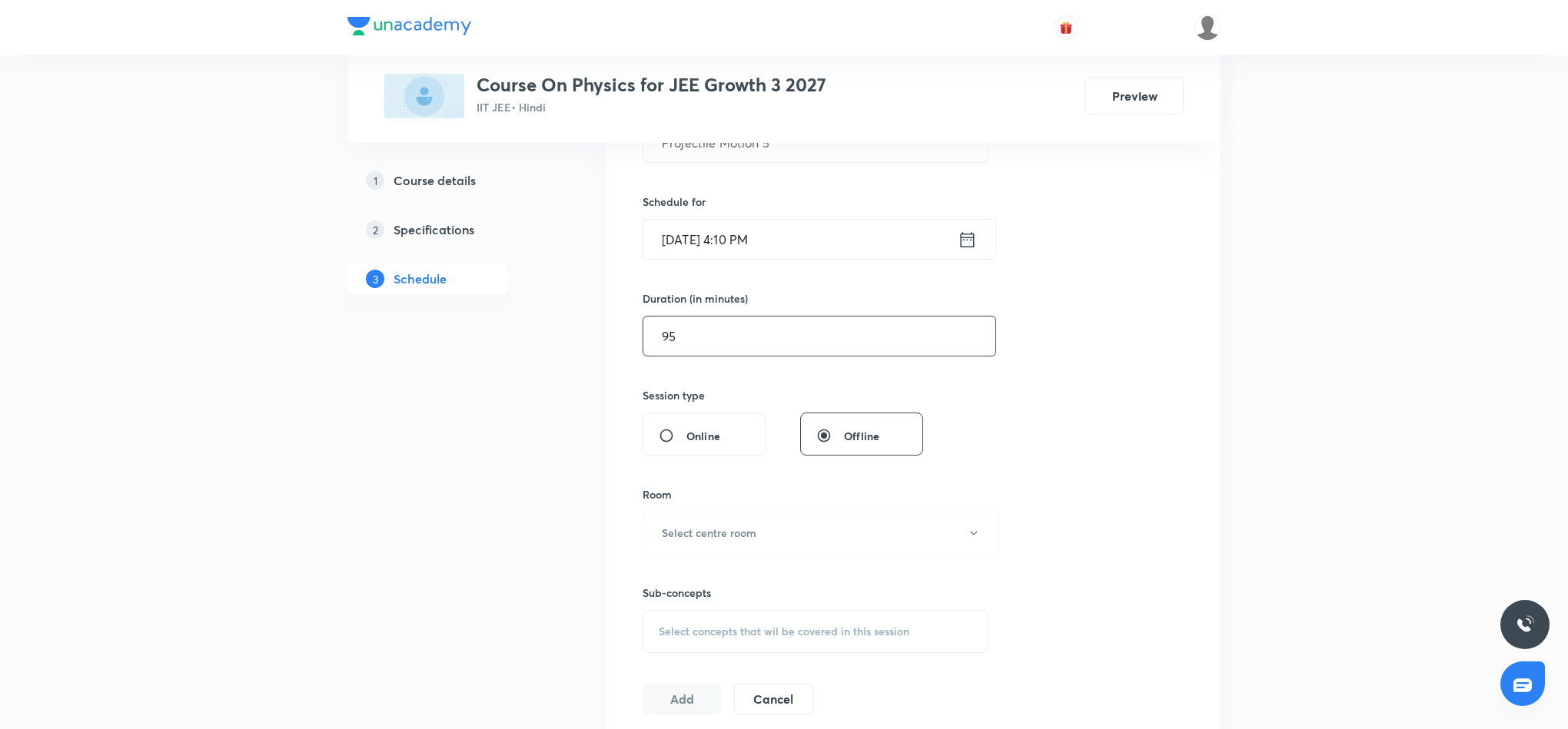
scroll to position [346, 0]
type input "95"
click at [741, 531] on h6 "Select centre room" at bounding box center [709, 526] width 95 height 16
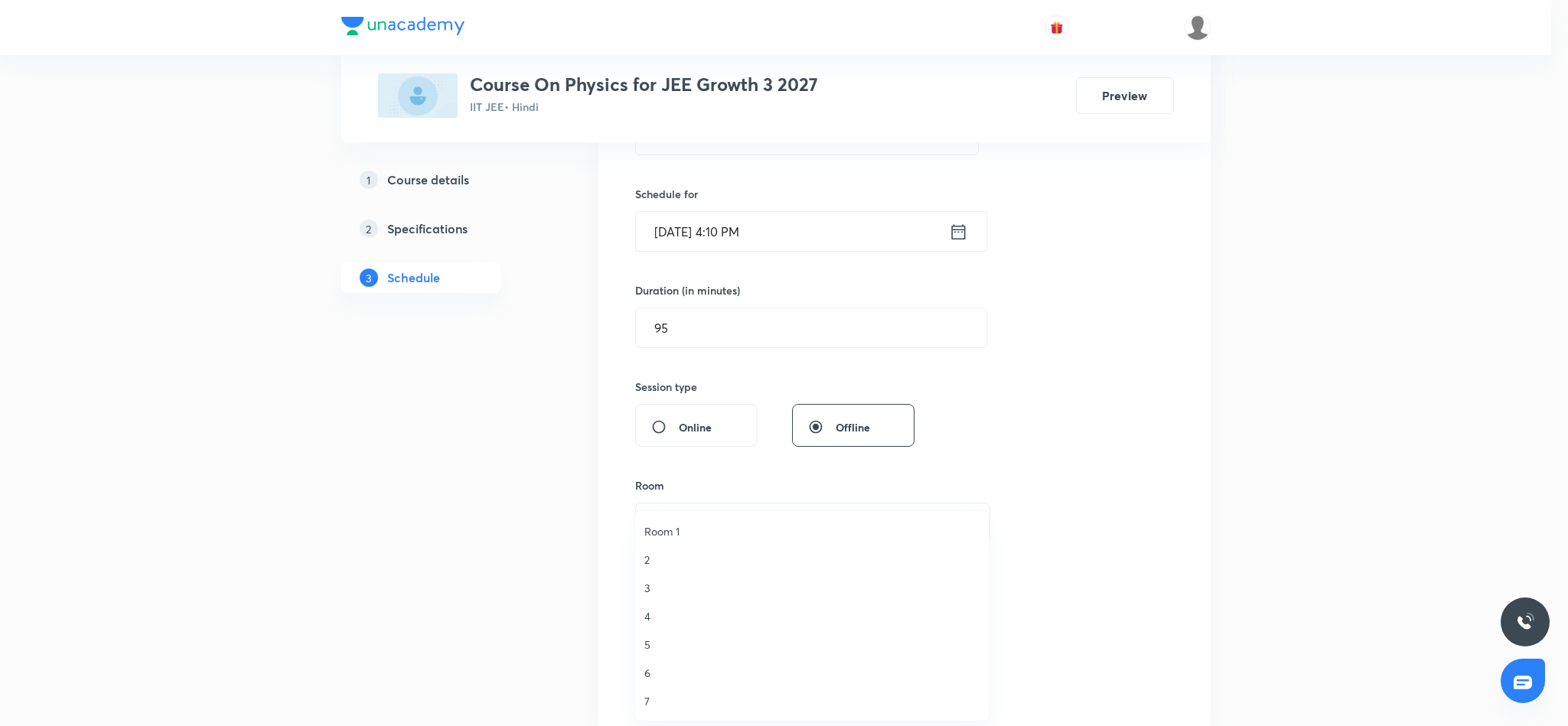
click at [648, 703] on span "7" at bounding box center [812, 701] width 335 height 16
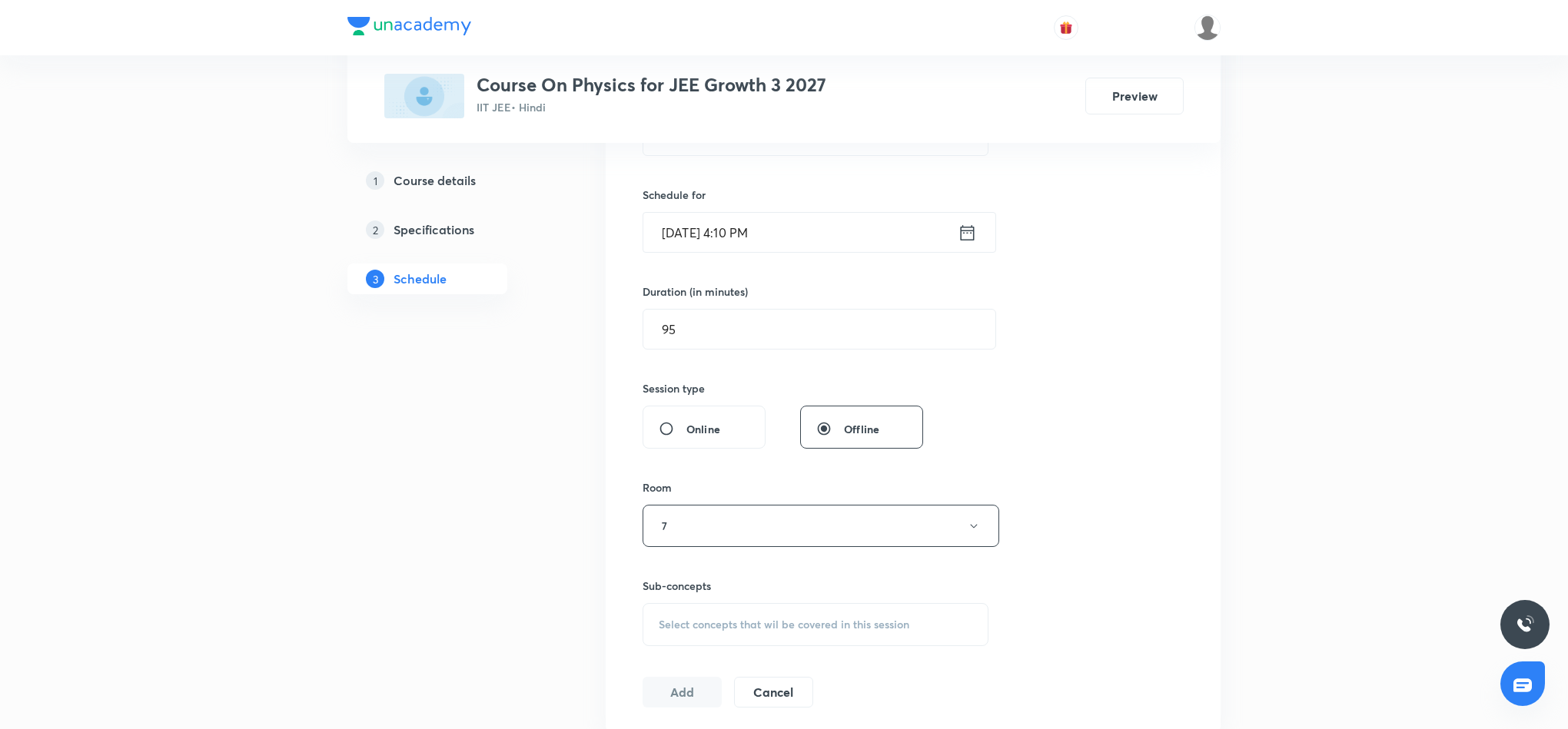
click at [913, 628] on div "Select concepts that wil be covered in this session" at bounding box center [815, 625] width 346 height 43
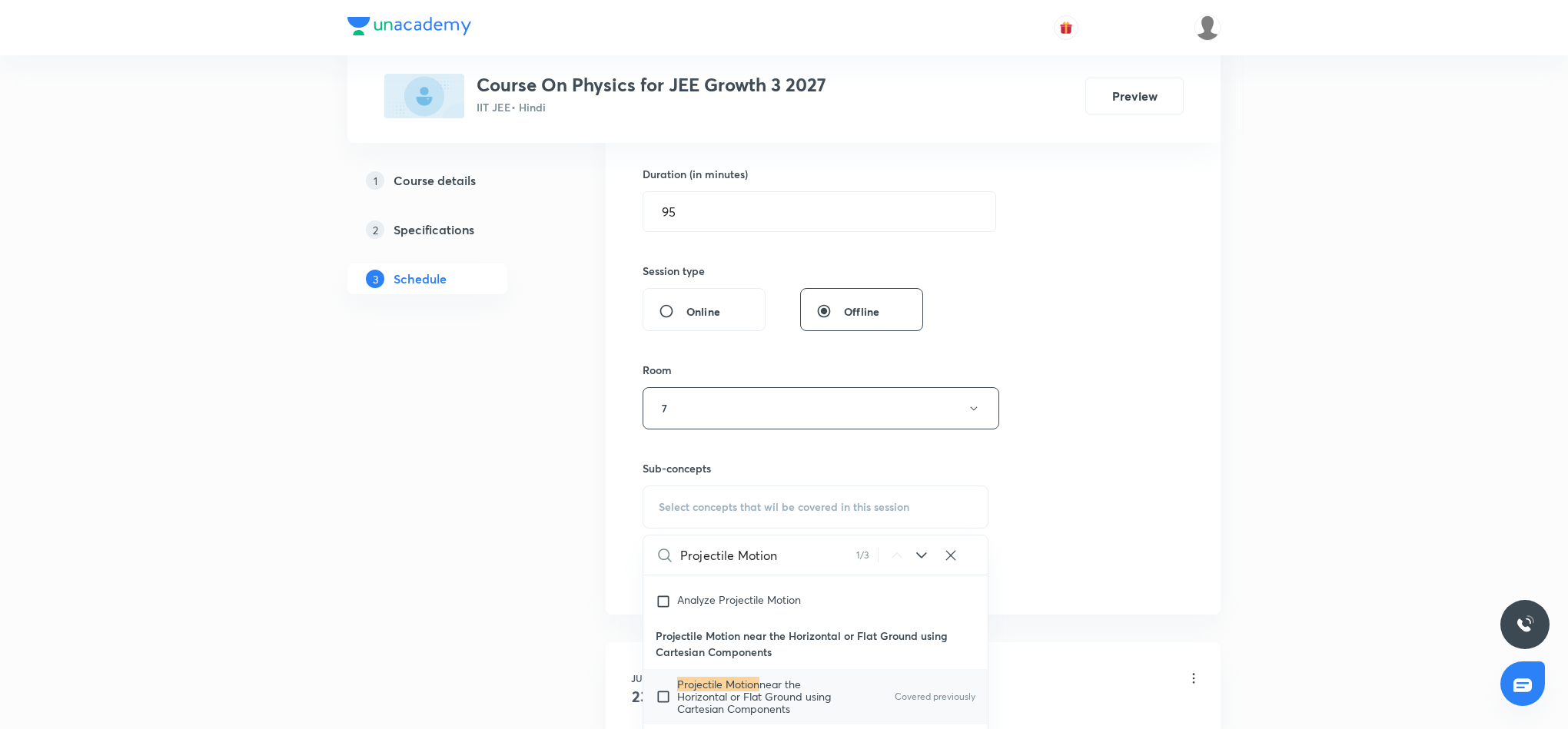
scroll to position [576, 0]
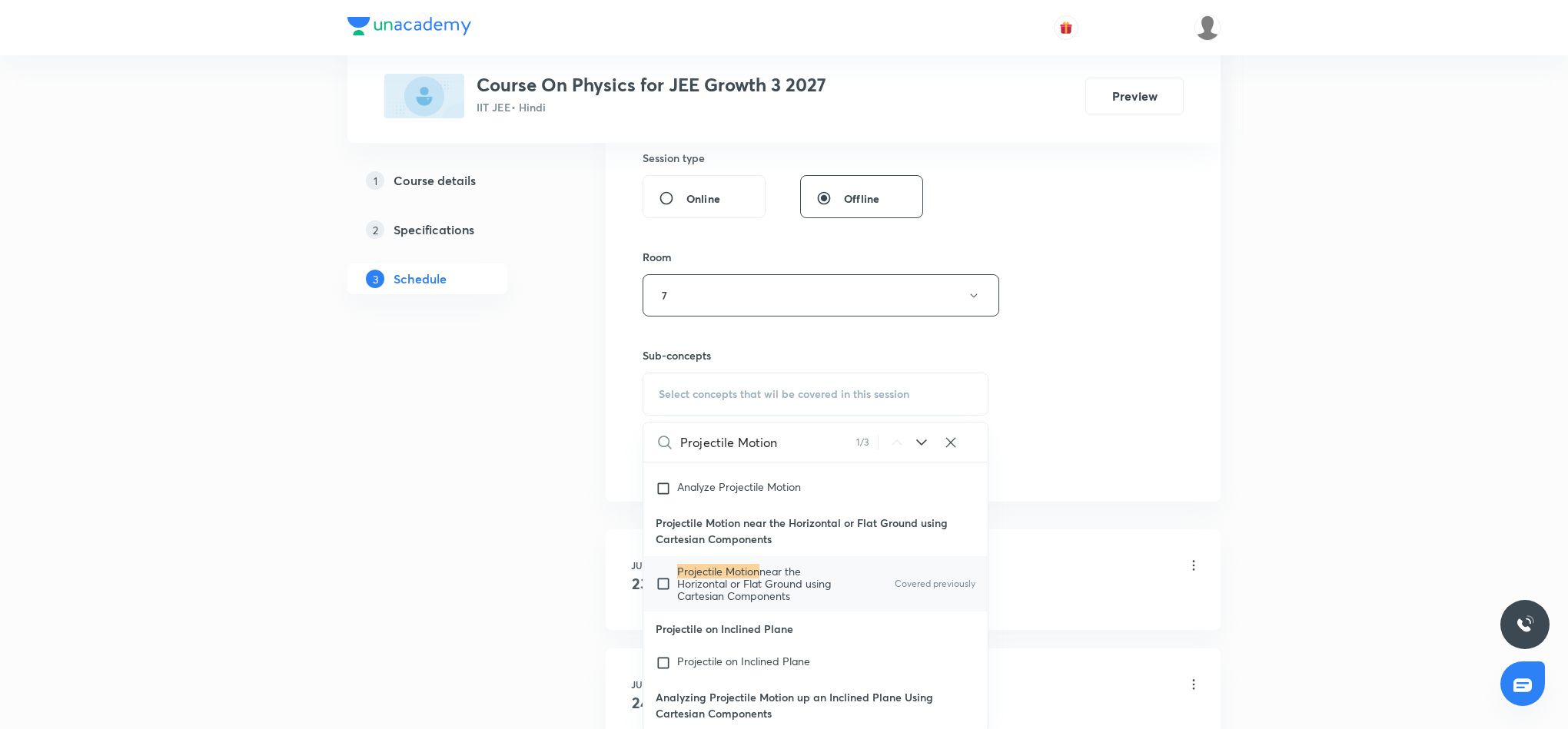
type input "Projectile Motion"
click at [771, 603] on span "near the Horizontal or Flat Ground using Cartesian Components" at bounding box center [753, 584] width 154 height 39
checkbox input "true"
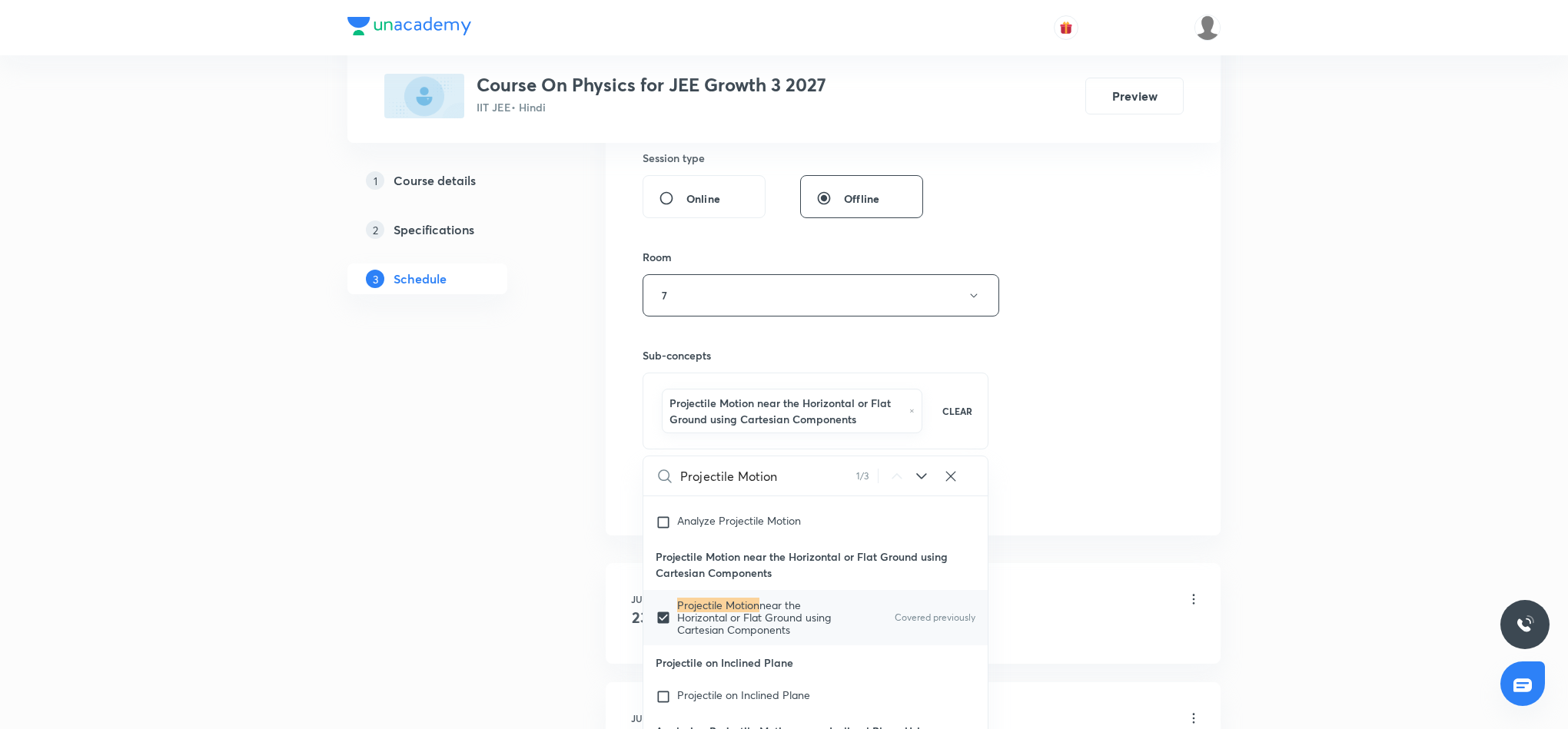
click at [1127, 404] on div "Session 25 Live class Session title 19/99 Projectile Motion 5 ​ Schedule for Se…" at bounding box center [913, 133] width 541 height 756
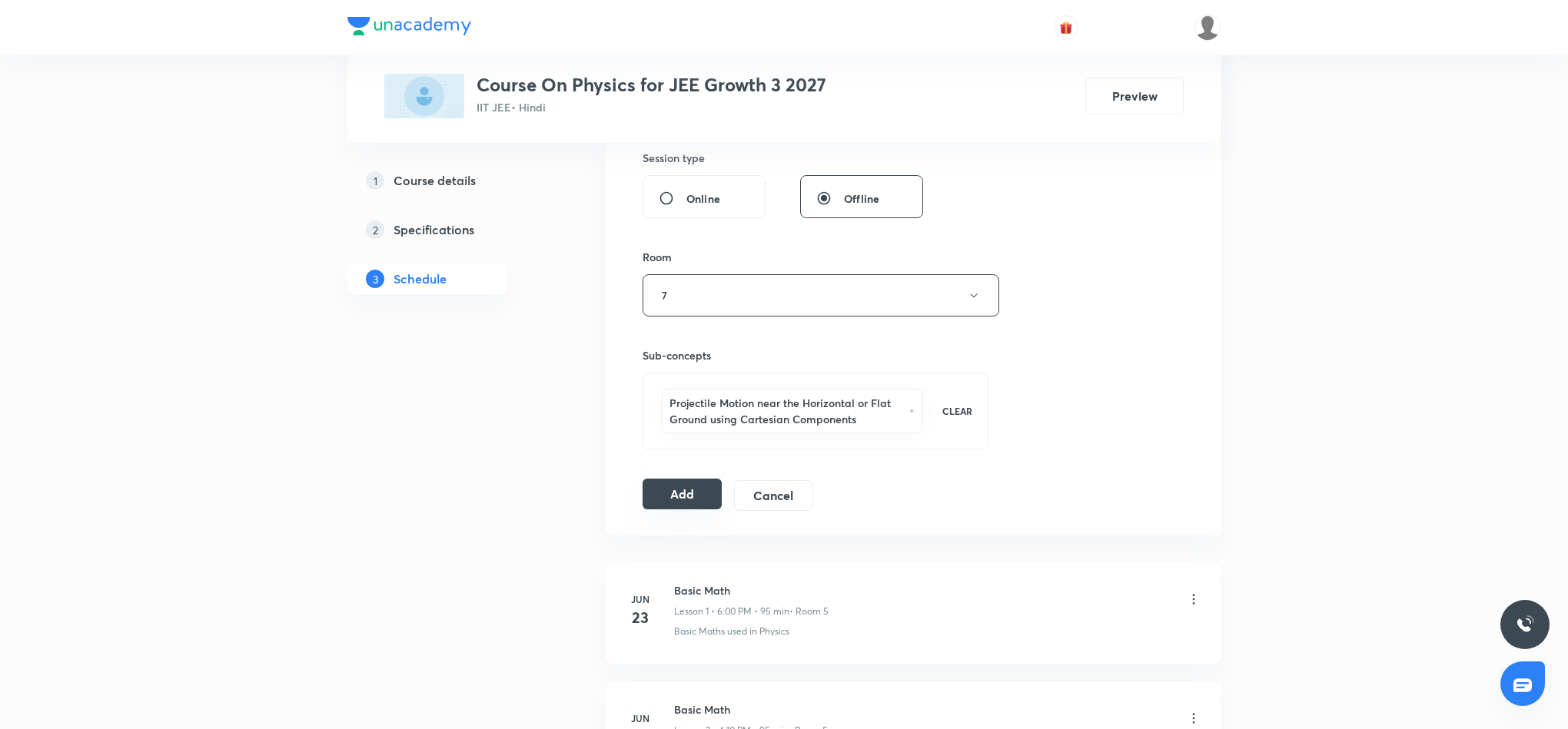
click at [694, 500] on button "Add" at bounding box center [682, 494] width 79 height 31
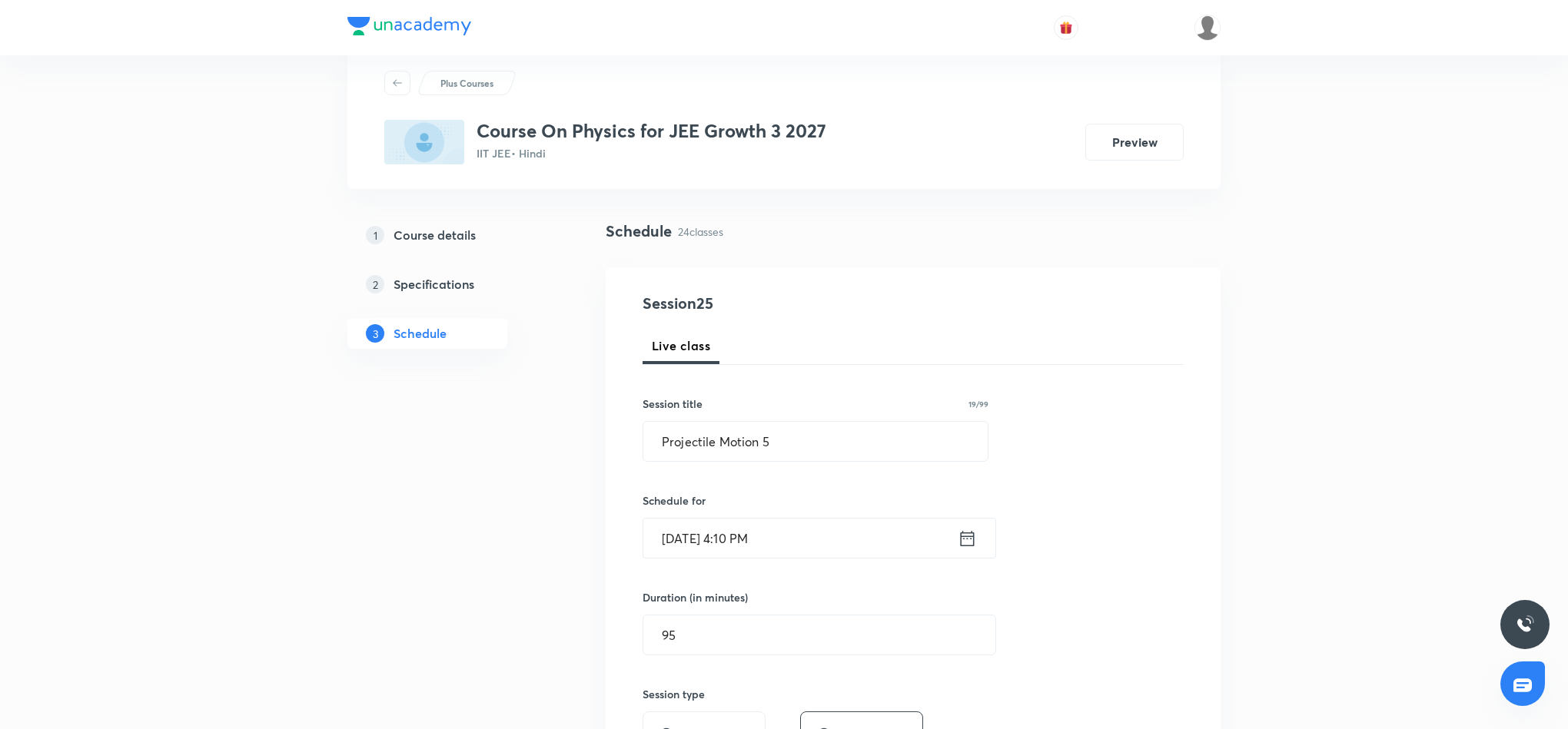
scroll to position [0, 0]
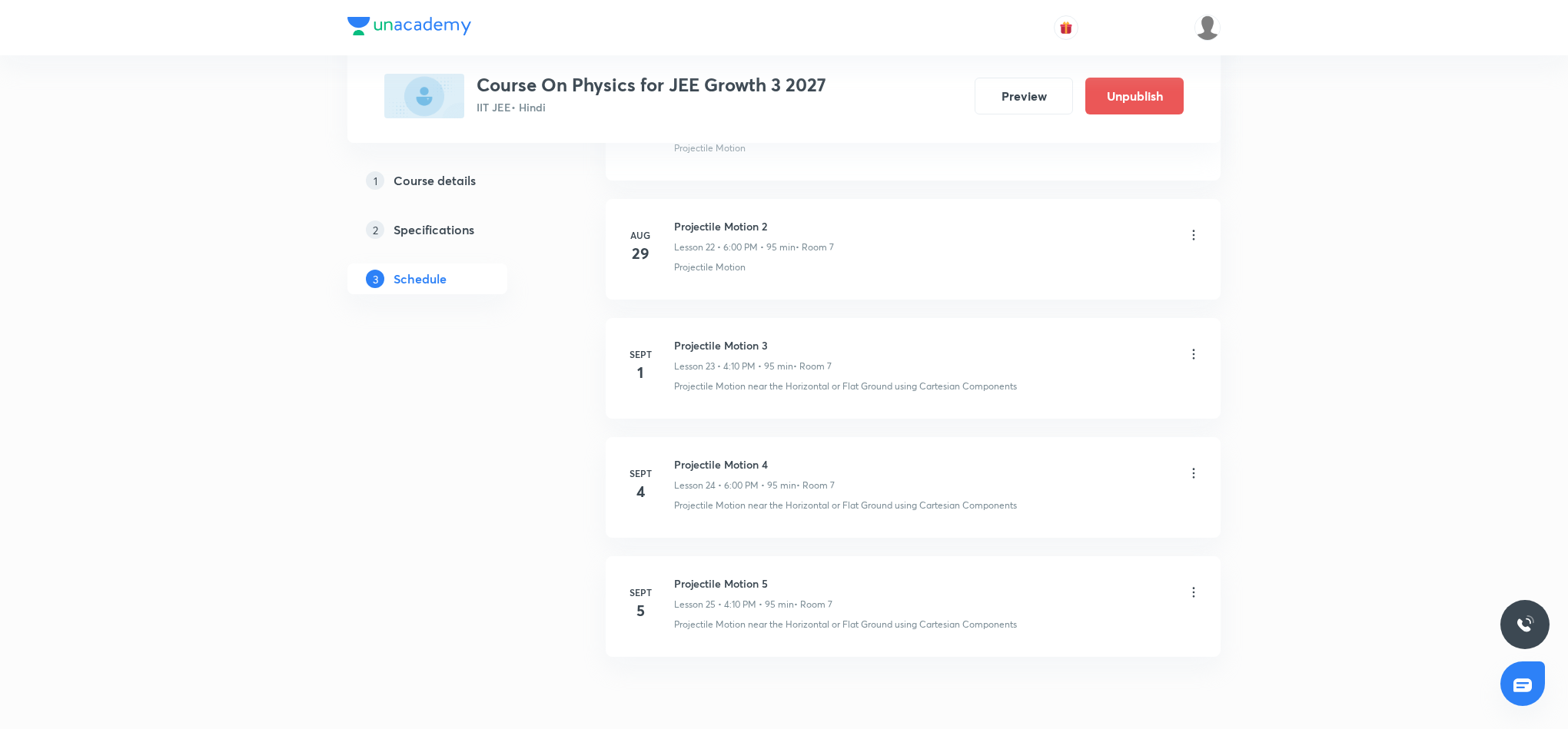
scroll to position [2792, 0]
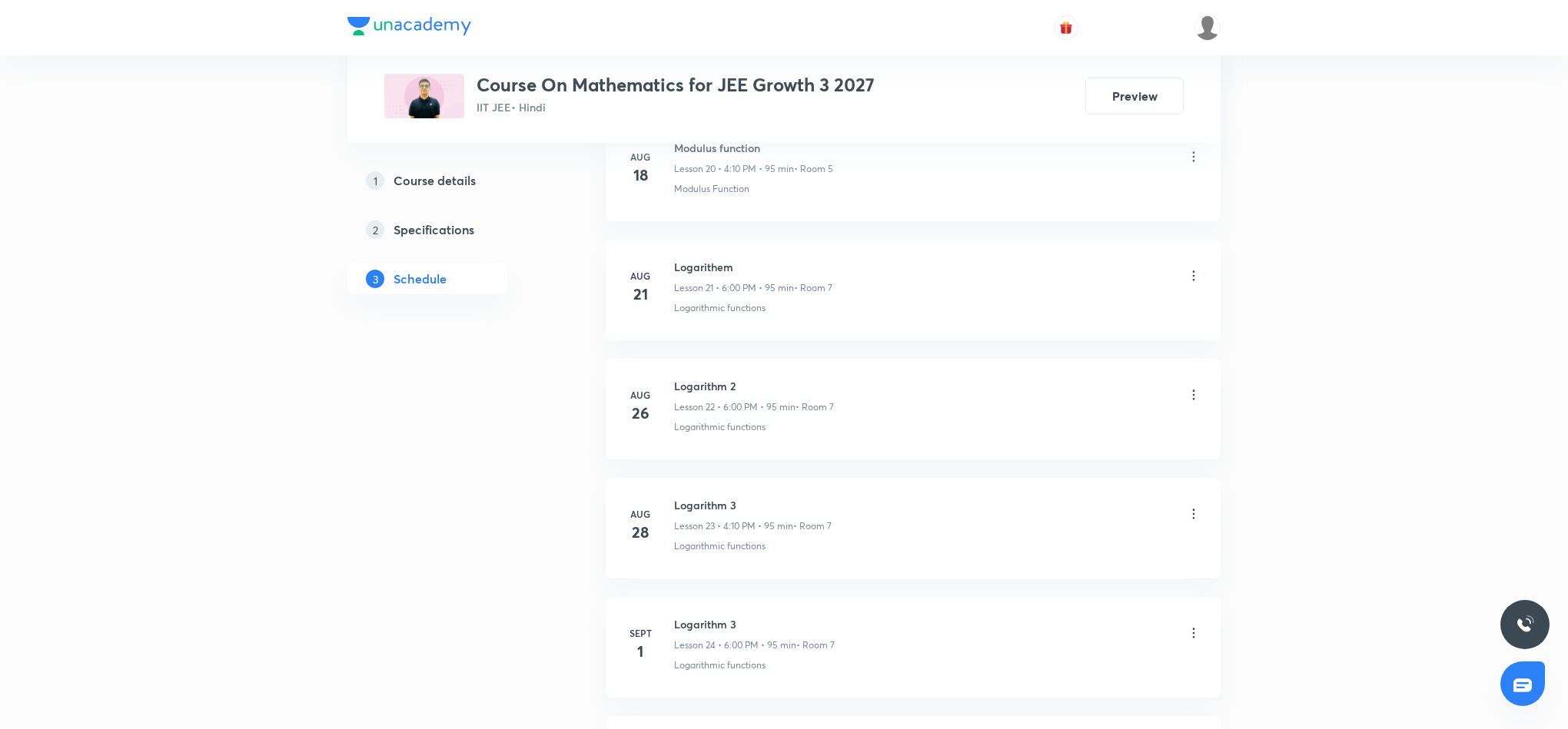
scroll to position [3502, 0]
drag, startPoint x: 672, startPoint y: 513, endPoint x: 760, endPoint y: 507, distance: 88.2
click at [760, 507] on div "[DATE] Sequence and series Lesson 25 • 4:10 PM • 95 min • Room 7 Logarithmic fu…" at bounding box center [913, 531] width 577 height 56
drag, startPoint x: 720, startPoint y: 622, endPoint x: 716, endPoint y: 570, distance: 52.2
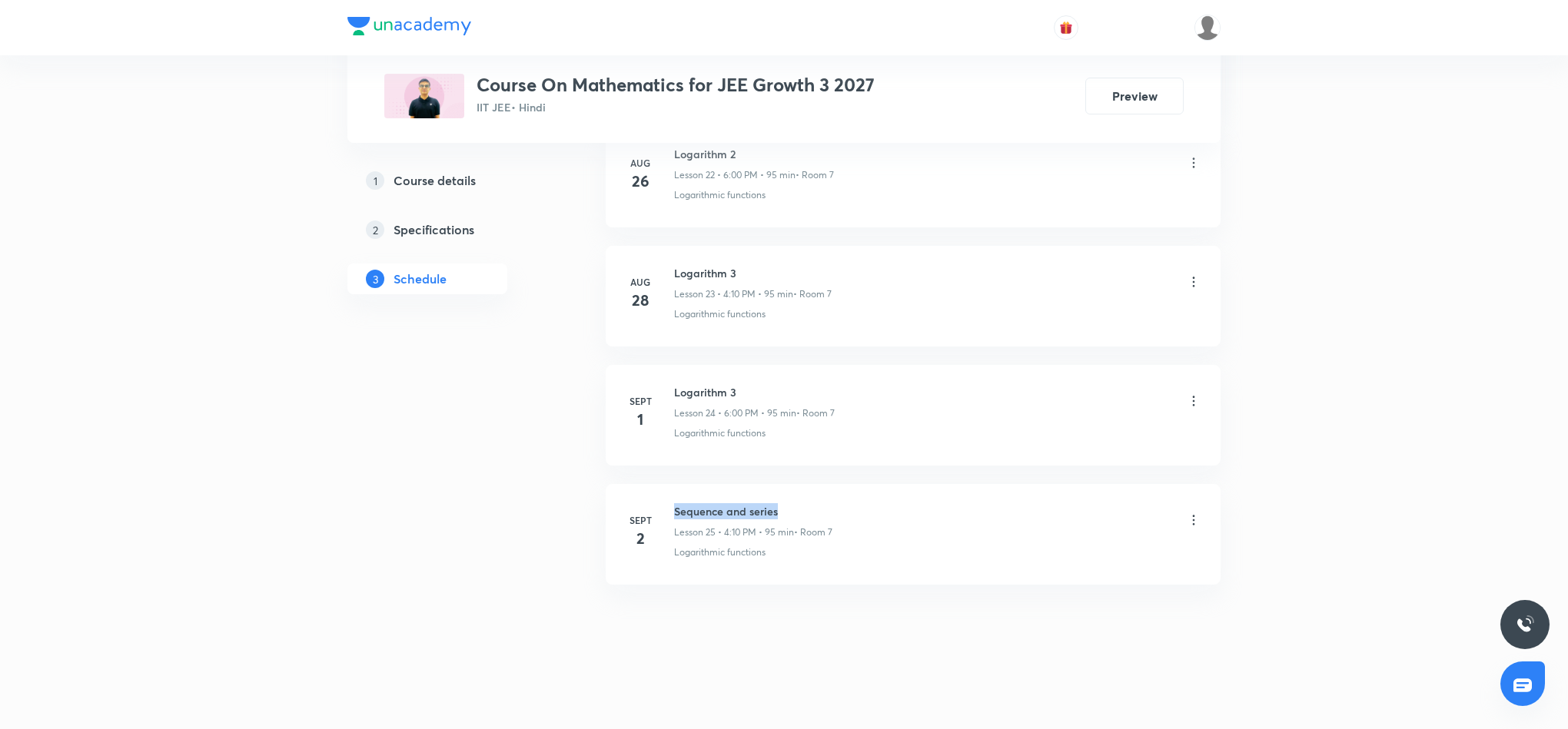
drag, startPoint x: 674, startPoint y: 507, endPoint x: 813, endPoint y: 508, distance: 139.0
click at [813, 508] on h6 "Sequence and series" at bounding box center [753, 511] width 158 height 16
copy h6 "Sequence and series"
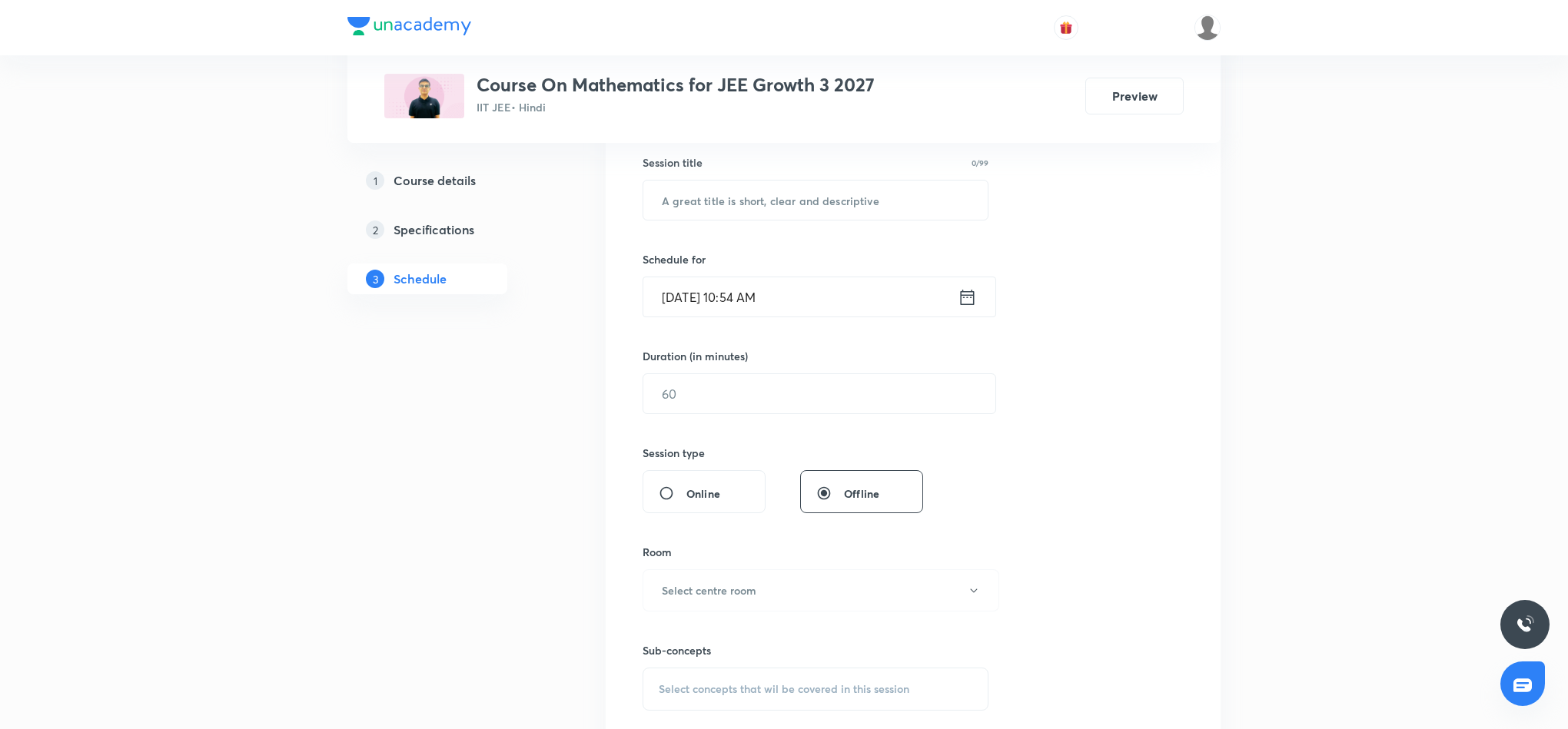
scroll to position [0, 0]
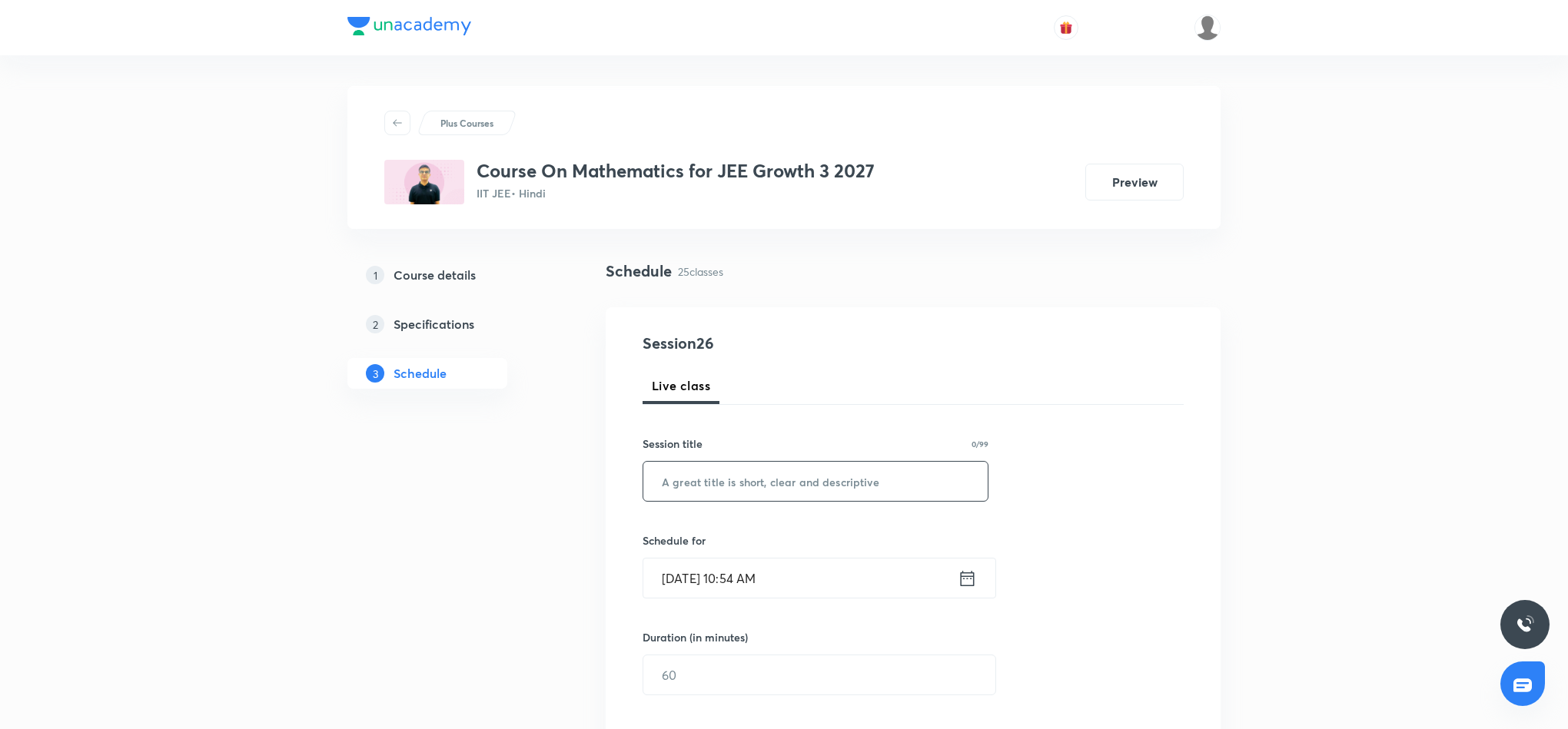
click at [715, 475] on input "text" at bounding box center [815, 481] width 344 height 39
paste input "Sequence and series"
type input "Sequence and Series 2"
click at [967, 584] on icon at bounding box center [967, 578] width 19 height 22
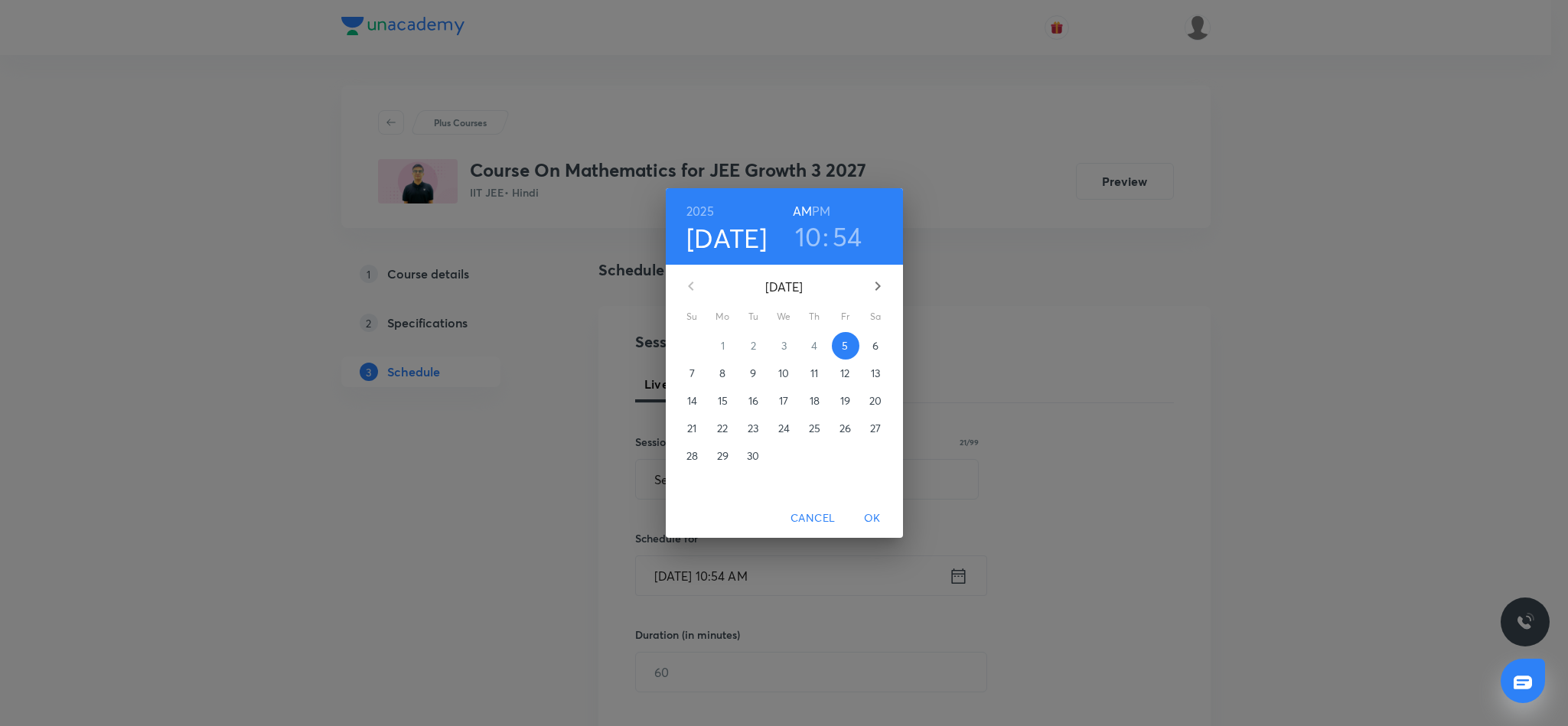
click at [826, 209] on h6 "PM" at bounding box center [820, 211] width 18 height 22
click at [807, 237] on h3 "10" at bounding box center [808, 236] width 26 height 32
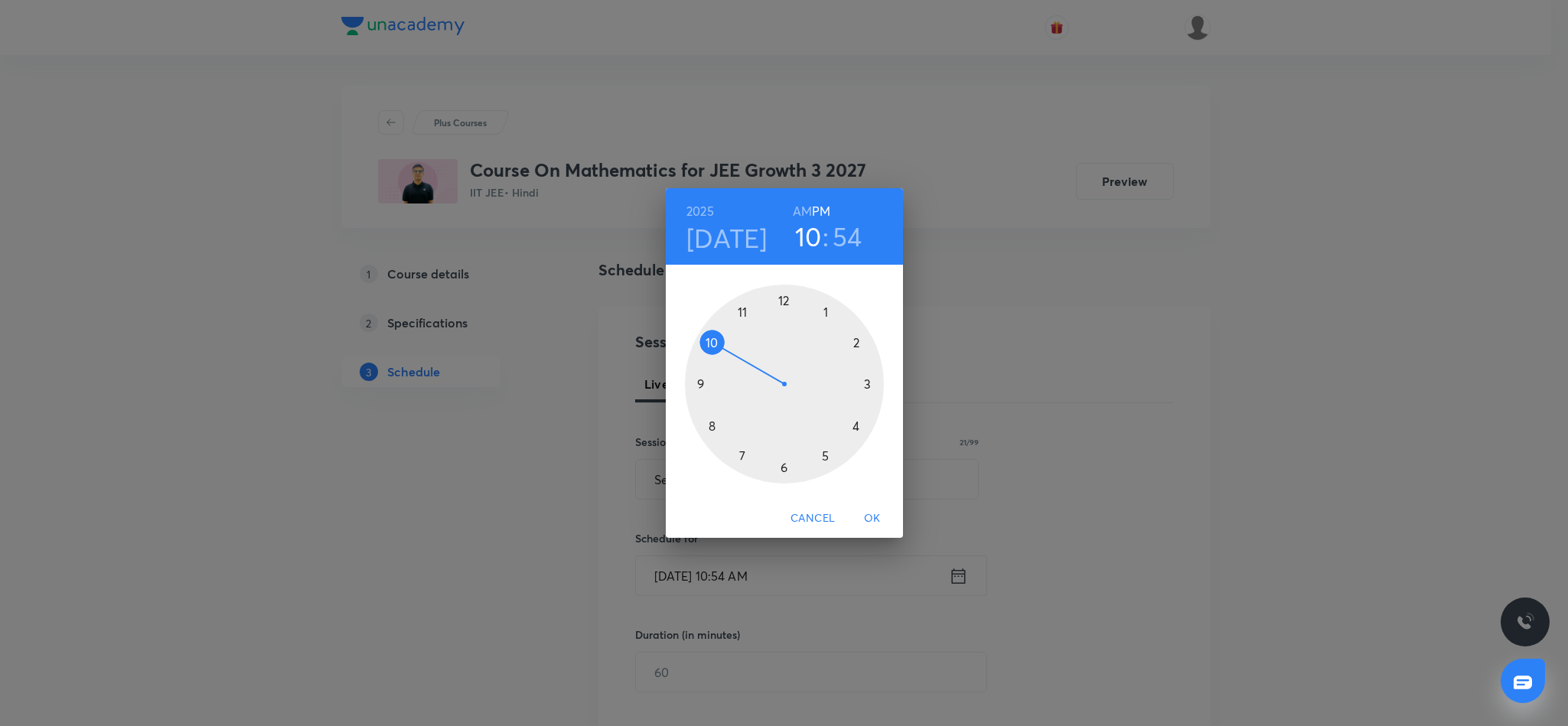
drag, startPoint x: 783, startPoint y: 469, endPoint x: 783, endPoint y: 368, distance: 101.0
click at [783, 468] on div at bounding box center [784, 384] width 199 height 199
click at [784, 297] on div at bounding box center [784, 384] width 199 height 199
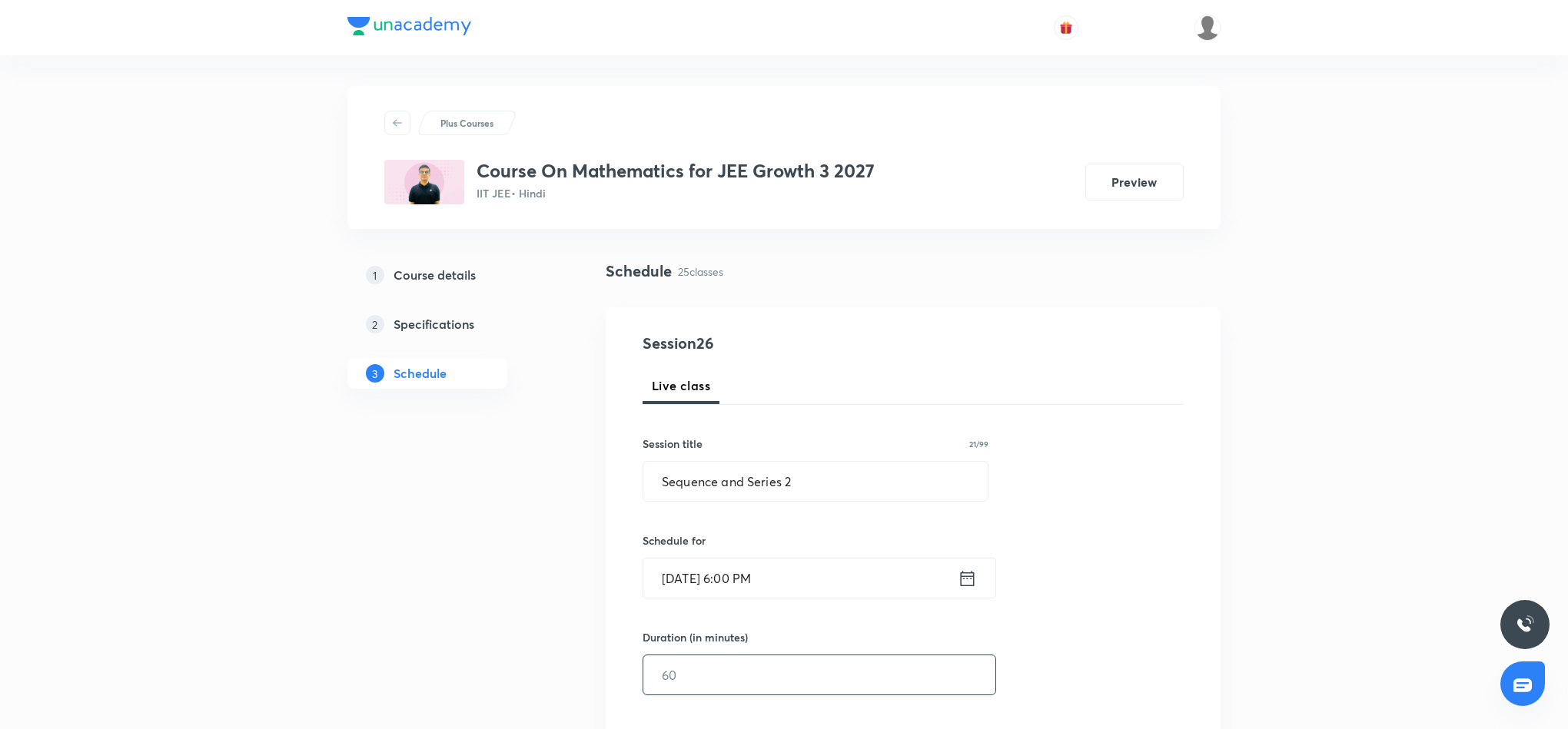
click at [813, 670] on input "text" at bounding box center [819, 674] width 352 height 39
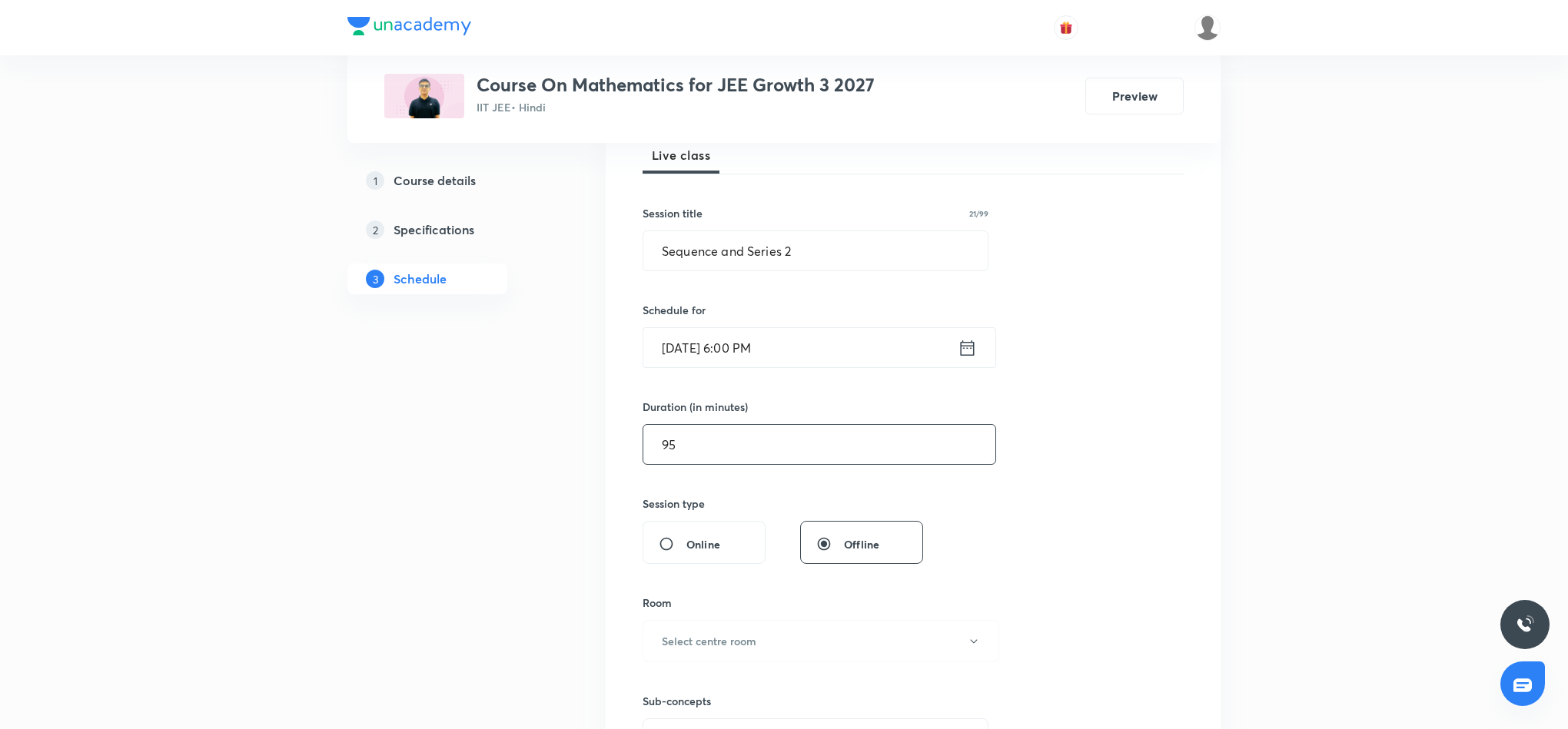
scroll to position [346, 0]
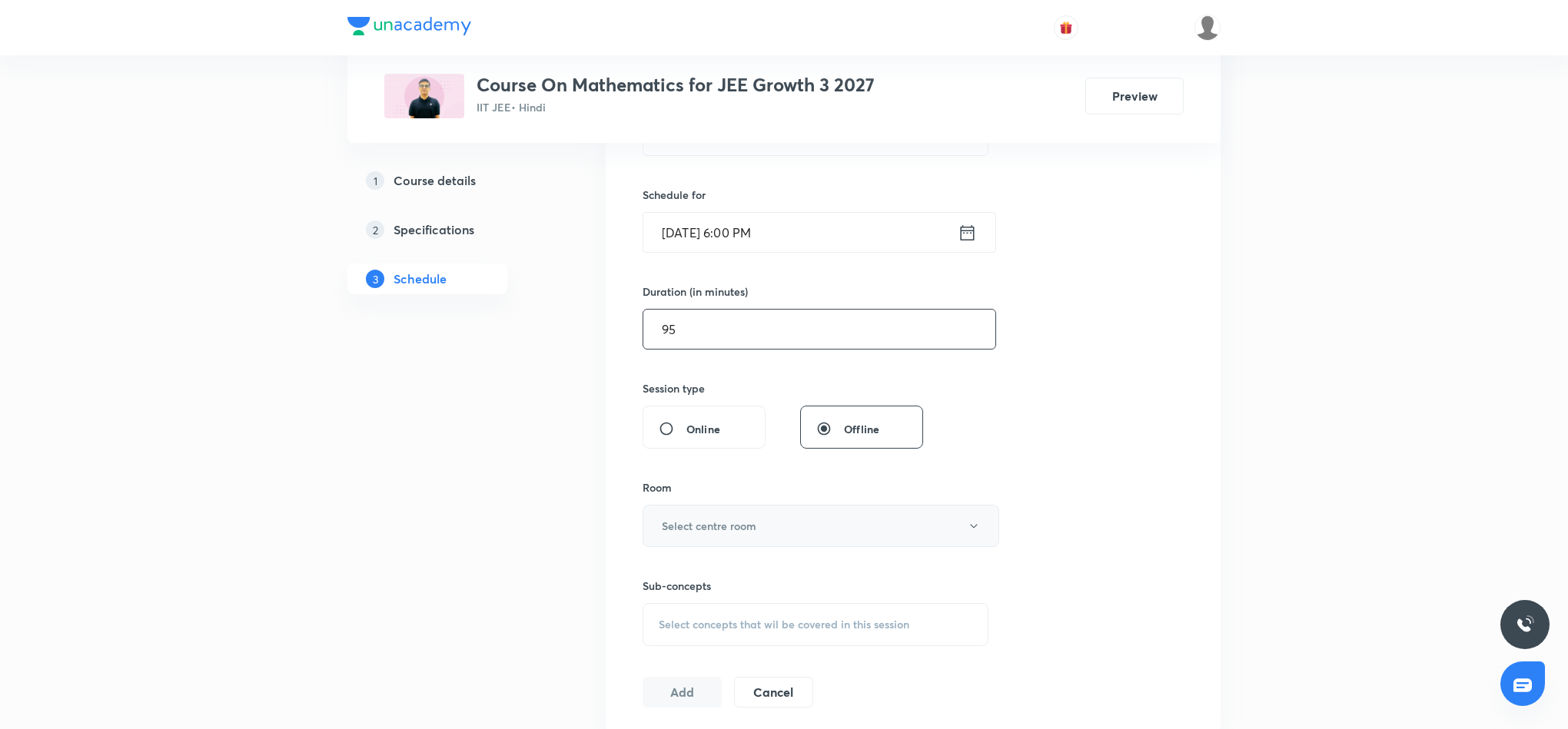
type input "95"
click at [838, 526] on button "Select centre room" at bounding box center [821, 526] width 357 height 43
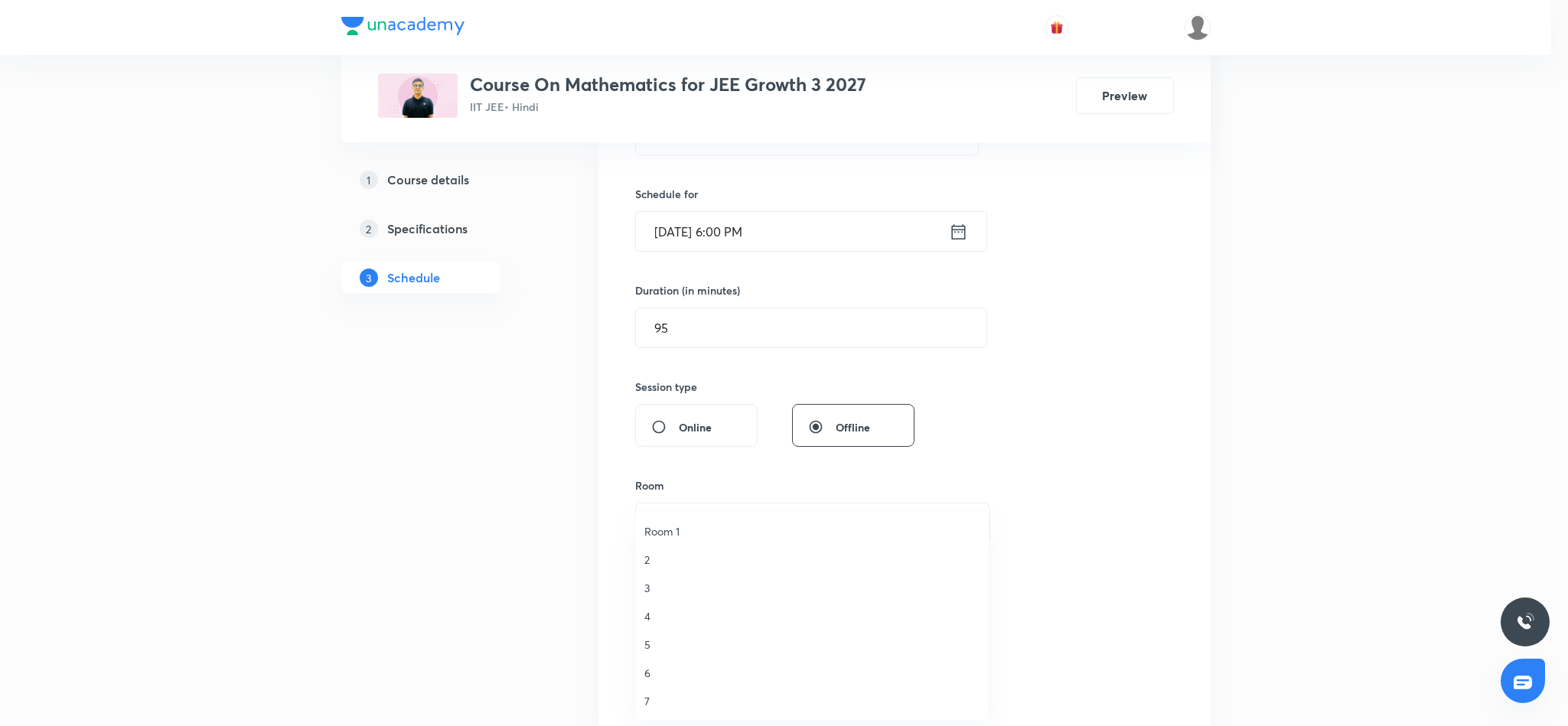
click at [645, 704] on span "7" at bounding box center [812, 701] width 335 height 16
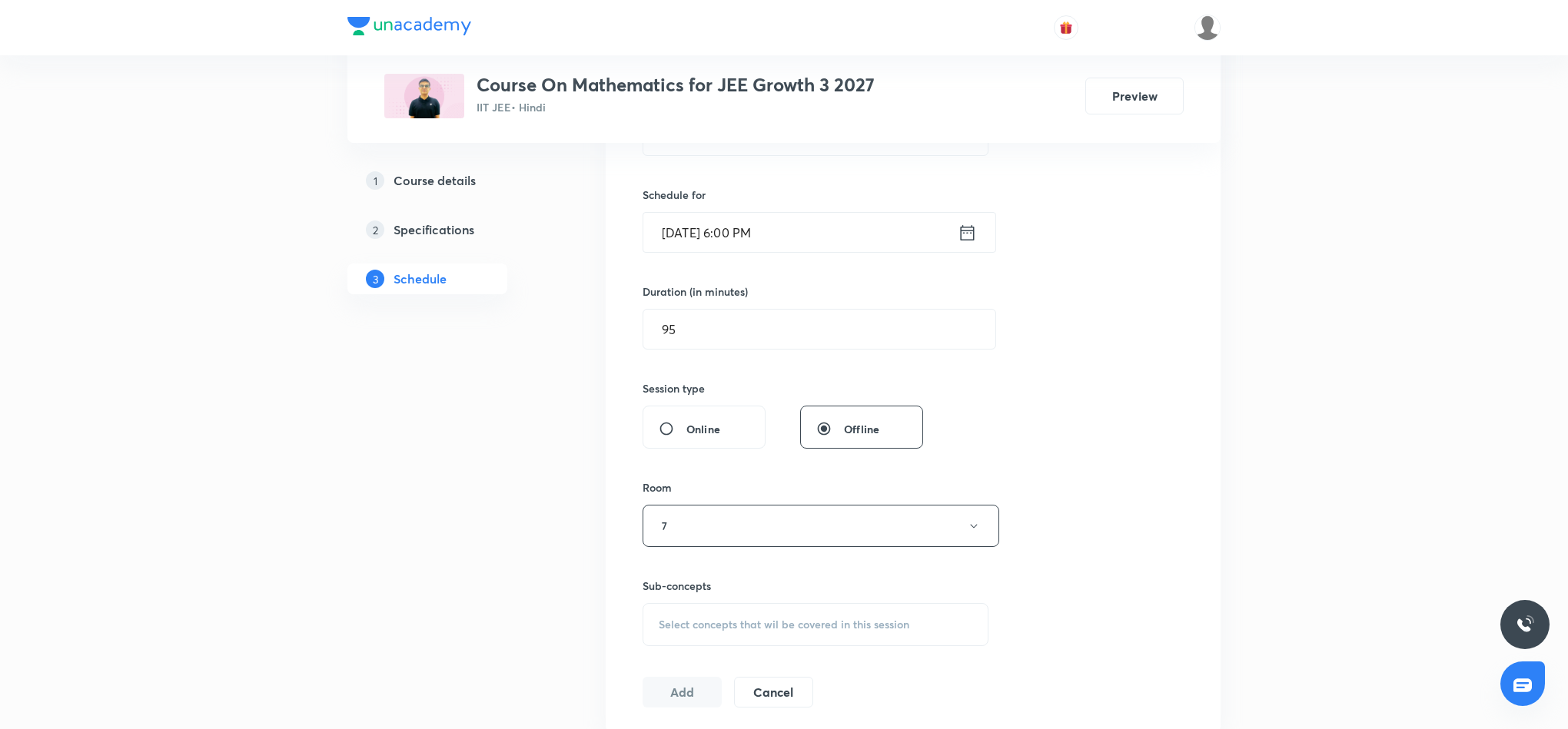
click at [886, 635] on div "Select concepts that wil be covered in this session" at bounding box center [815, 625] width 346 height 43
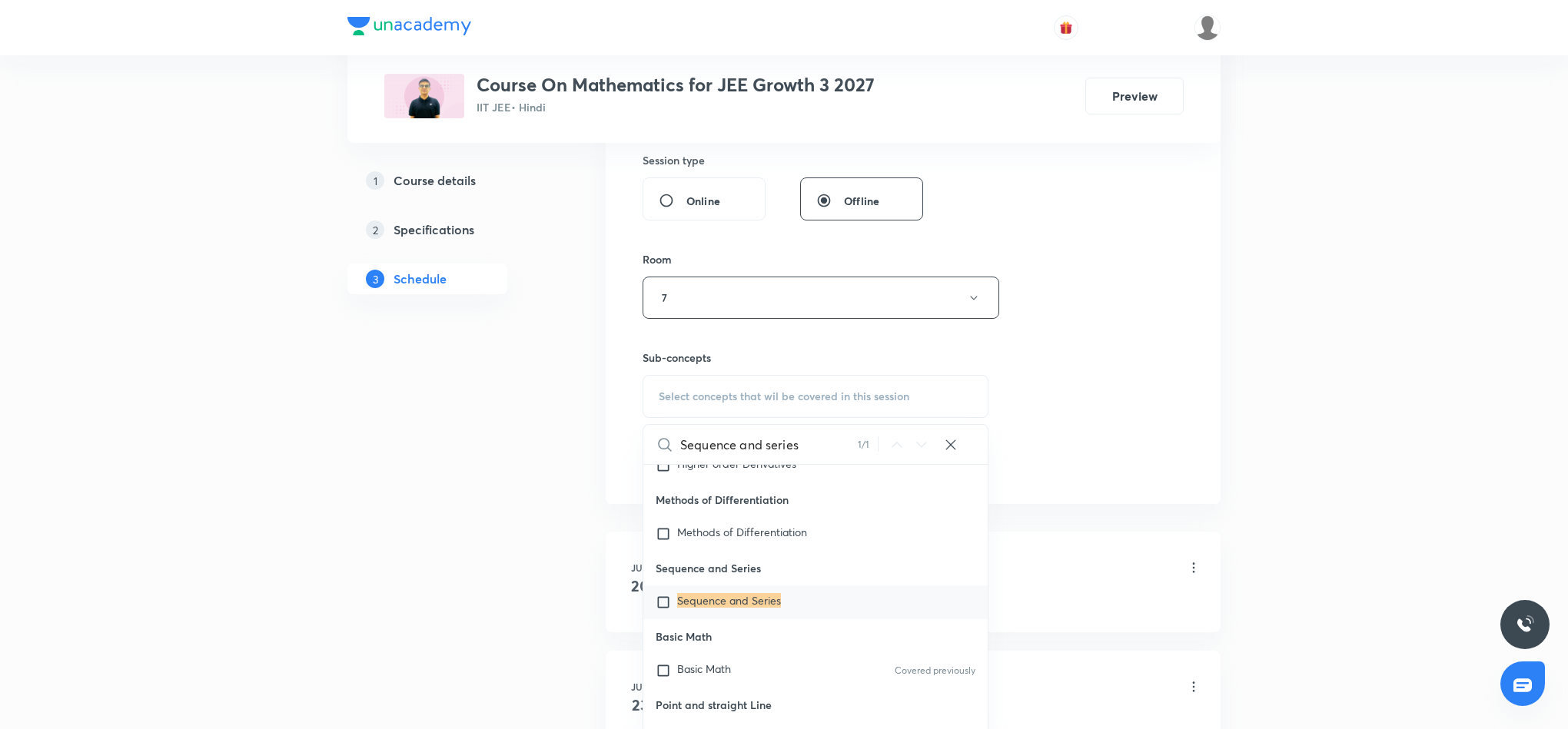
scroll to position [576, 0]
type input "Sequence and series"
click at [747, 605] on mark "Sequence and Series" at bounding box center [729, 598] width 104 height 14
checkbox input "true"
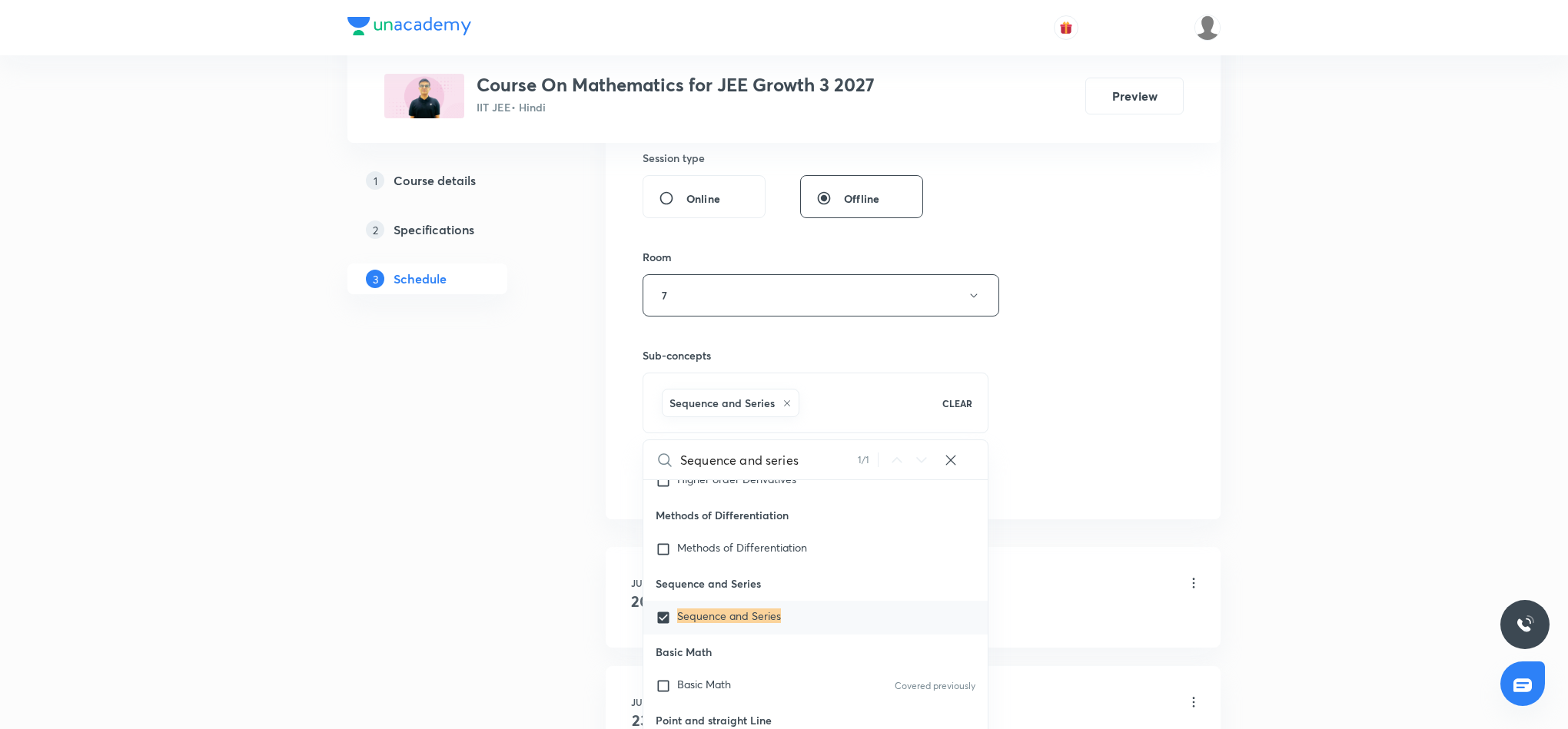
click at [1177, 375] on div "Session 26 Live class Session title 21/99 Sequence and Series 2 ​ Schedule for …" at bounding box center [913, 125] width 541 height 739
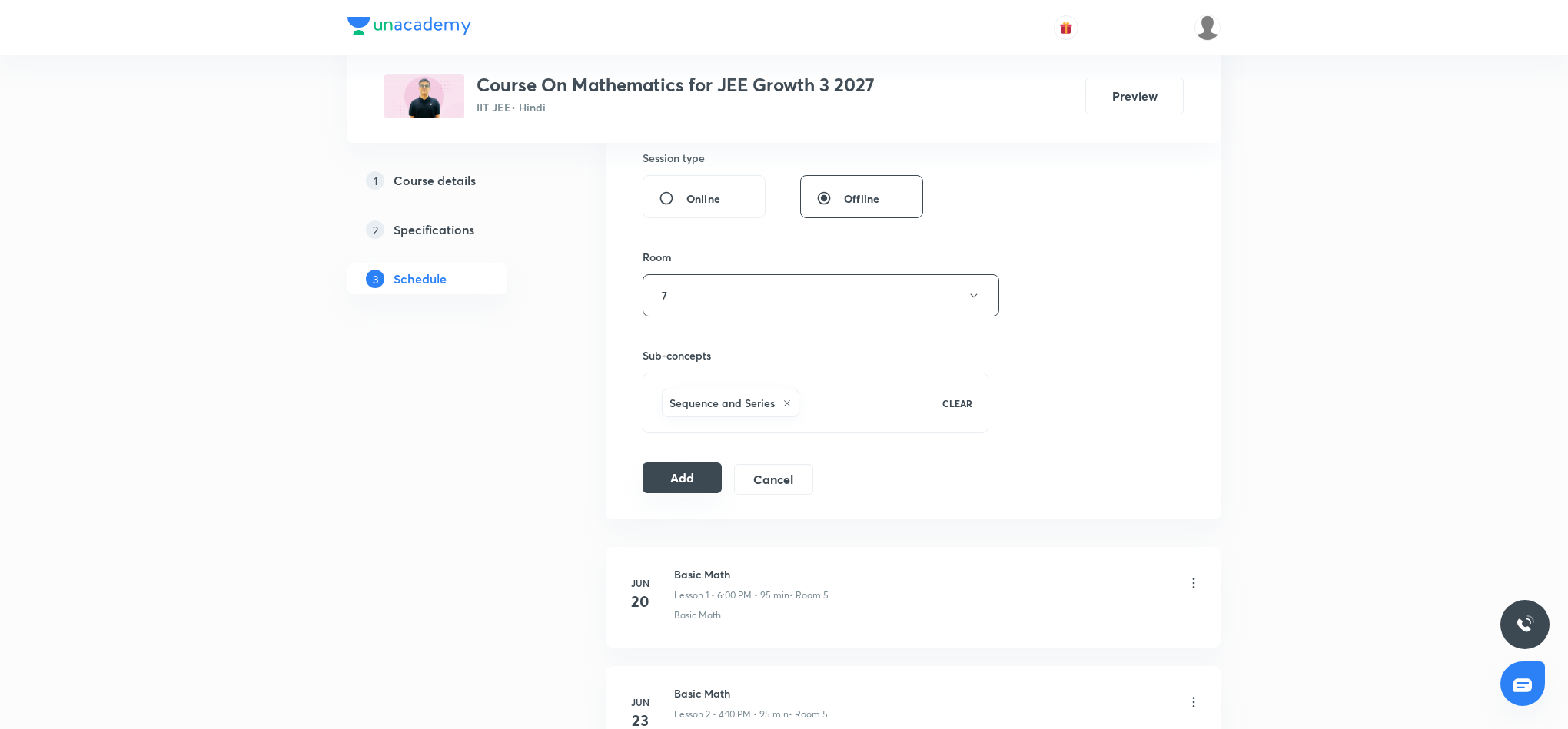
click at [708, 487] on button "Add" at bounding box center [682, 478] width 79 height 31
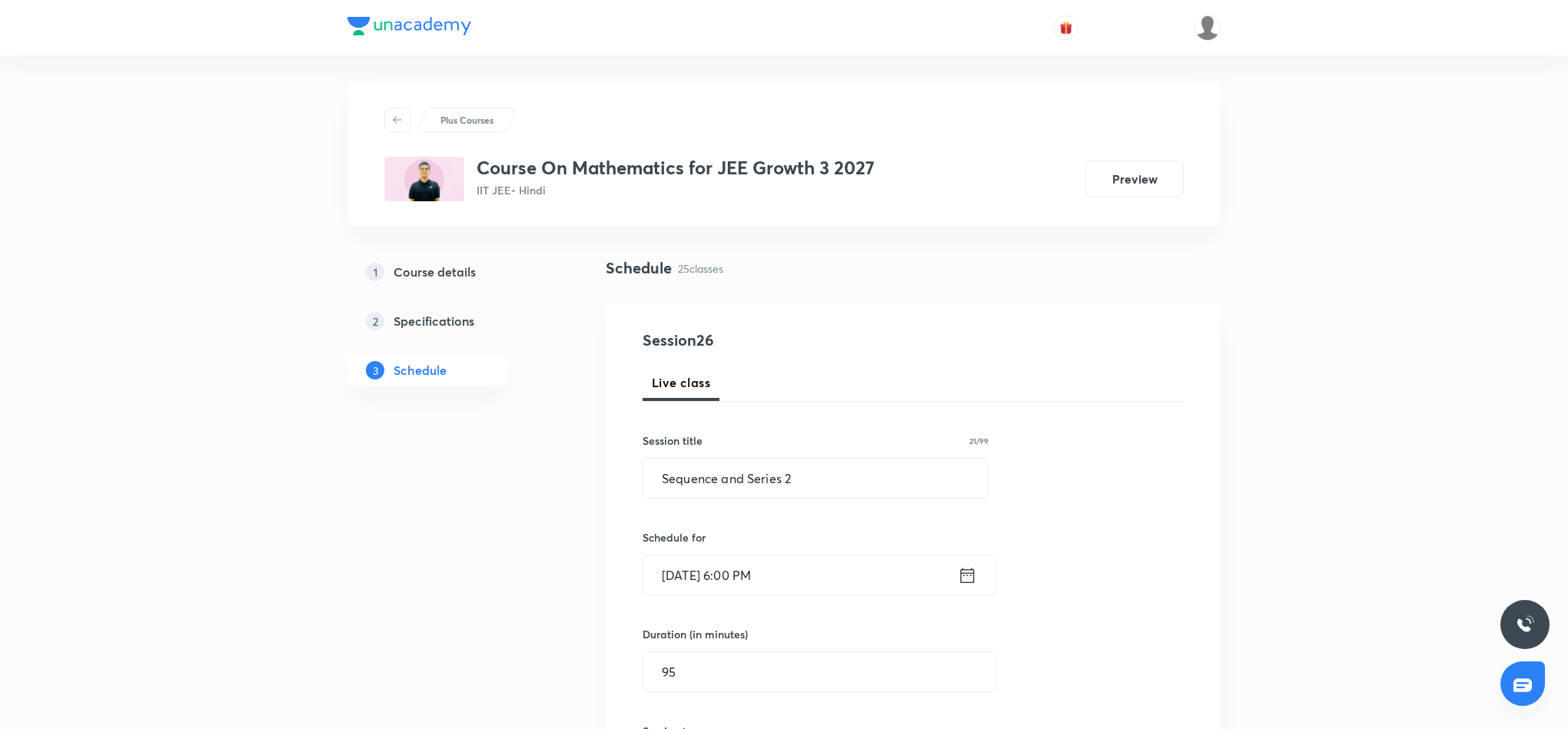
scroll to position [0, 0]
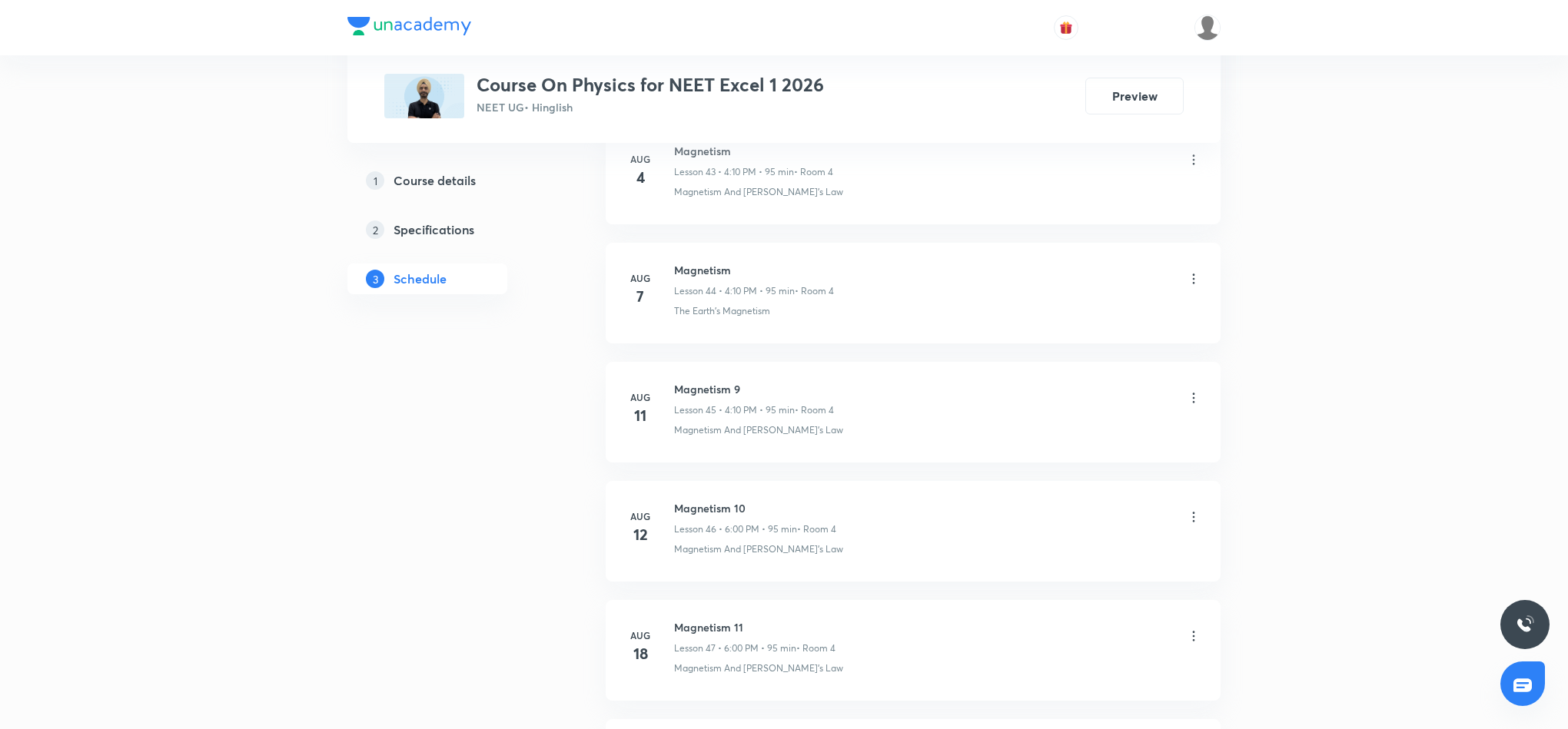
scroll to position [6498, 0]
drag, startPoint x: 674, startPoint y: 508, endPoint x: 776, endPoint y: 513, distance: 102.1
click at [776, 513] on h6 "Magnetism 14" at bounding box center [753, 511] width 160 height 16
copy h6 "Magnetism 14"
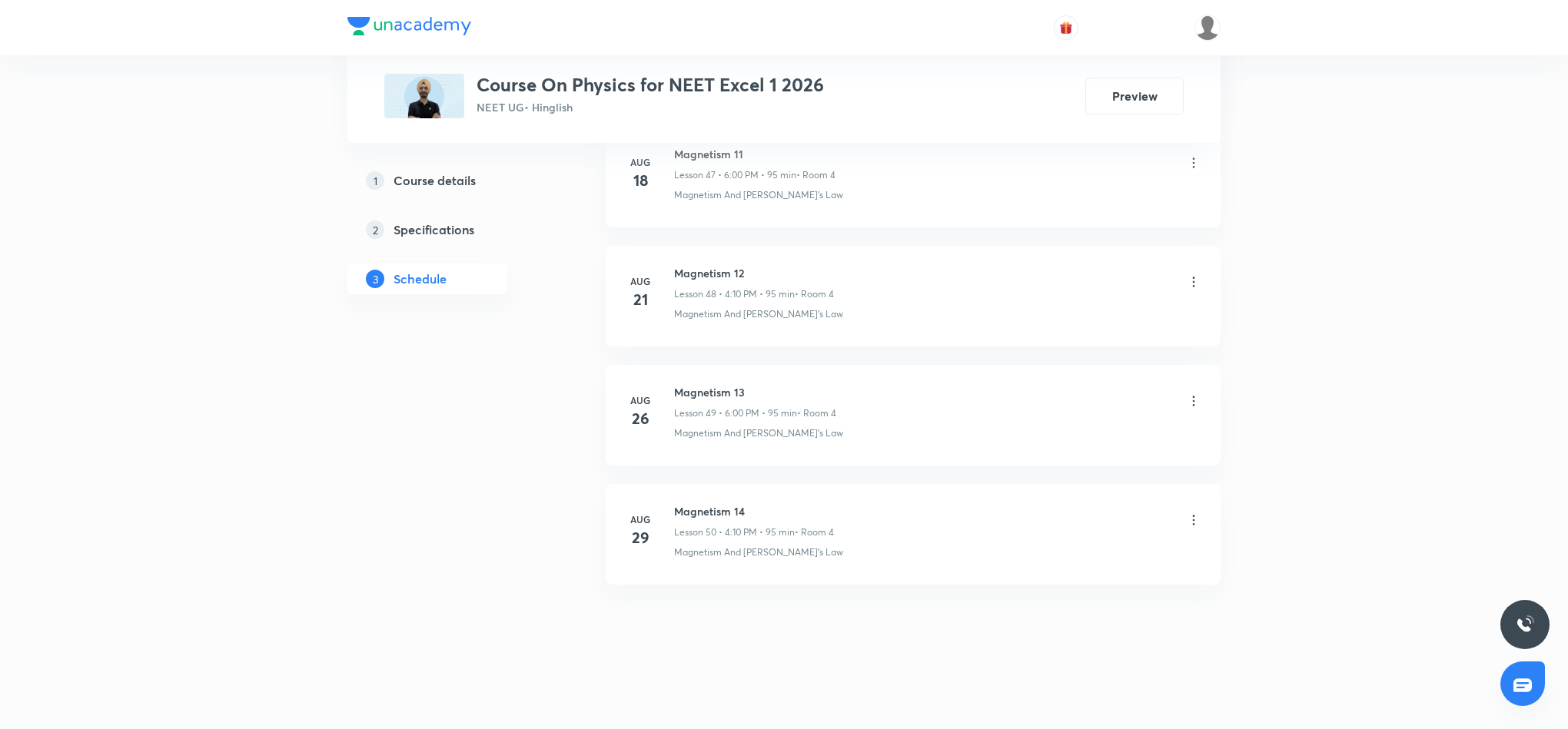
scroll to position [0, 0]
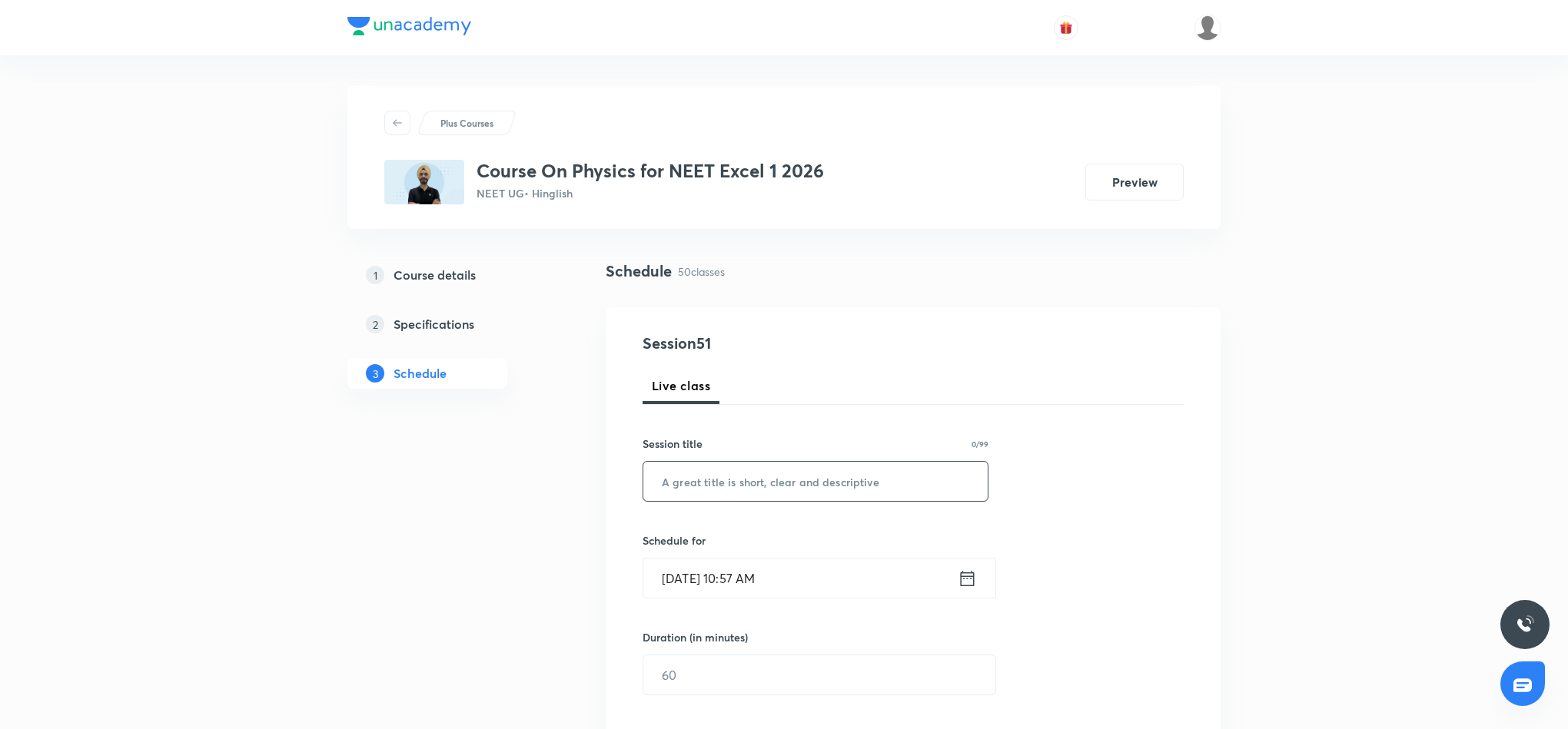
click at [795, 481] on input "text" at bounding box center [815, 481] width 344 height 39
paste input "Magnetism 14"
type input "Magnetism 15"
click at [971, 576] on icon at bounding box center [967, 578] width 19 height 22
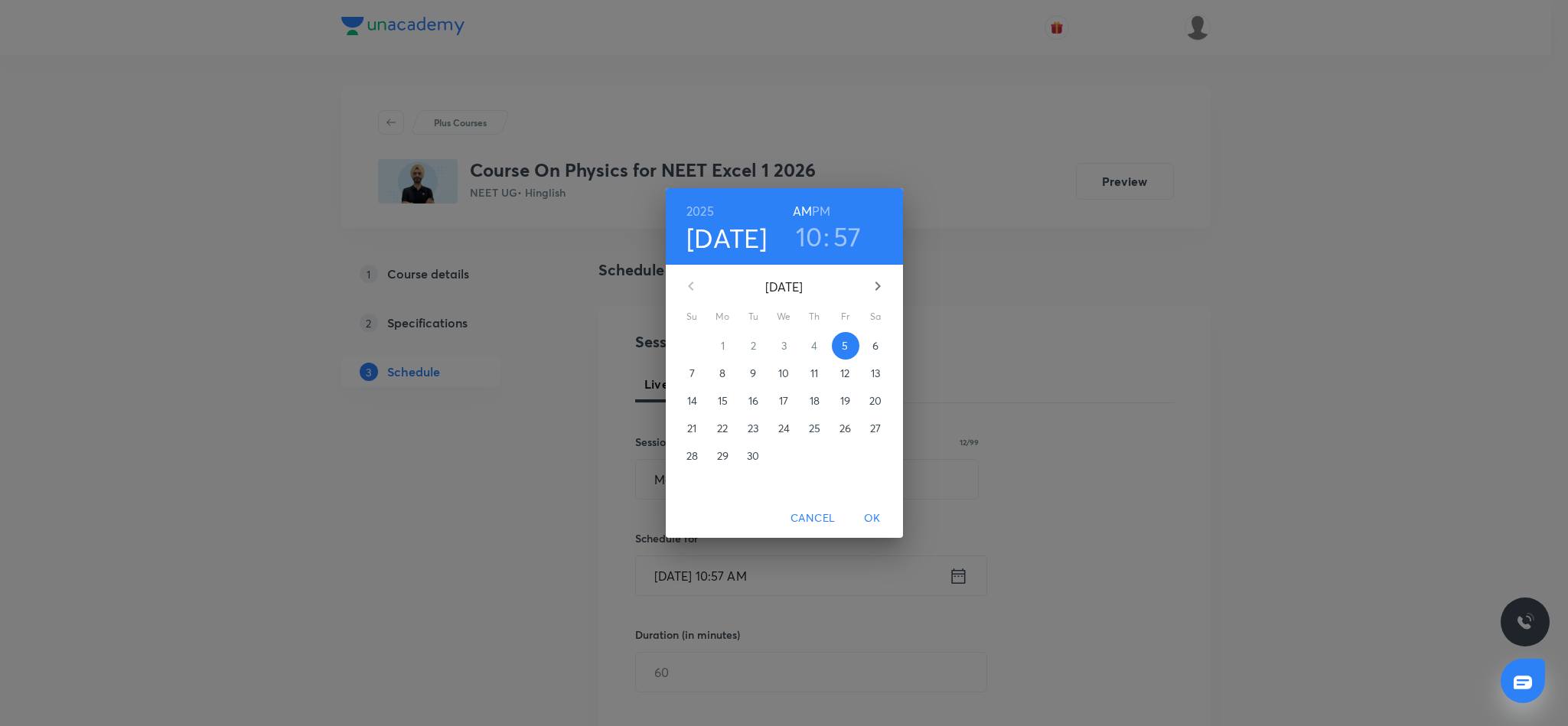
click at [826, 209] on h6 "PM" at bounding box center [820, 211] width 18 height 22
click at [812, 236] on h3 "10" at bounding box center [808, 236] width 26 height 32
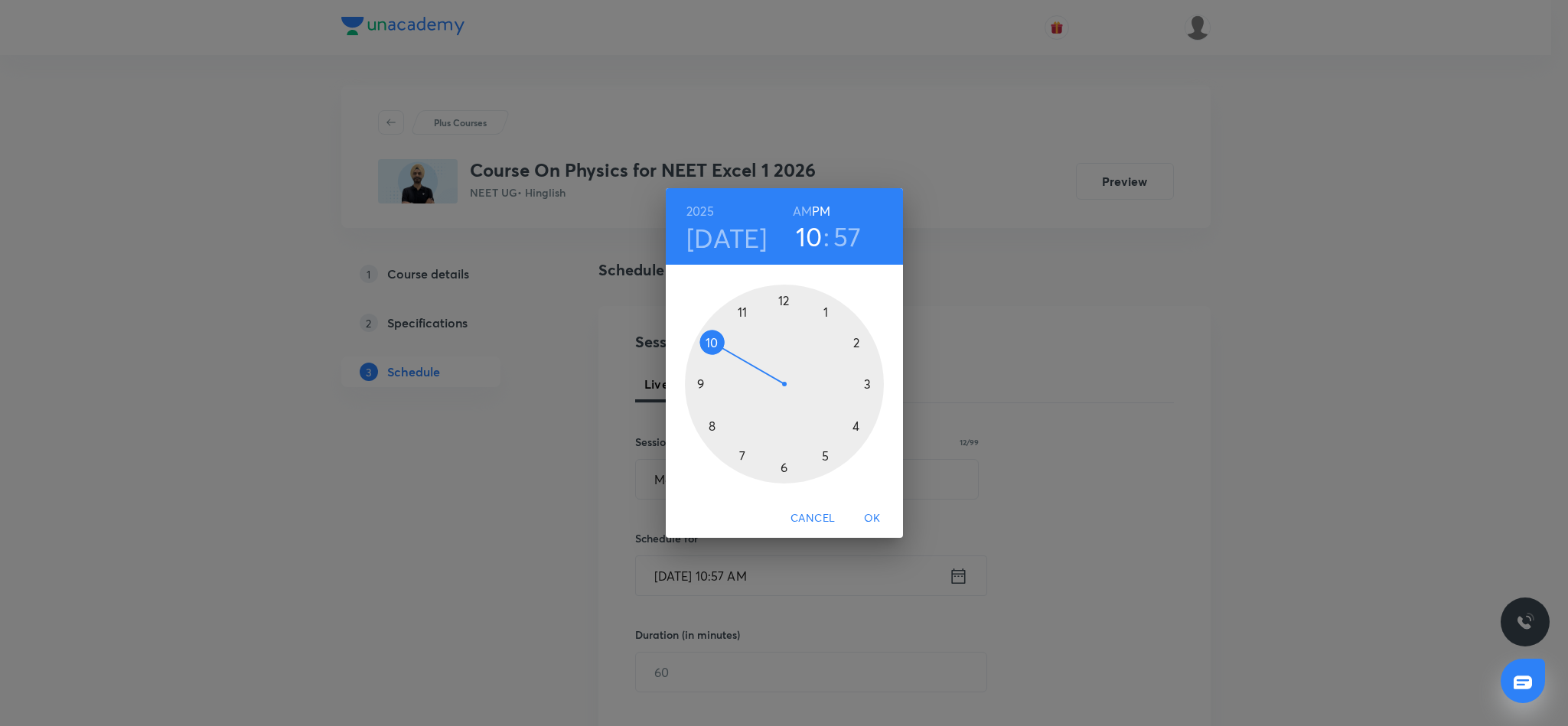
click at [855, 425] on div at bounding box center [784, 384] width 199 height 199
click at [857, 339] on div at bounding box center [784, 384] width 199 height 199
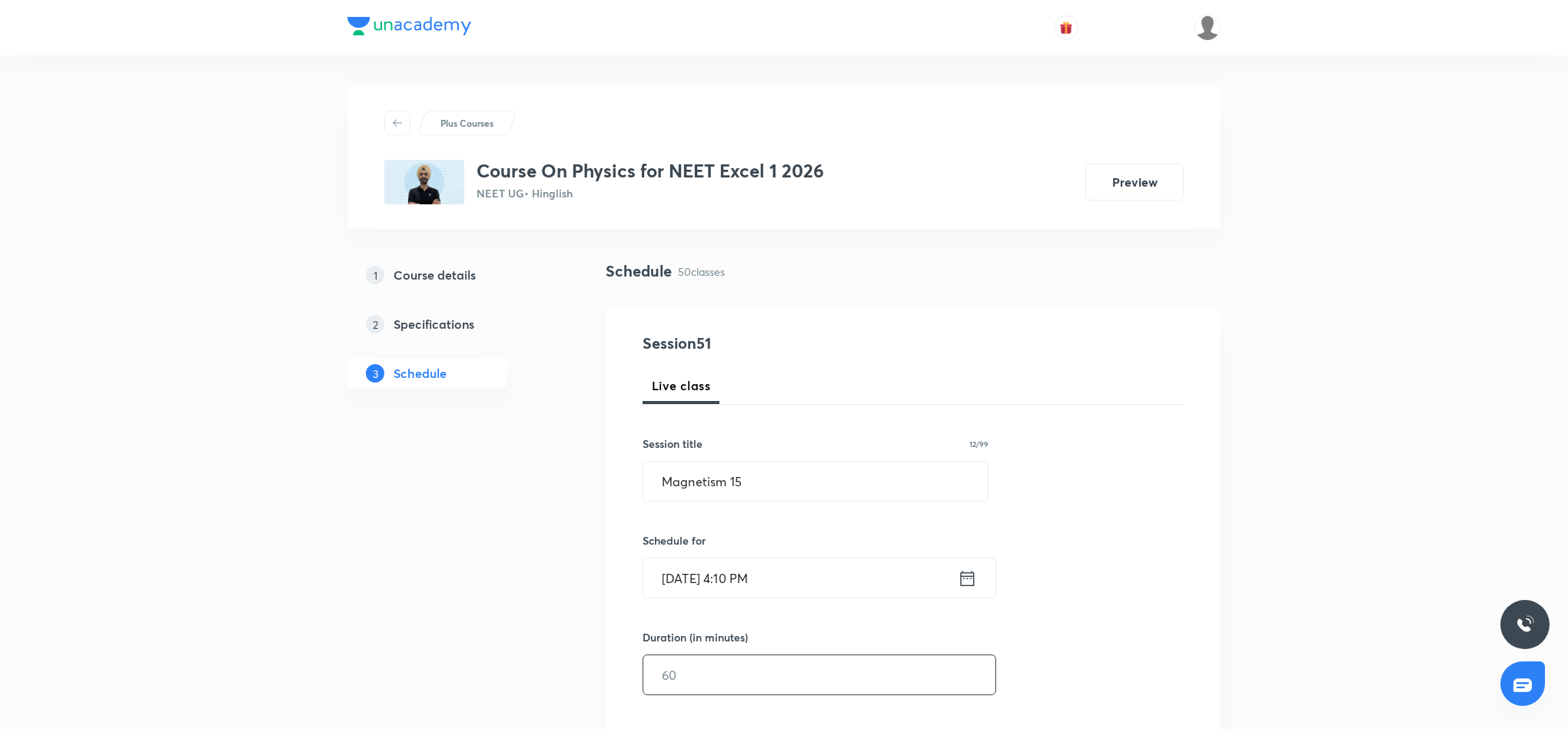
click at [852, 686] on input "text" at bounding box center [819, 674] width 352 height 39
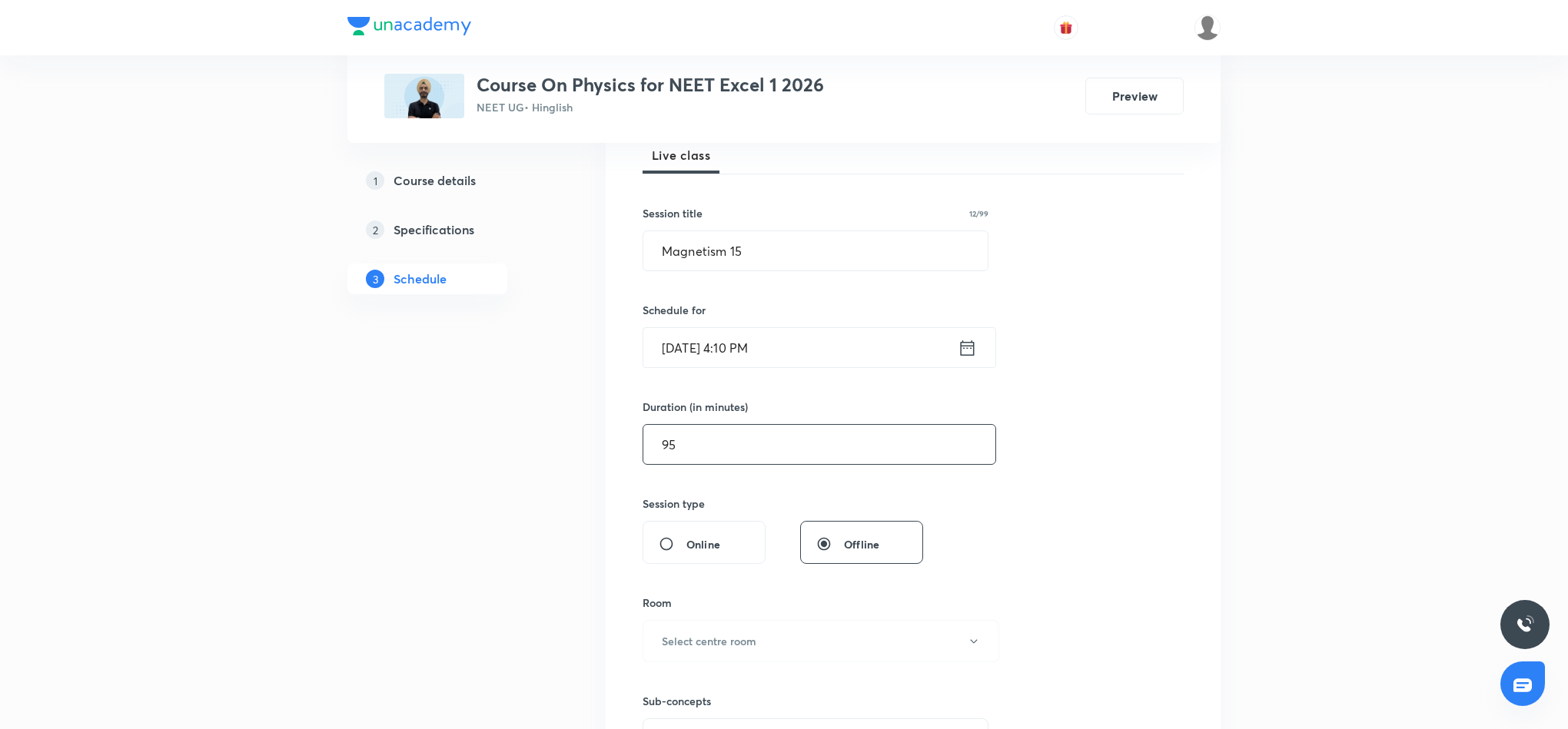
scroll to position [346, 0]
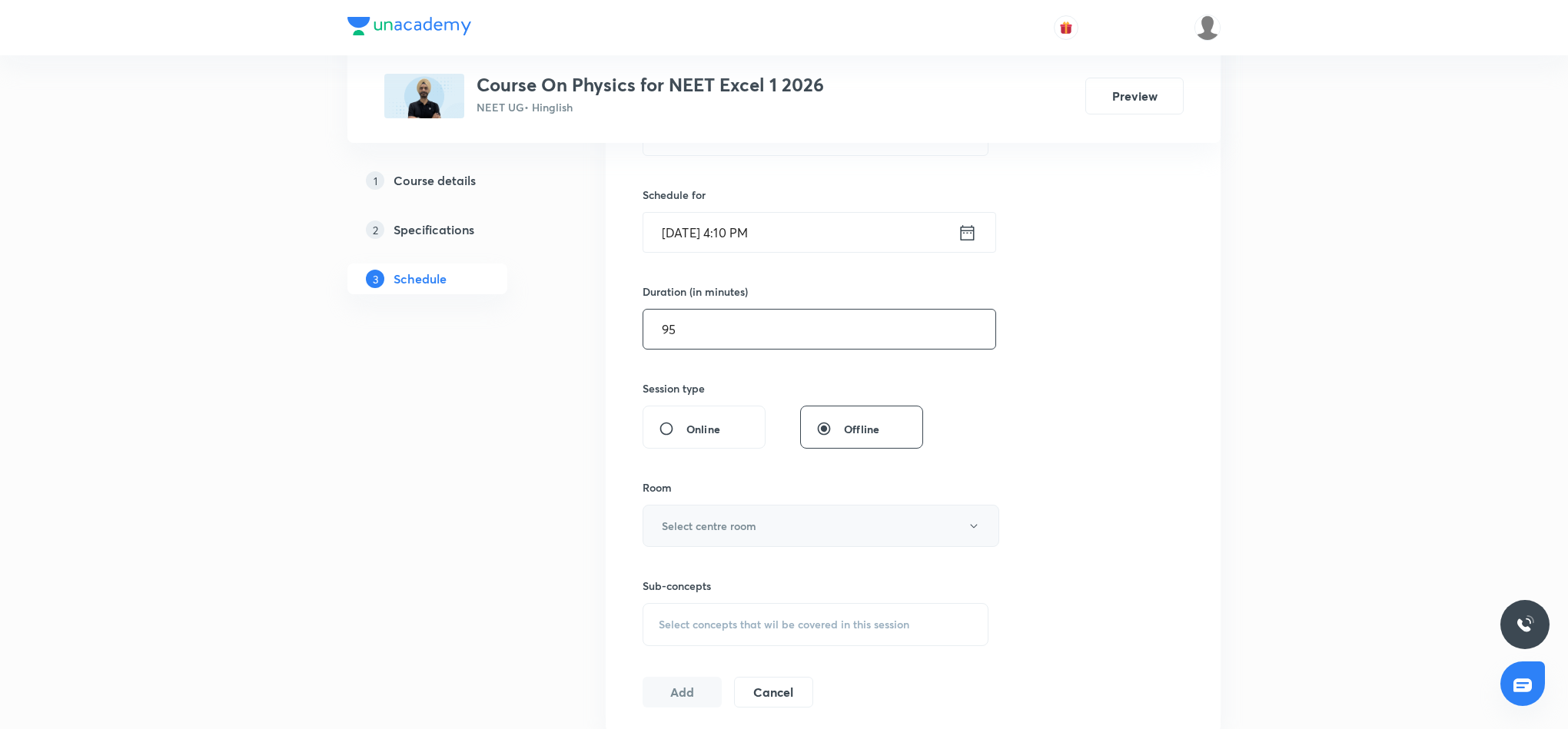
type input "95"
click at [900, 523] on button "Select centre room" at bounding box center [821, 526] width 357 height 43
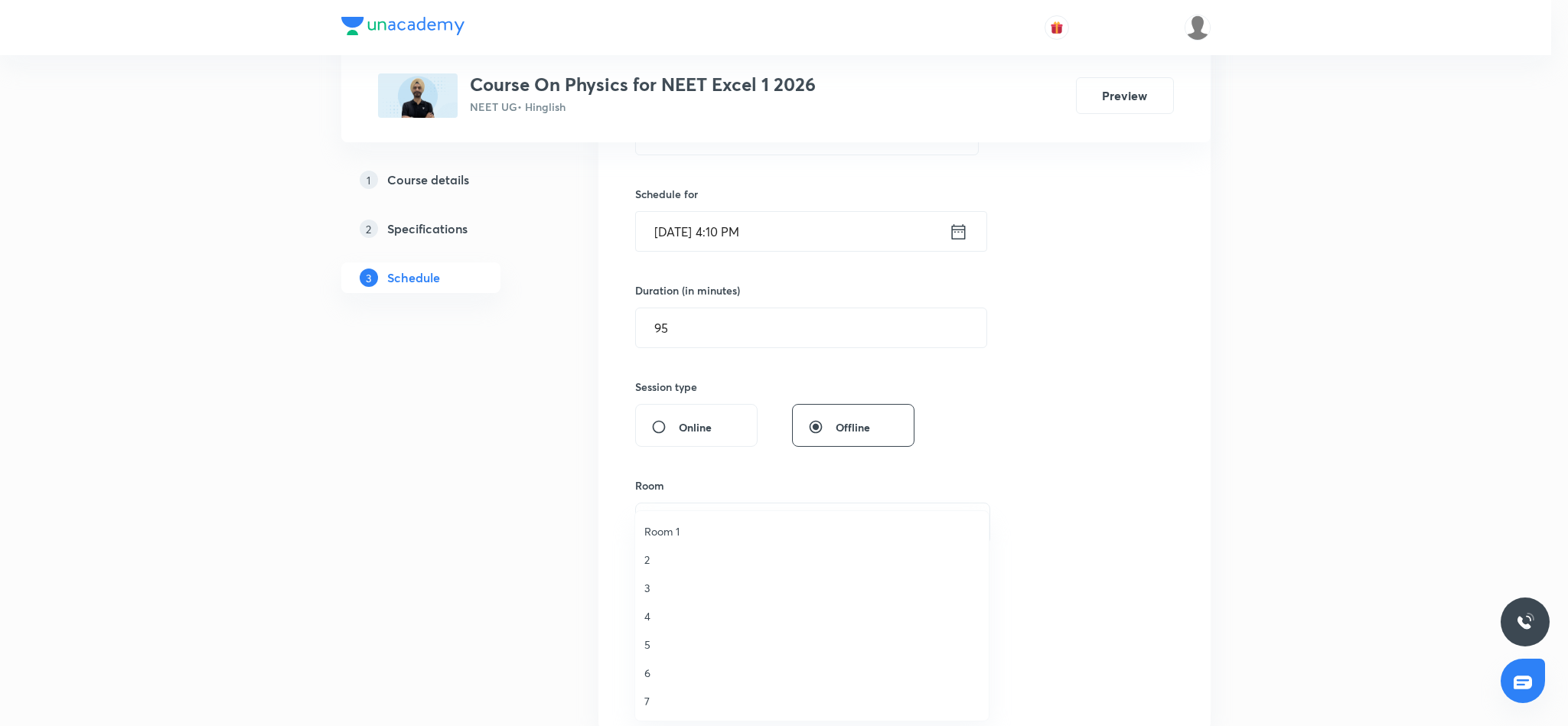
click at [650, 614] on span "4" at bounding box center [812, 616] width 335 height 16
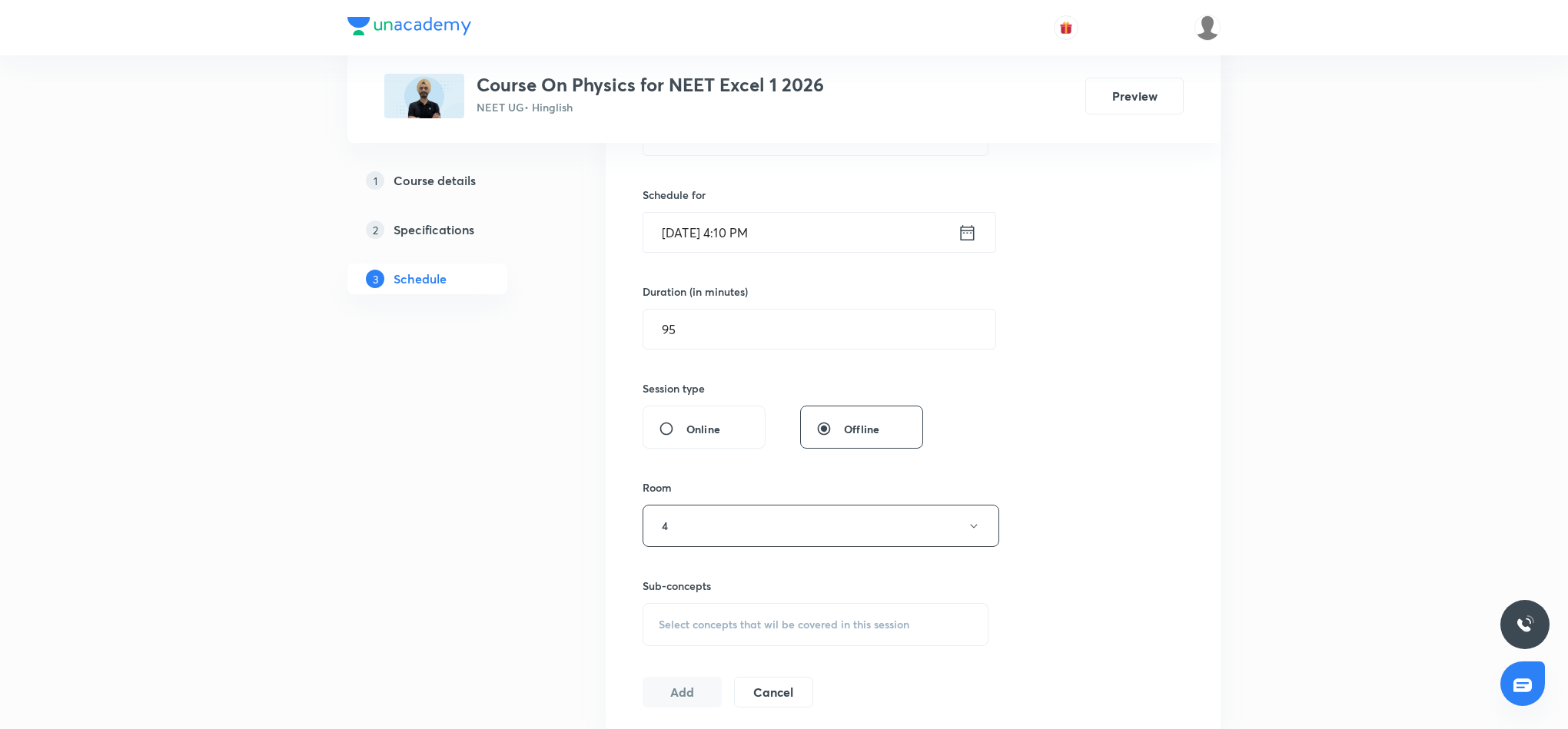
click at [754, 629] on span "Select concepts that wil be covered in this session" at bounding box center [784, 625] width 251 height 12
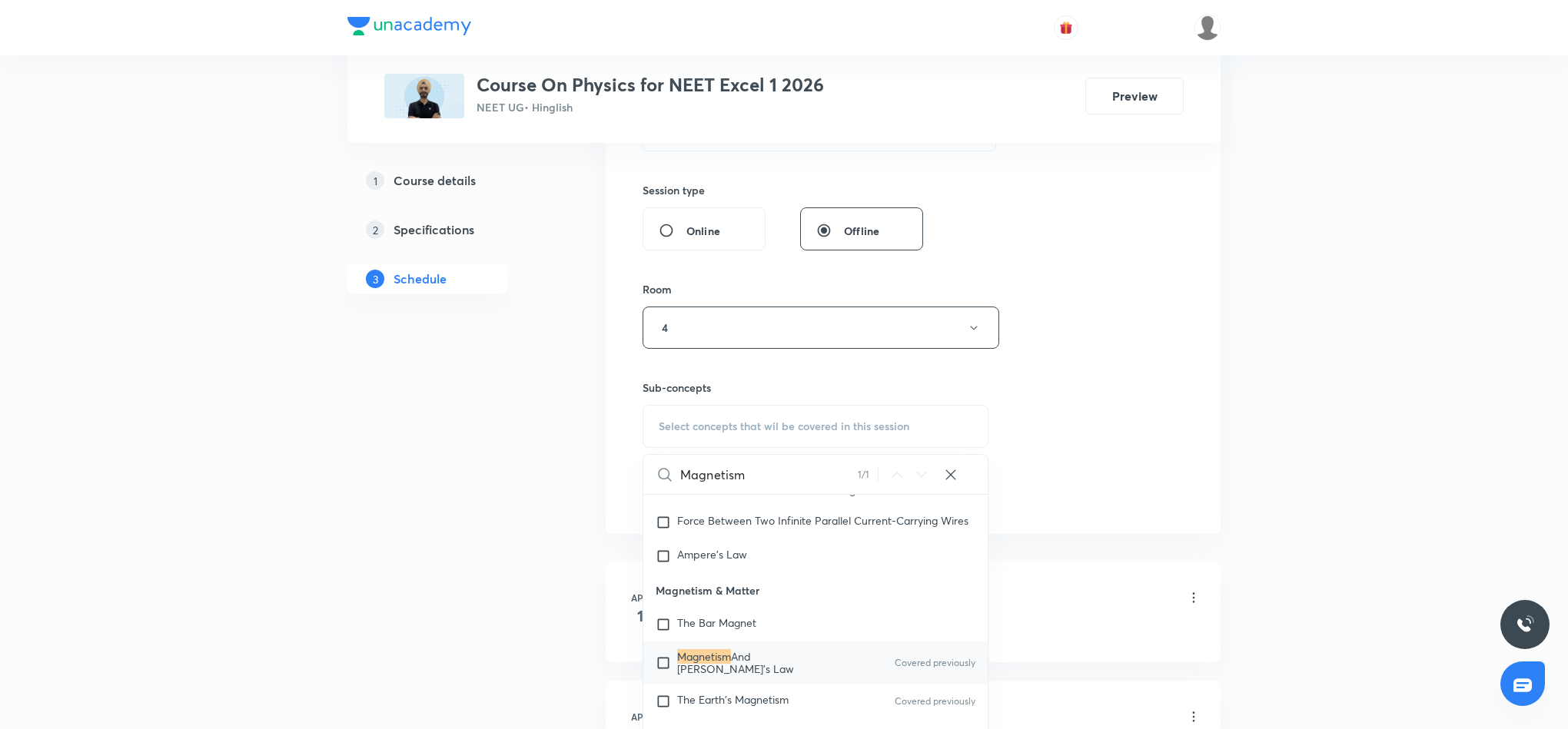
scroll to position [576, 0]
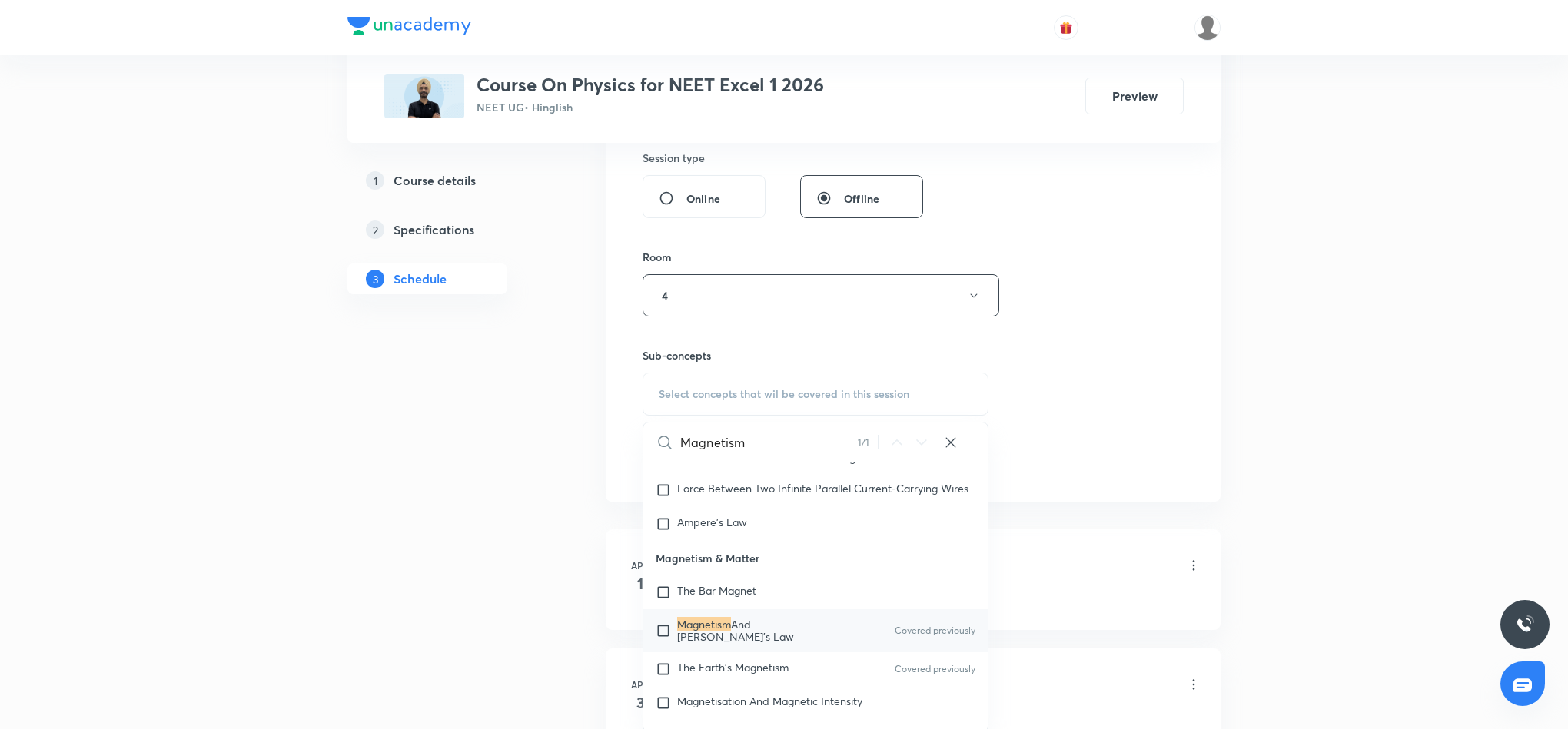
type input "Magnetism"
click at [750, 644] on span "And Gauss's Law" at bounding box center [735, 630] width 117 height 27
checkbox input "true"
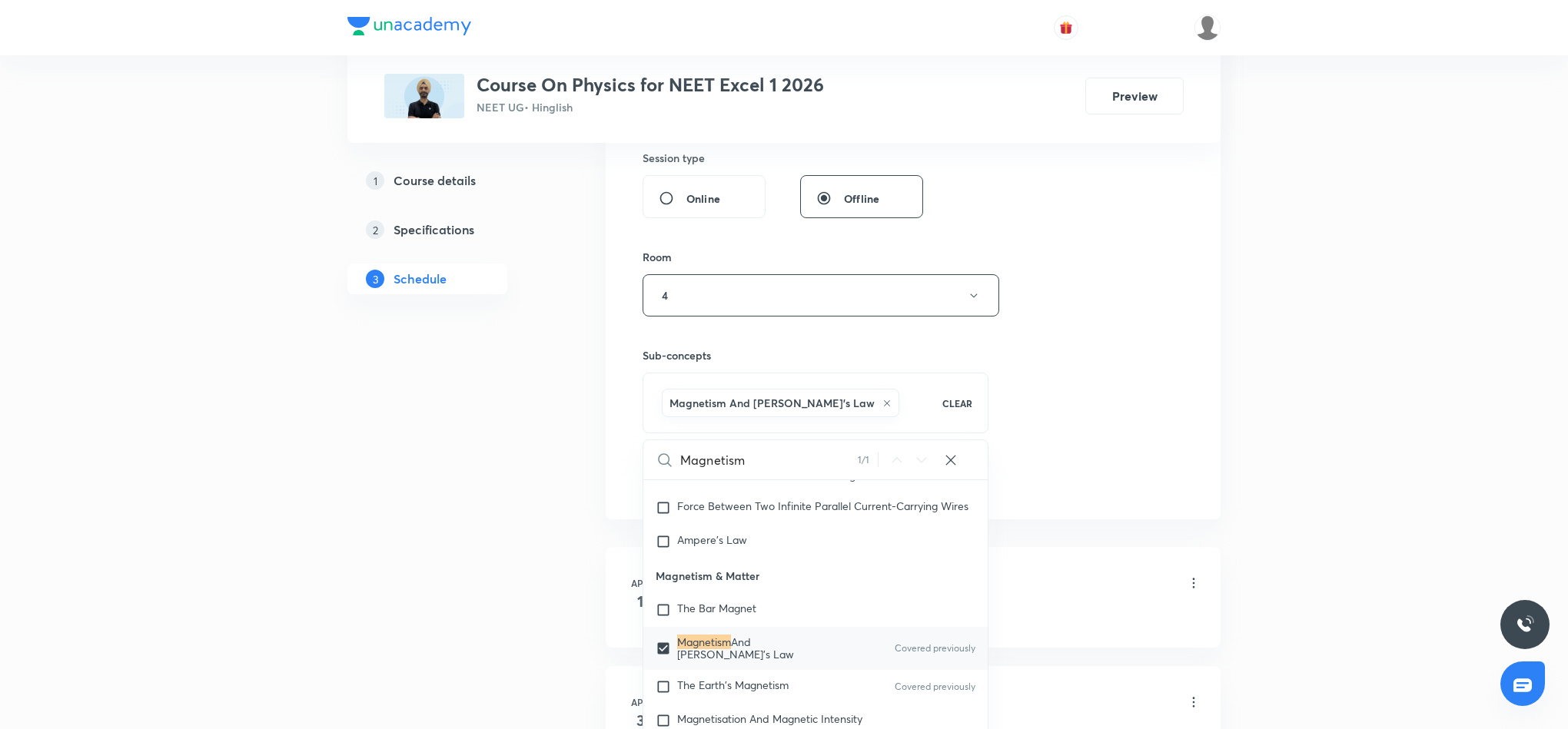
click at [1065, 427] on div "Session 51 Live class Session title 12/99 Magnetism 15 ​ Schedule for Sept 5, 2…" at bounding box center [913, 125] width 541 height 739
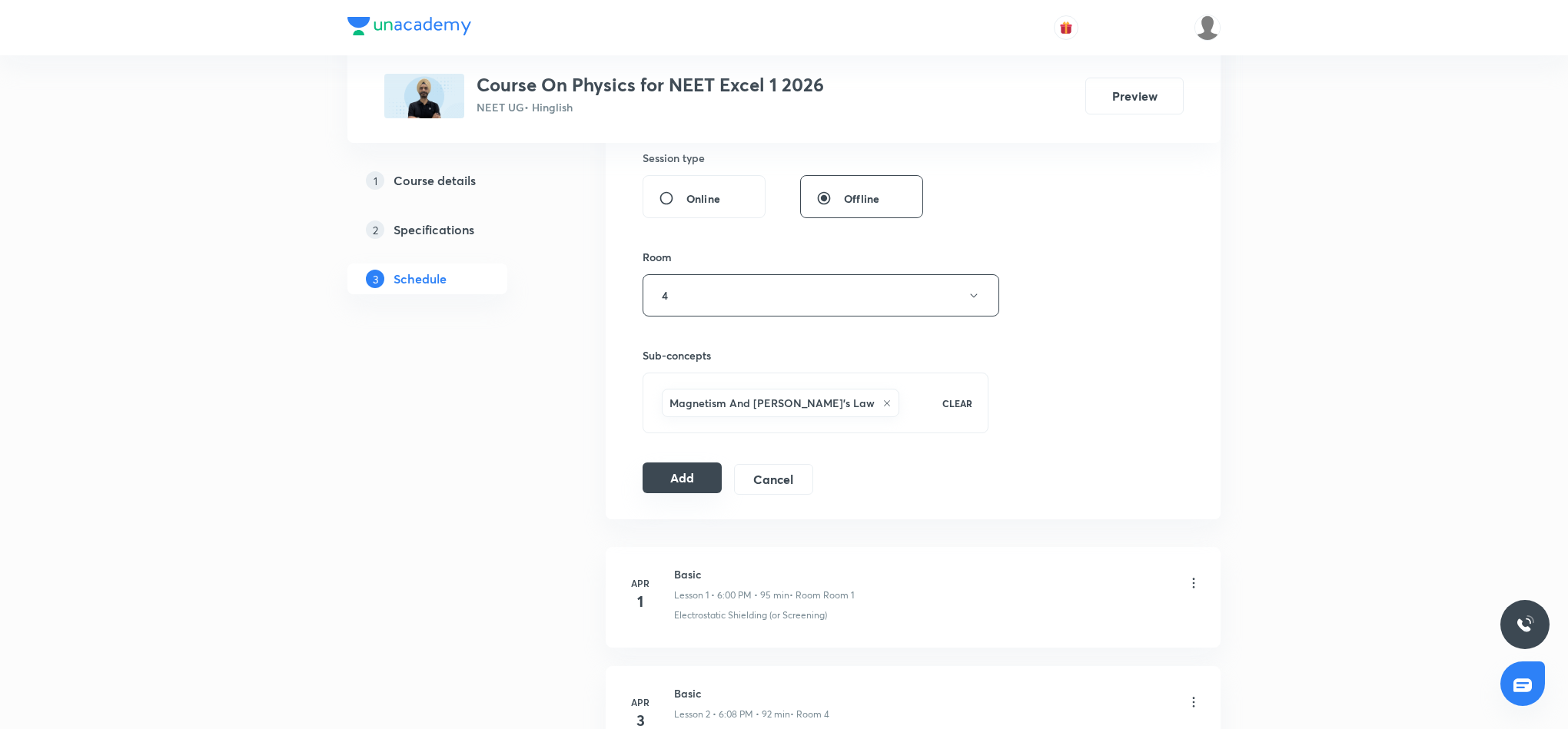
click at [704, 475] on button "Add" at bounding box center [682, 478] width 79 height 31
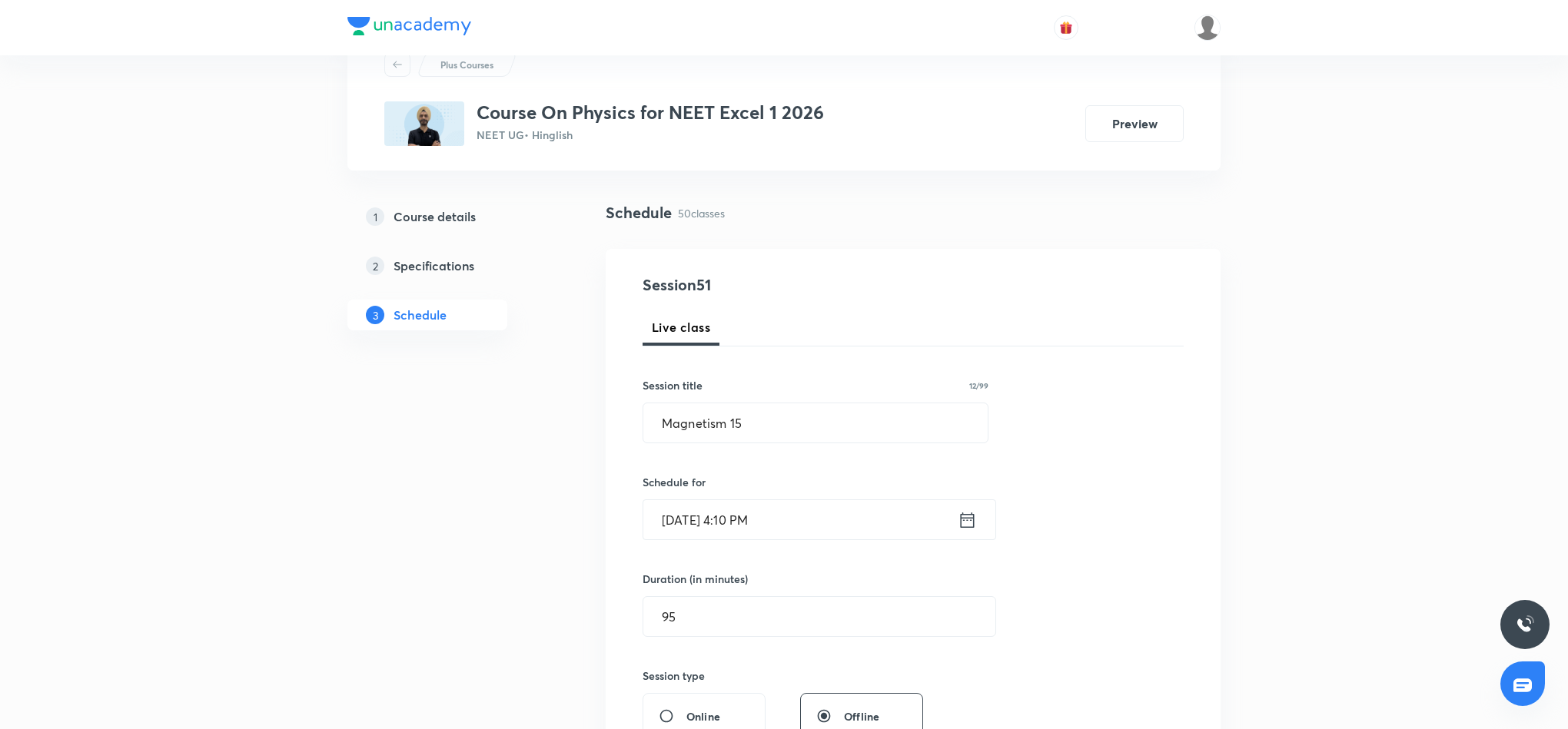
scroll to position [0, 0]
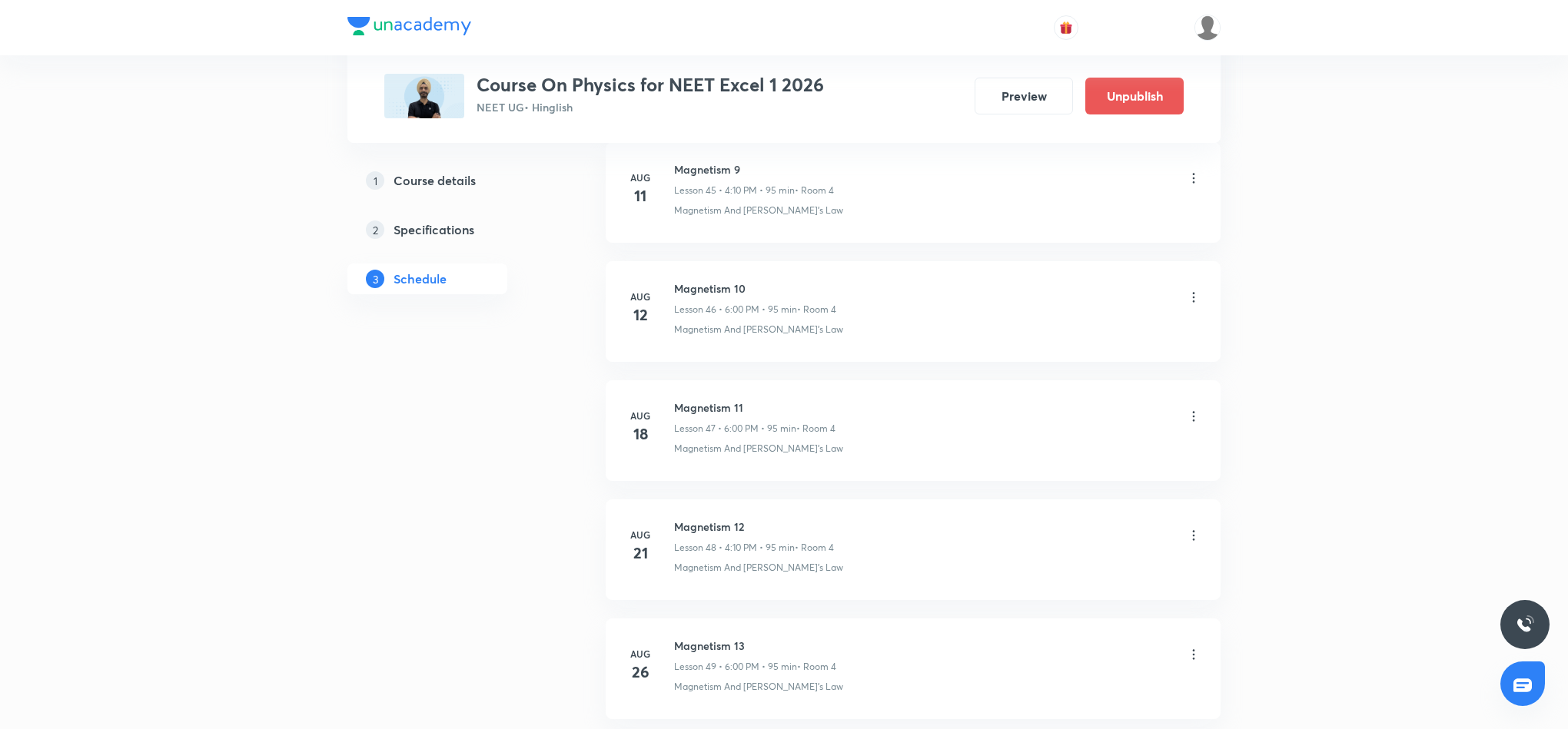
scroll to position [5909, 0]
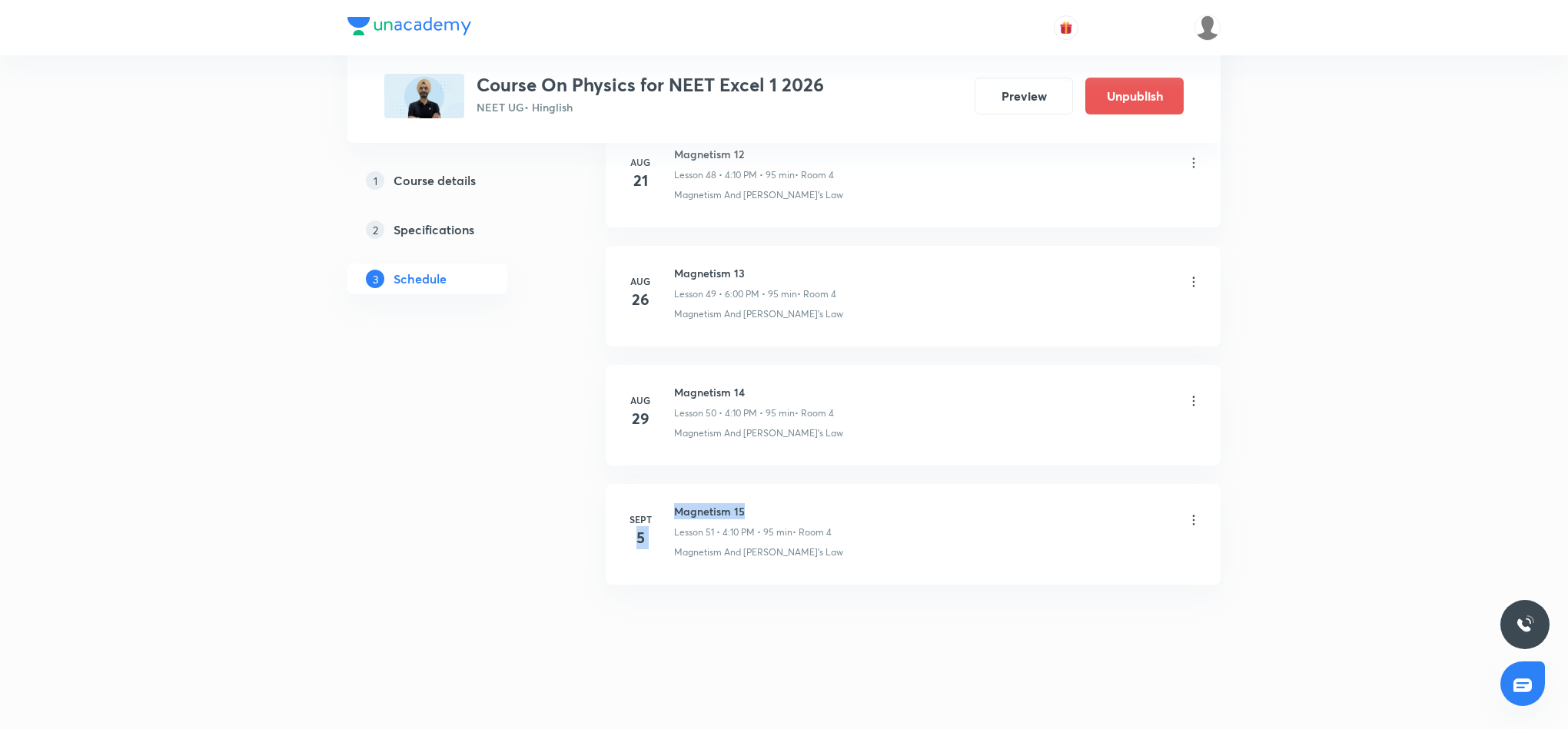
drag, startPoint x: 667, startPoint y: 506, endPoint x: 778, endPoint y: 510, distance: 111.1
click at [778, 510] on div "Sept 5 Magnetism 15 Lesson 51 • 4:10 PM • 95 min • Room 4 Magnetism And Gauss's…" at bounding box center [913, 531] width 577 height 56
copy div "5 Magnetism 15"
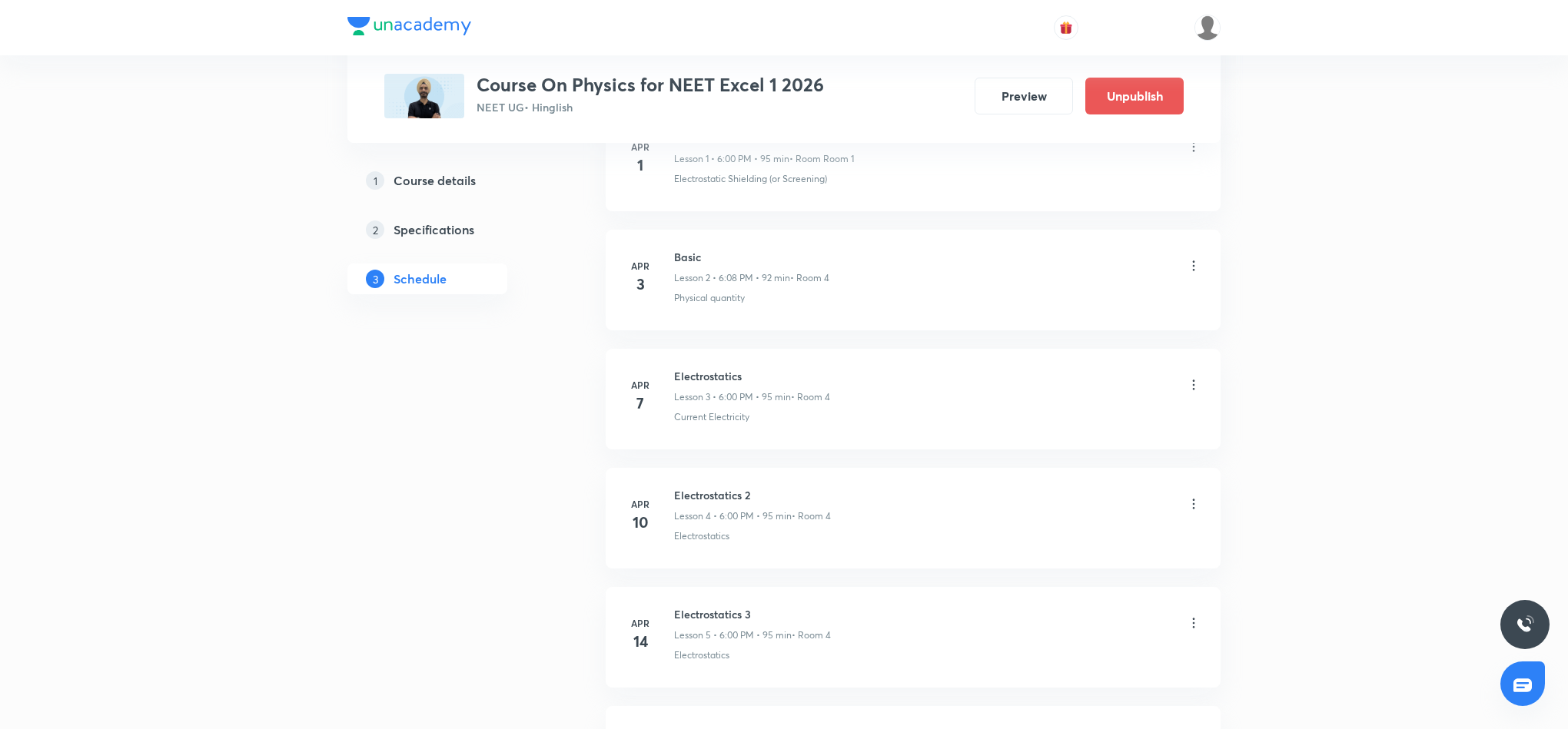
scroll to position [0, 0]
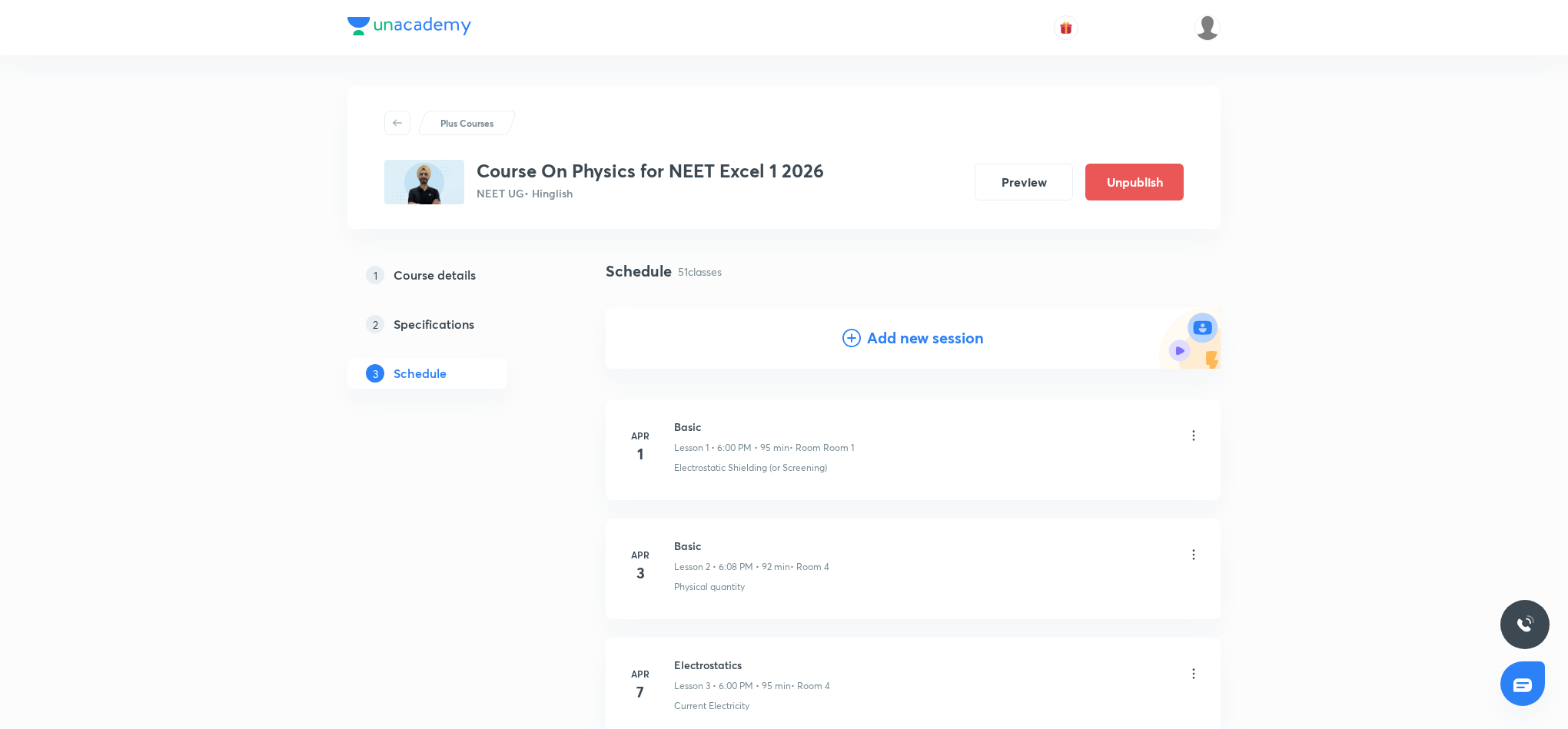
click at [906, 338] on h4 "Add new session" at bounding box center [925, 338] width 117 height 23
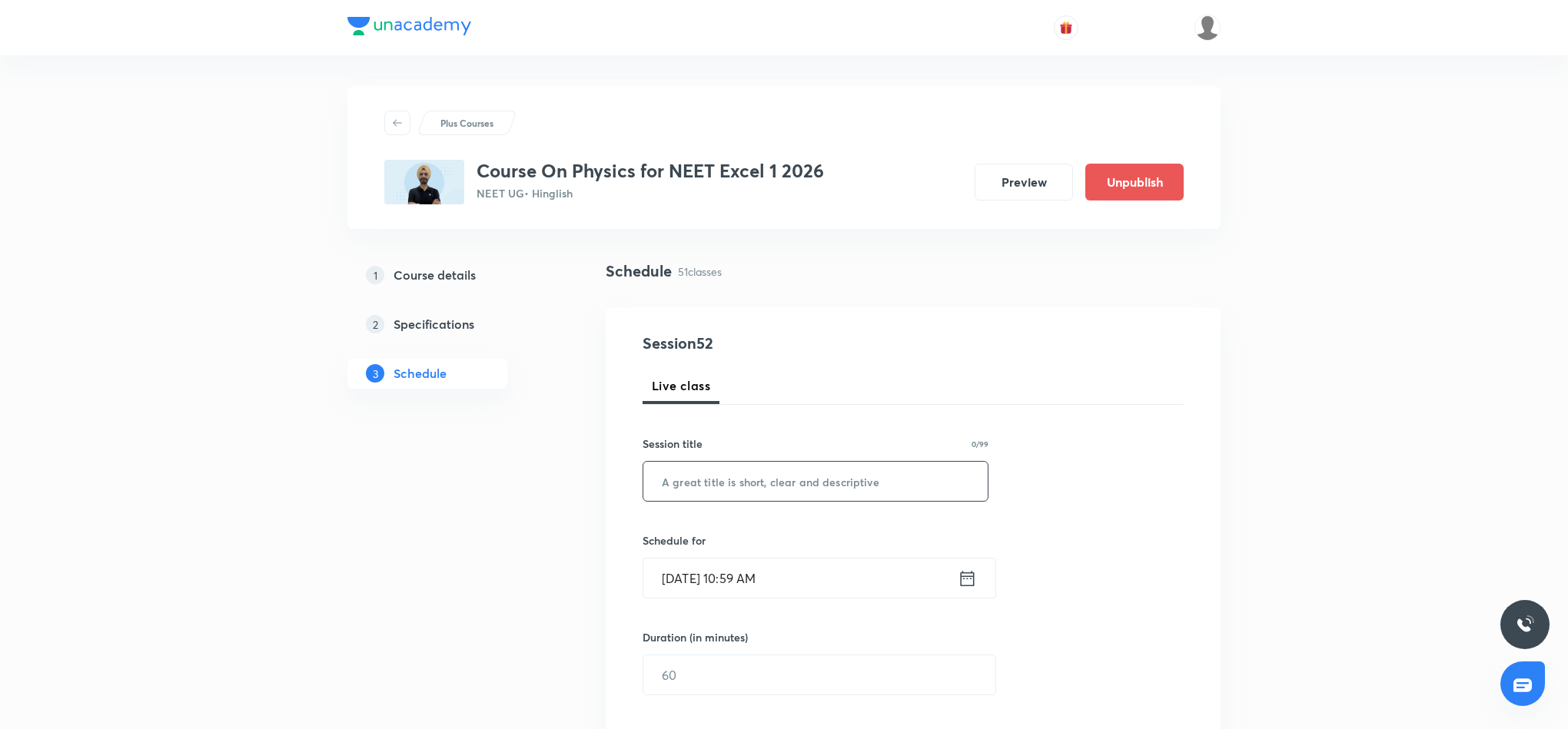
click at [774, 487] on input "text" at bounding box center [815, 481] width 344 height 39
paste input "5 Magnetism 15"
type input "Magnetism 16"
click at [964, 582] on icon at bounding box center [967, 578] width 19 height 22
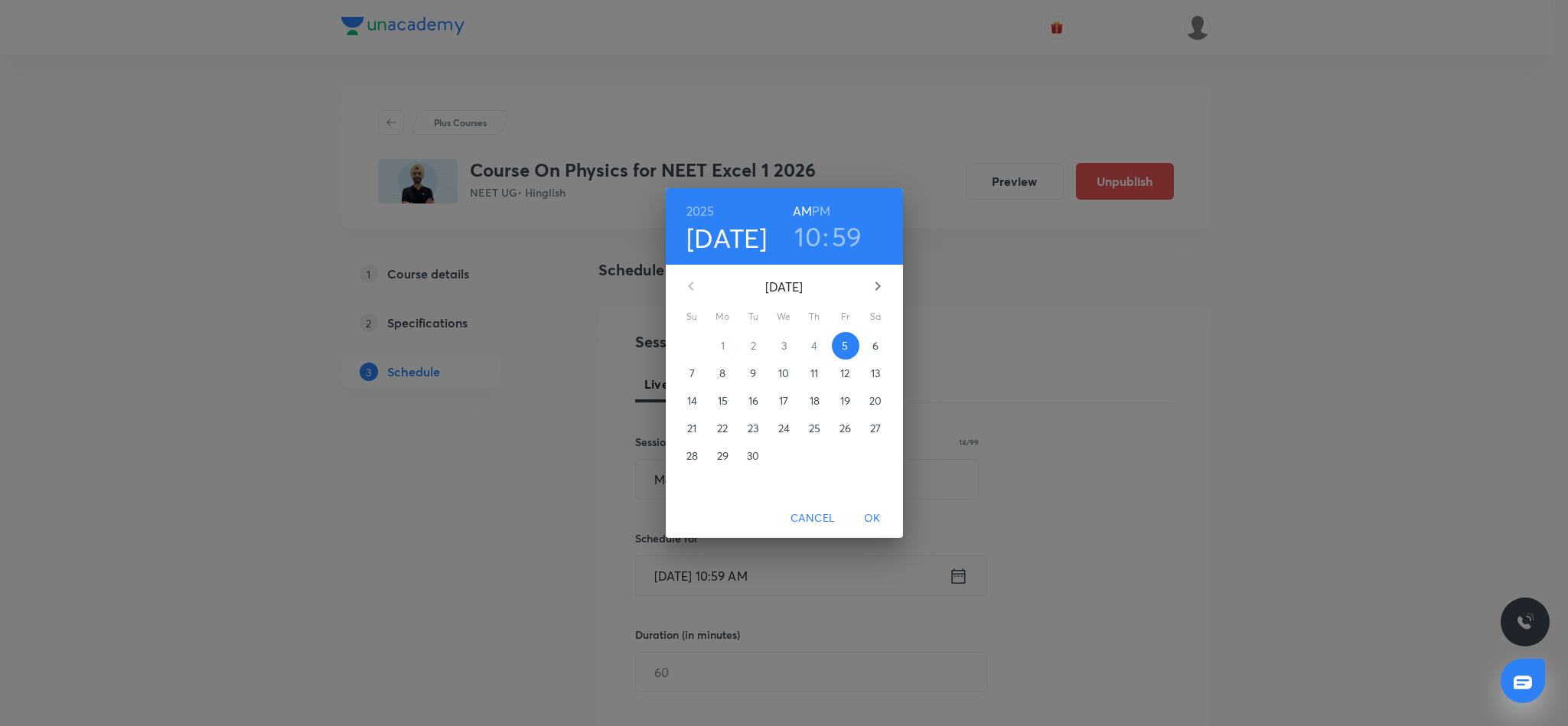
click at [824, 204] on h6 "PM" at bounding box center [820, 211] width 18 height 22
click at [807, 232] on h3 "10" at bounding box center [807, 236] width 26 height 32
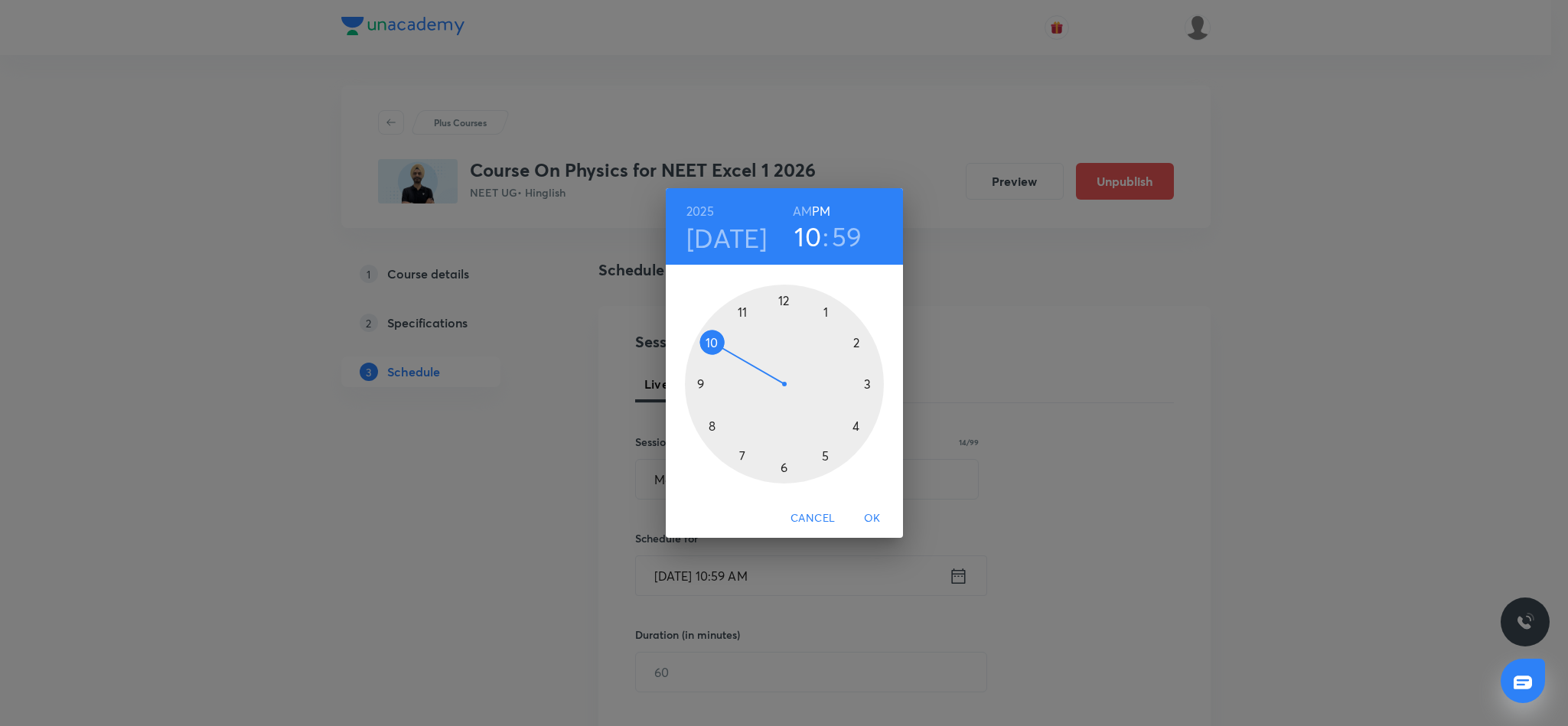
drag, startPoint x: 781, startPoint y: 468, endPoint x: 785, endPoint y: 411, distance: 57.1
click at [781, 455] on div at bounding box center [784, 384] width 199 height 199
click at [784, 301] on div at bounding box center [784, 384] width 199 height 199
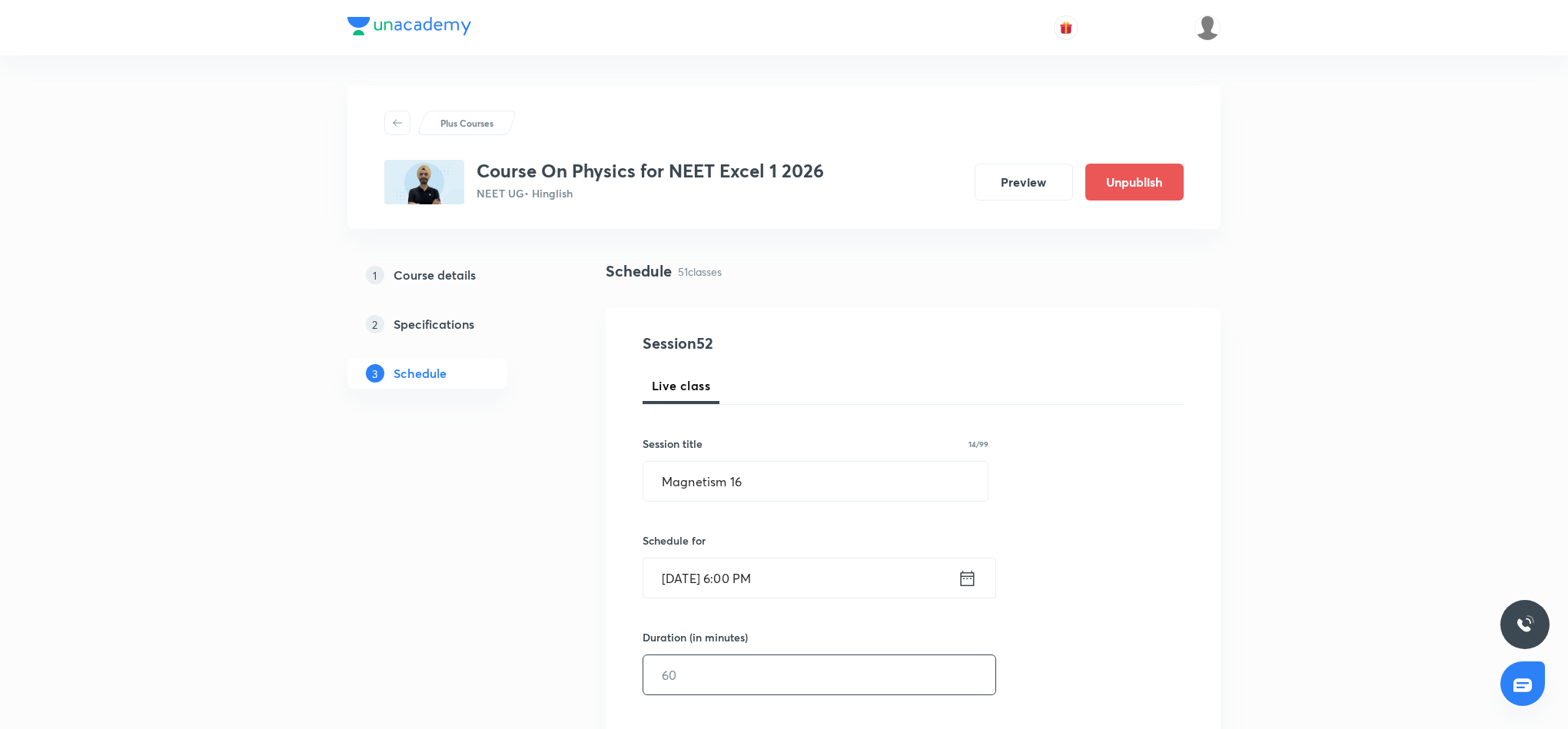
click at [739, 676] on input "text" at bounding box center [819, 674] width 352 height 39
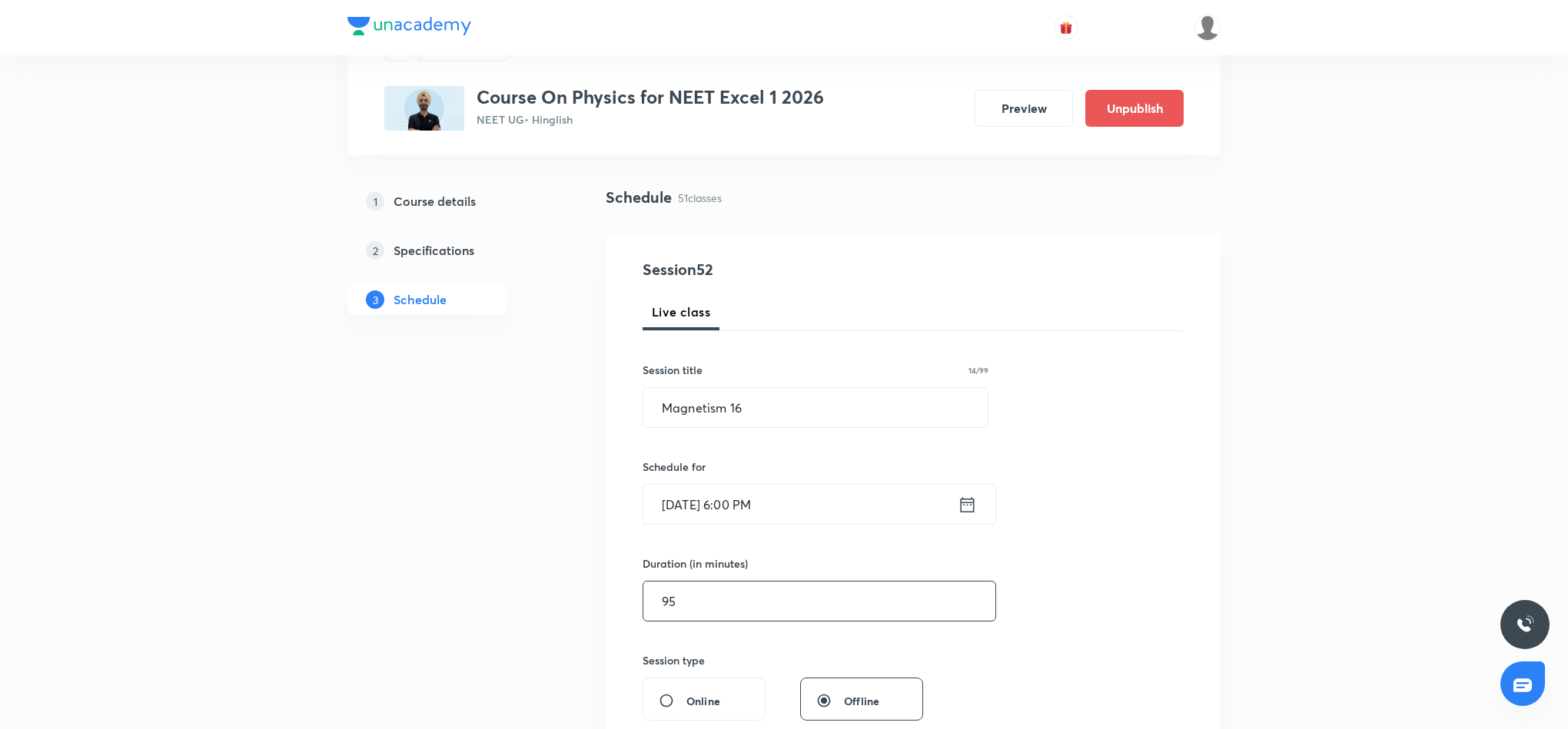
scroll to position [231, 0]
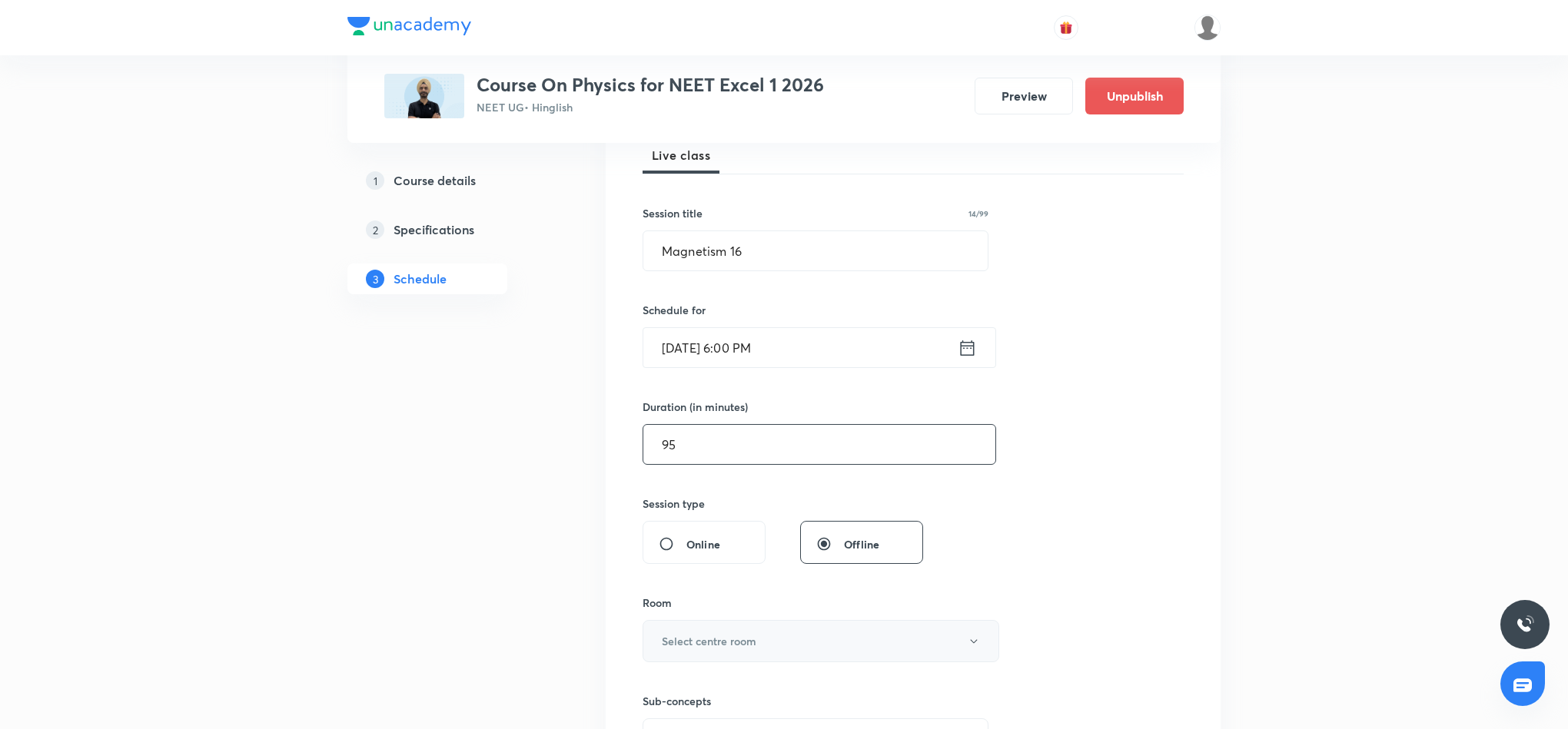
type input "95"
click at [741, 648] on h6 "Select centre room" at bounding box center [709, 641] width 95 height 16
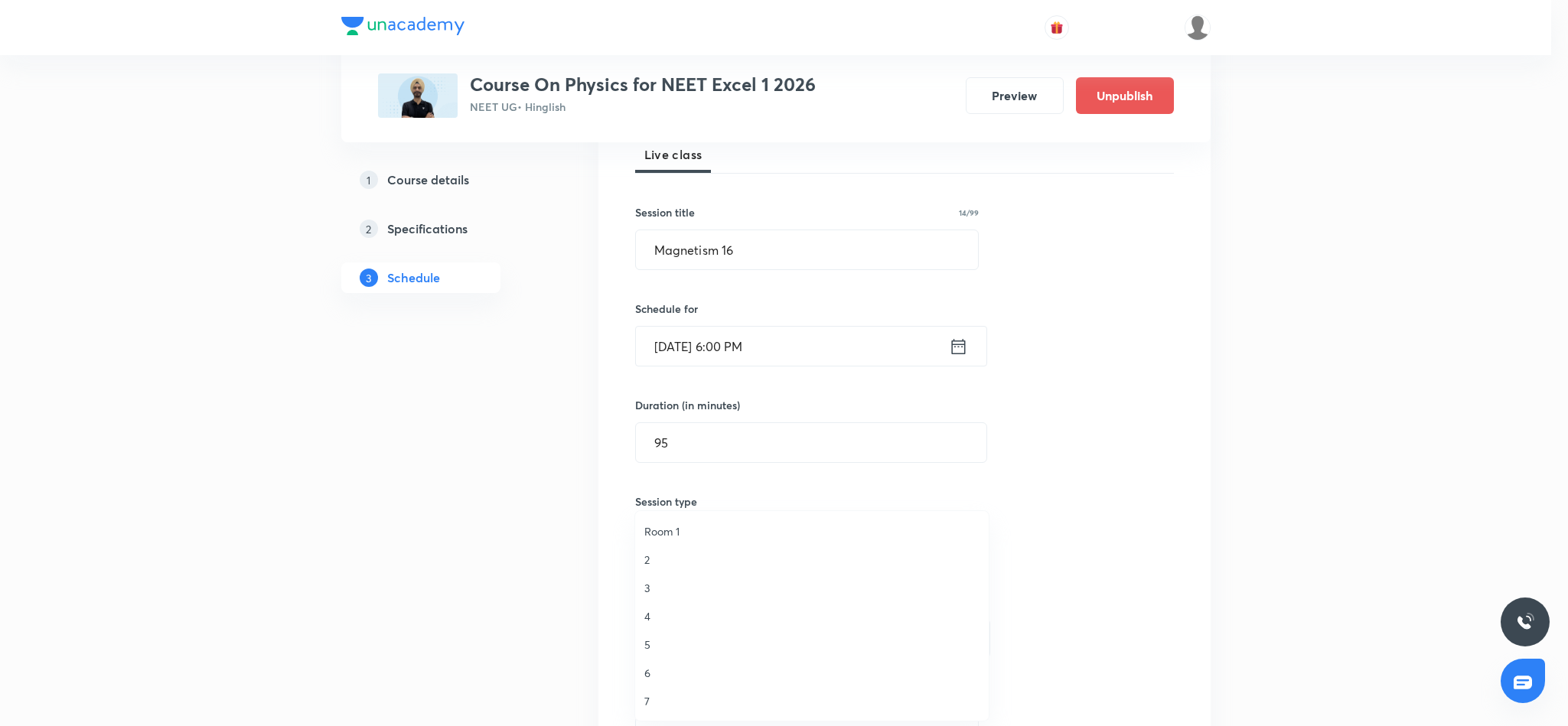
click at [659, 609] on span "4" at bounding box center [812, 616] width 335 height 16
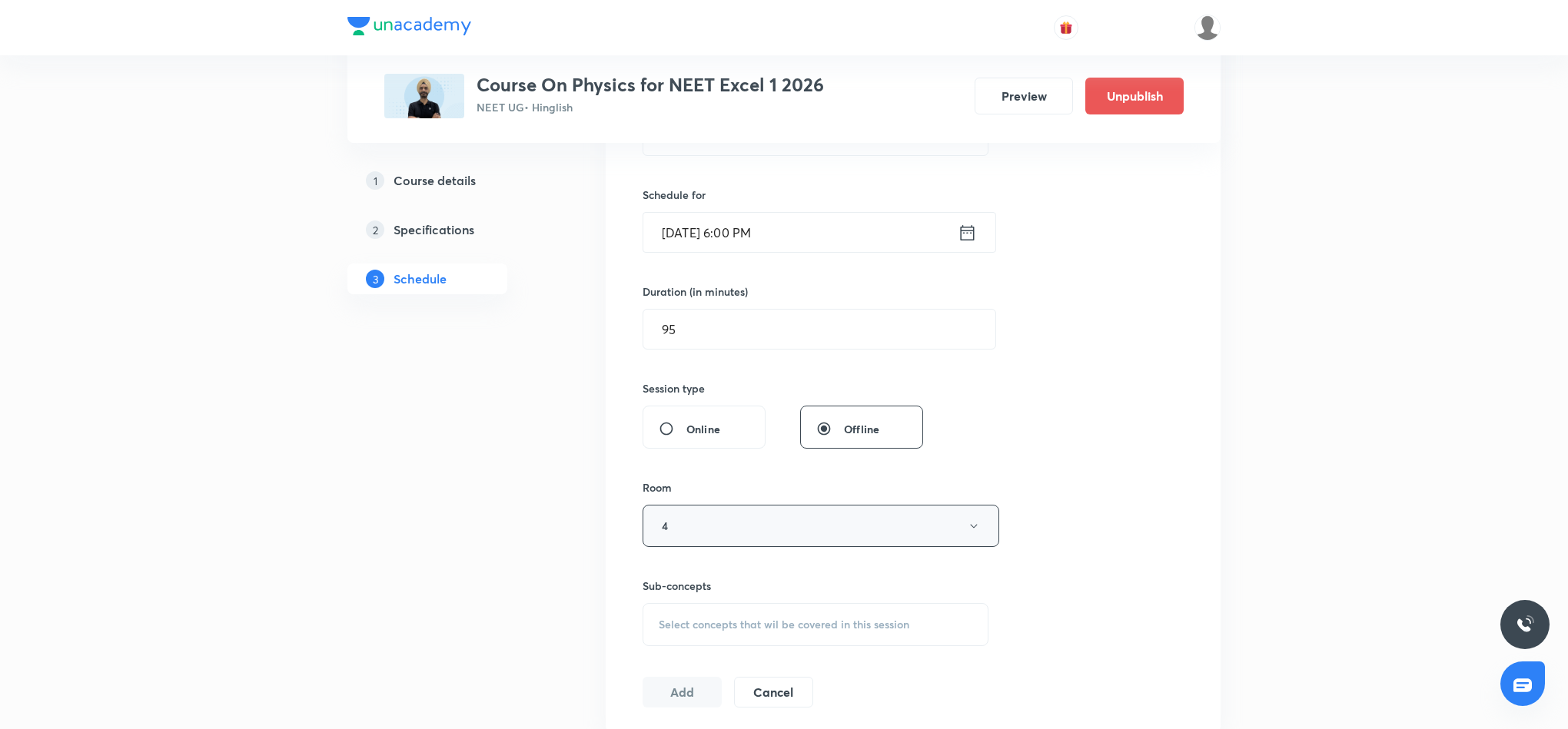
scroll to position [461, 0]
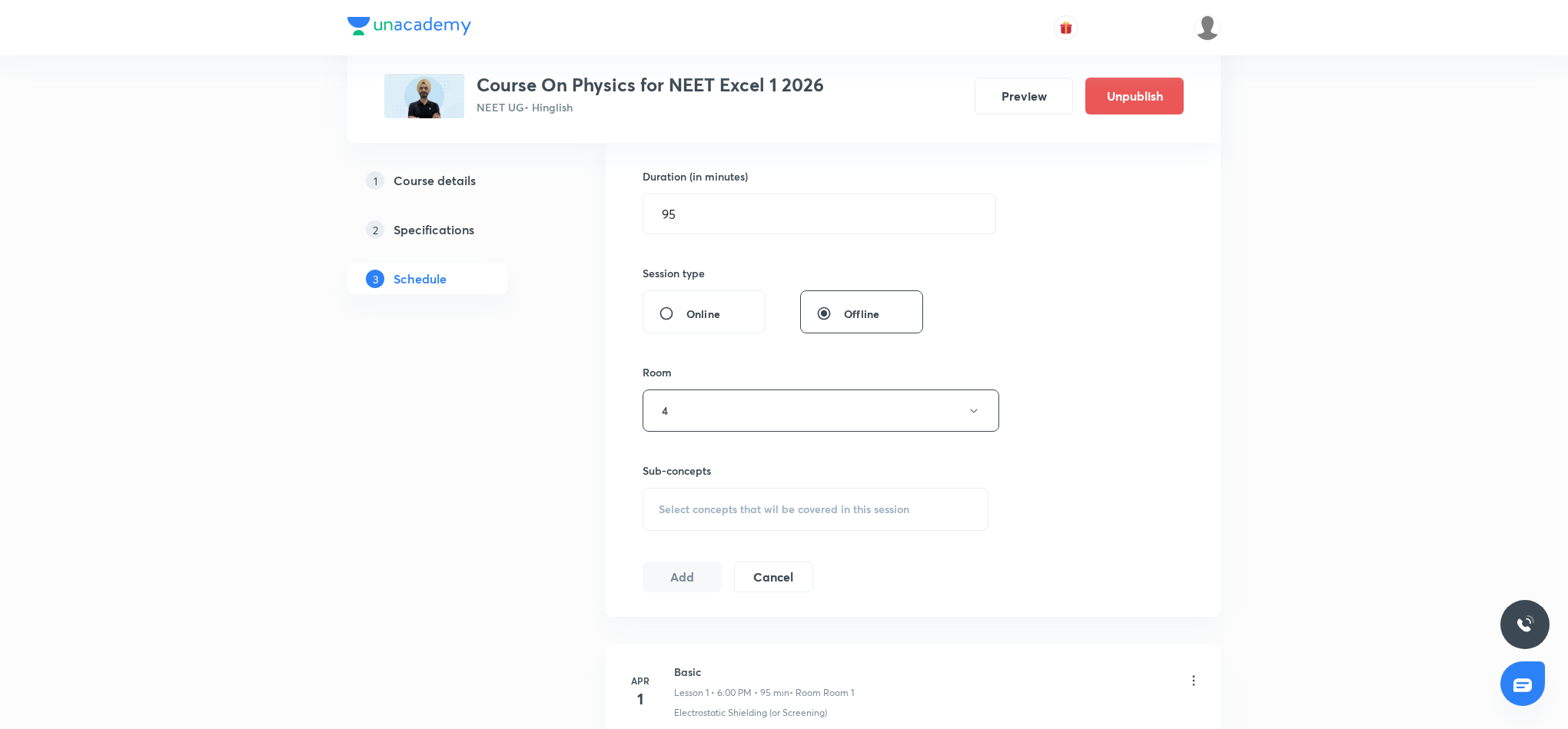
click at [733, 514] on span "Select concepts that wil be covered in this session" at bounding box center [784, 509] width 251 height 12
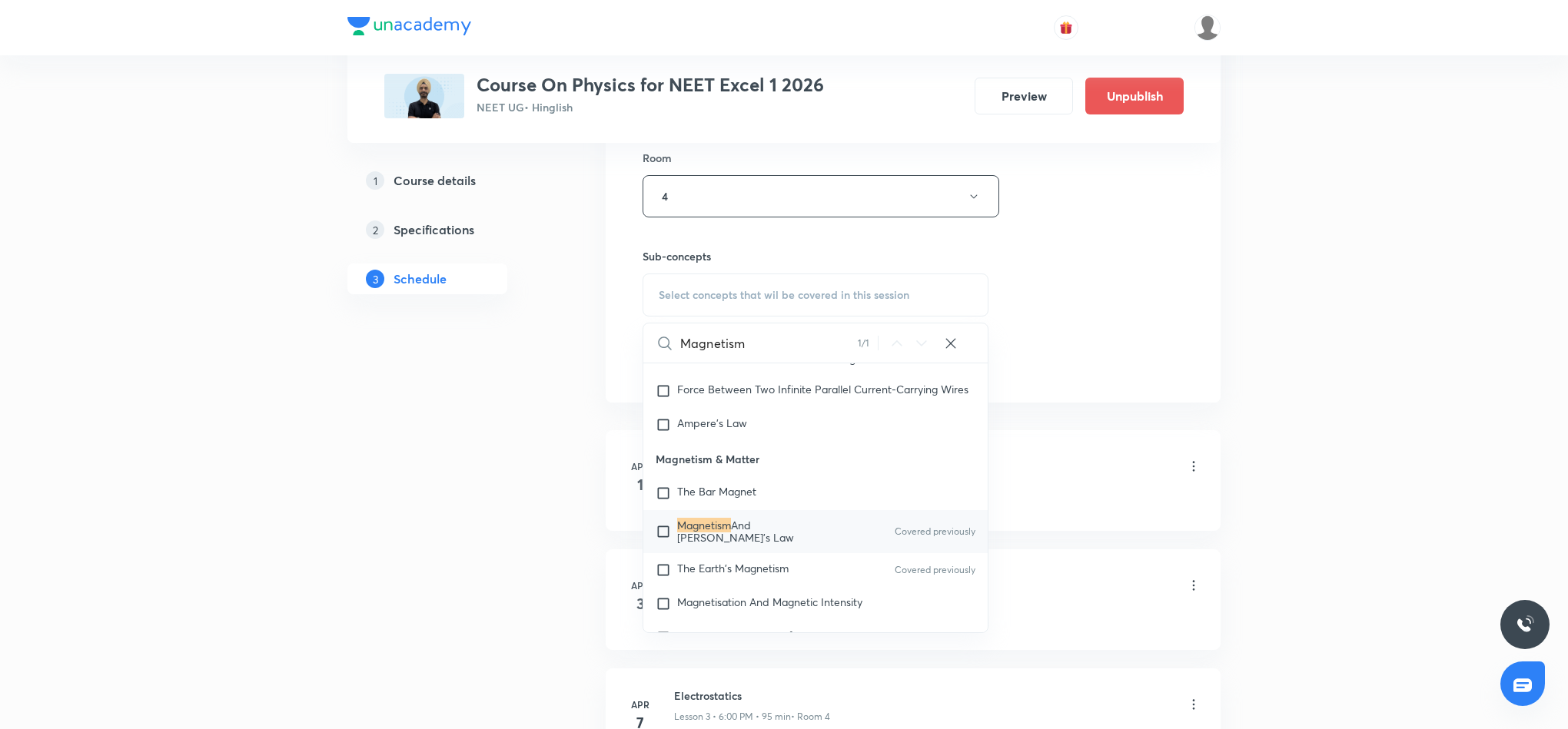
scroll to position [691, 0]
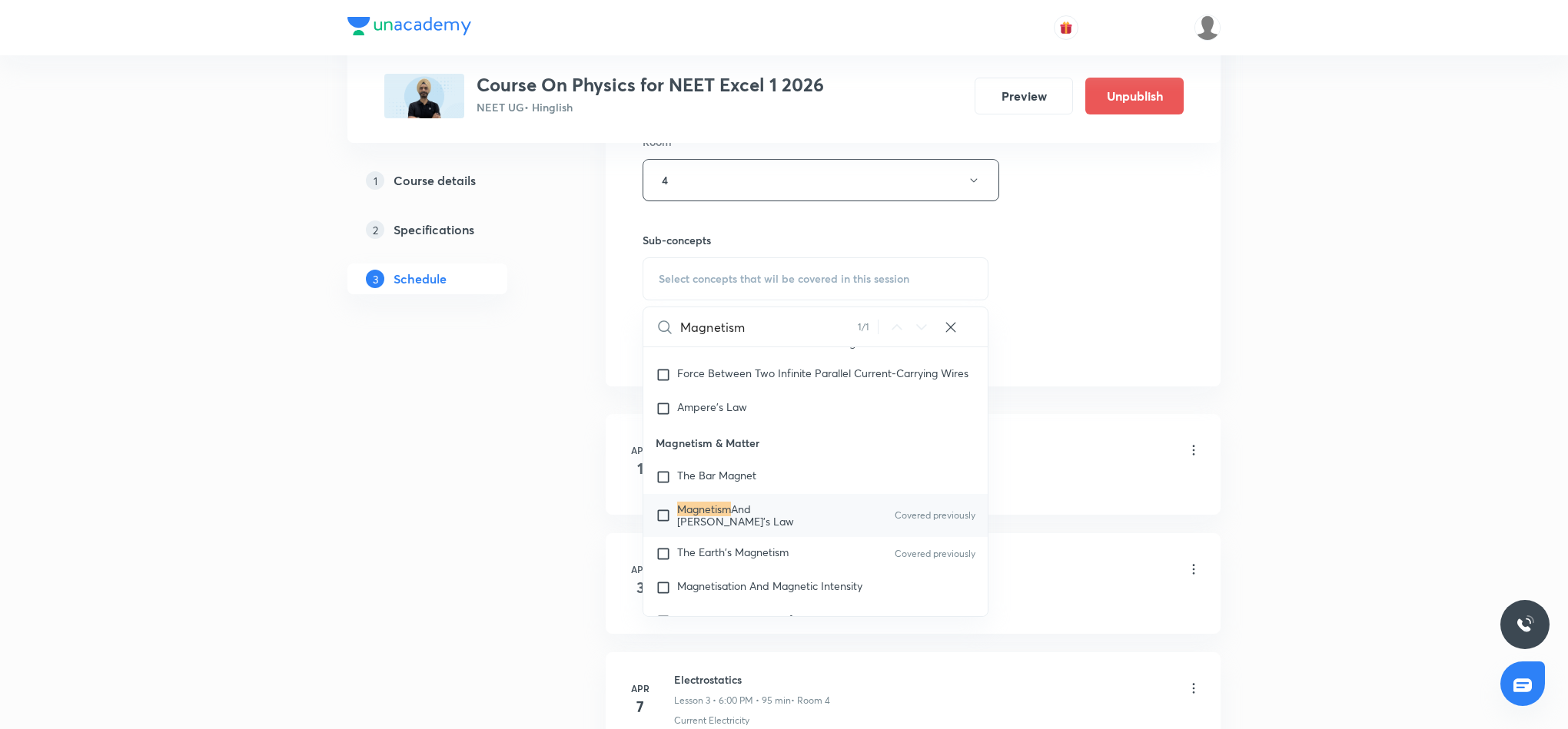
type input "Magnetism"
click at [750, 529] on span "And Gauss's Law" at bounding box center [735, 514] width 117 height 27
checkbox input "true"
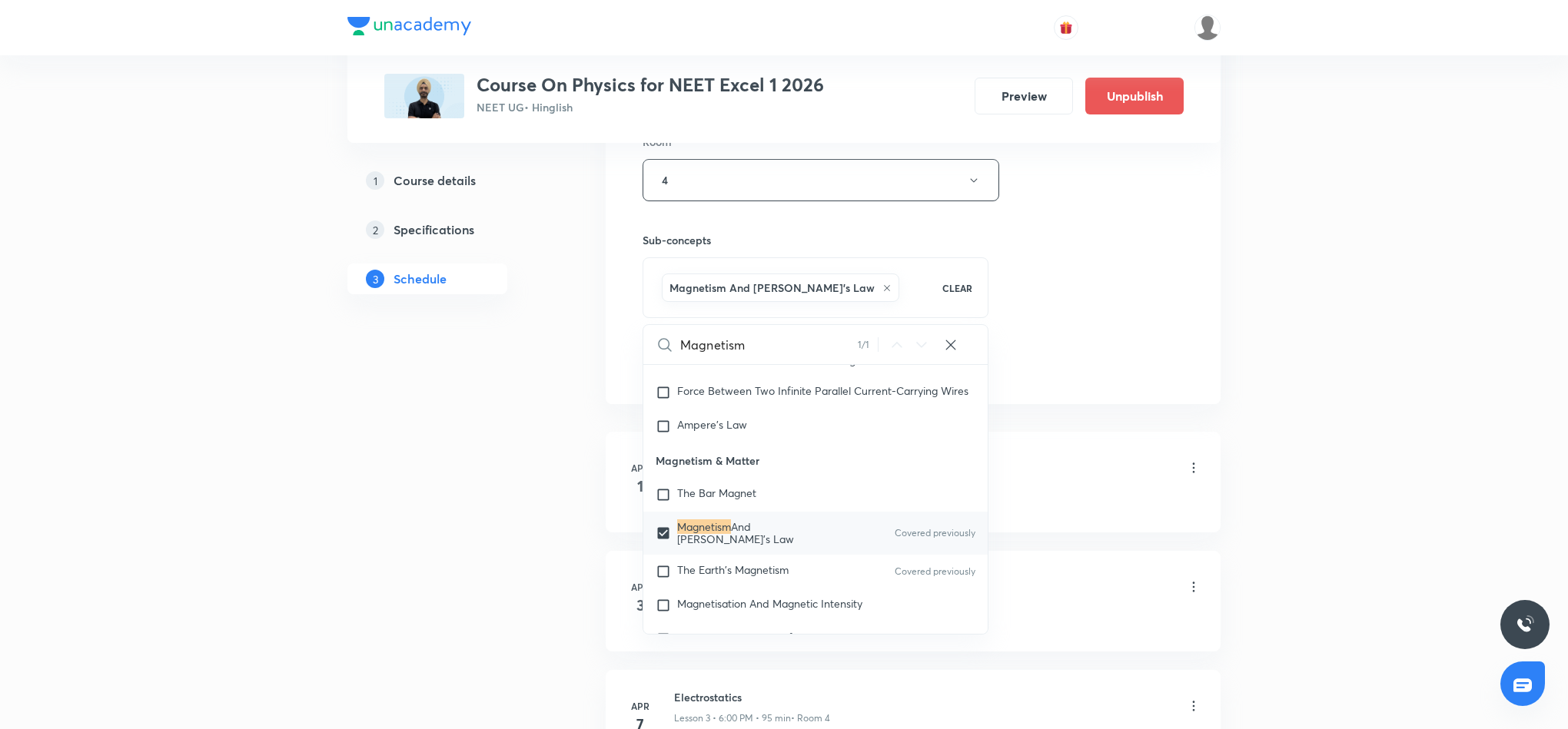
click at [1068, 321] on div "Session 52 Live class Session title 14/99 Magnetism 16 ​ Schedule for Sept 5, 2…" at bounding box center [913, 10] width 541 height 739
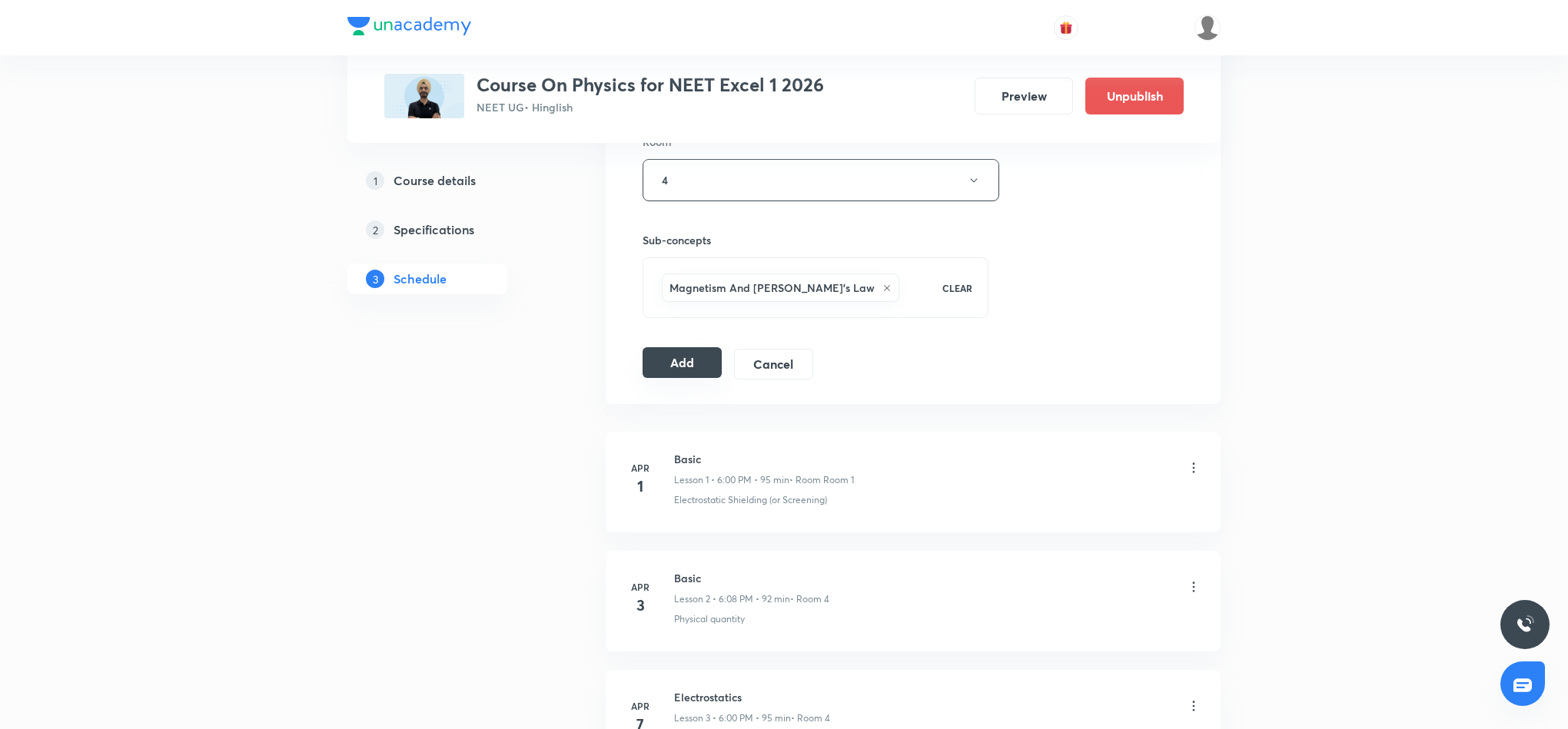
click at [683, 367] on button "Add" at bounding box center [682, 362] width 79 height 31
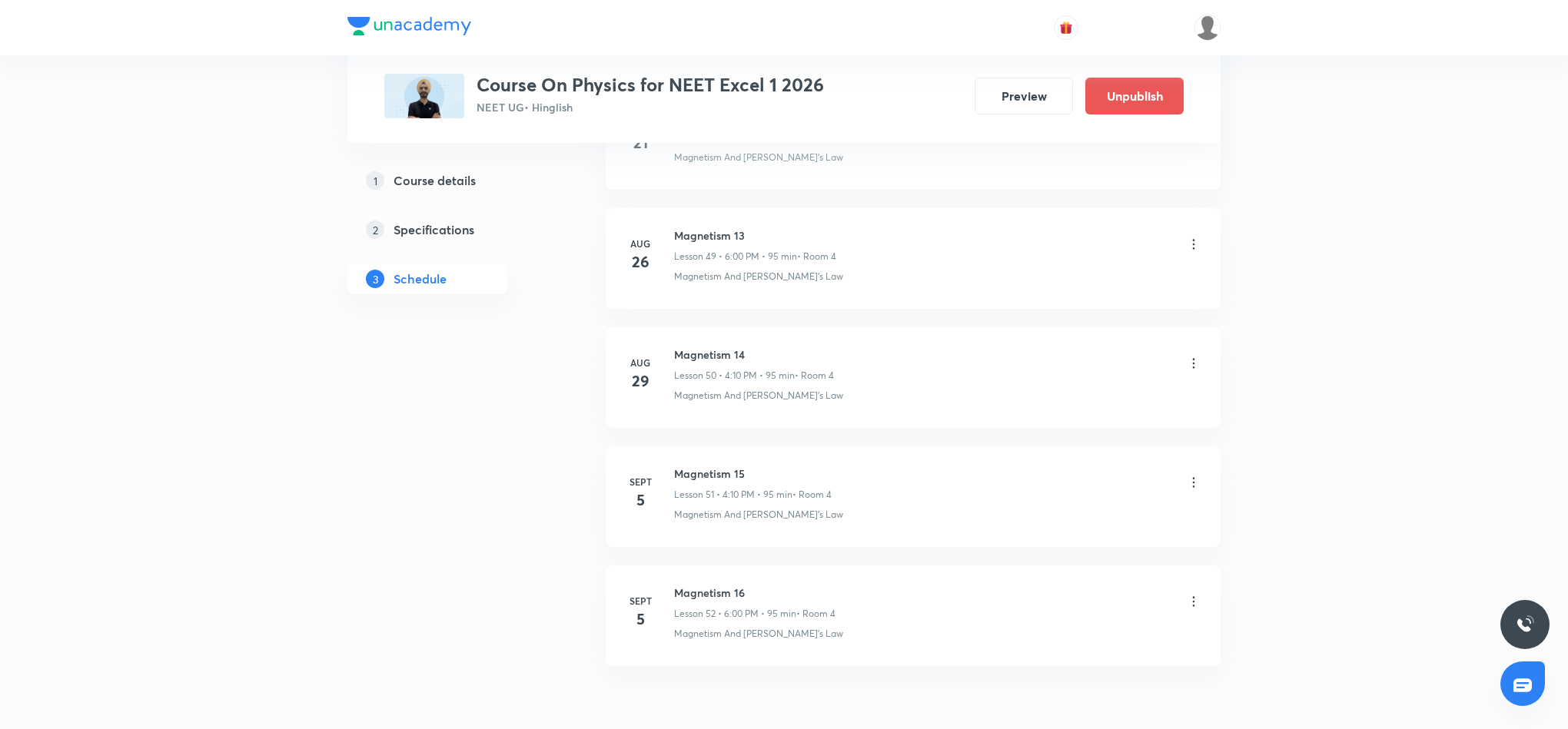
scroll to position [6029, 0]
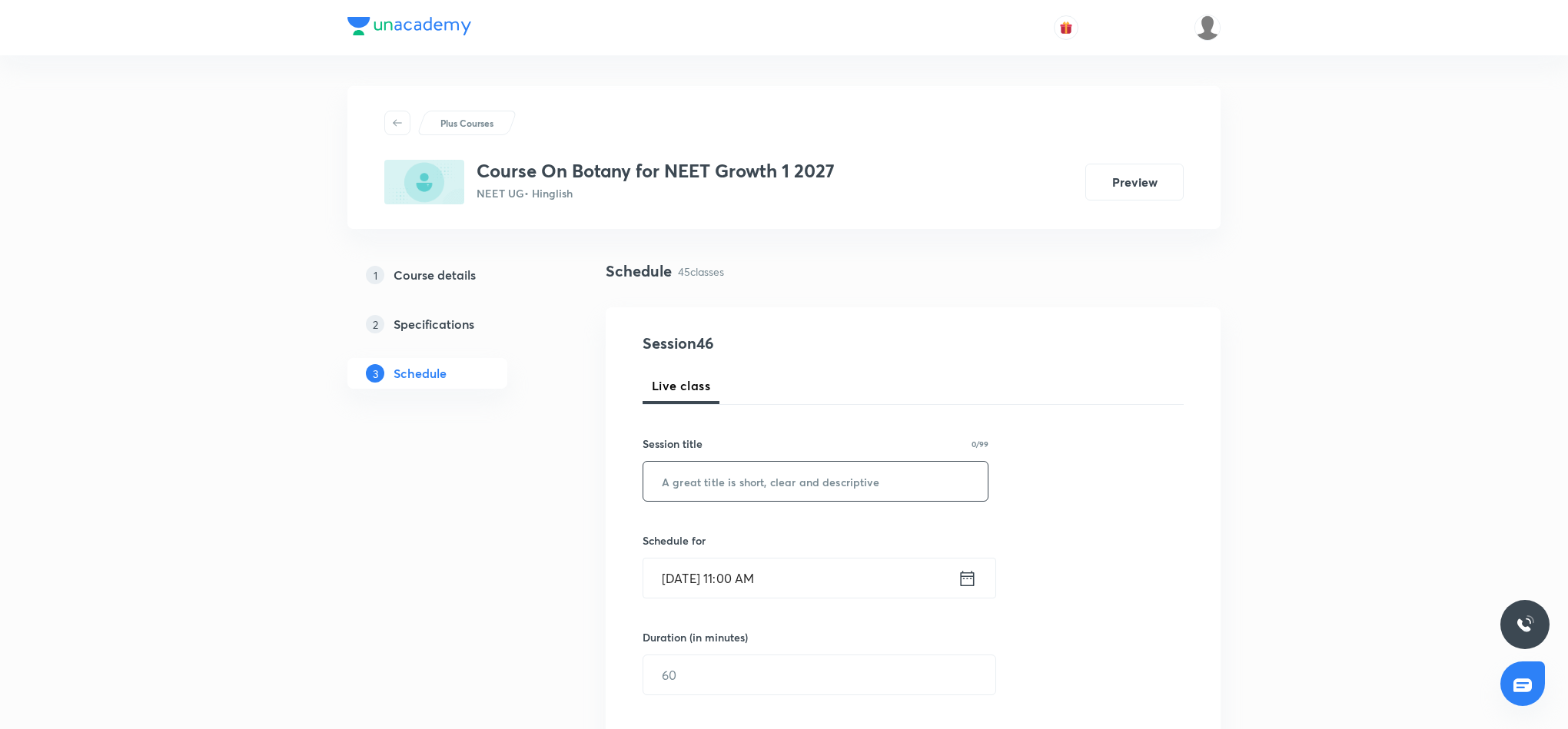
click at [739, 481] on input "text" at bounding box center [815, 481] width 344 height 39
paste input "Morphology of flowering plants"
type input "Morphology of flowering plants"
click at [967, 577] on icon at bounding box center [967, 577] width 14 height 15
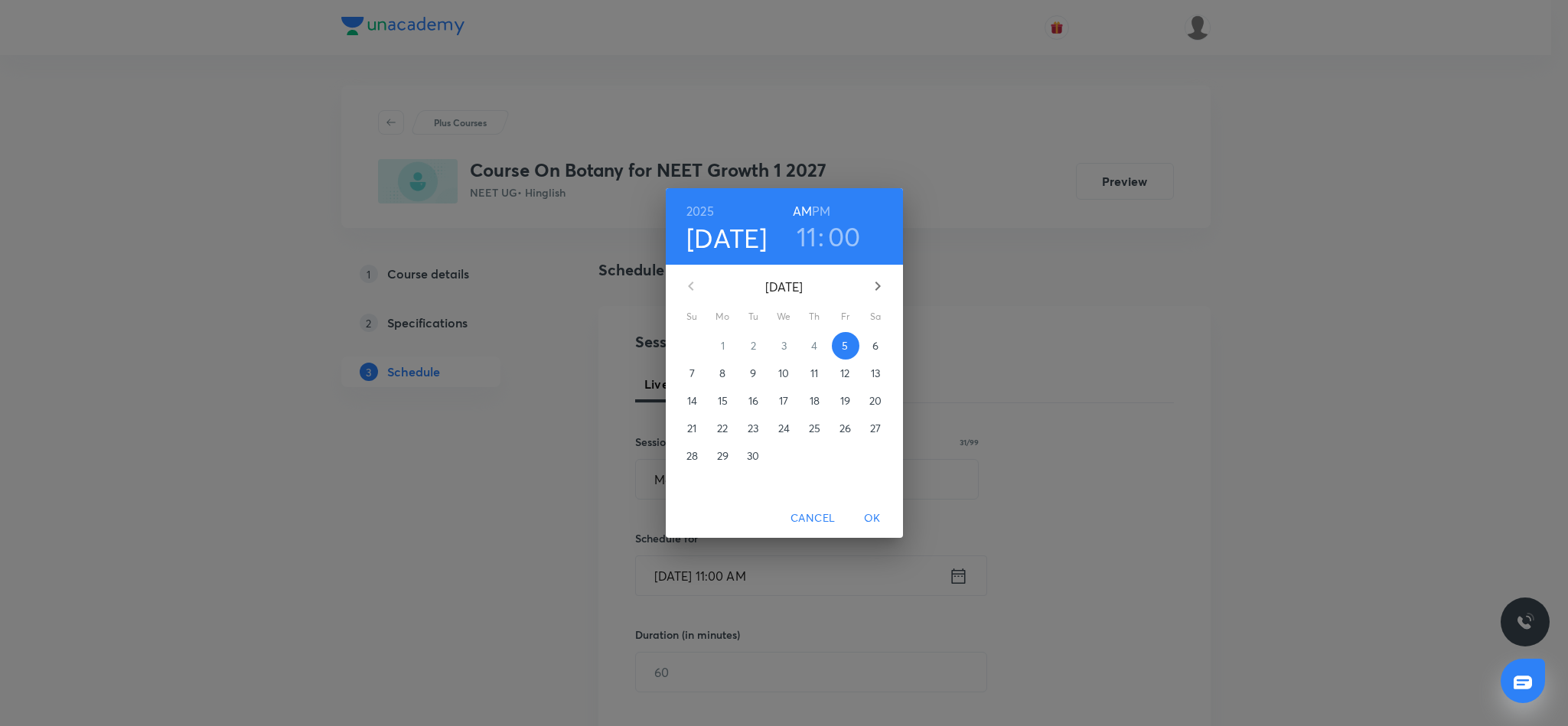
click at [820, 209] on h6 "PM" at bounding box center [820, 211] width 18 height 22
click at [804, 239] on h3 "11" at bounding box center [807, 236] width 21 height 32
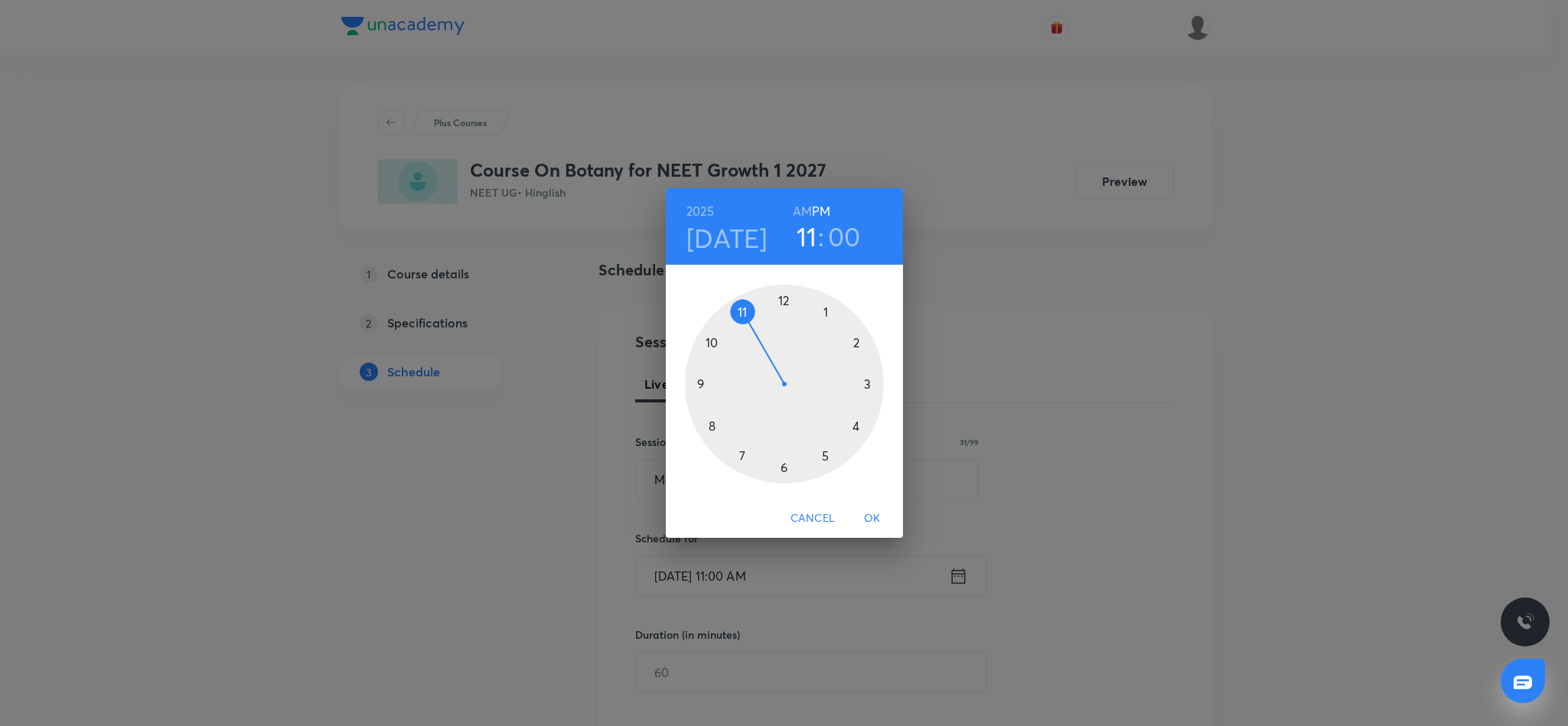
click at [856, 425] on div at bounding box center [784, 384] width 199 height 199
click at [856, 343] on div at bounding box center [784, 384] width 199 height 199
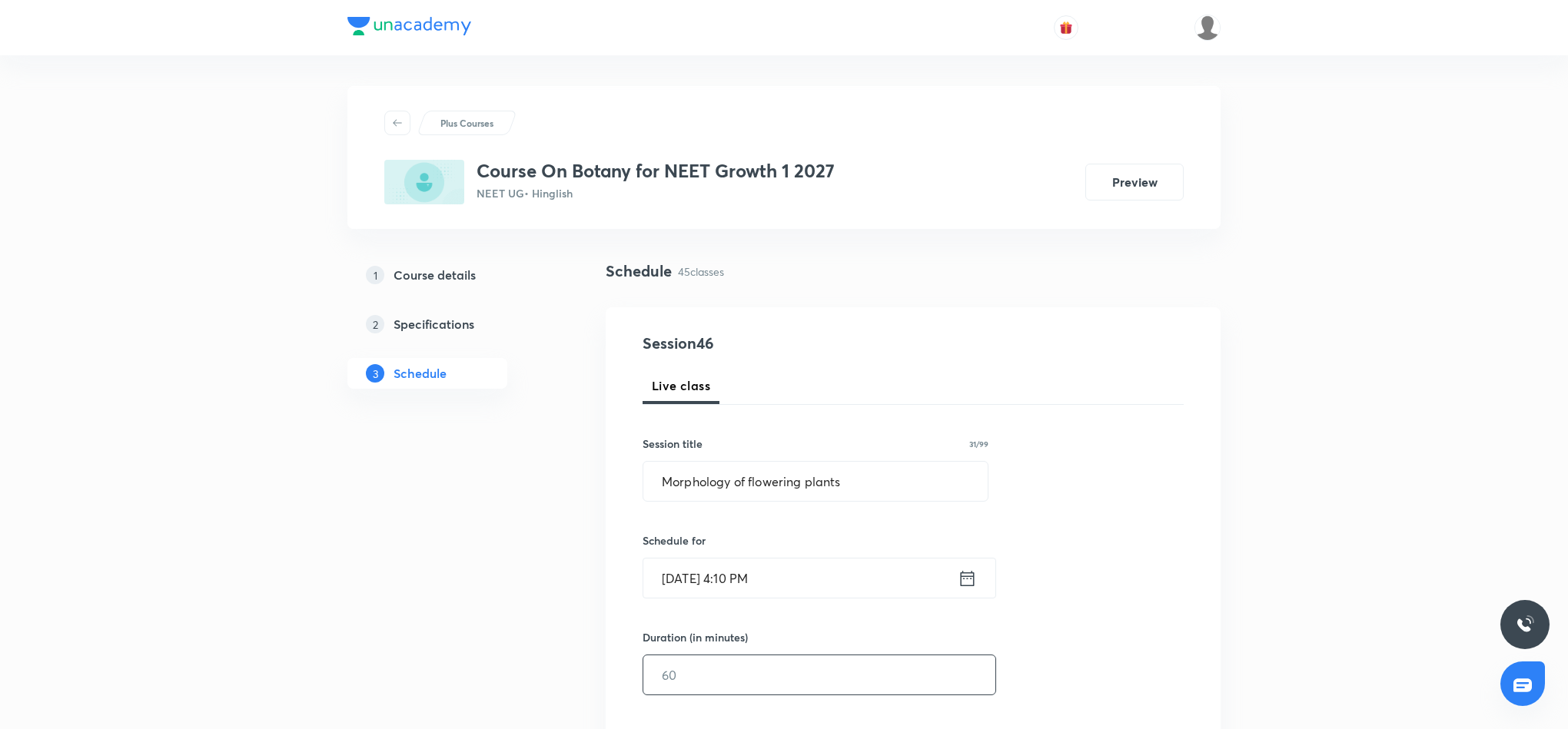
click at [782, 685] on input "text" at bounding box center [819, 674] width 352 height 39
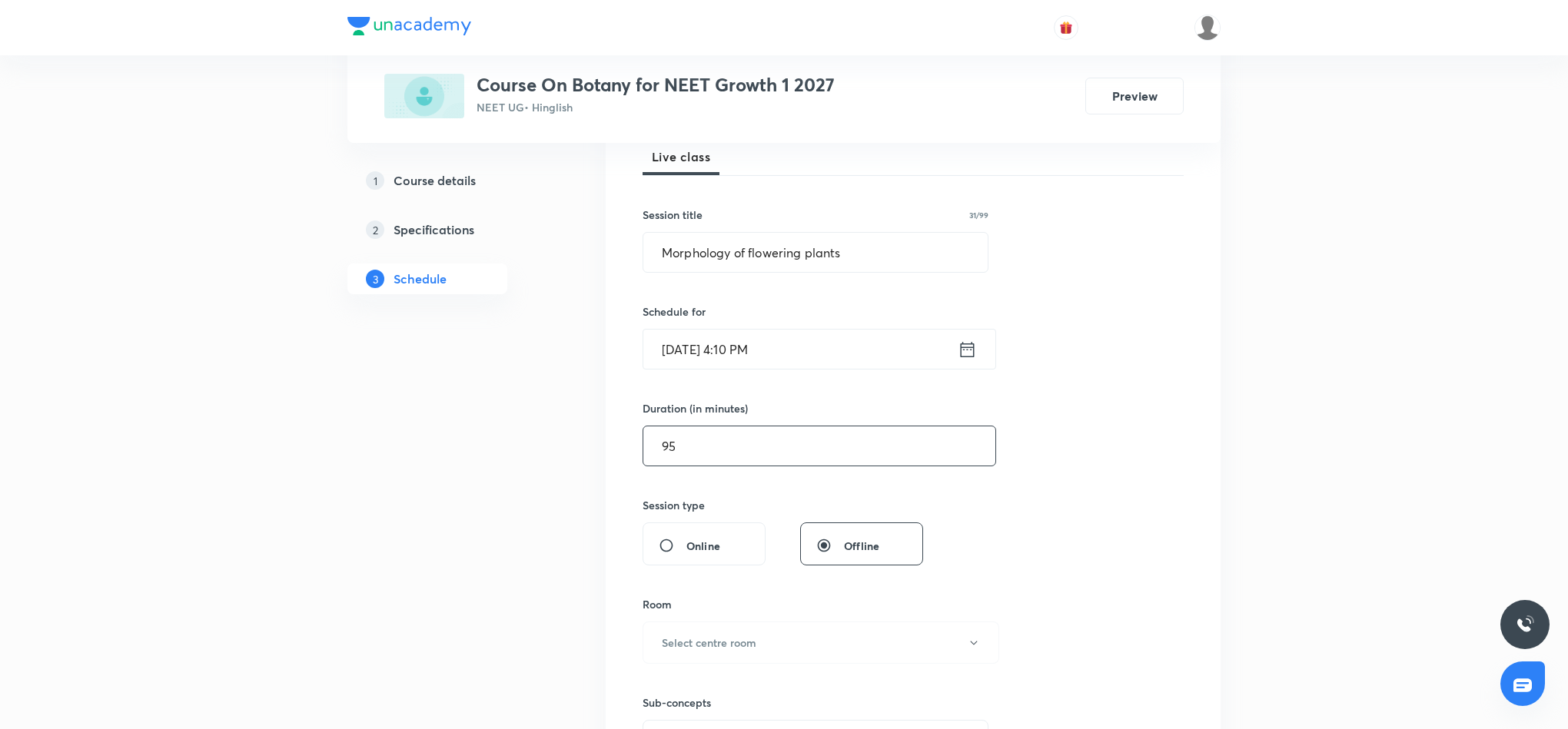
scroll to position [231, 0]
type input "95"
click at [778, 637] on button "Select centre room" at bounding box center [821, 641] width 357 height 43
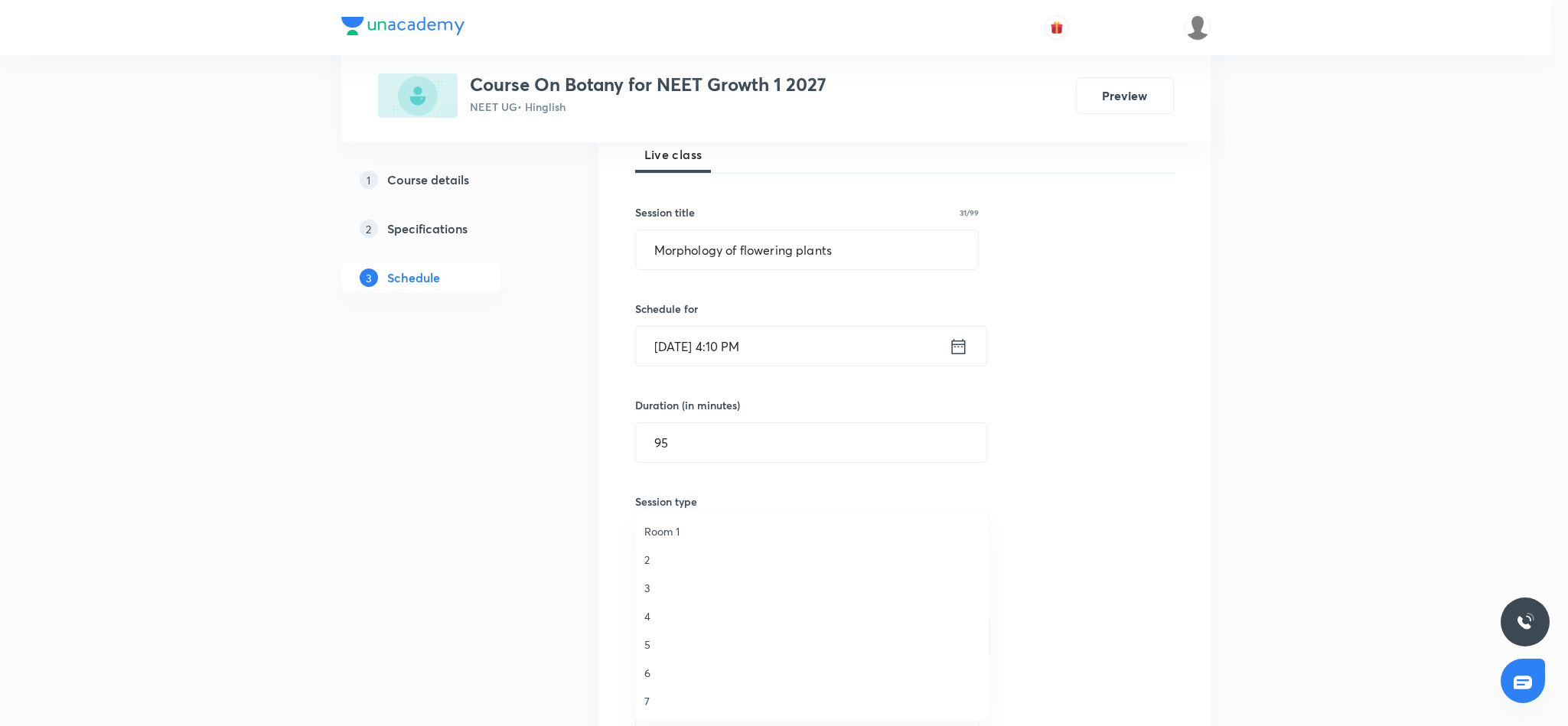
click at [644, 586] on span "3" at bounding box center [812, 588] width 335 height 16
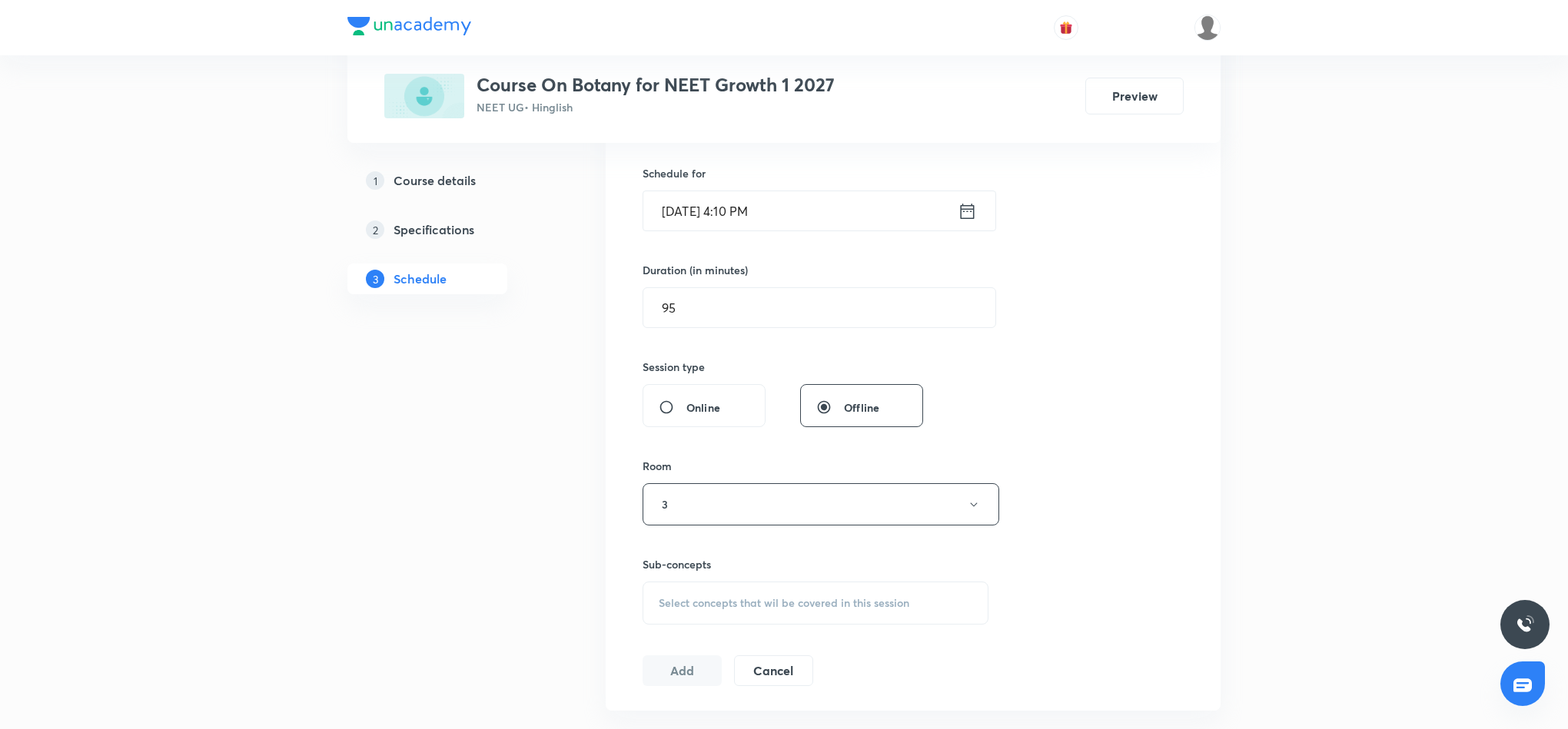
scroll to position [346, 0]
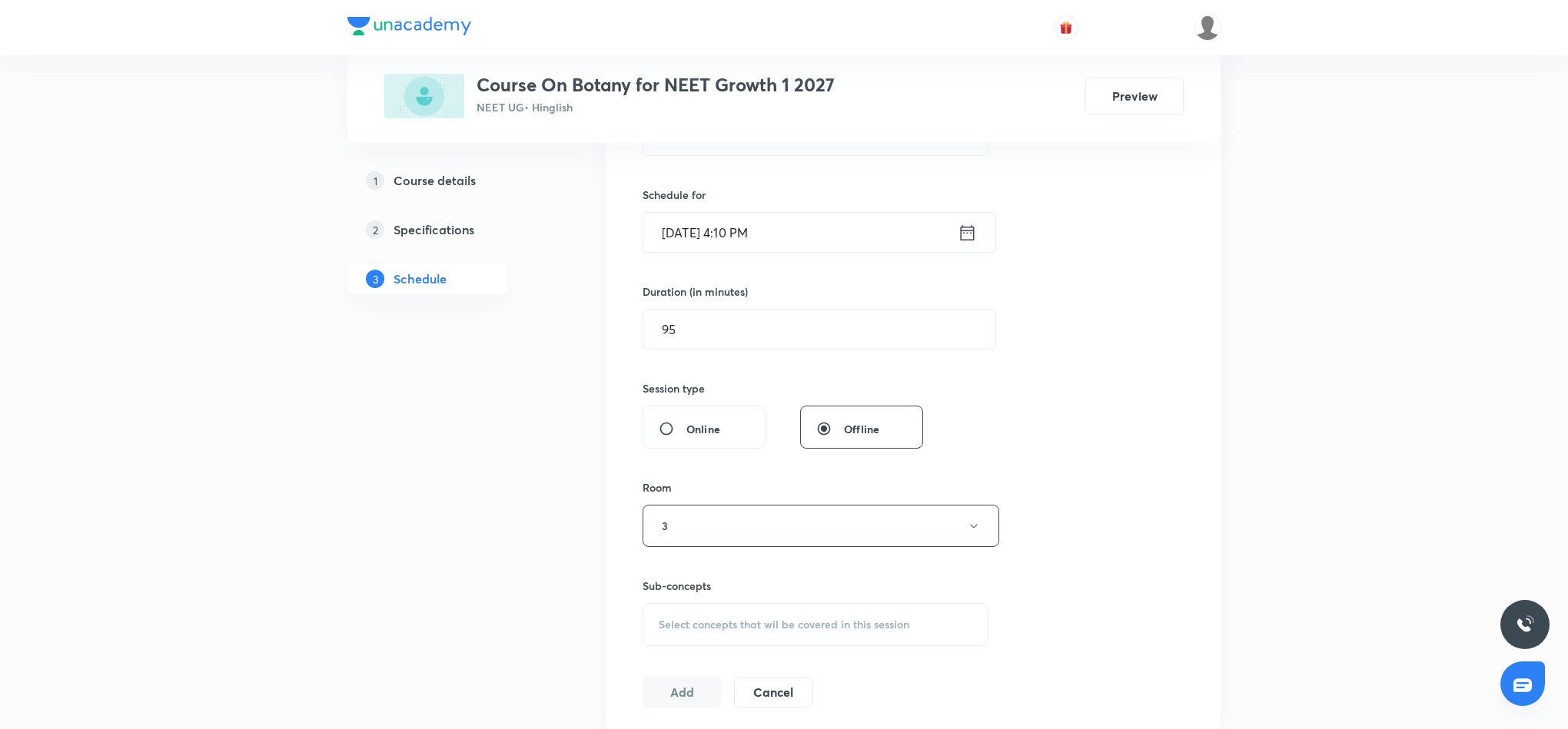
click at [761, 618] on div "Select concepts that wil be covered in this session" at bounding box center [815, 625] width 346 height 43
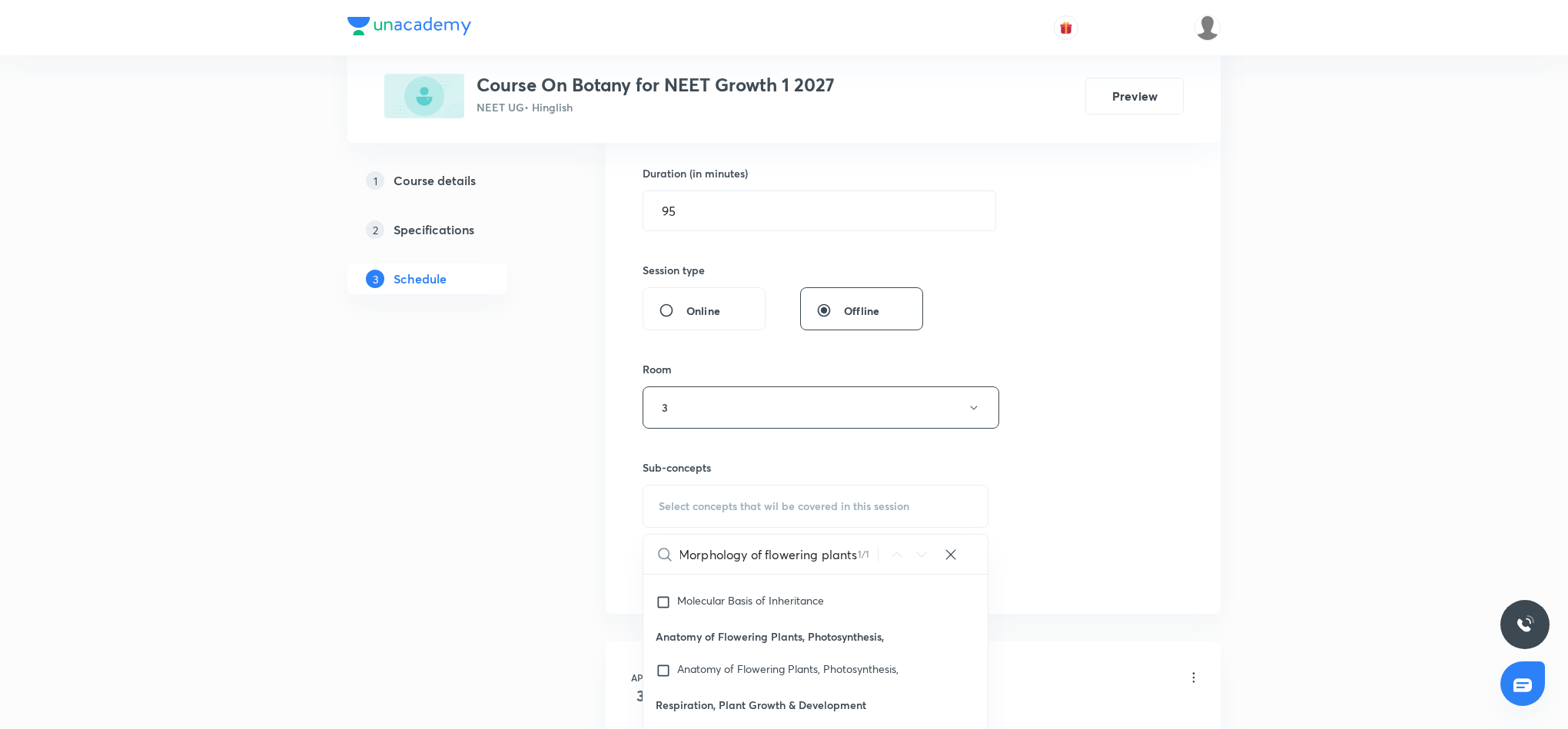
scroll to position [691, 0]
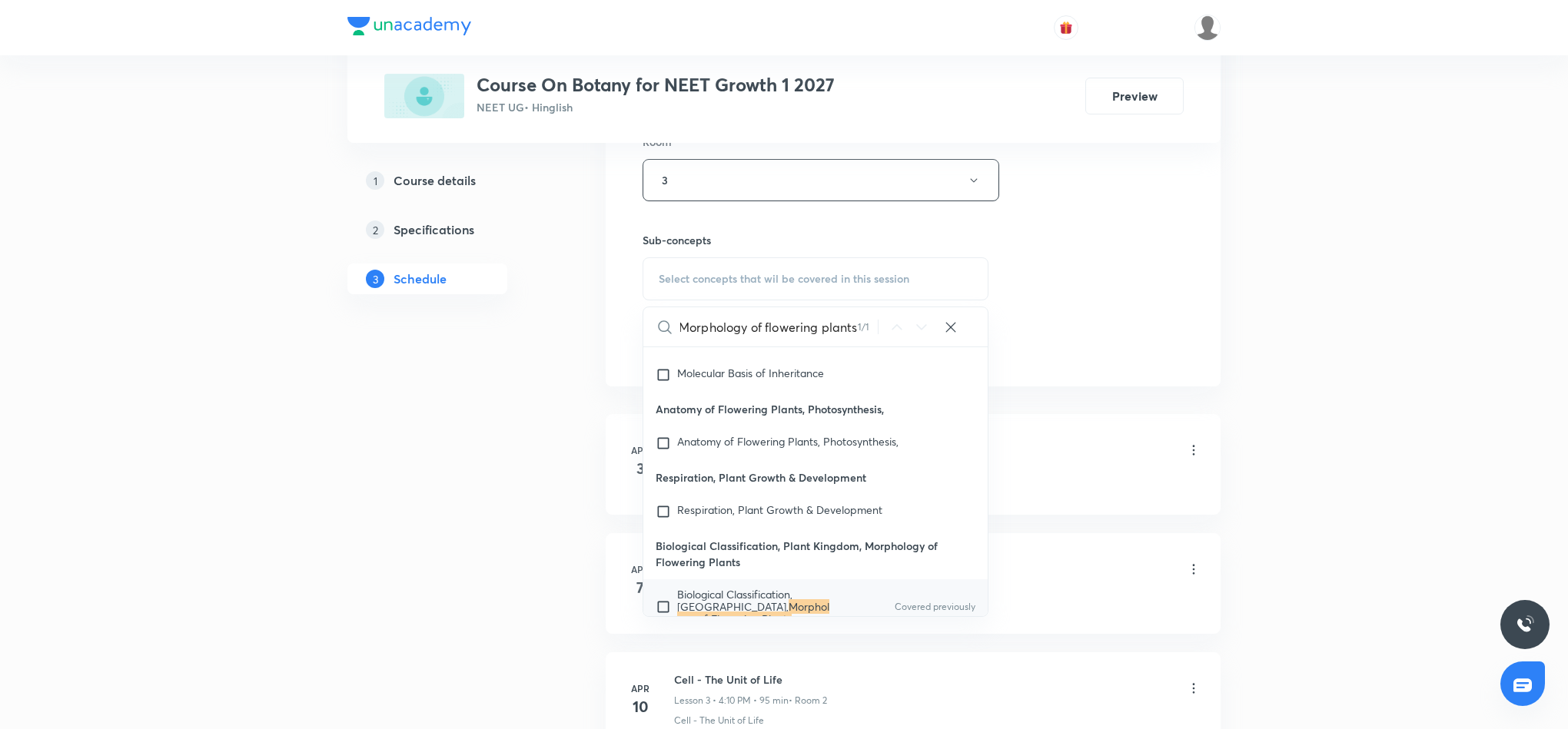
type input "Morphology of flowering plants"
click at [770, 600] on mark "Morphology of Flowering Plants" at bounding box center [753, 612] width 152 height 27
click at [1047, 313] on div "Session 46 Live class Session title 31/99 Morphology of flowering plants ​ Sche…" at bounding box center [913, 2] width 541 height 722
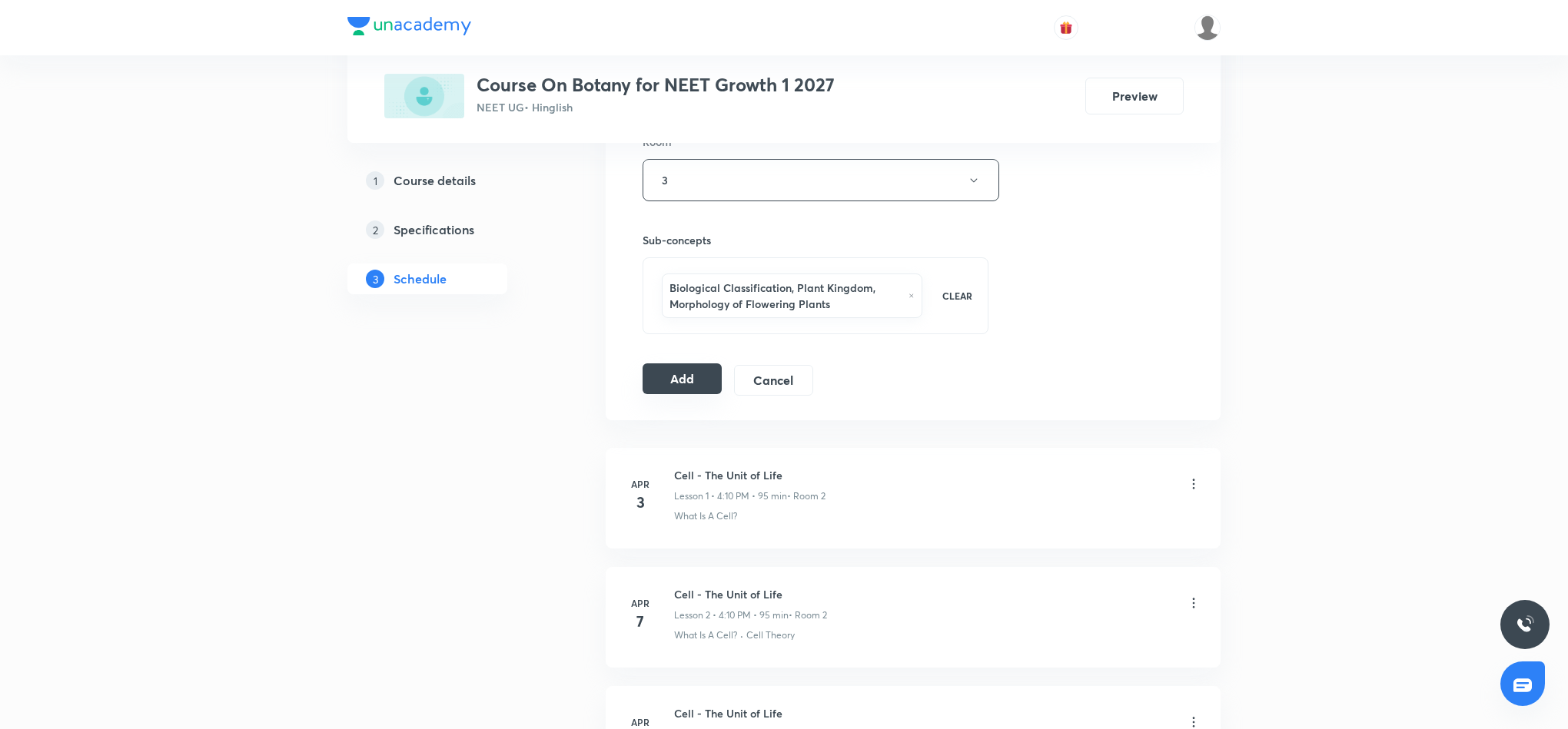
click at [701, 381] on button "Add" at bounding box center [682, 379] width 79 height 31
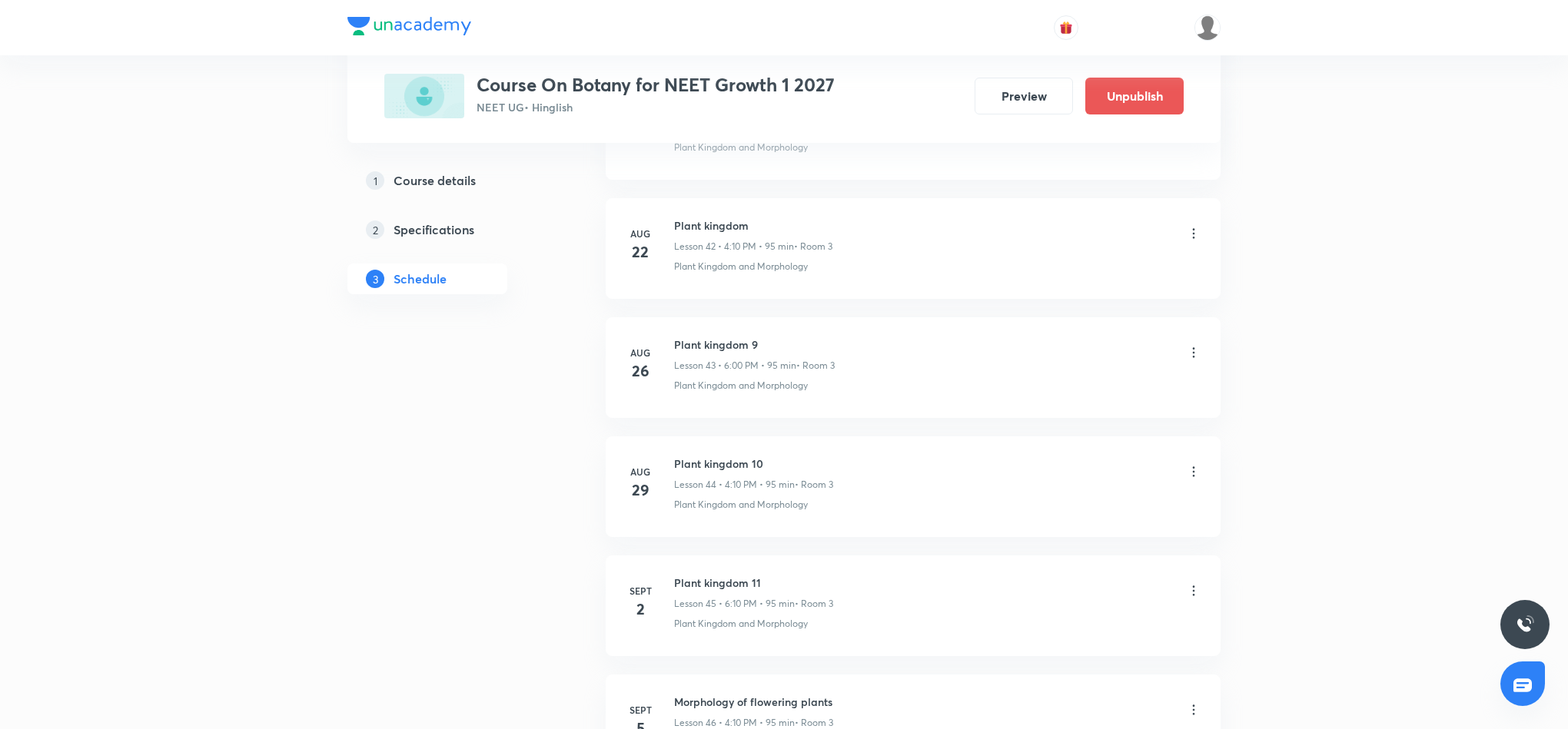
scroll to position [5310, 0]
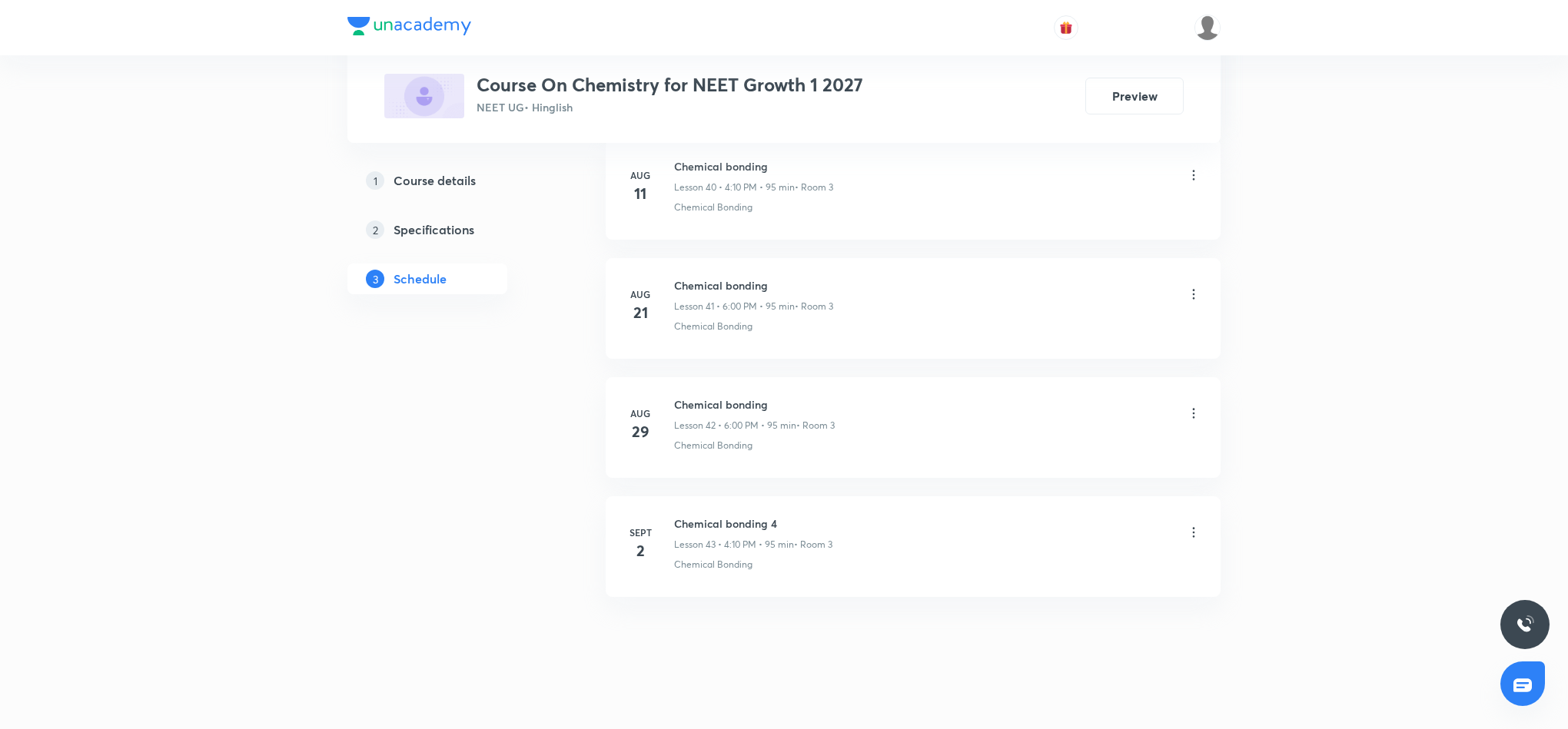
scroll to position [5659, 0]
drag, startPoint x: 675, startPoint y: 510, endPoint x: 792, endPoint y: 498, distance: 117.6
click at [792, 498] on li "[DATE] Chemical bonding 4 Lesson 43 • 4:10 PM • 95 min • Room 3 Chemical Bonding" at bounding box center [913, 534] width 615 height 100
copy h6 "Chemical bonding 4"
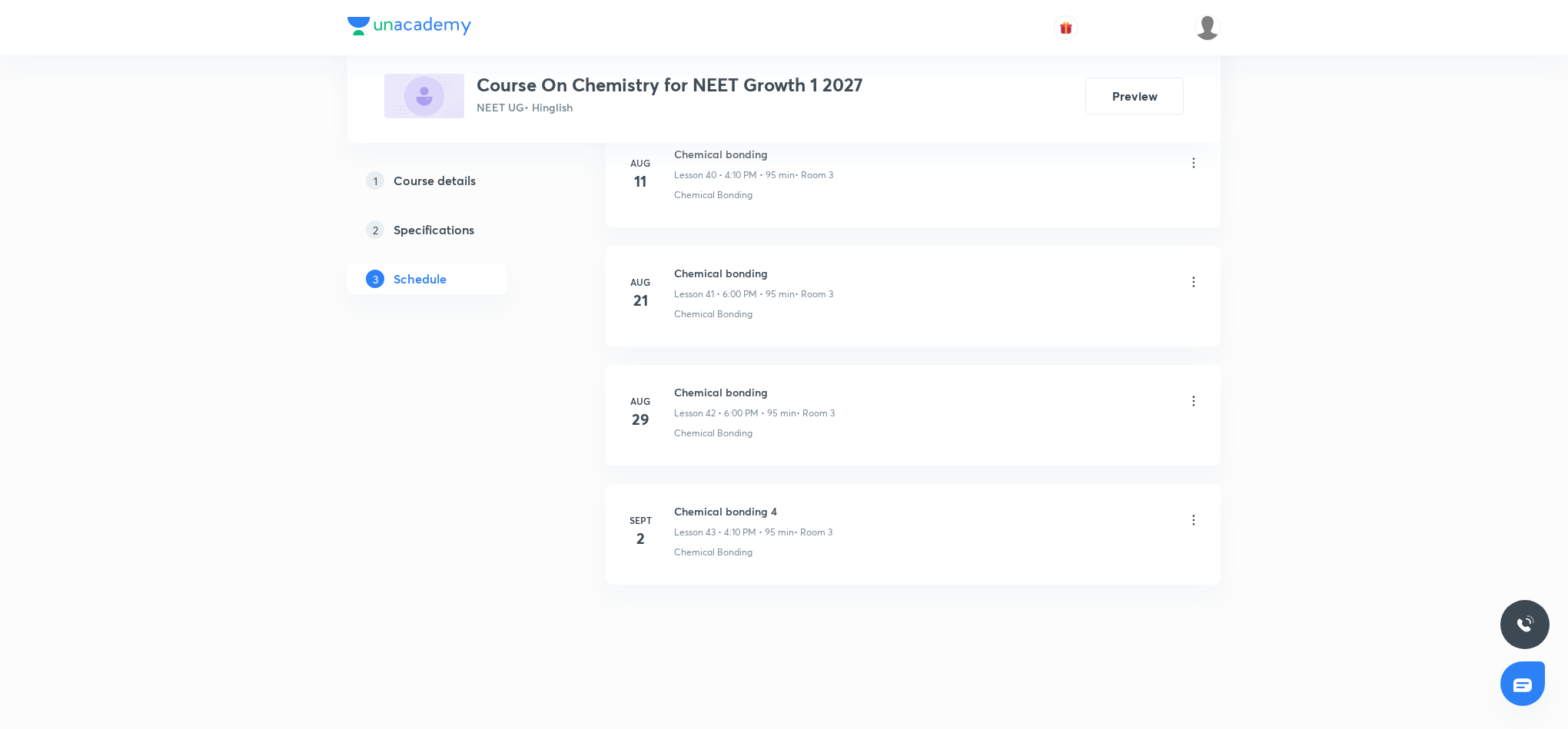
scroll to position [0, 0]
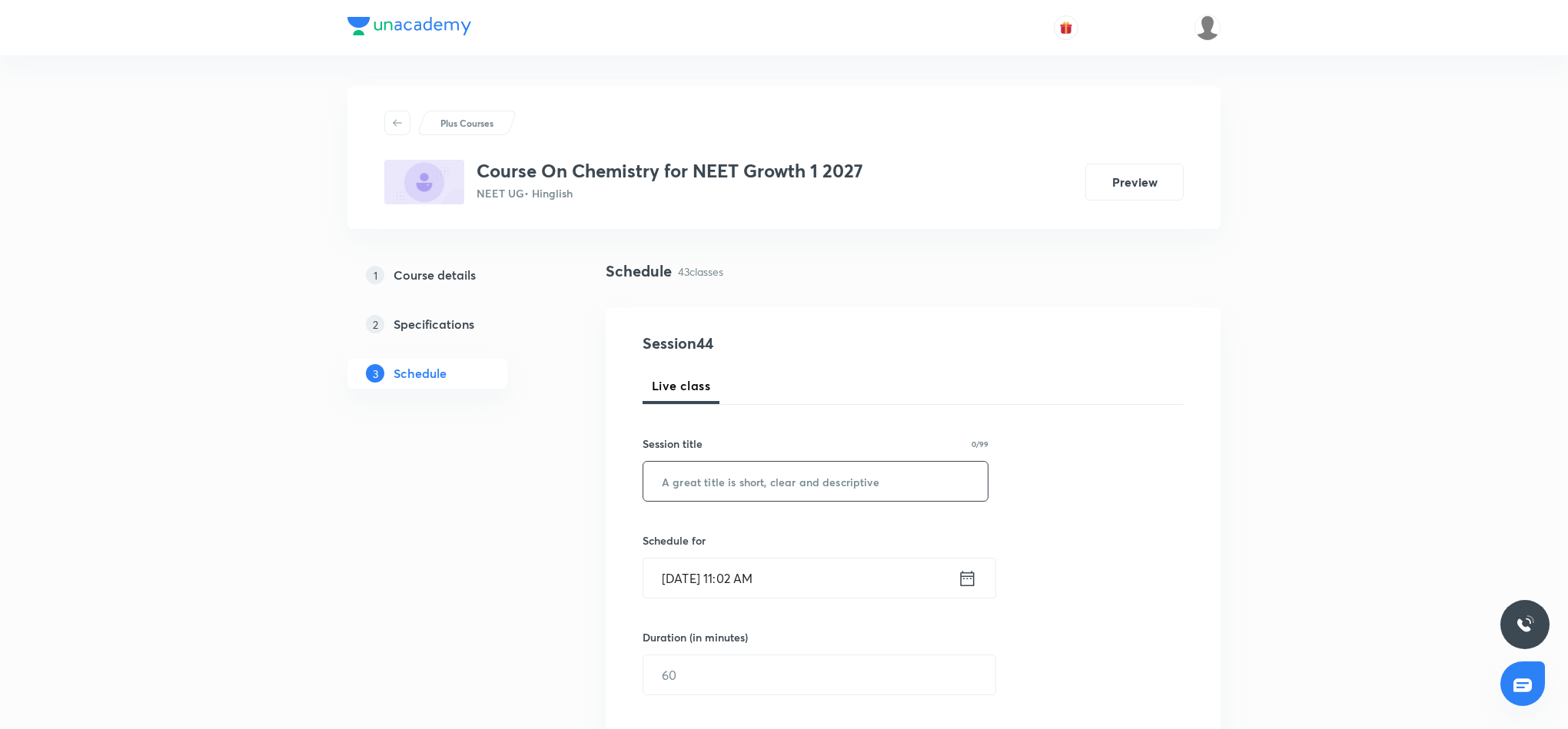
click at [835, 486] on input "text" at bounding box center [815, 481] width 344 height 39
paste input "Chemical bonding 4"
type input "Chemical bonding 5"
click at [964, 577] on icon at bounding box center [967, 577] width 14 height 15
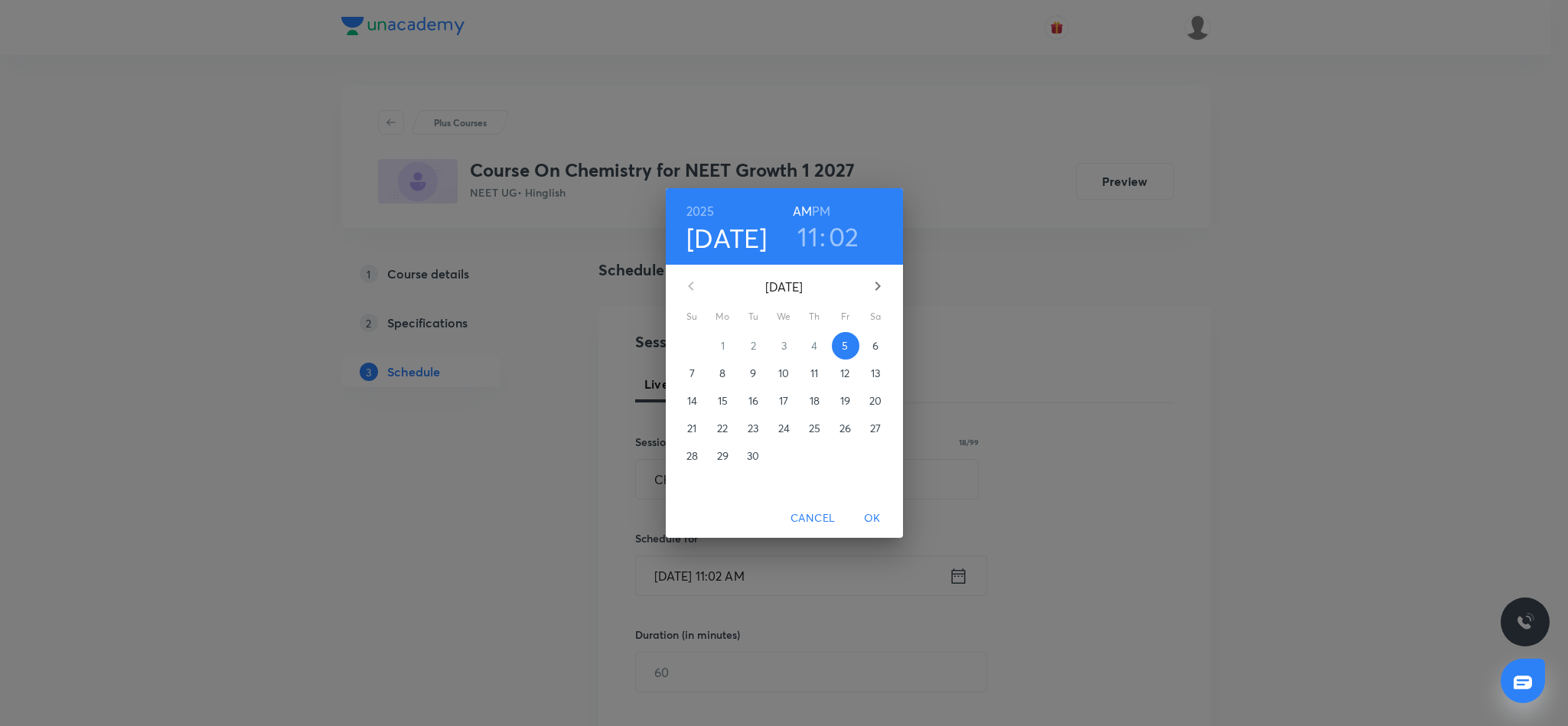
click at [820, 212] on h6 "PM" at bounding box center [820, 211] width 18 height 22
click at [804, 246] on h3 "11" at bounding box center [808, 236] width 21 height 32
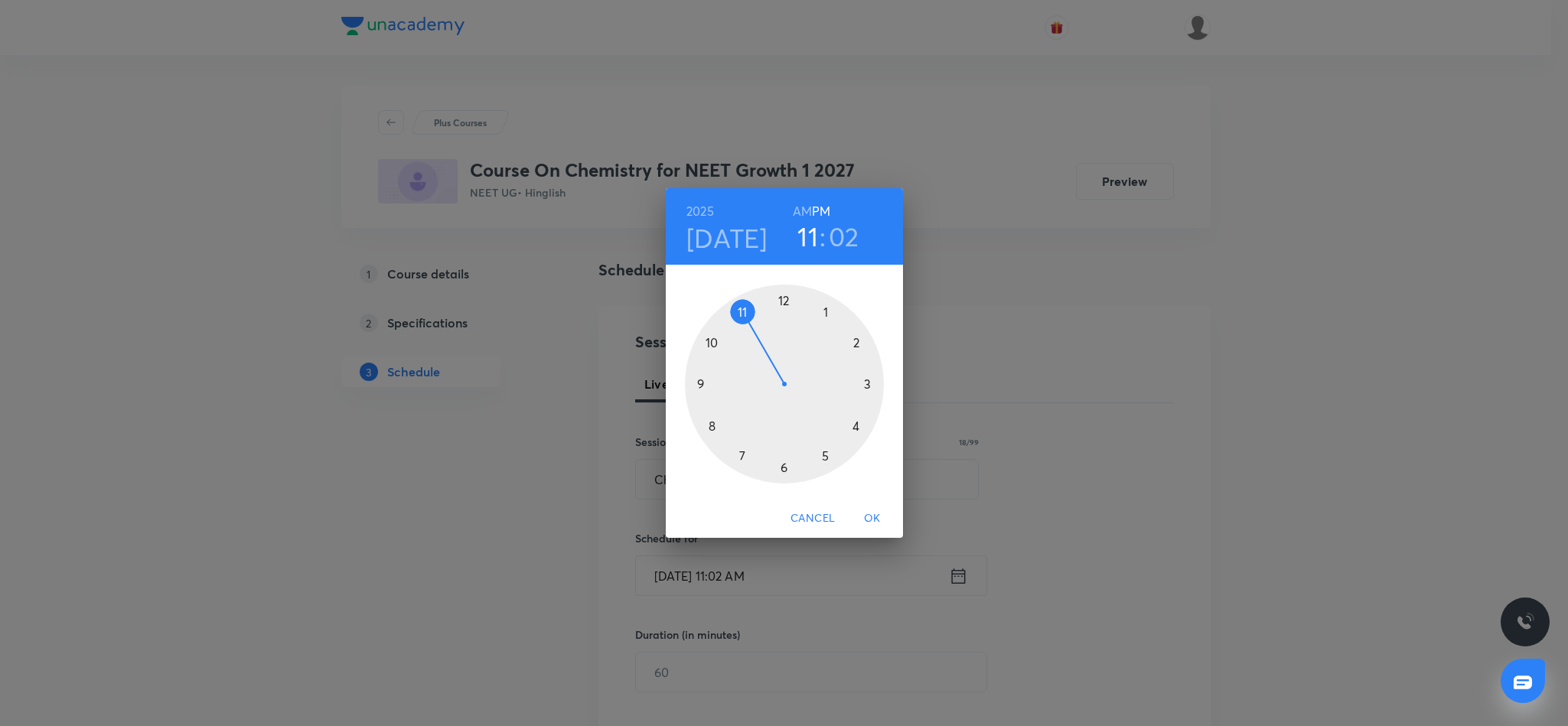
drag, startPoint x: 784, startPoint y: 467, endPoint x: 796, endPoint y: 375, distance: 92.8
click at [784, 453] on div at bounding box center [784, 384] width 199 height 199
click at [784, 299] on div at bounding box center [784, 384] width 199 height 199
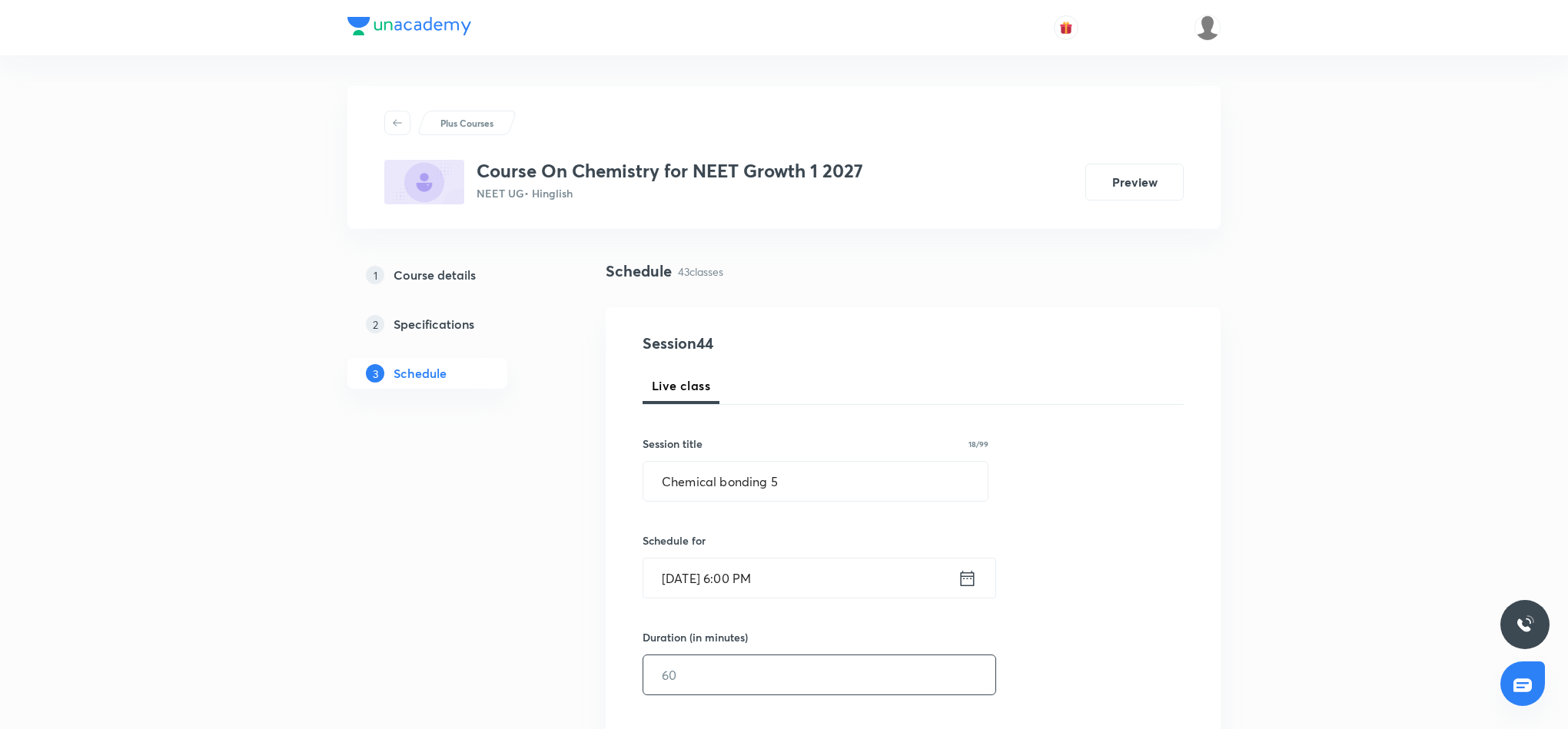
click at [792, 675] on input "text" at bounding box center [819, 674] width 352 height 39
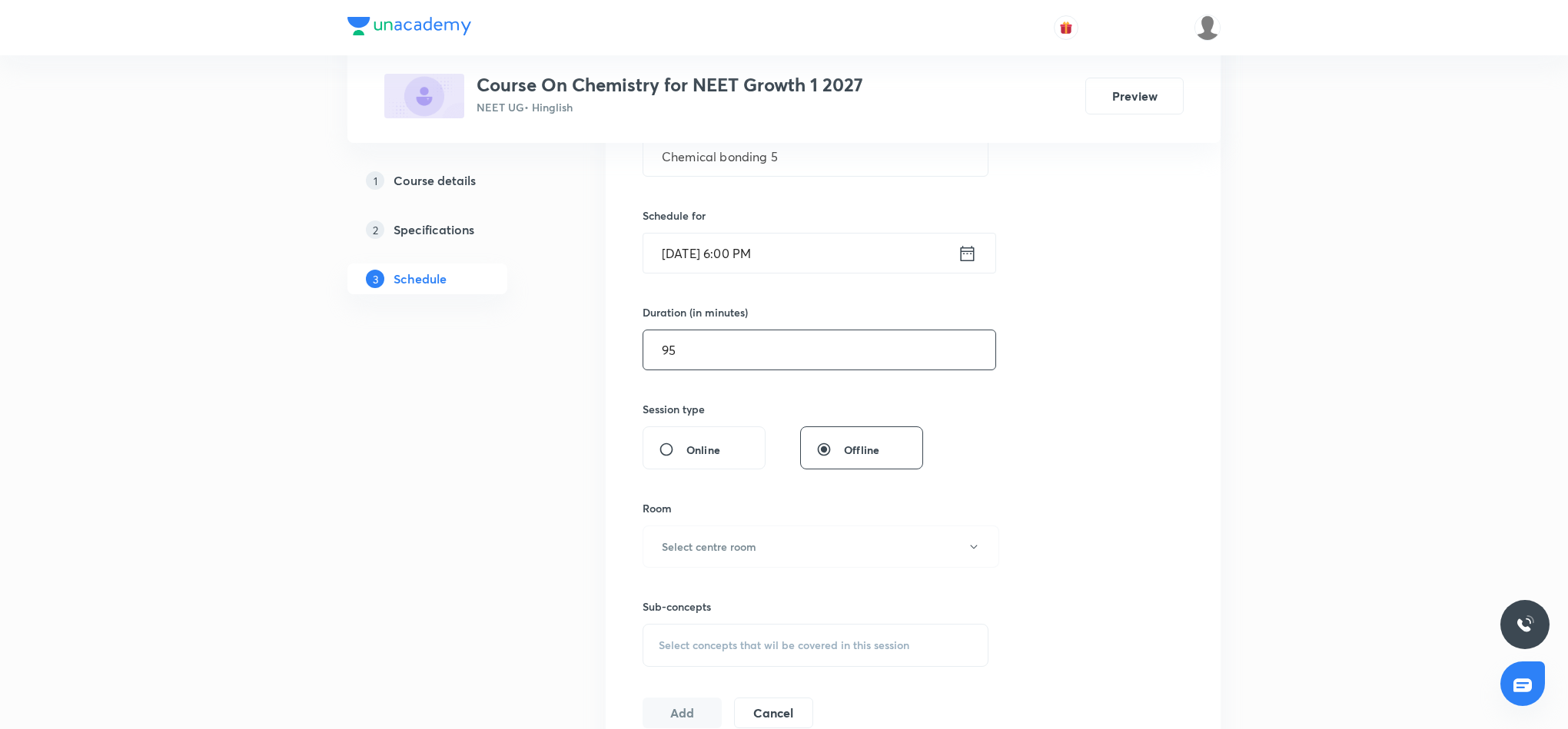
scroll to position [346, 0]
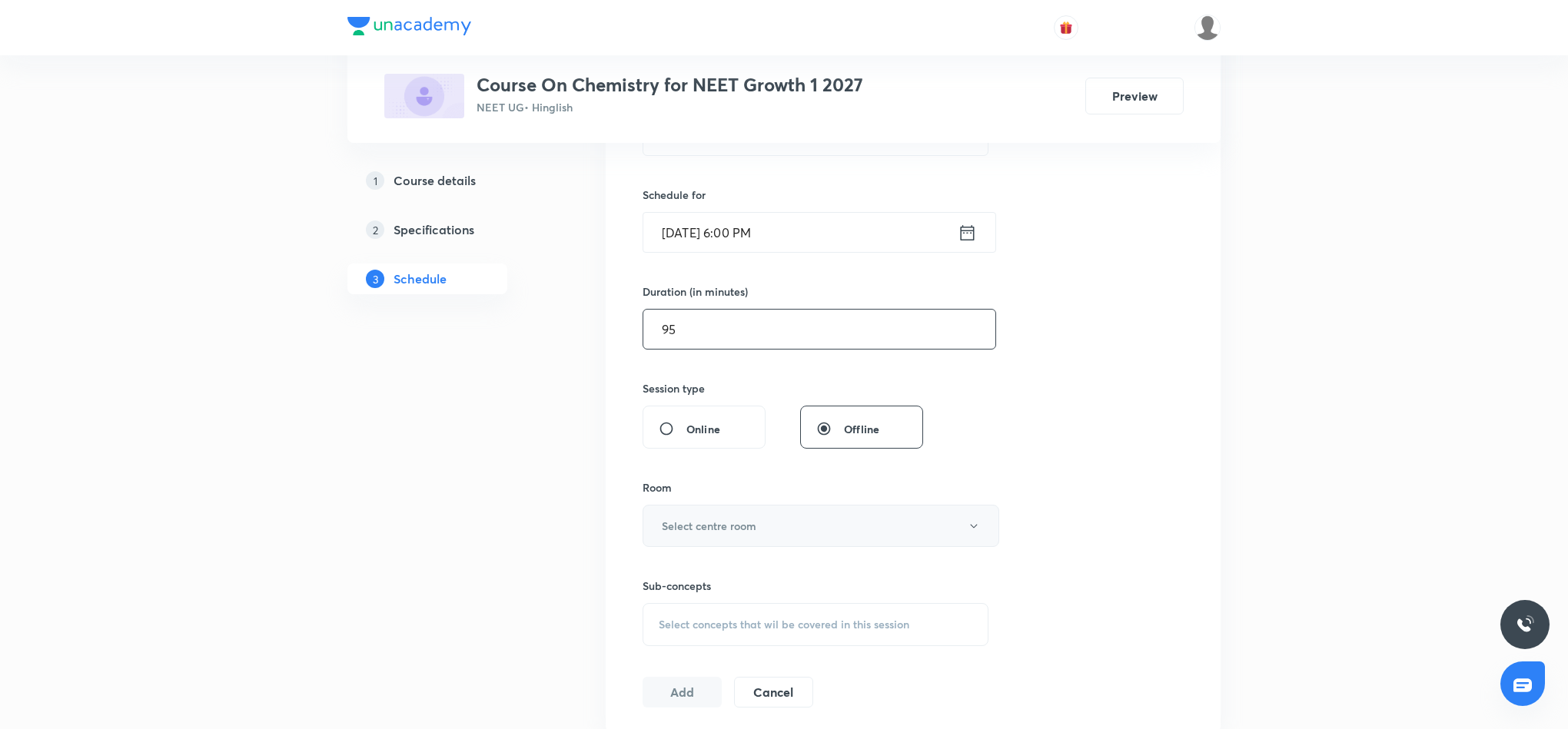
type input "95"
click at [787, 537] on button "Select centre room" at bounding box center [821, 526] width 357 height 43
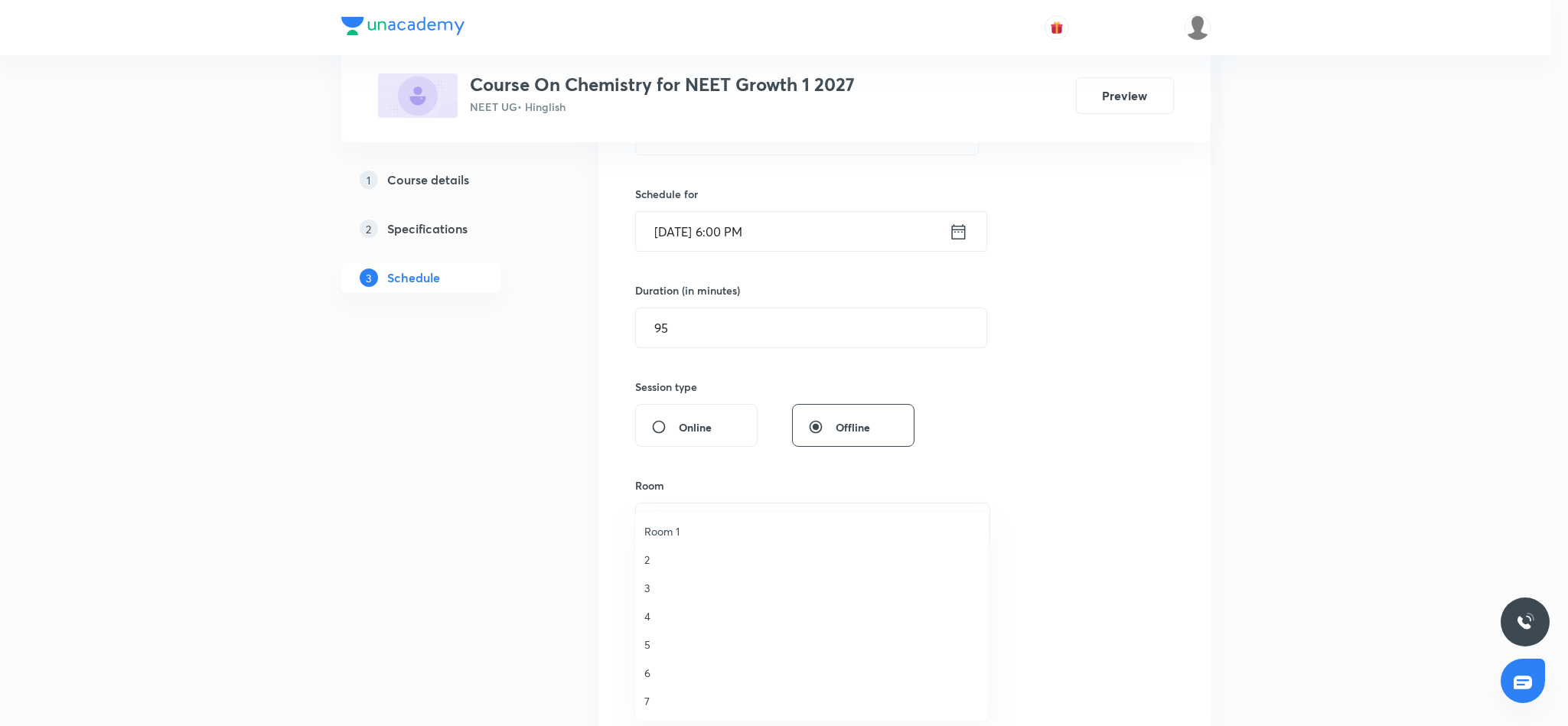
click at [645, 590] on span "3" at bounding box center [812, 588] width 335 height 16
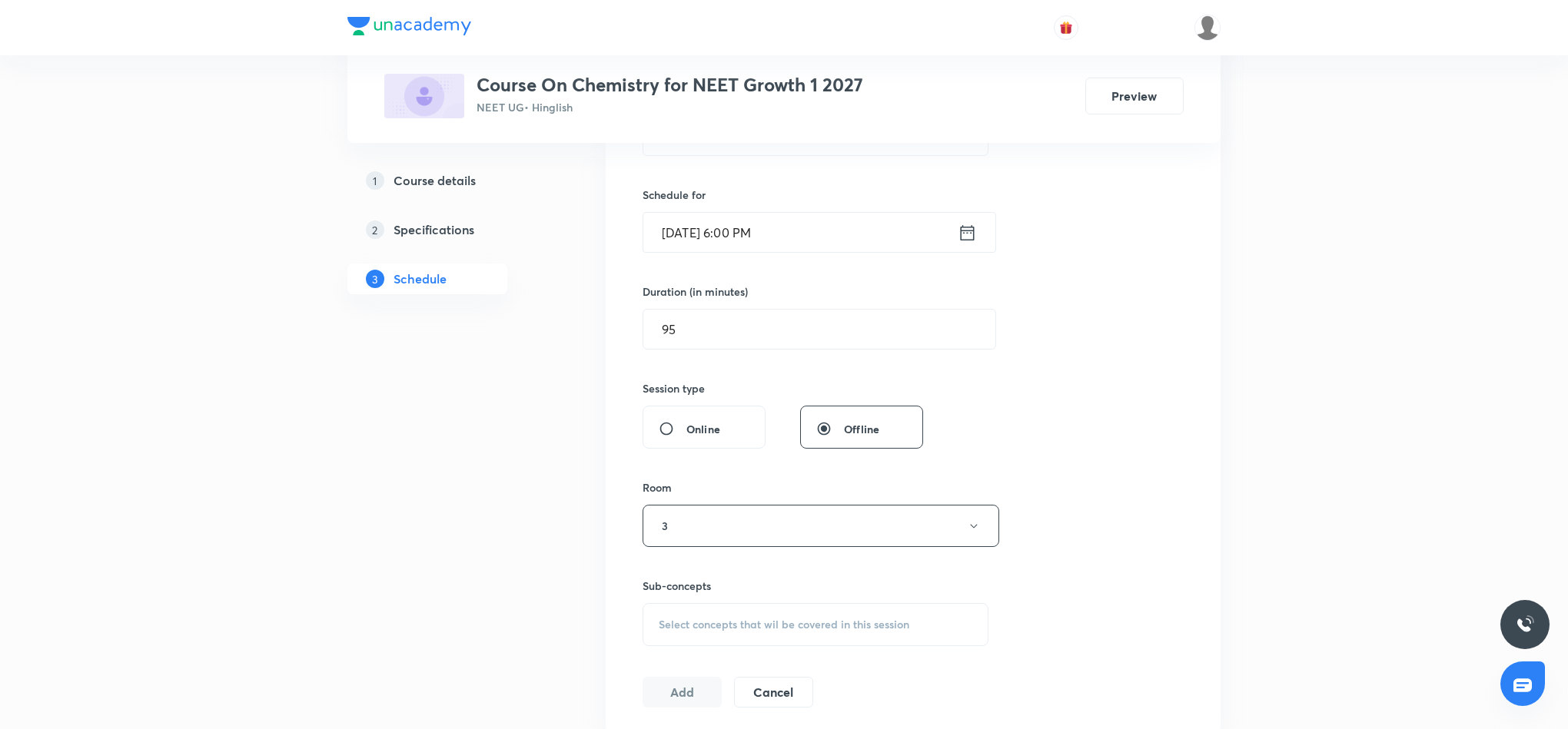
click at [789, 620] on span "Select concepts that wil be covered in this session" at bounding box center [784, 625] width 251 height 12
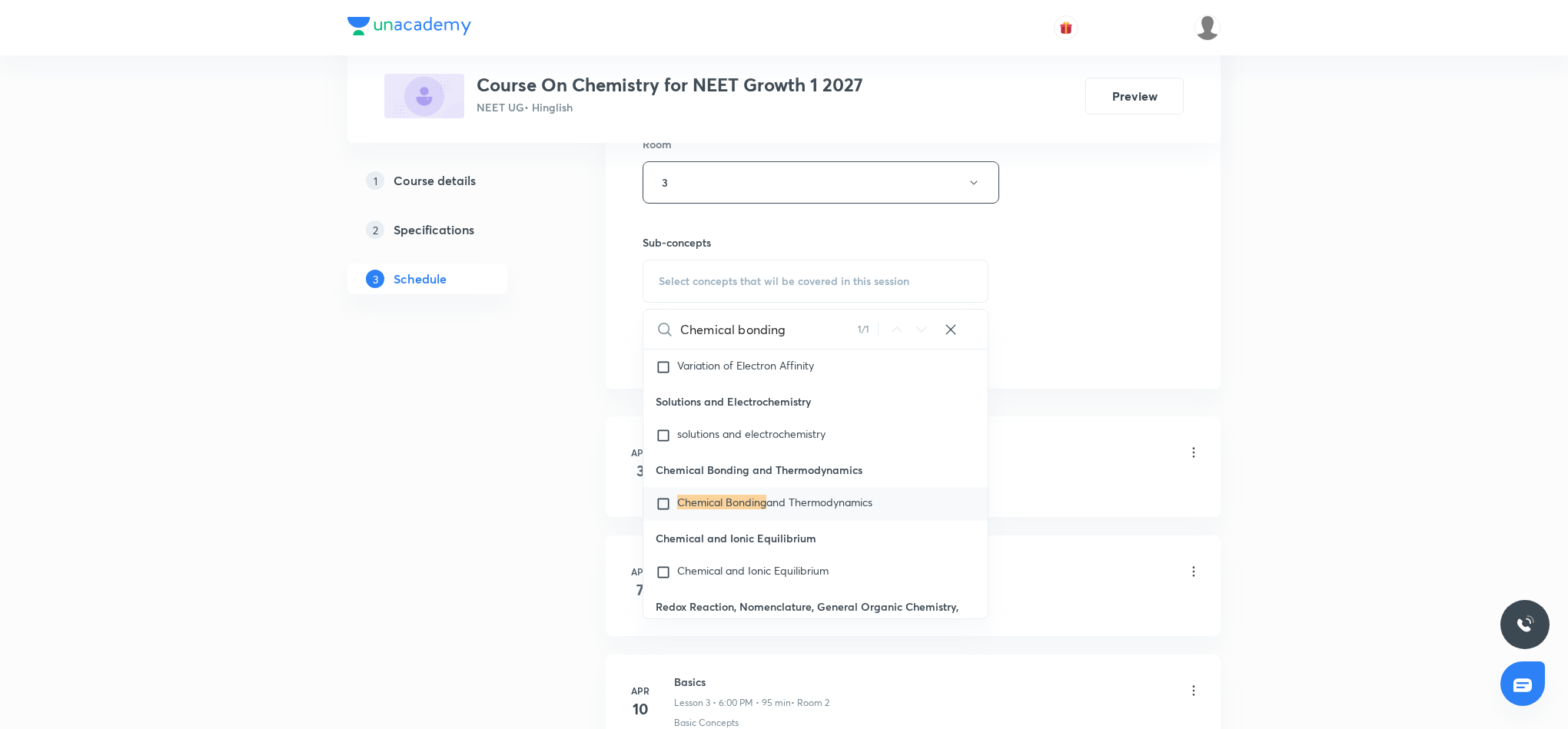
scroll to position [691, 0]
type input "Chemical bonding"
click at [824, 507] on span "and Thermodynamics" at bounding box center [819, 500] width 106 height 14
checkbox input "true"
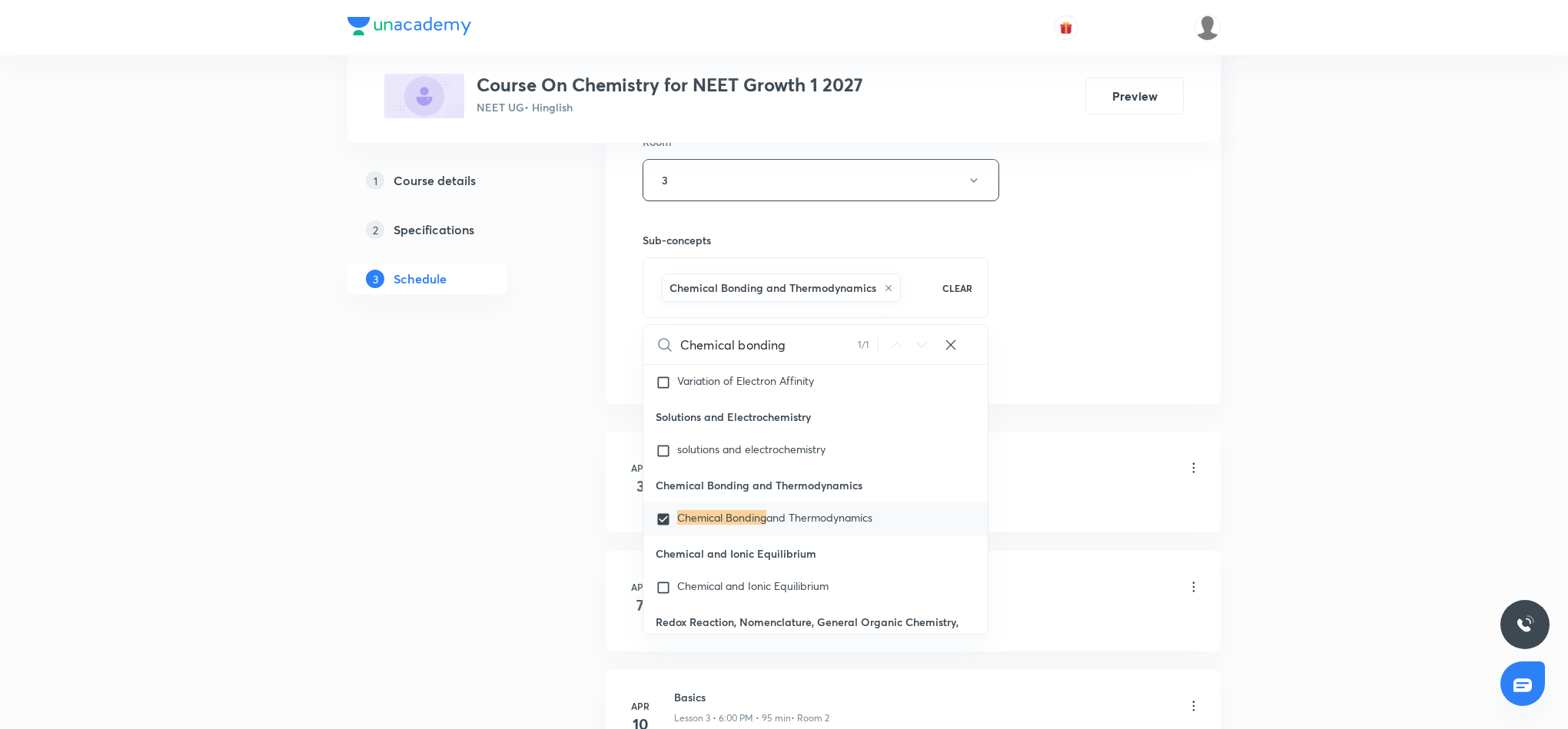
click at [1043, 333] on div "Session 44 Live class Session title 18/99 Chemical bonding 5 ​ Schedule for [DA…" at bounding box center [913, 10] width 541 height 739
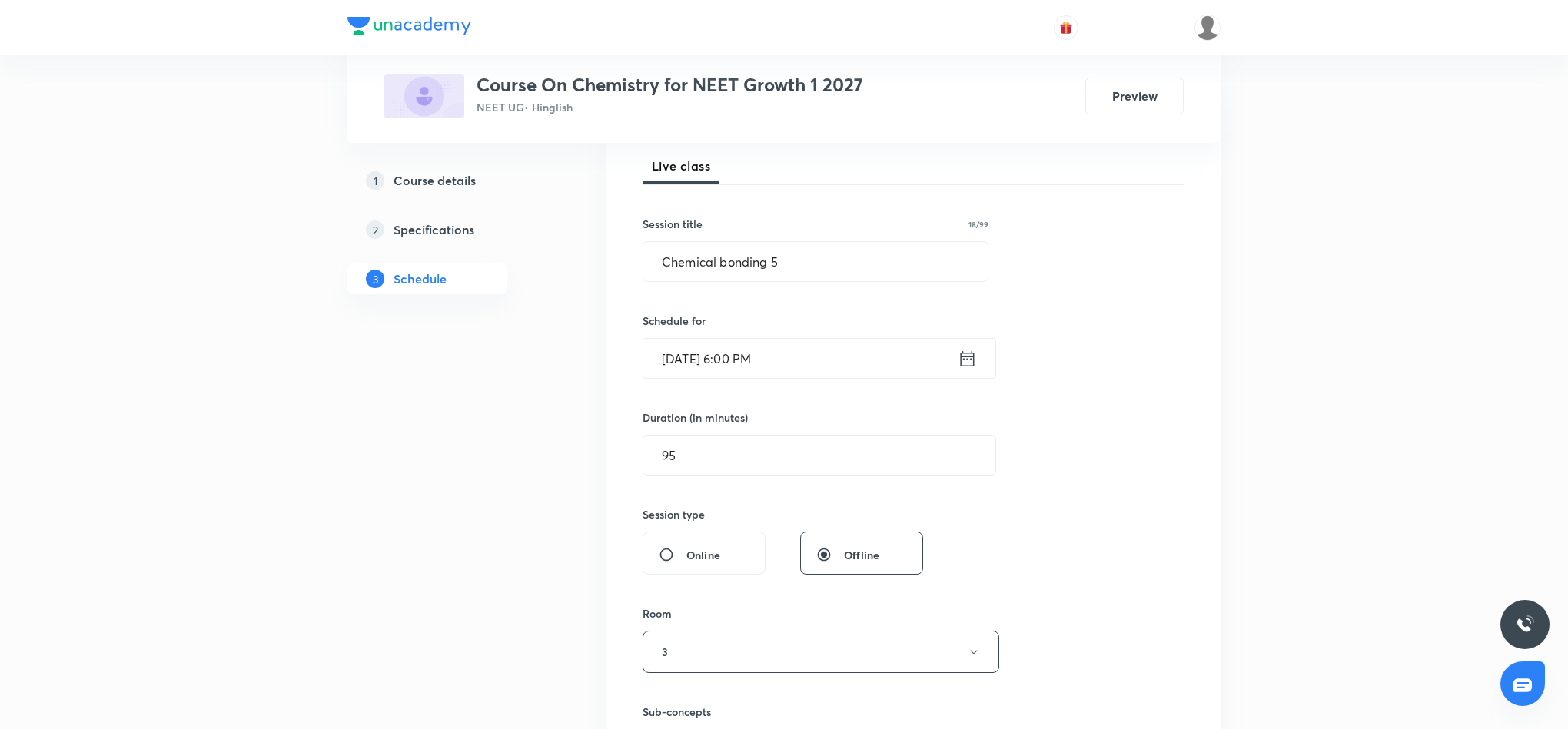
scroll to position [0, 0]
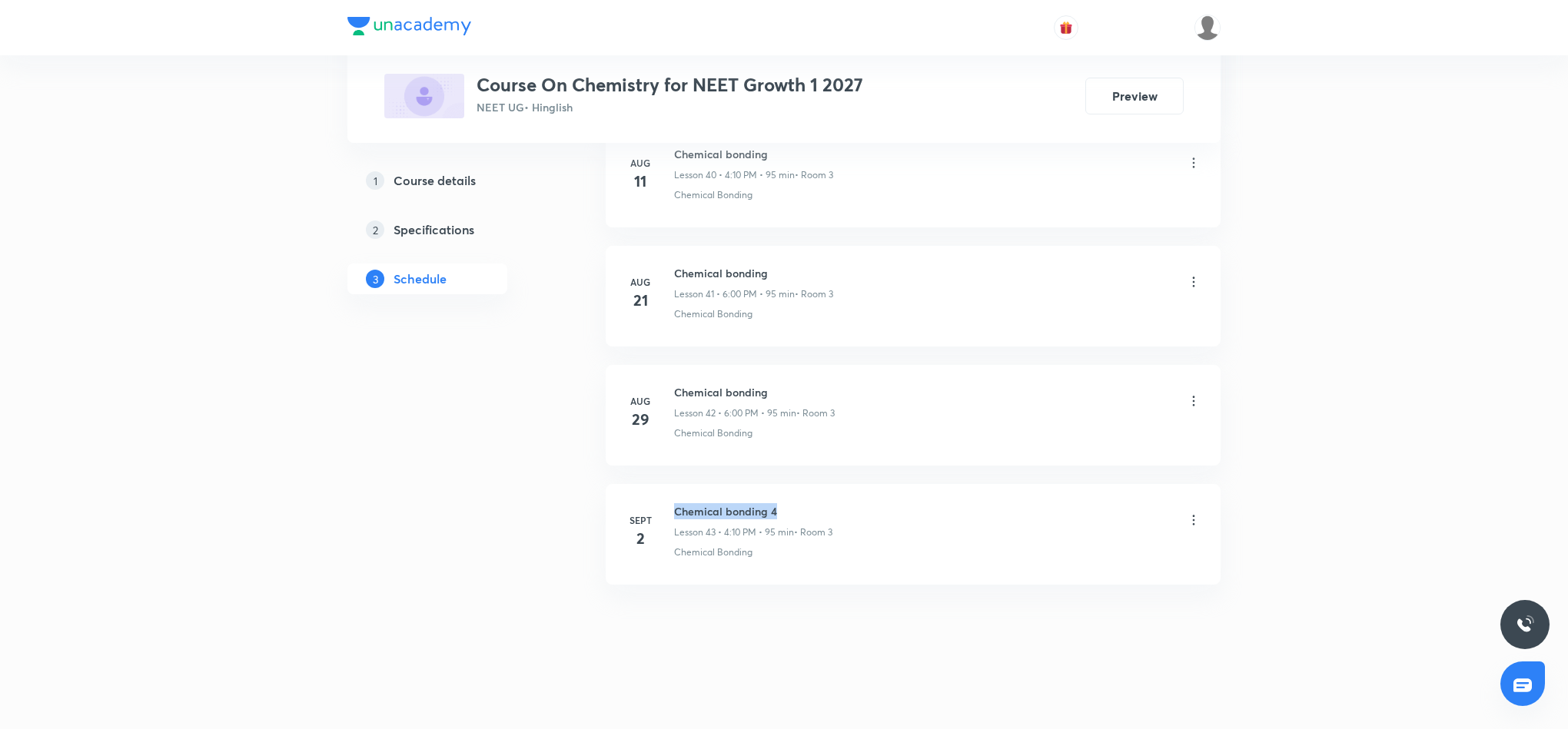
drag, startPoint x: 673, startPoint y: 508, endPoint x: 794, endPoint y: 506, distance: 121.0
click at [794, 506] on h6 "Chemical bonding 4" at bounding box center [753, 511] width 158 height 16
copy h6 "Chemical bonding 4"
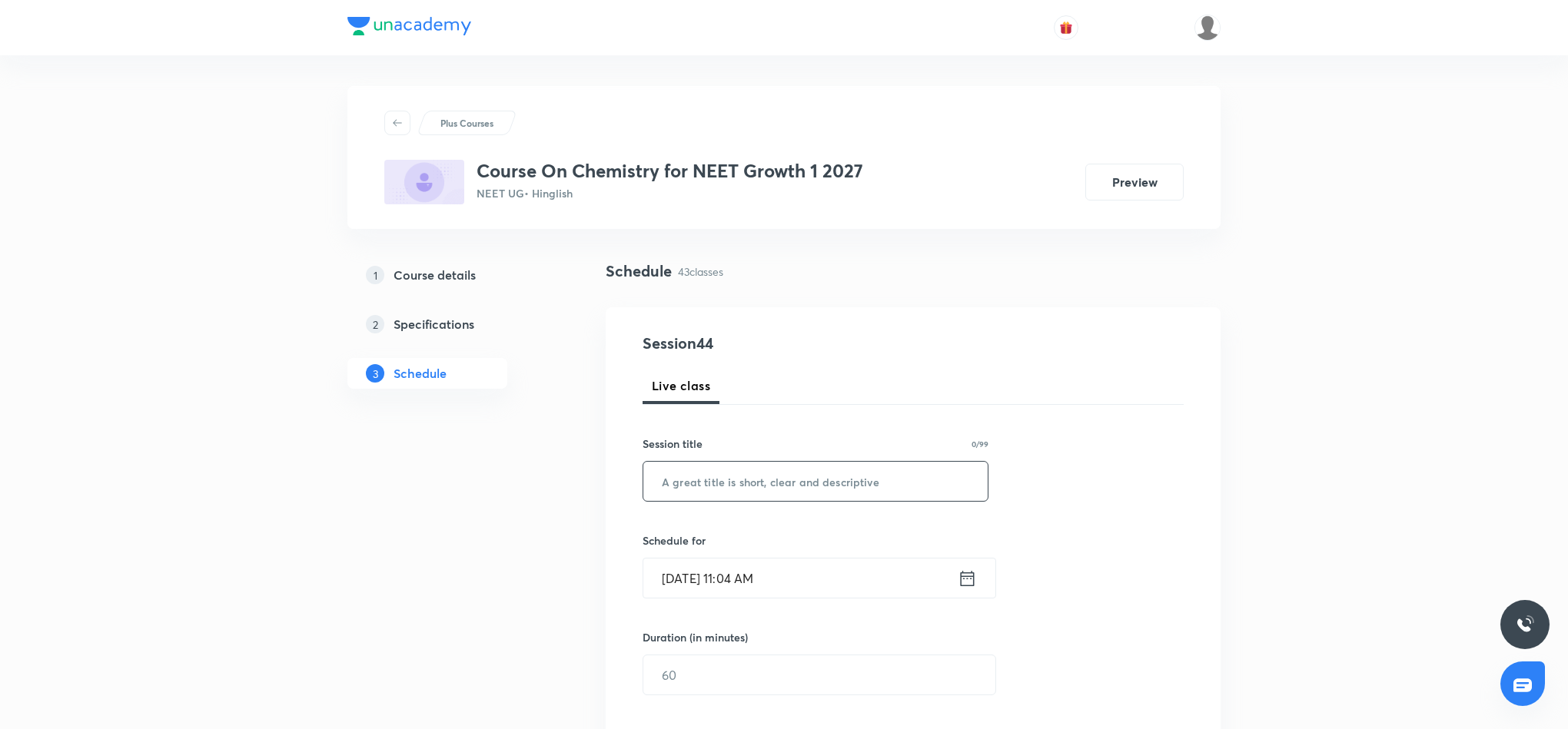
click at [844, 489] on input "text" at bounding box center [815, 481] width 344 height 39
paste input "Chemical bonding 4"
type input "Chemical bonding 5"
click at [967, 581] on icon at bounding box center [967, 578] width 19 height 22
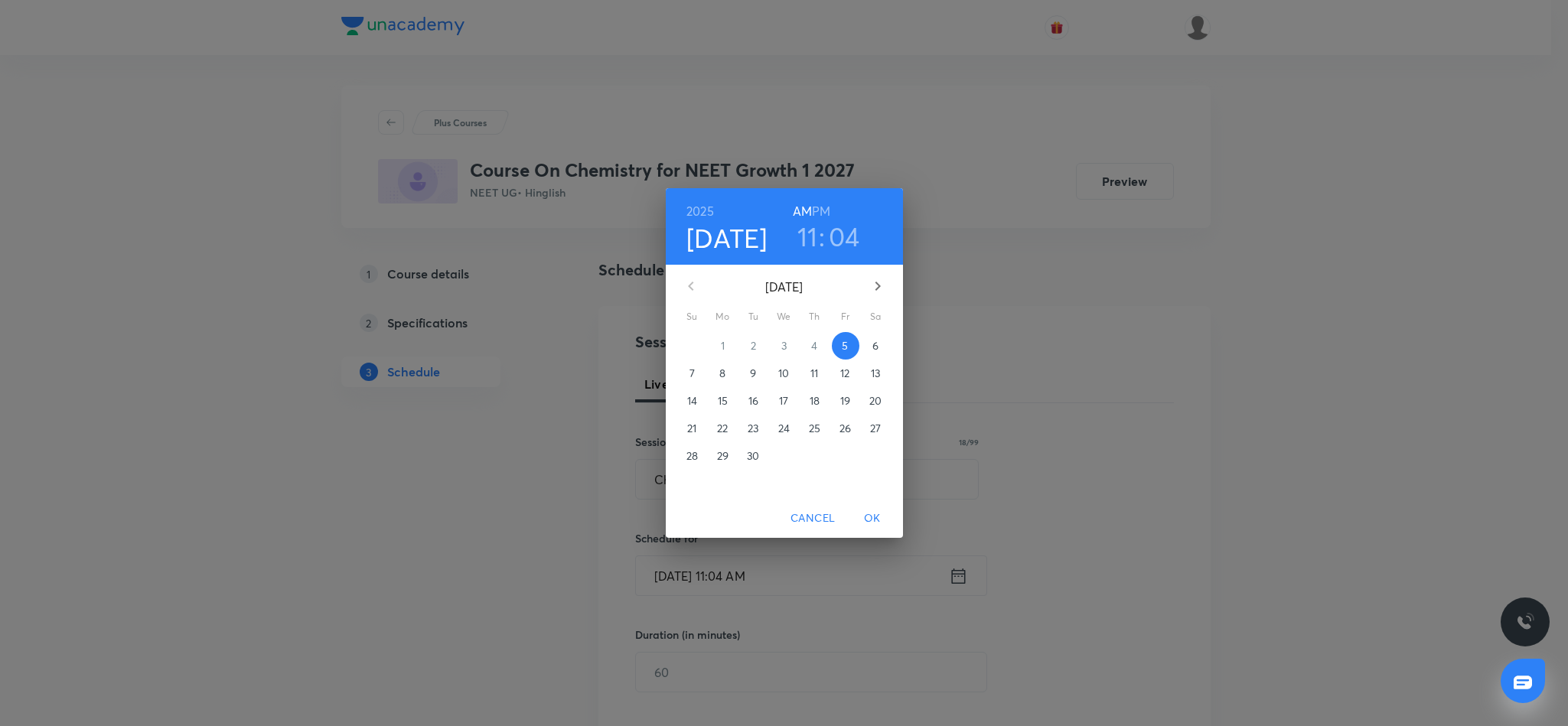
click at [826, 207] on h6 "PM" at bounding box center [820, 211] width 18 height 22
click at [804, 246] on h3 "11" at bounding box center [808, 236] width 21 height 32
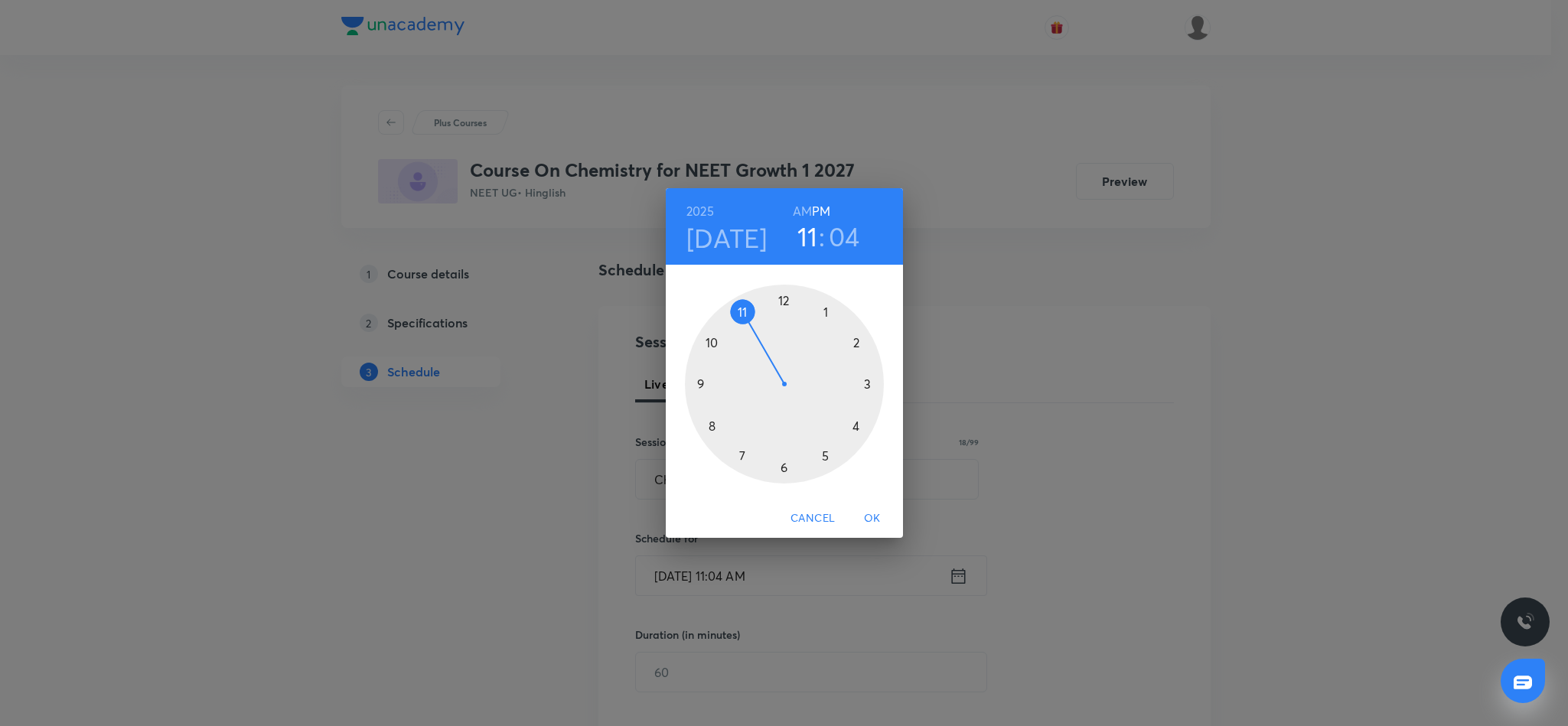
click at [785, 471] on div at bounding box center [784, 384] width 199 height 199
click at [785, 299] on div at bounding box center [784, 384] width 199 height 199
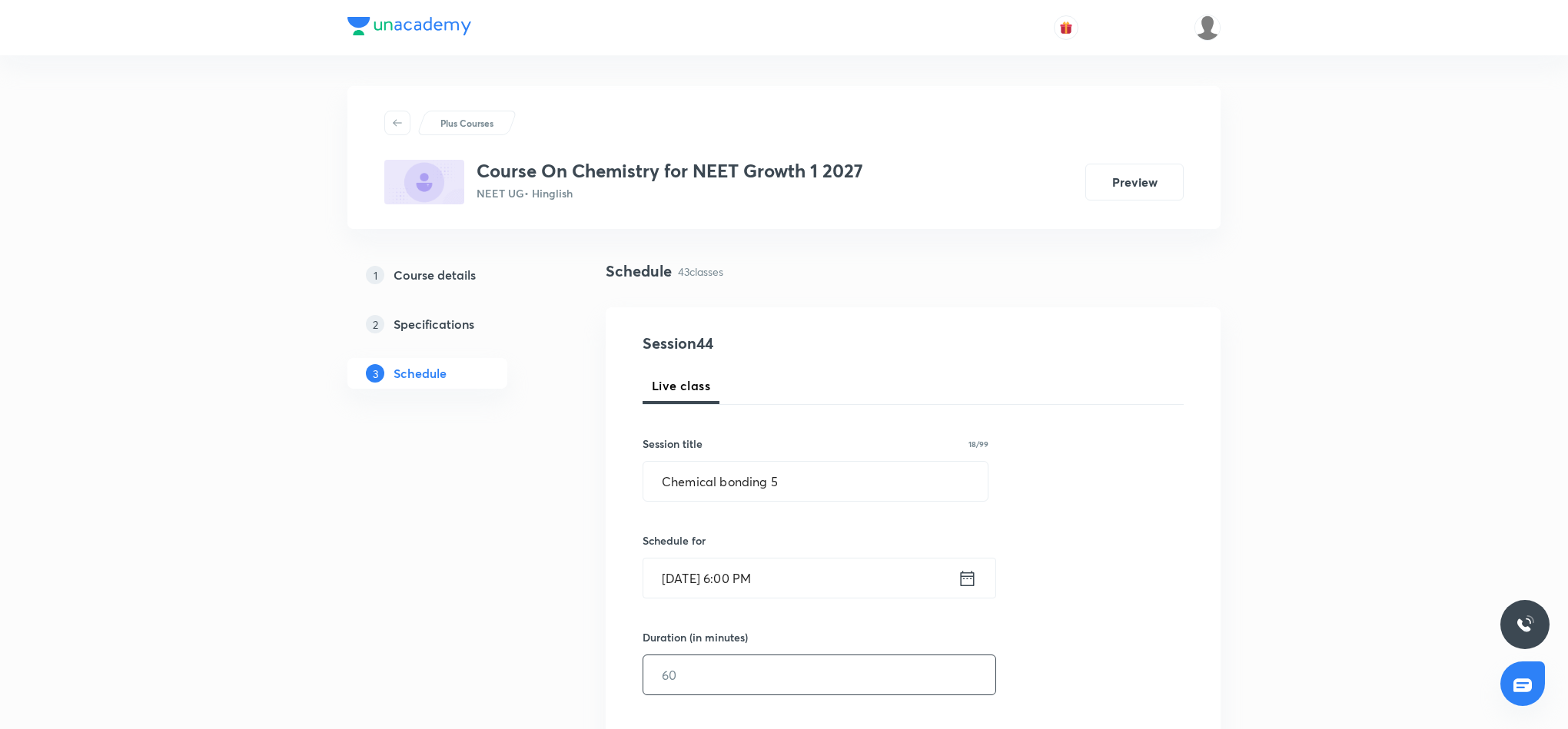
click at [782, 665] on input "text" at bounding box center [819, 674] width 352 height 39
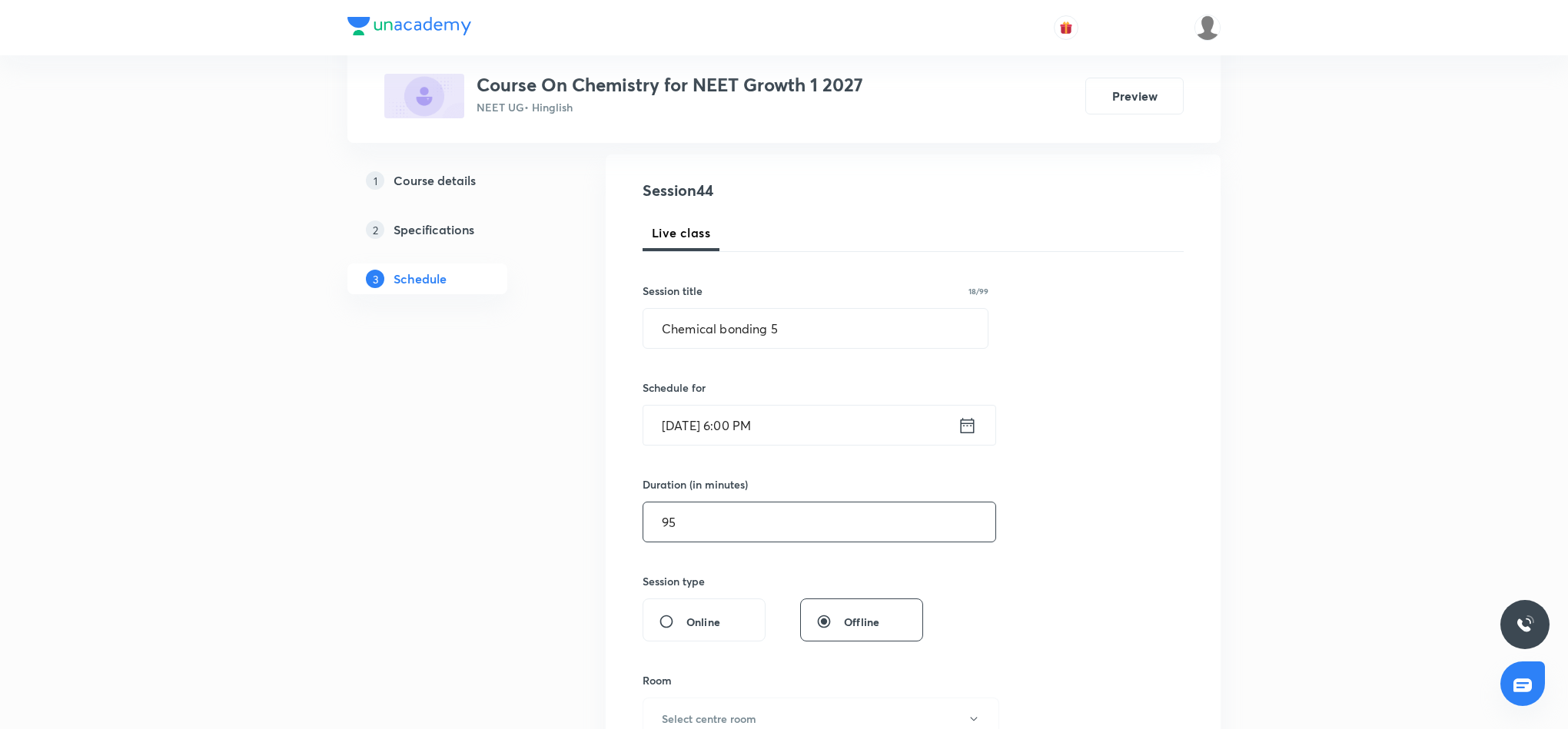
scroll to position [231, 0]
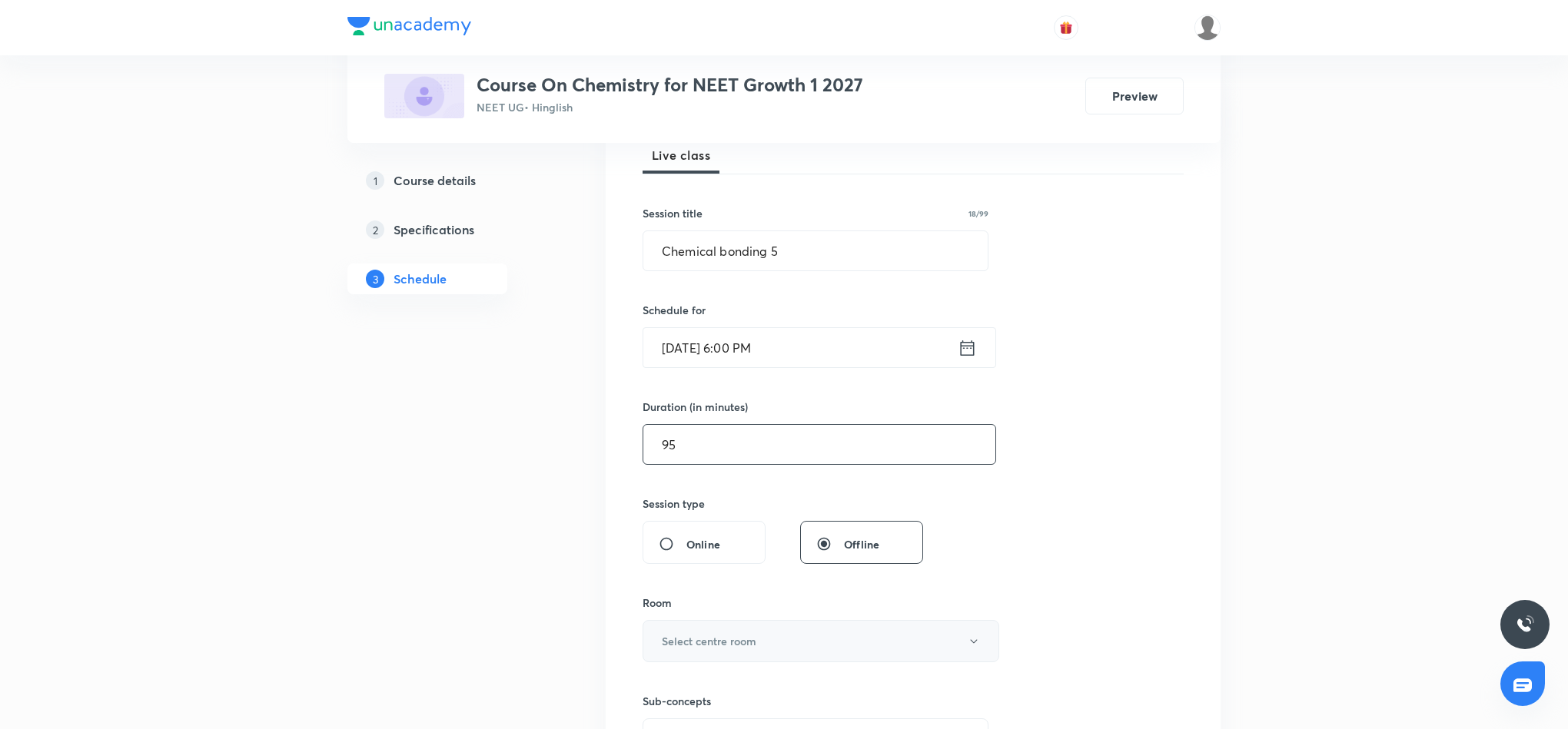
type input "95"
click at [774, 638] on button "Select centre room" at bounding box center [821, 641] width 357 height 43
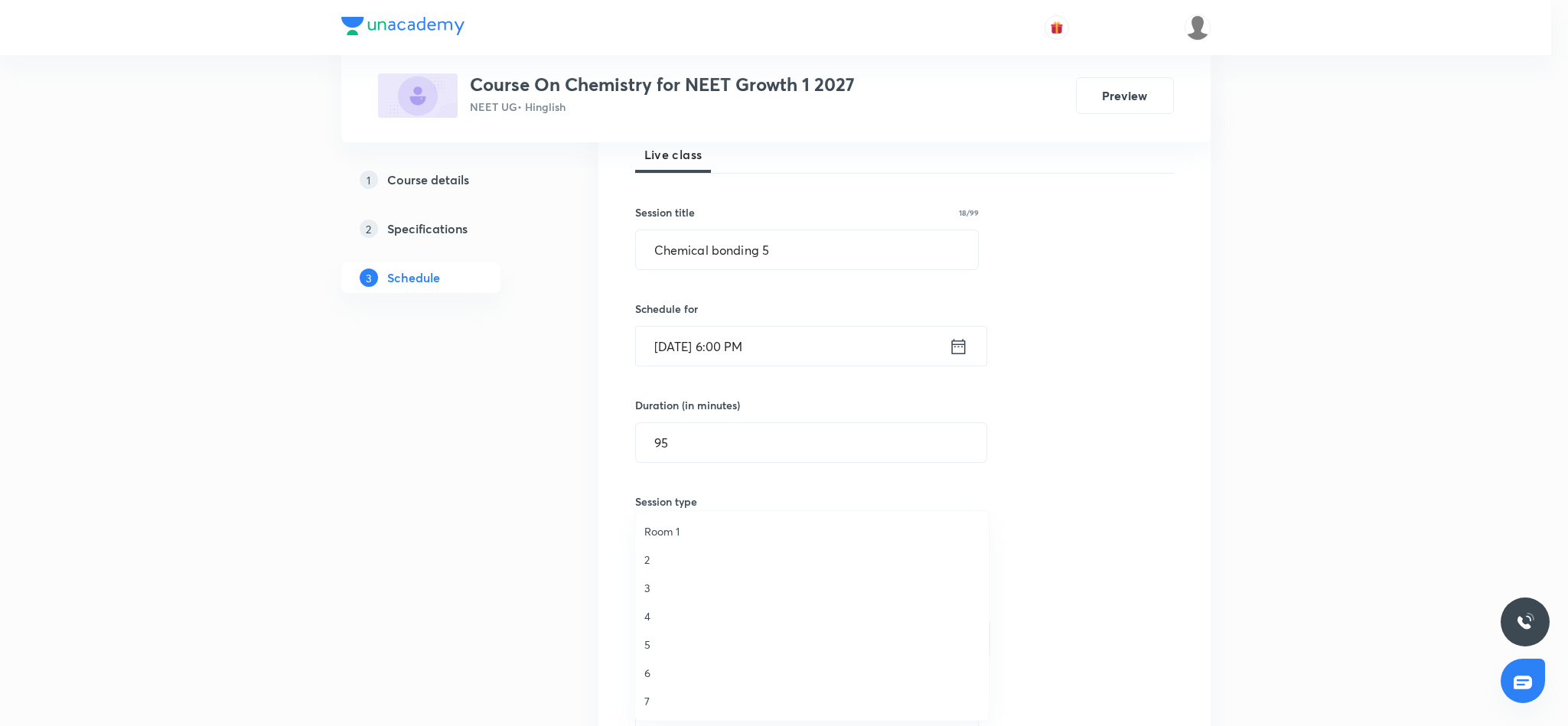
click at [648, 581] on span "3" at bounding box center [812, 588] width 335 height 16
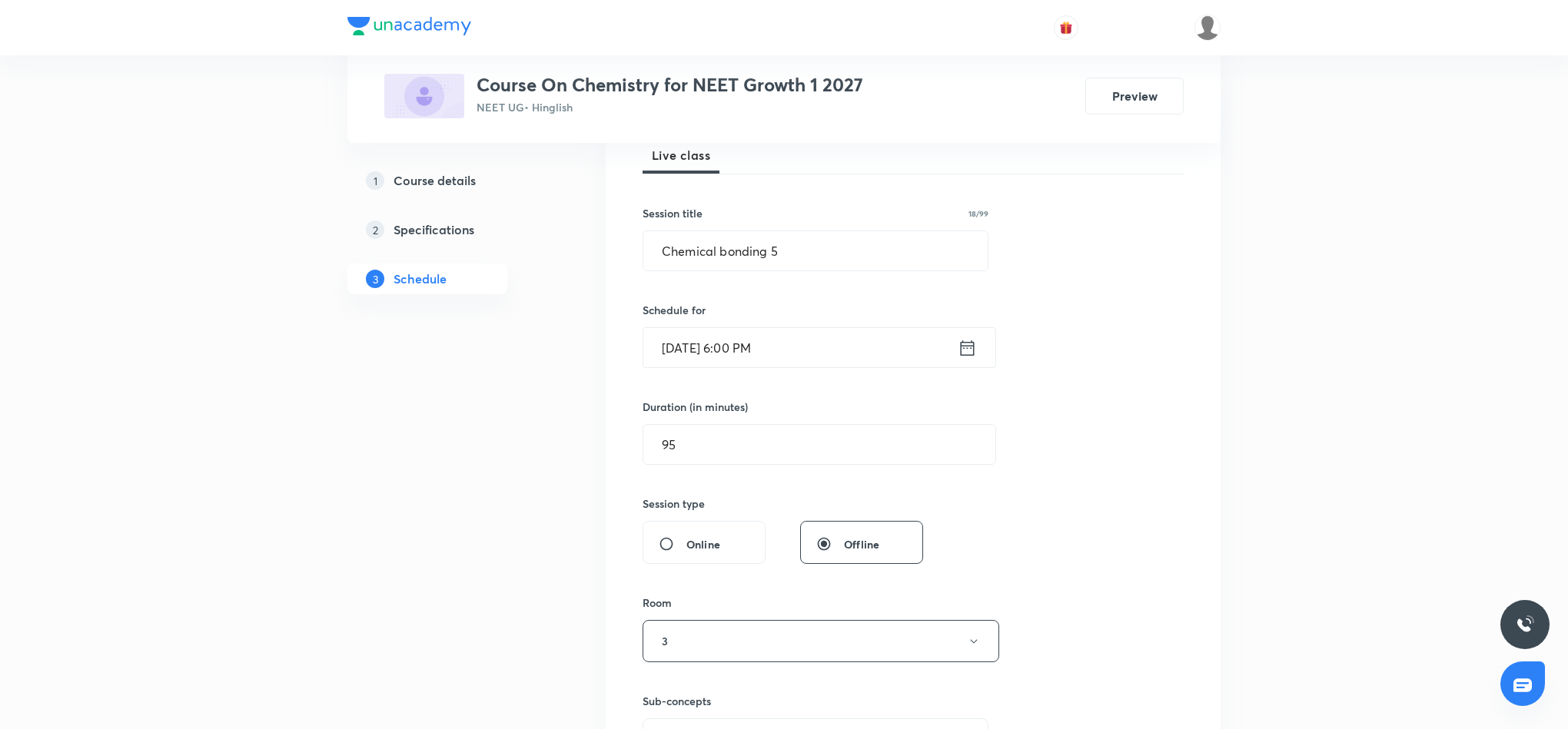
scroll to position [346, 0]
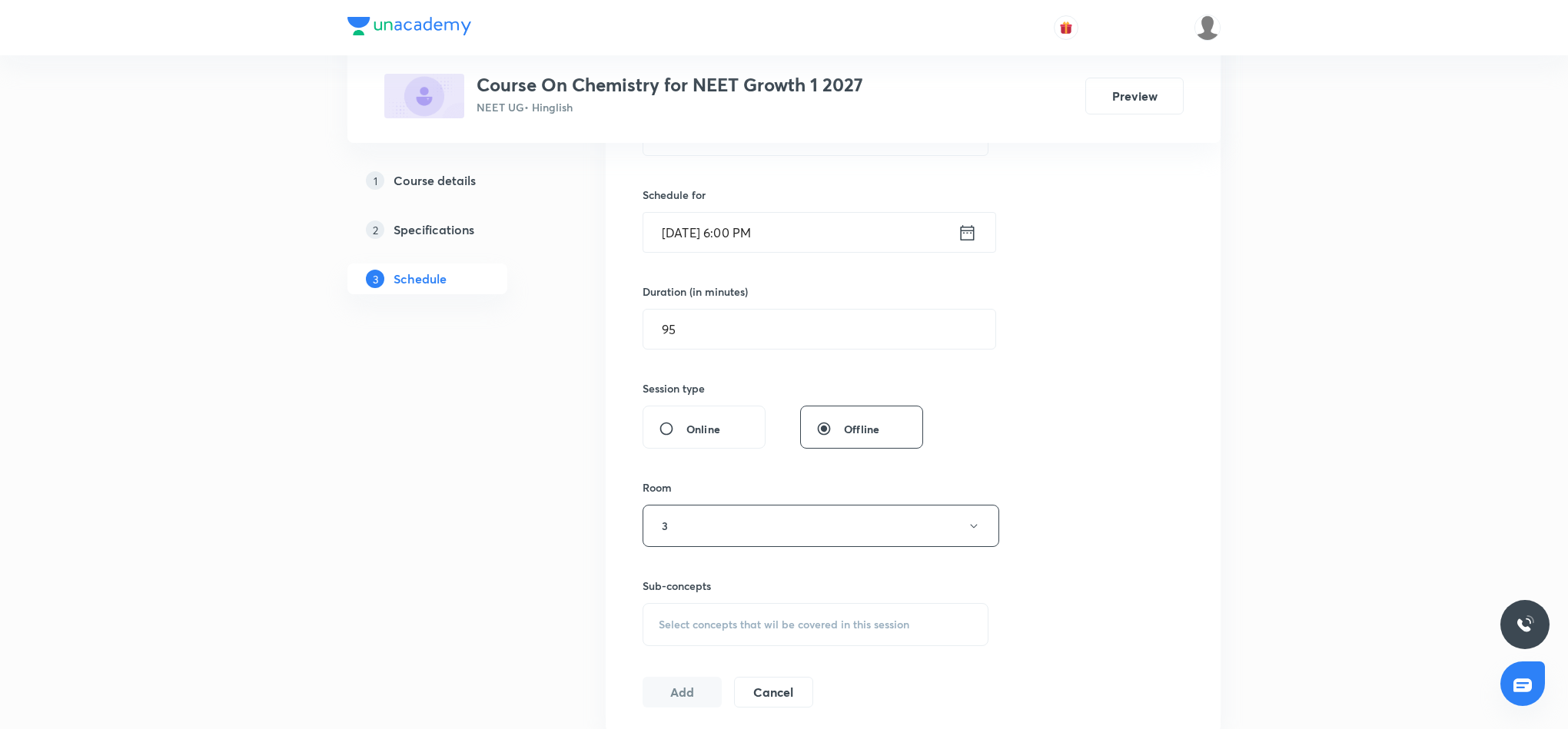
click at [745, 619] on span "Select concepts that wil be covered in this session" at bounding box center [784, 625] width 251 height 12
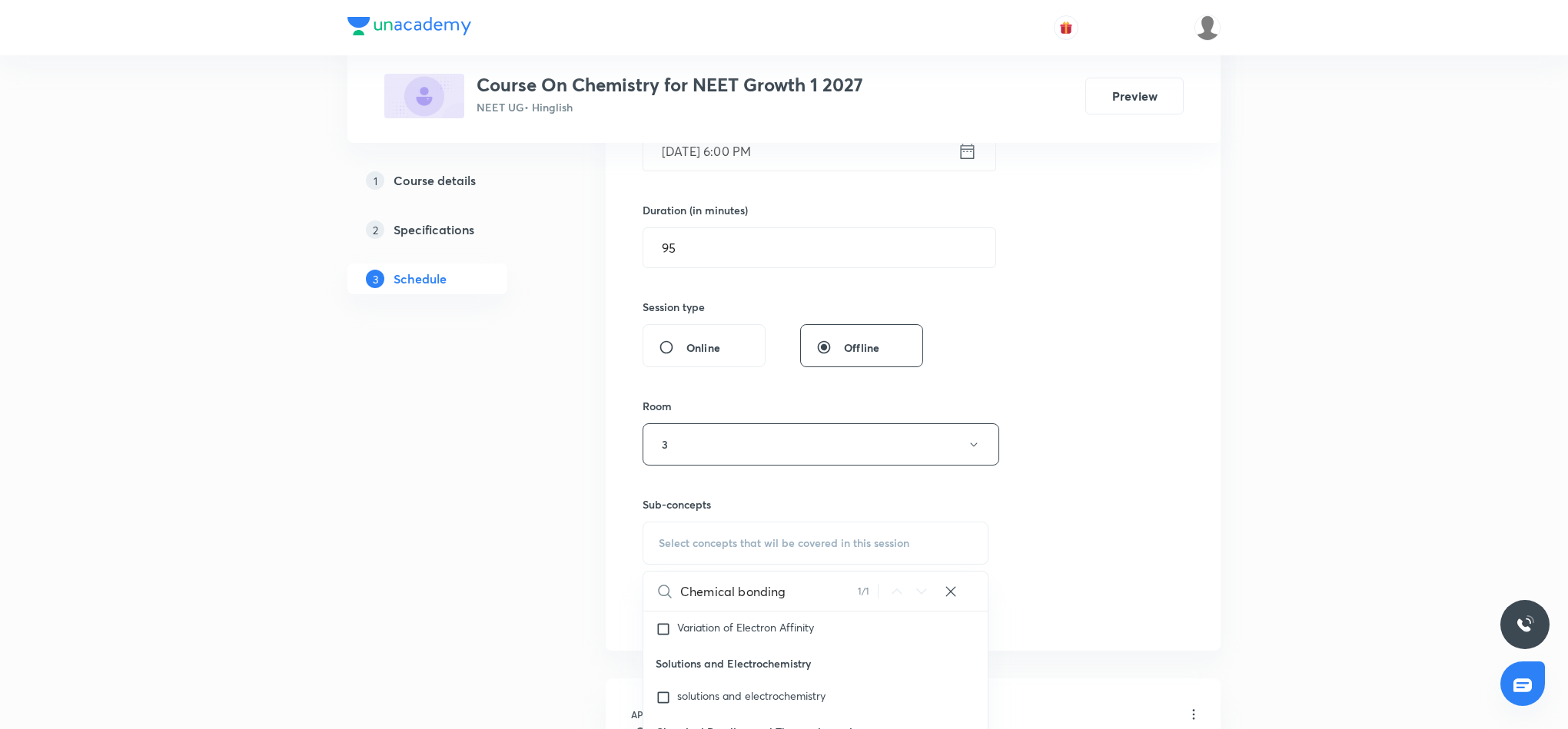
scroll to position [576, 0]
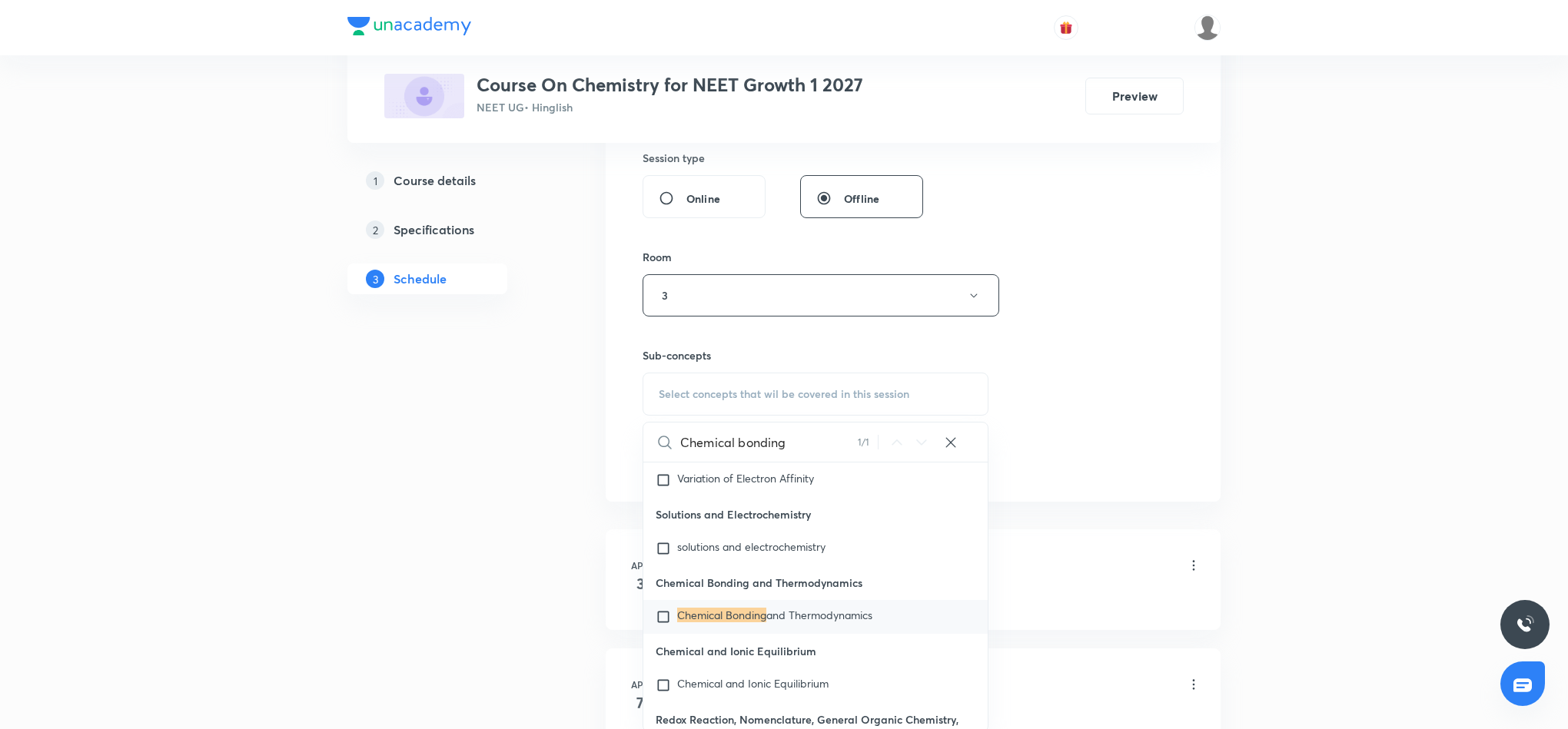
type input "Chemical bonding"
click at [831, 625] on p "Chemical Bonding and Thermodynamics" at bounding box center [774, 616] width 195 height 15
checkbox input "true"
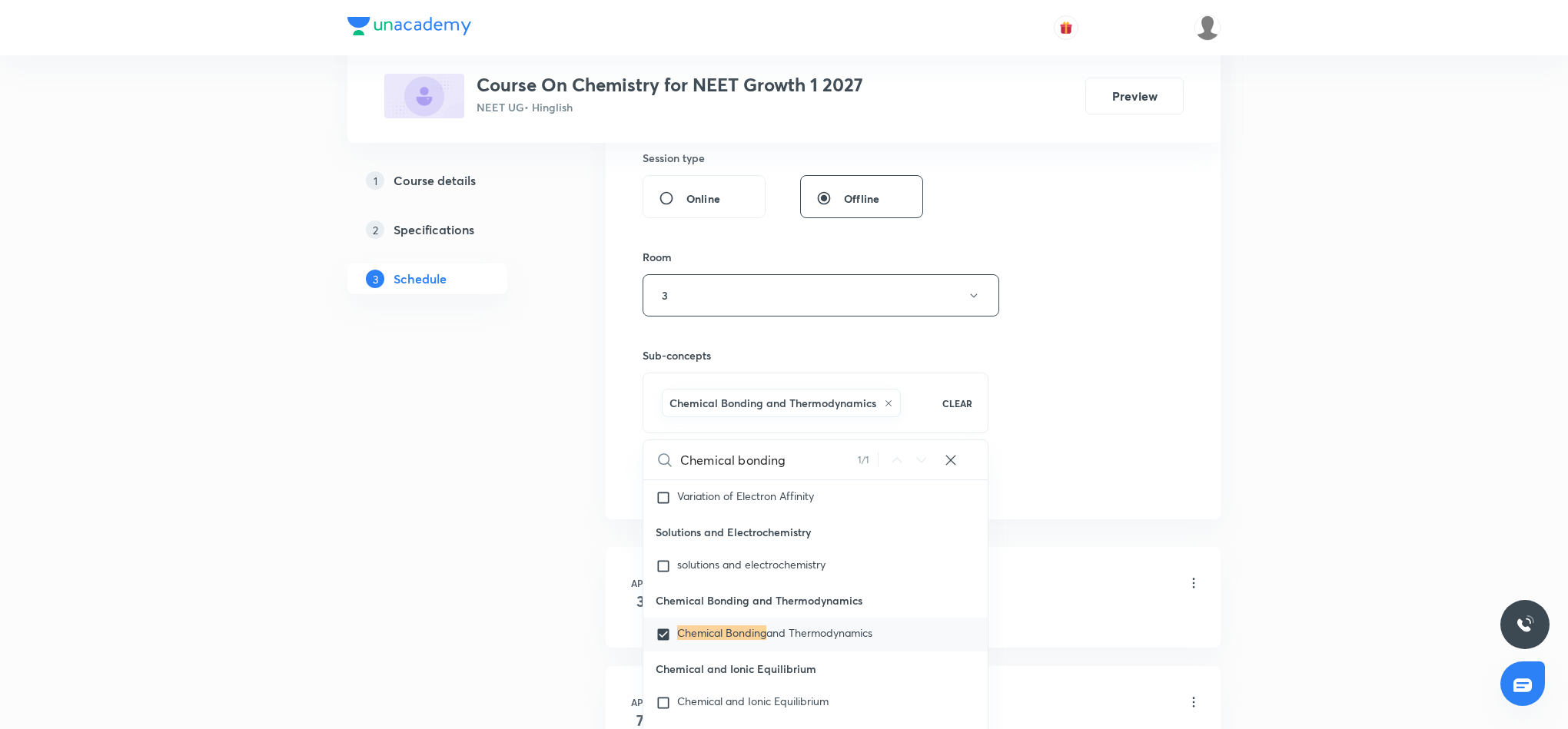
click at [1131, 342] on div "Session 44 Live class Session title 18/99 Chemical bonding 5 ​ Schedule for [DA…" at bounding box center [913, 125] width 541 height 739
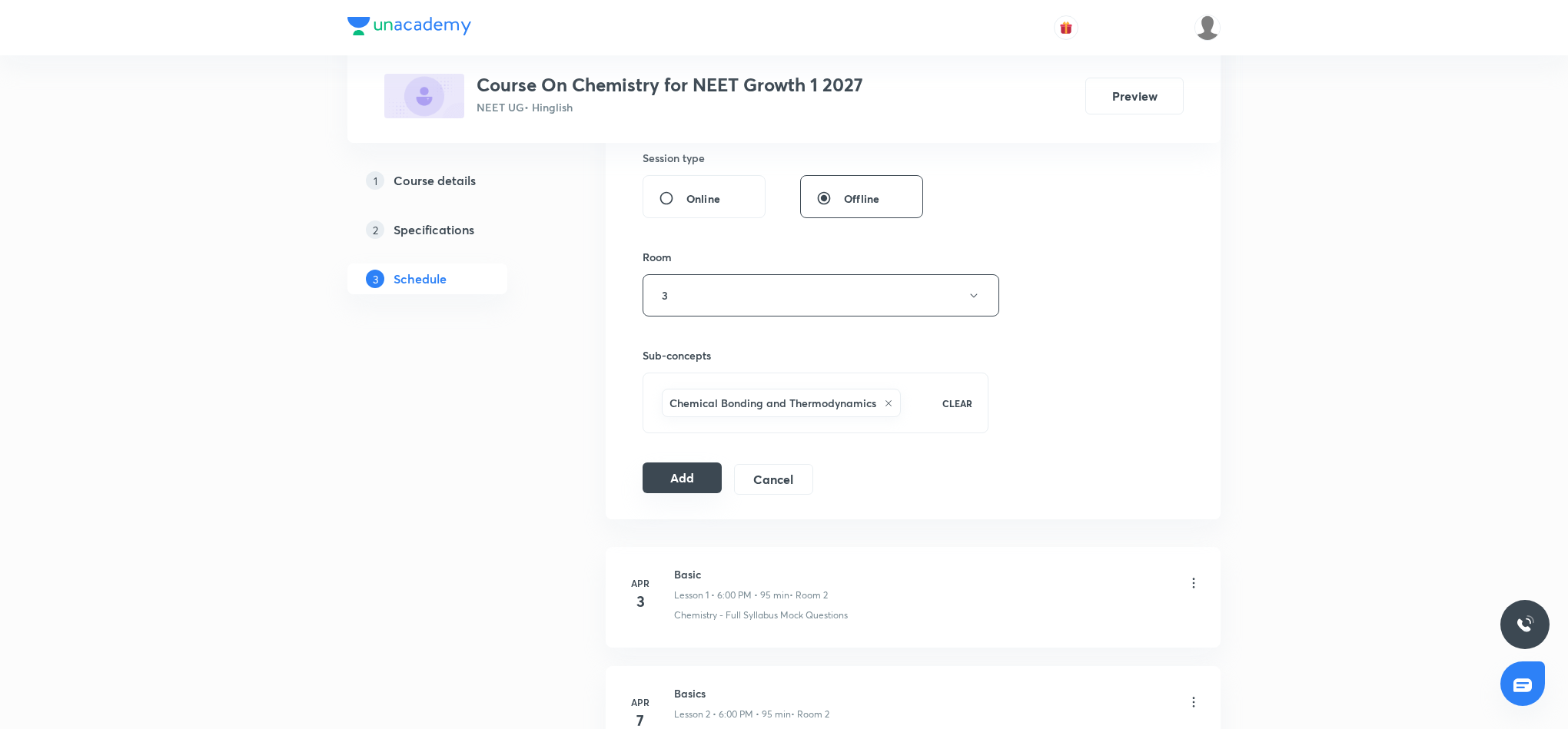
click at [690, 482] on button "Add" at bounding box center [682, 478] width 79 height 31
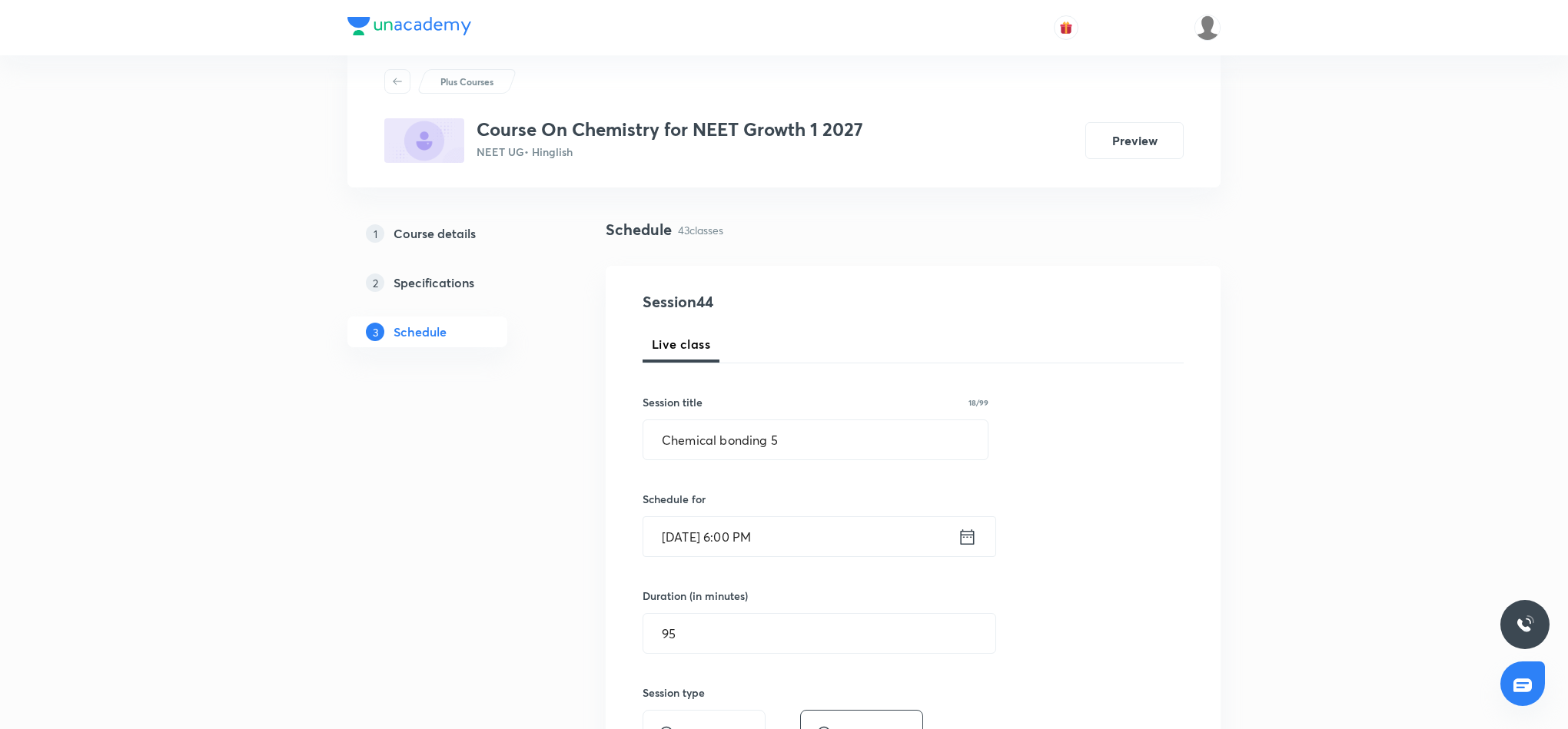
scroll to position [0, 0]
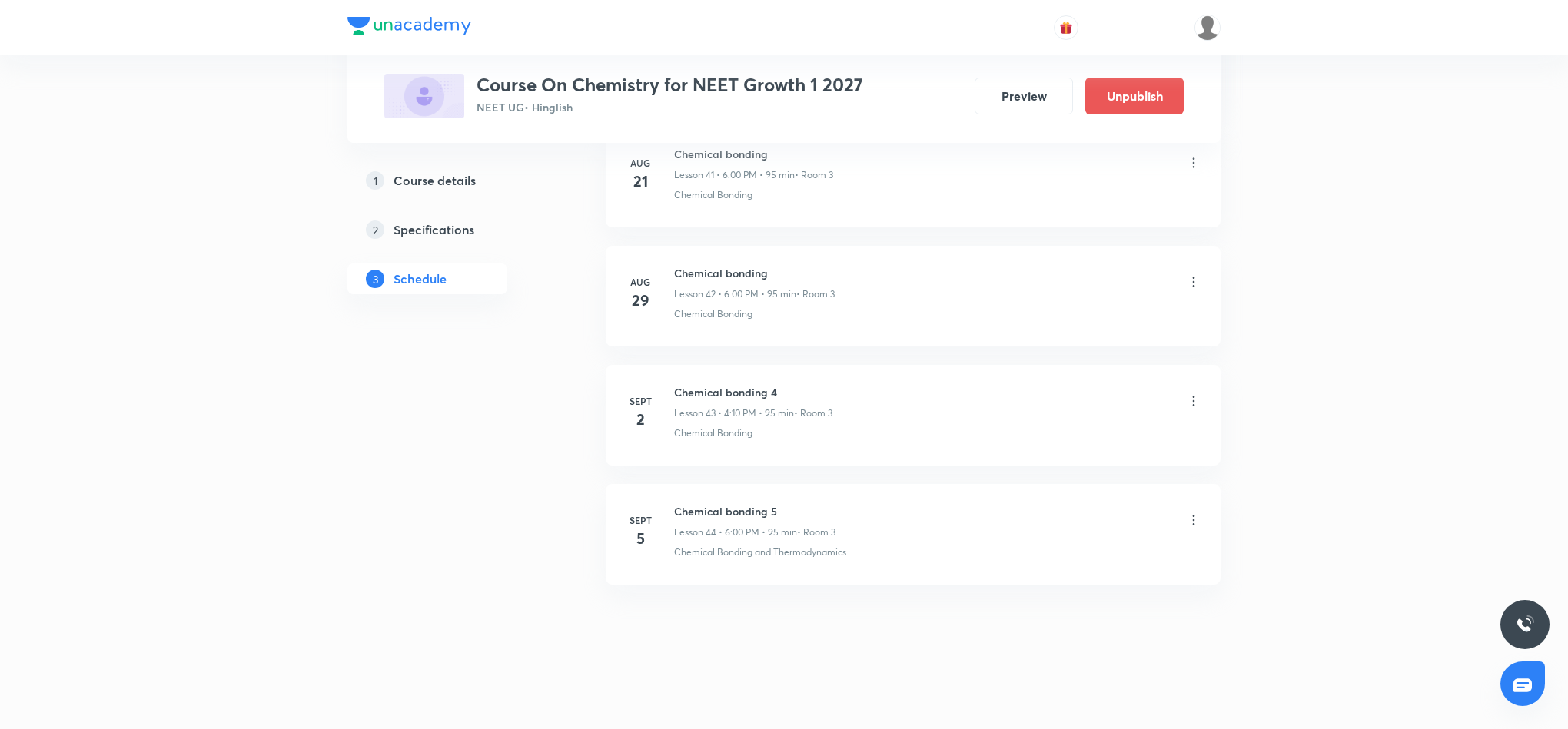
scroll to position [5069, 0]
